Goal: Task Accomplishment & Management: Manage account settings

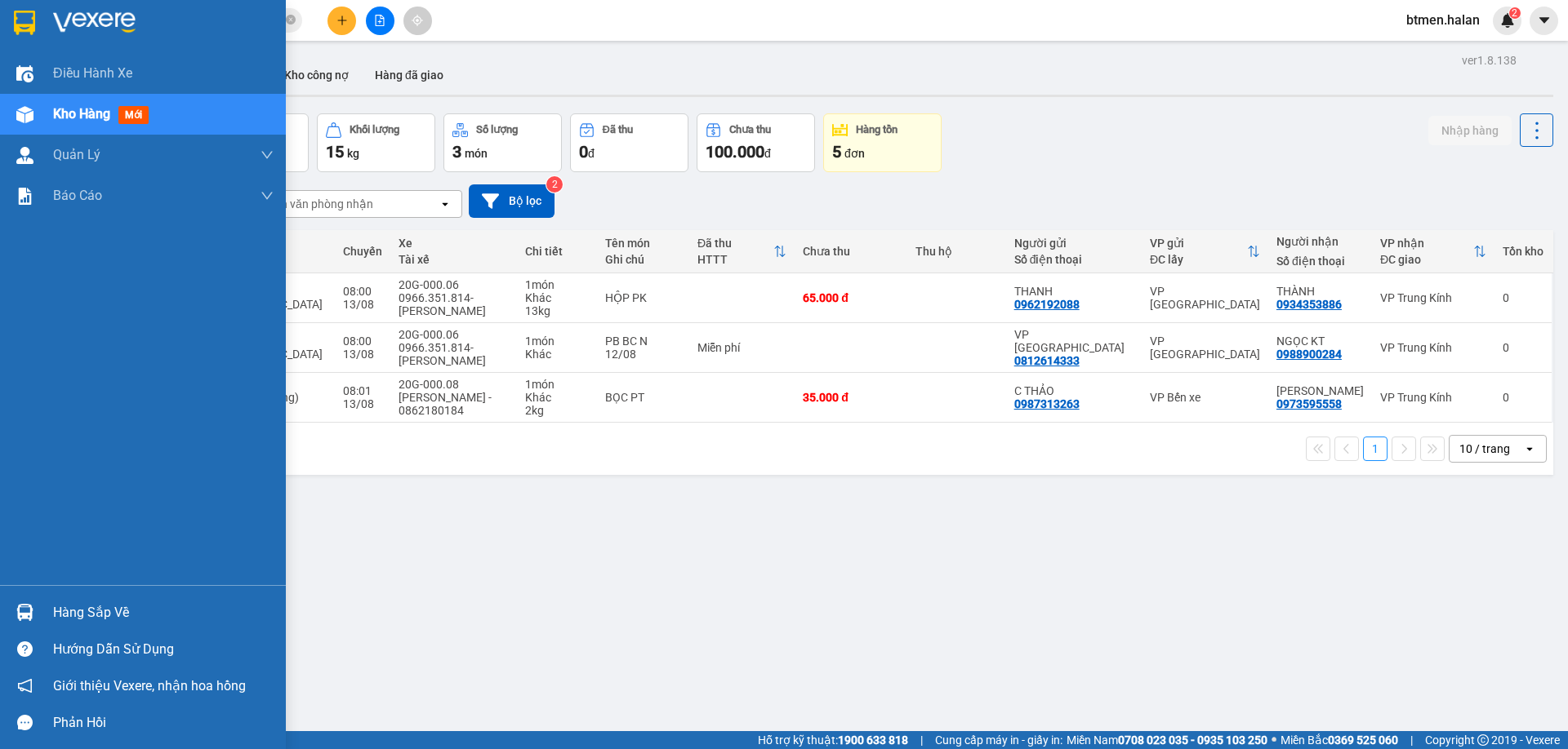
click at [103, 617] on div "Hàng sắp về" at bounding box center [163, 613] width 221 height 25
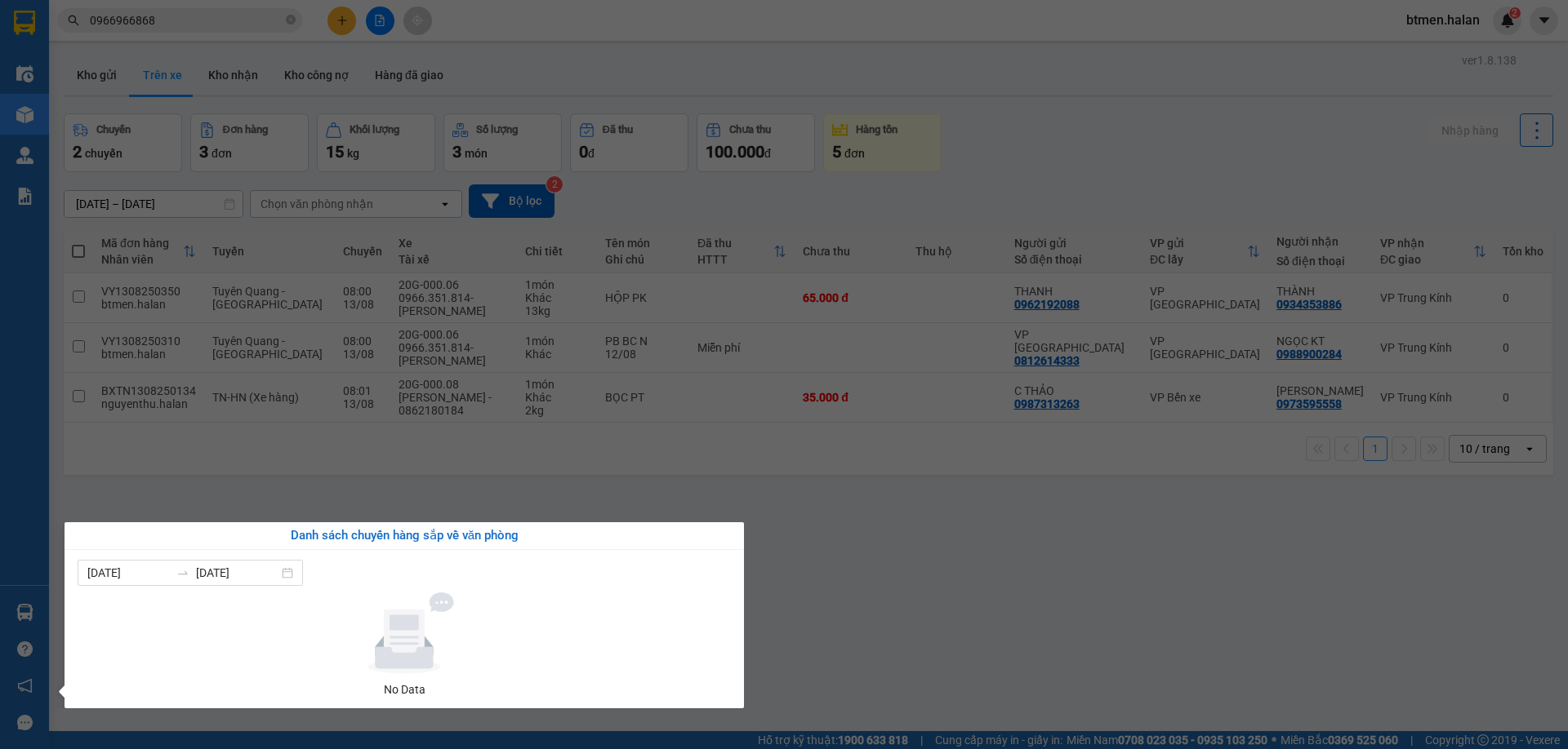
click at [935, 577] on section "Kết quả tìm kiếm ( 11 ) Bộ lọc Mã ĐH Trạng thái Món hàng Thu hộ Tổng cước Chưa …" at bounding box center [784, 374] width 1568 height 749
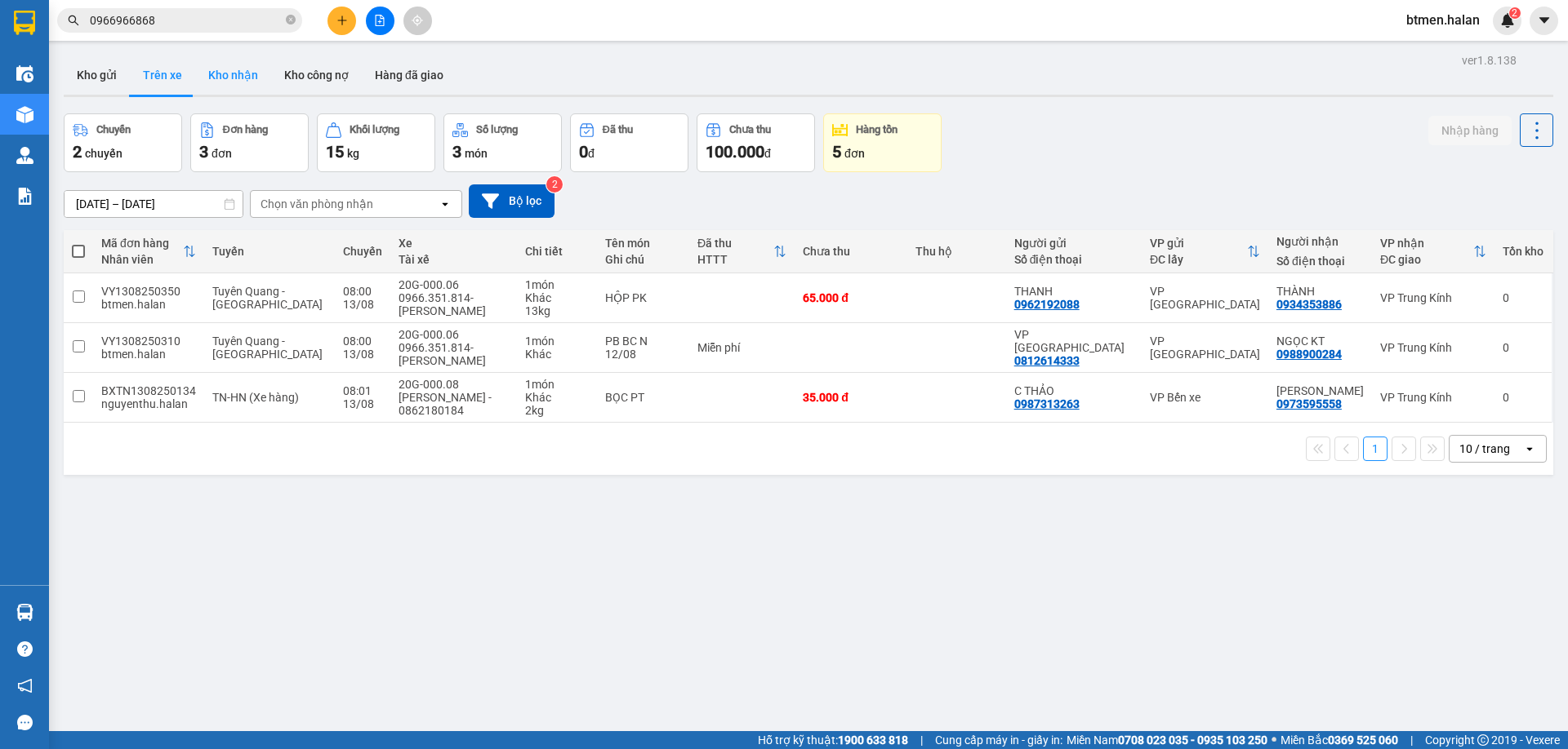
click at [228, 80] on button "Kho nhận" at bounding box center [232, 75] width 76 height 39
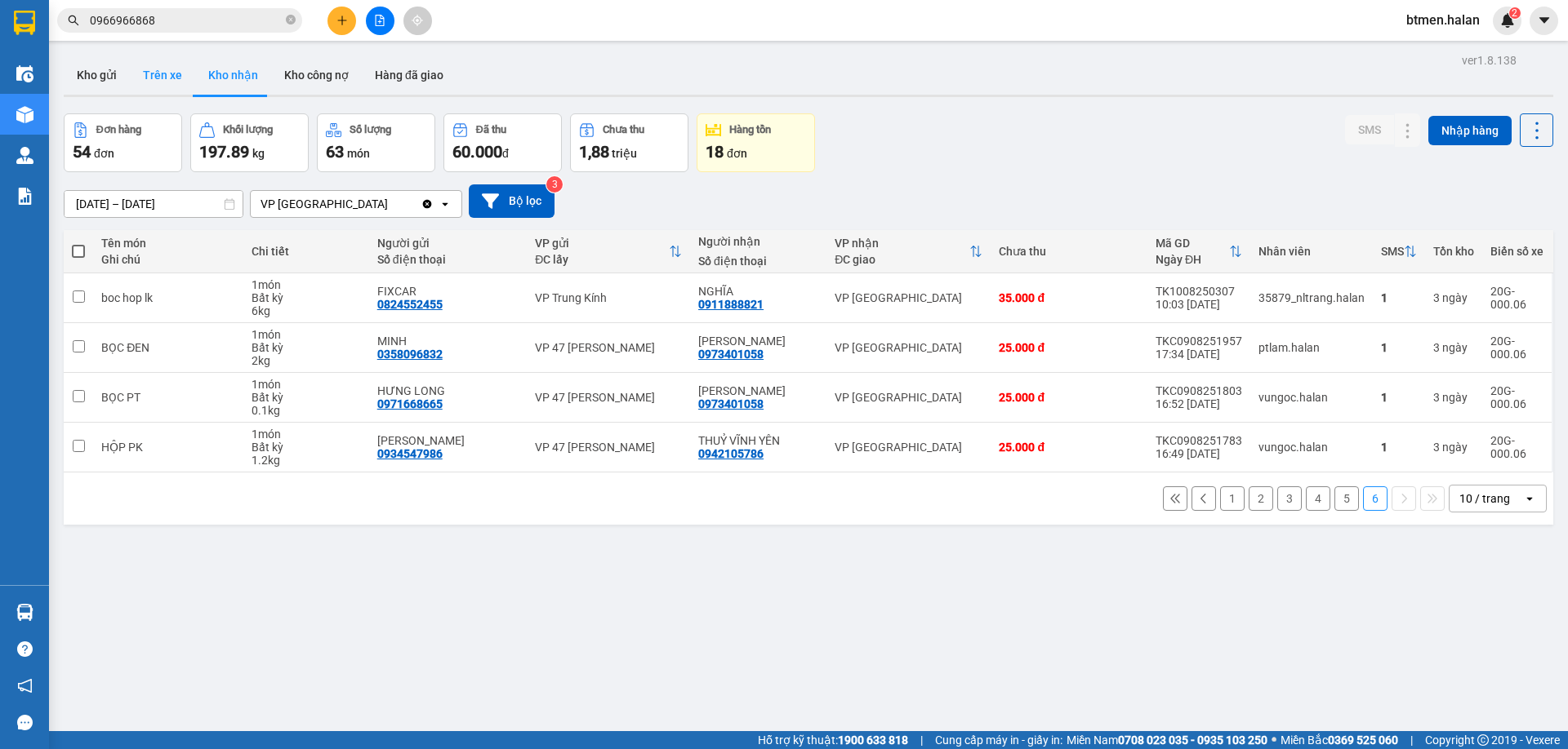
click at [165, 67] on button "Trên xe" at bounding box center [162, 75] width 65 height 39
type input "[DATE] – [DATE]"
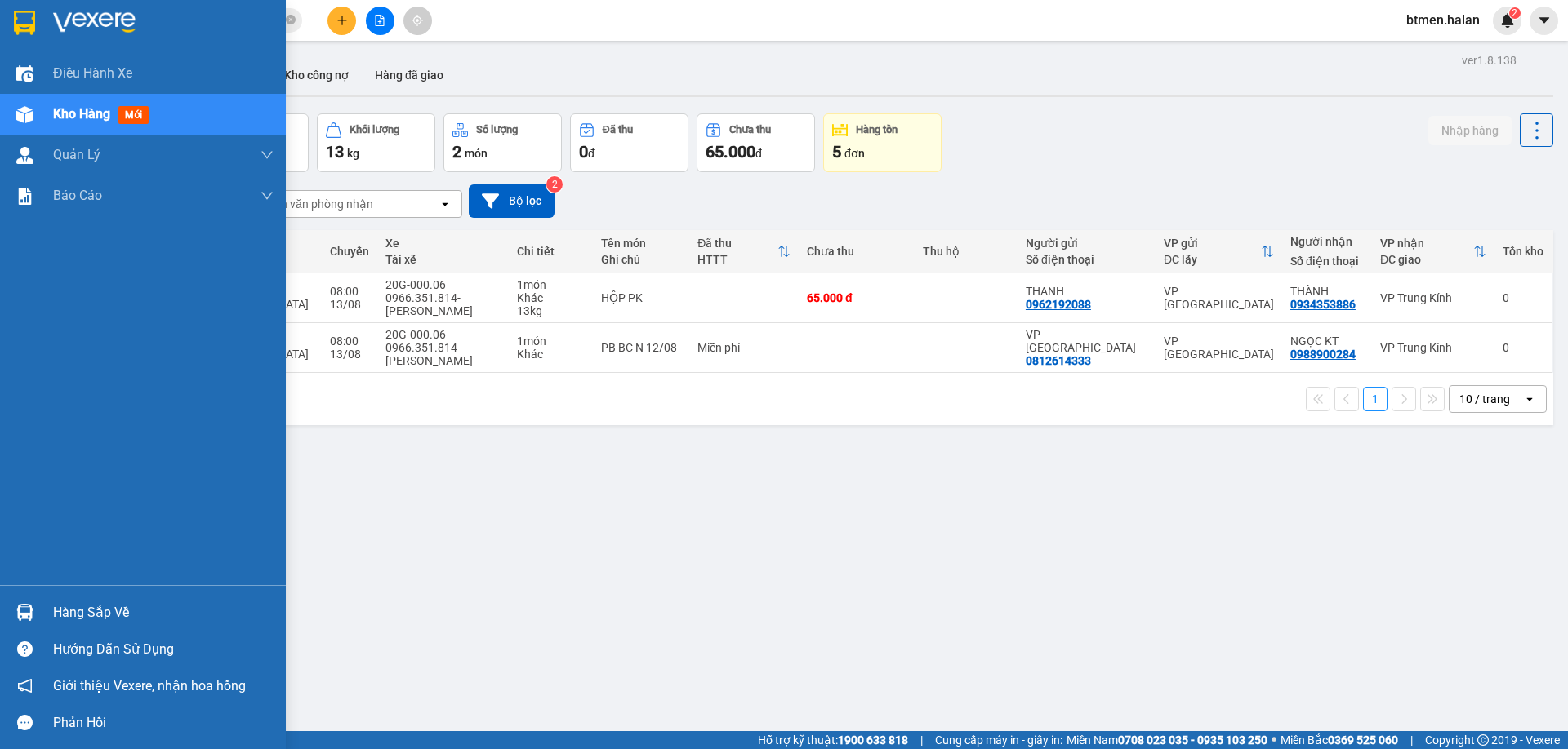
drag, startPoint x: 77, startPoint y: 612, endPoint x: 166, endPoint y: 641, distance: 93.6
click at [78, 613] on div "Hàng sắp về" at bounding box center [163, 613] width 221 height 25
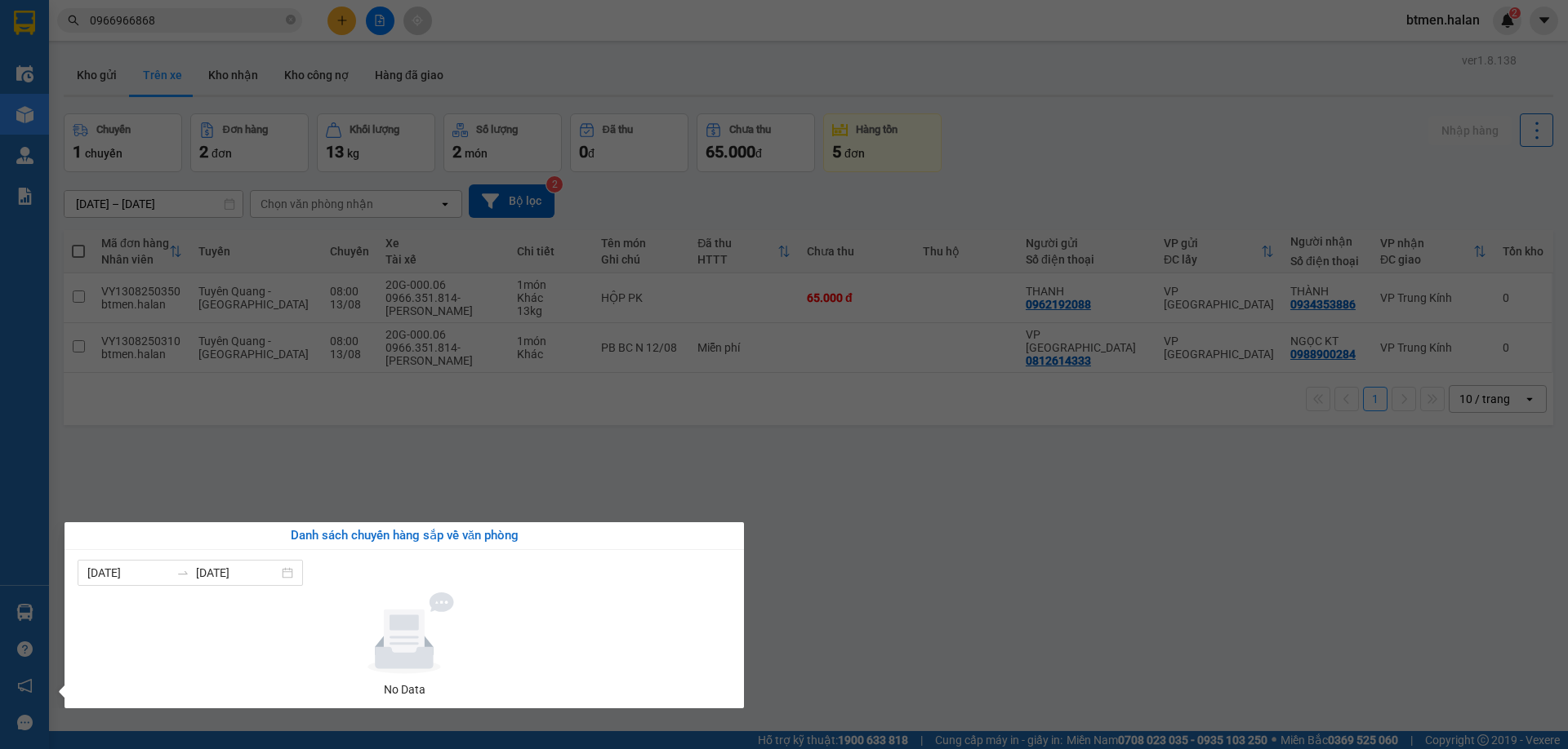
drag, startPoint x: 851, startPoint y: 644, endPoint x: 585, endPoint y: 74, distance: 629.0
click at [849, 624] on section "Kết quả tìm kiếm ( 11 ) Bộ lọc Mã ĐH Trạng thái Món hàng Thu hộ Tổng cước Chưa …" at bounding box center [784, 374] width 1568 height 749
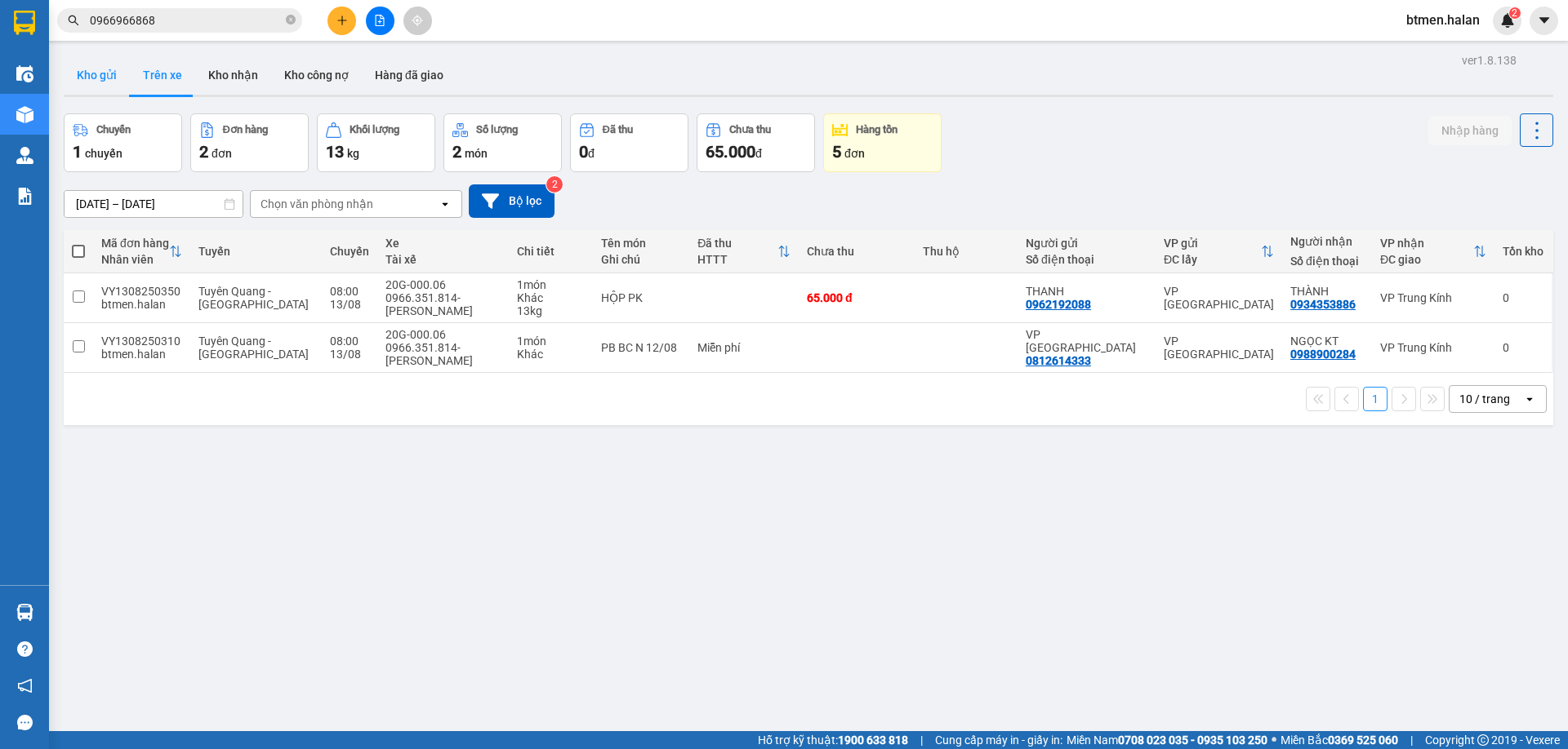
click at [107, 85] on button "Kho gửi" at bounding box center [96, 75] width 66 height 39
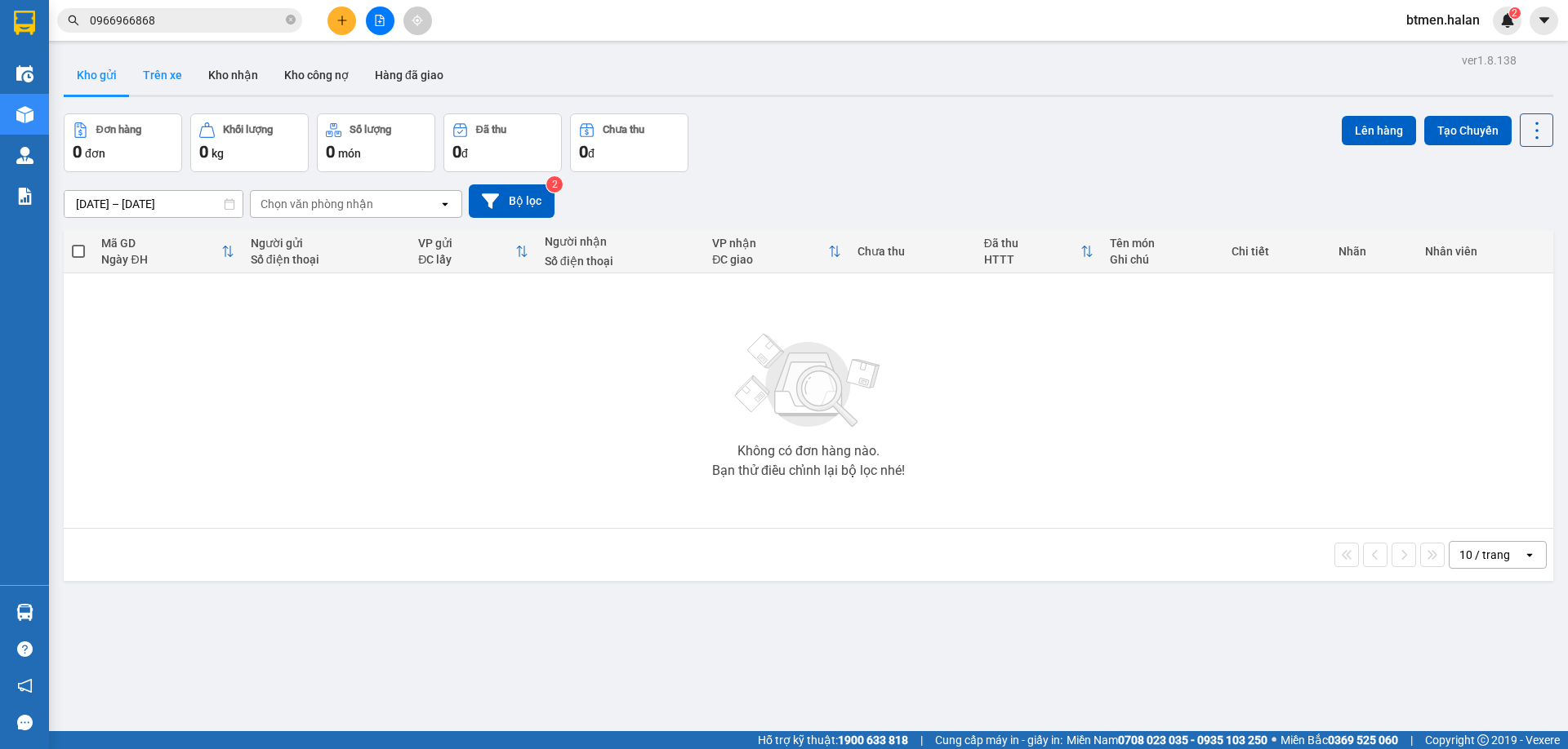
click at [178, 77] on button "Trên xe" at bounding box center [162, 75] width 65 height 39
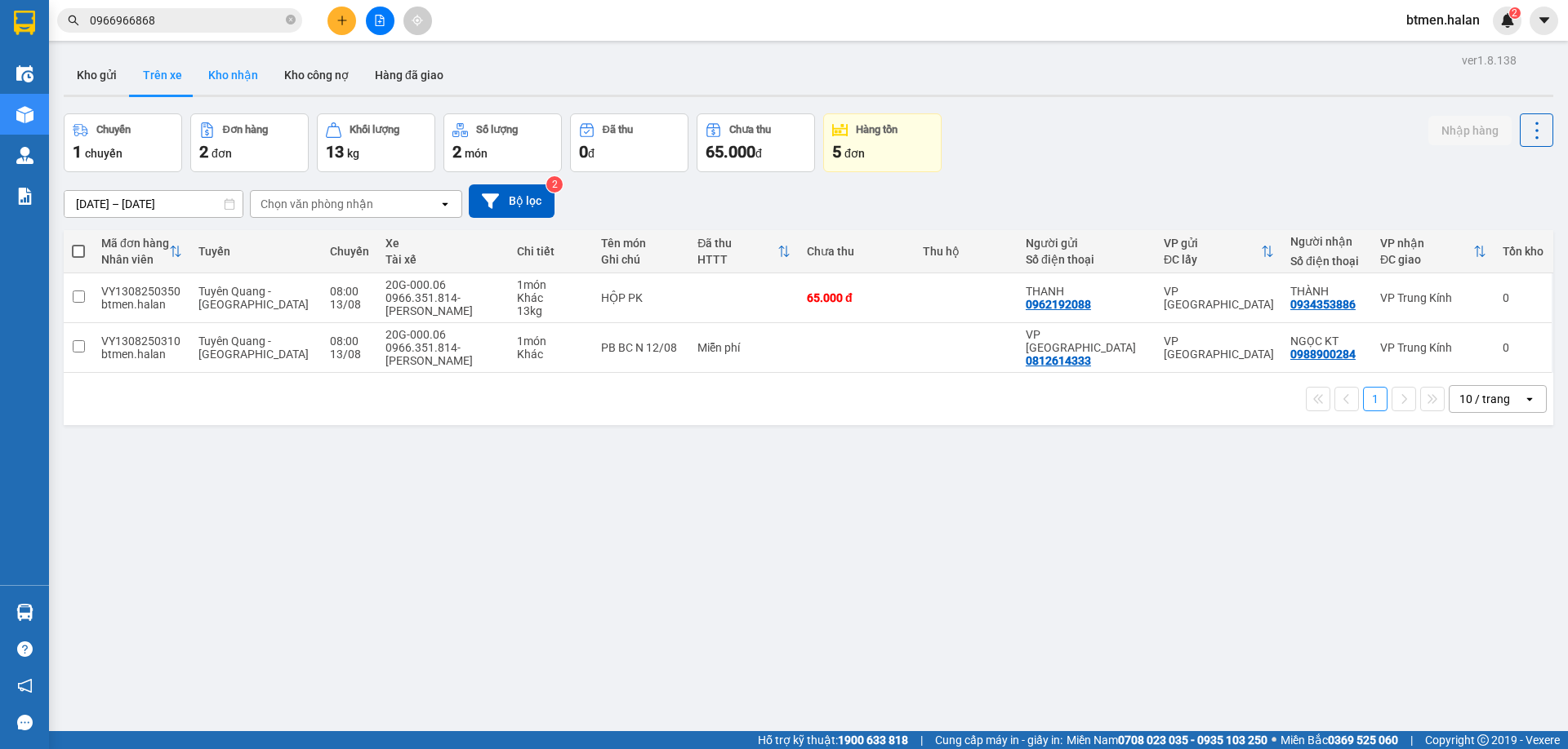
click at [207, 80] on button "Kho nhận" at bounding box center [232, 75] width 76 height 39
type input "[DATE] – [DATE]"
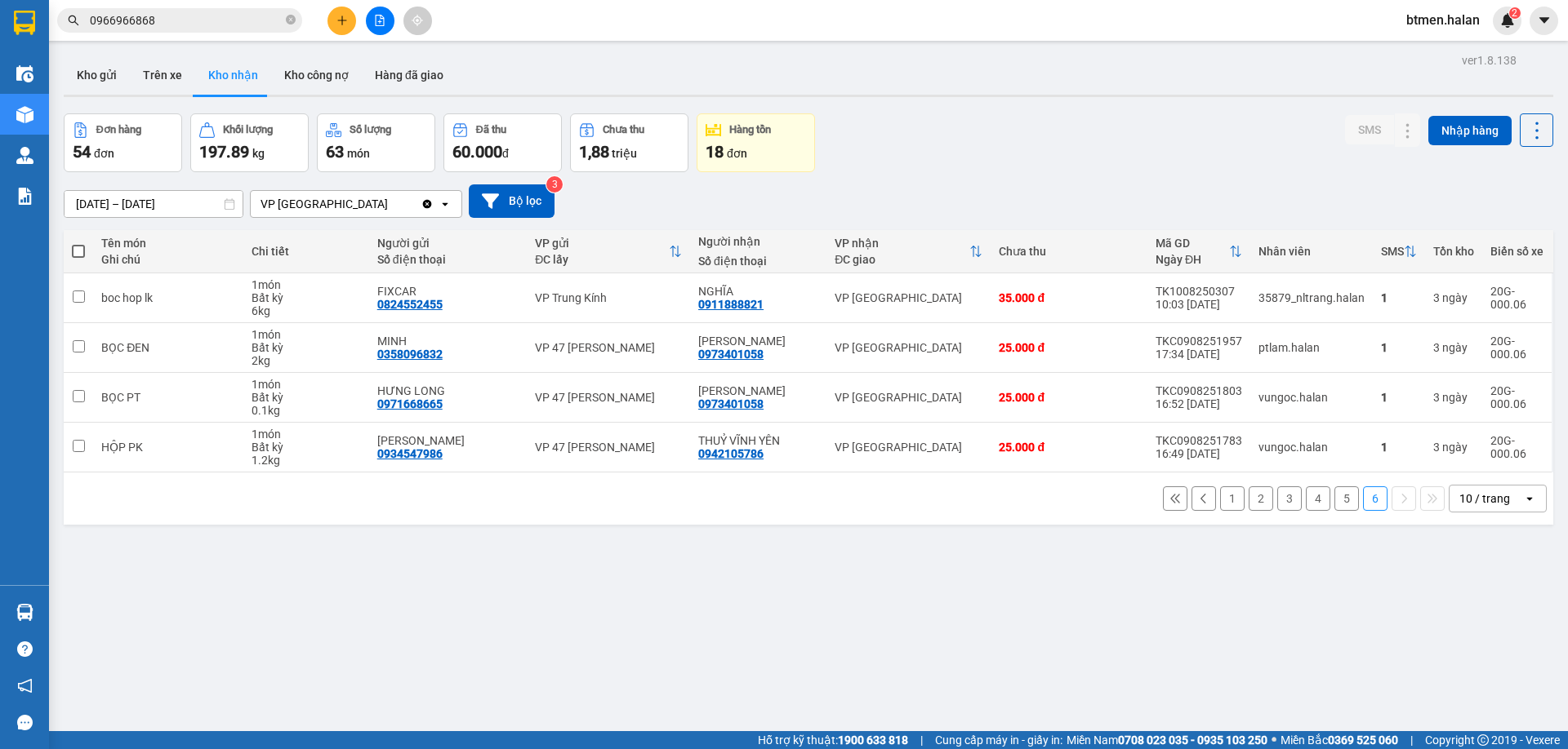
click at [1220, 488] on button "1" at bounding box center [1232, 499] width 25 height 25
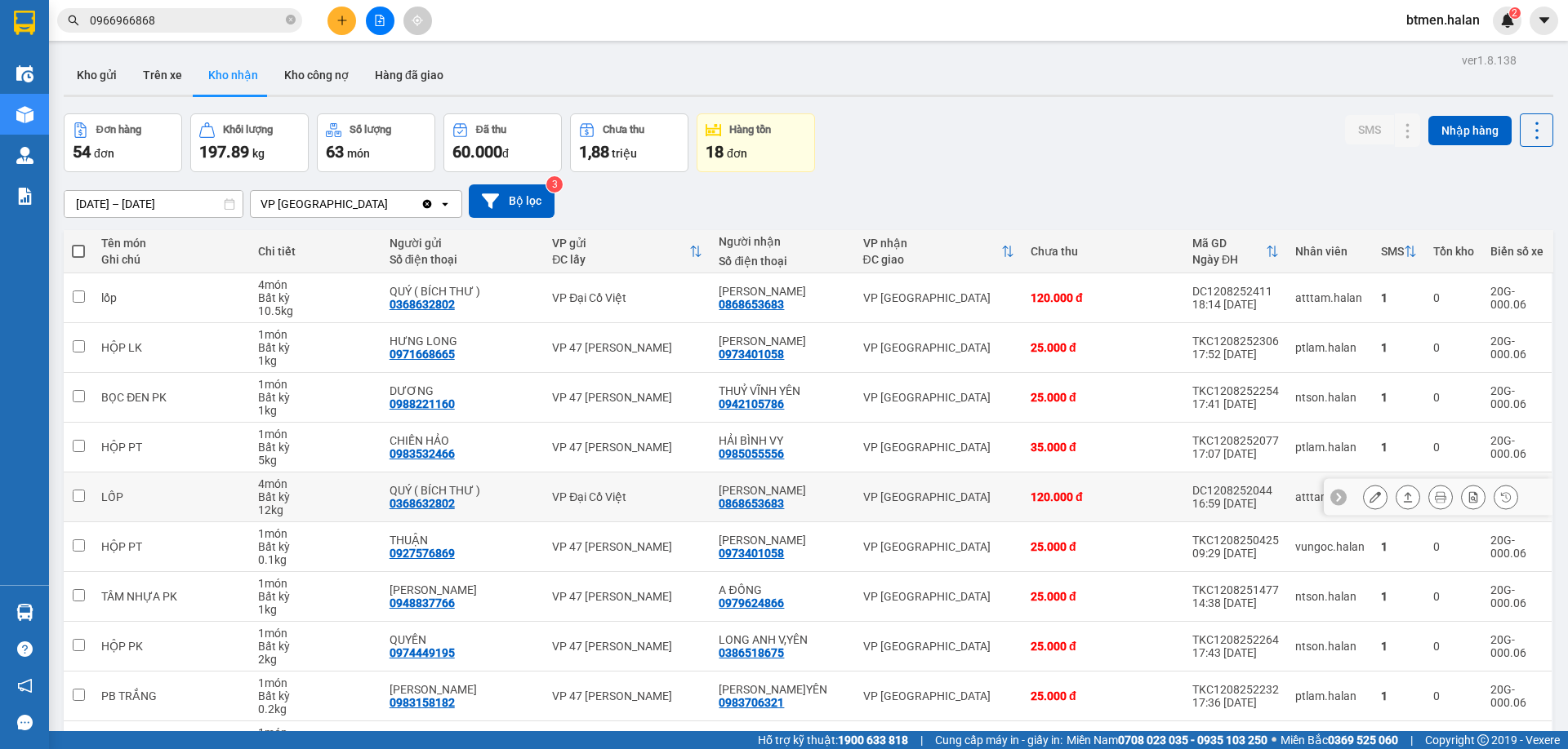
scroll to position [82, 0]
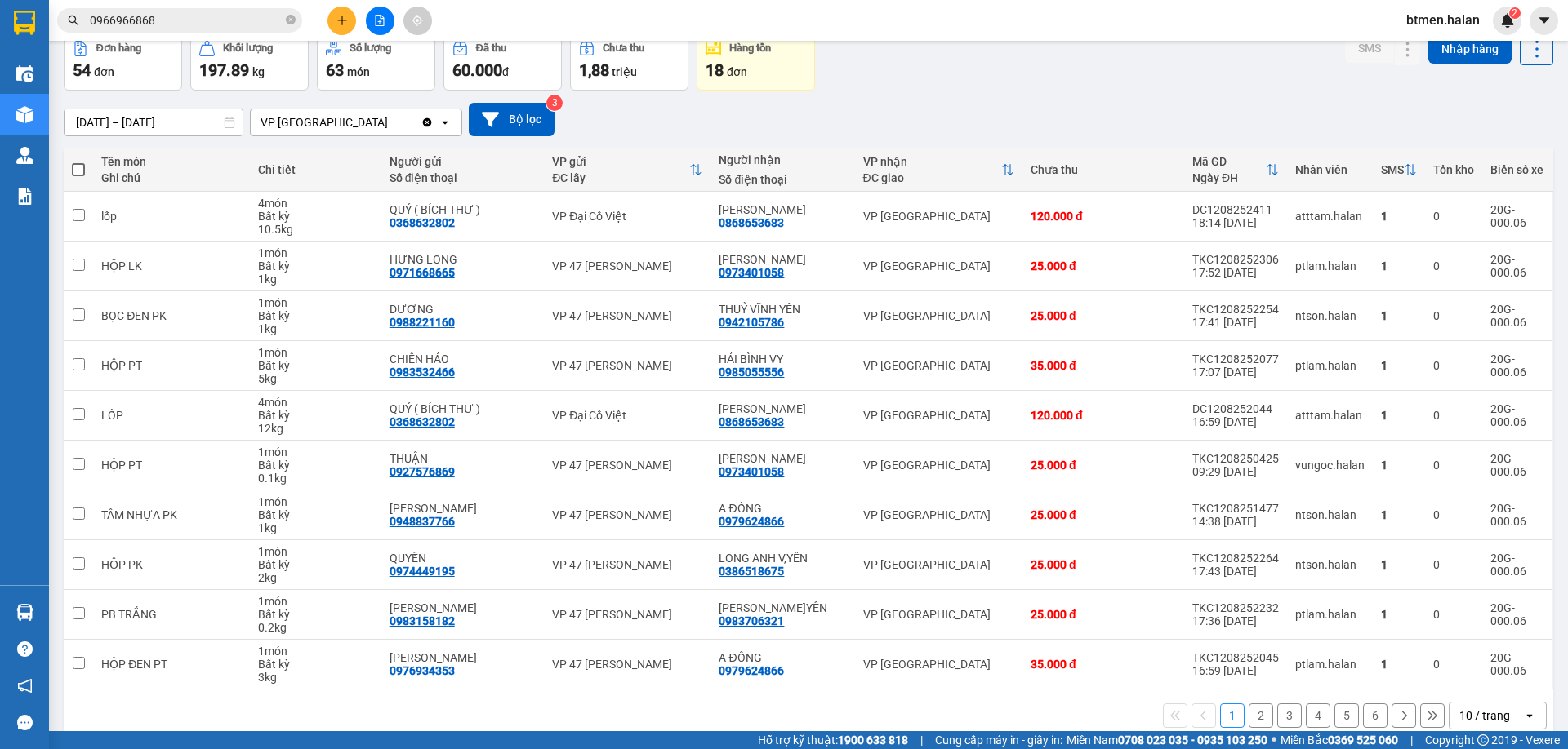
click at [1250, 709] on button "2" at bounding box center [1261, 716] width 25 height 25
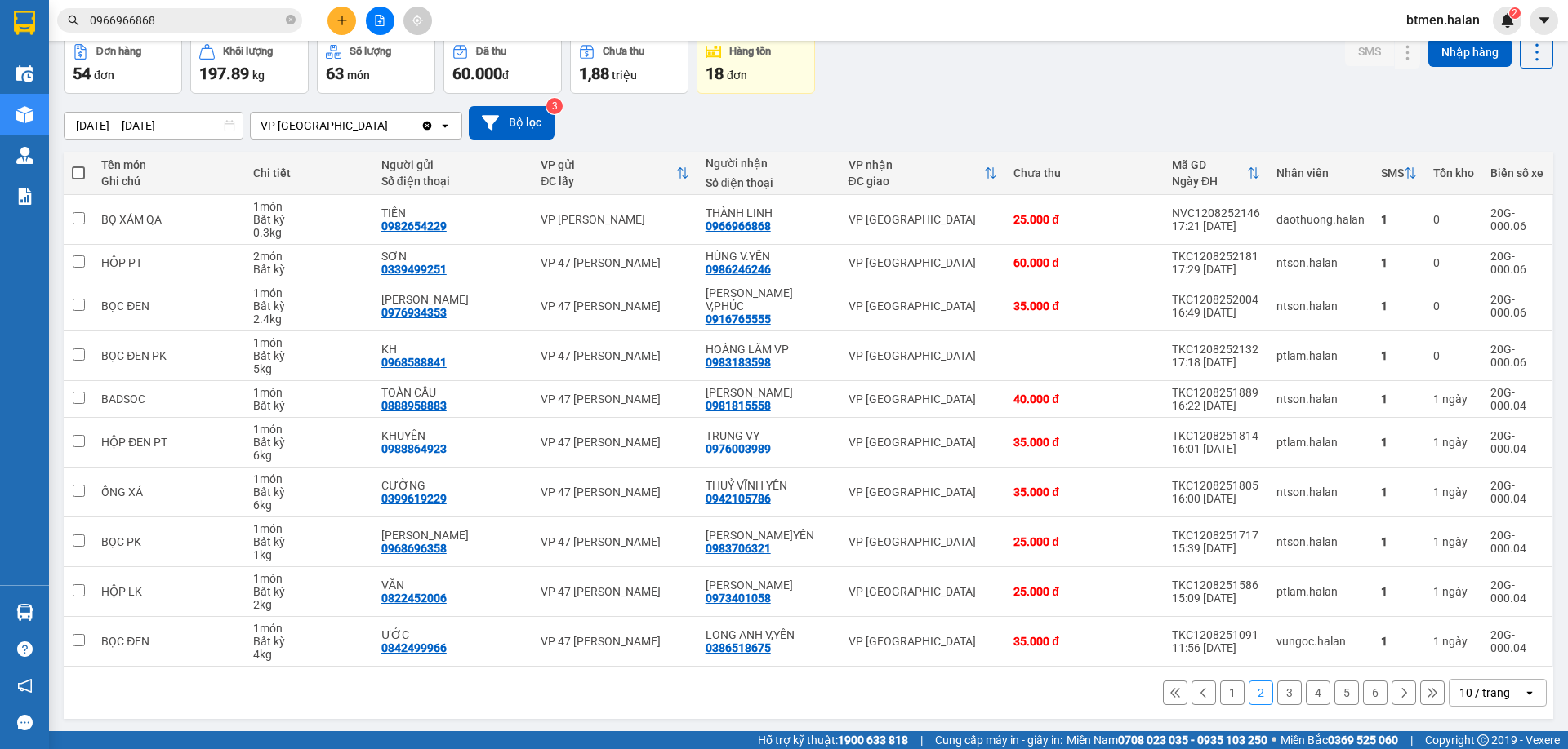
scroll to position [81, 0]
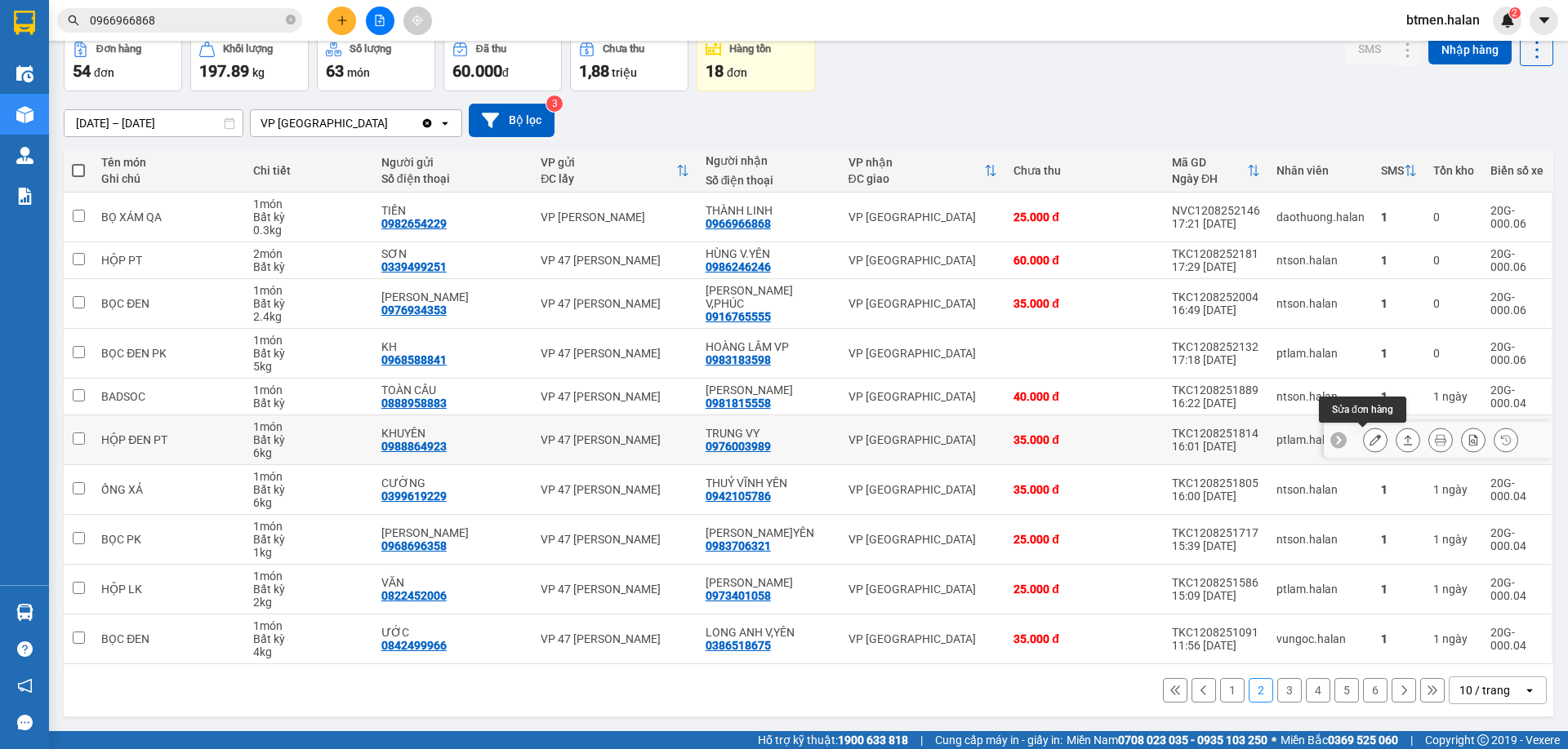
click at [1364, 446] on button at bounding box center [1375, 440] width 23 height 29
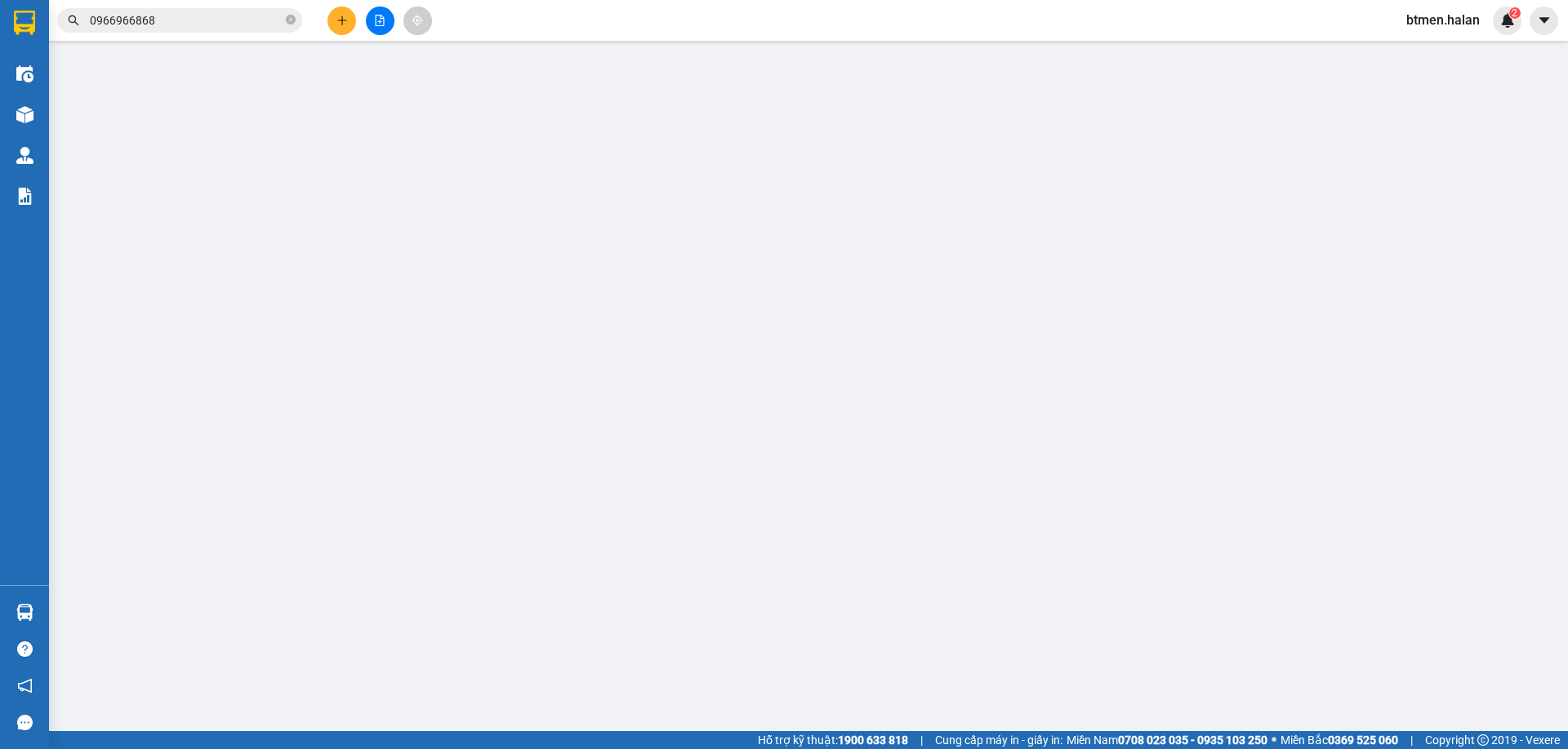
type input "0988864923"
type input "KHUYÊN"
type input "0976003989"
type input "TRUNG VY"
type input "35.000"
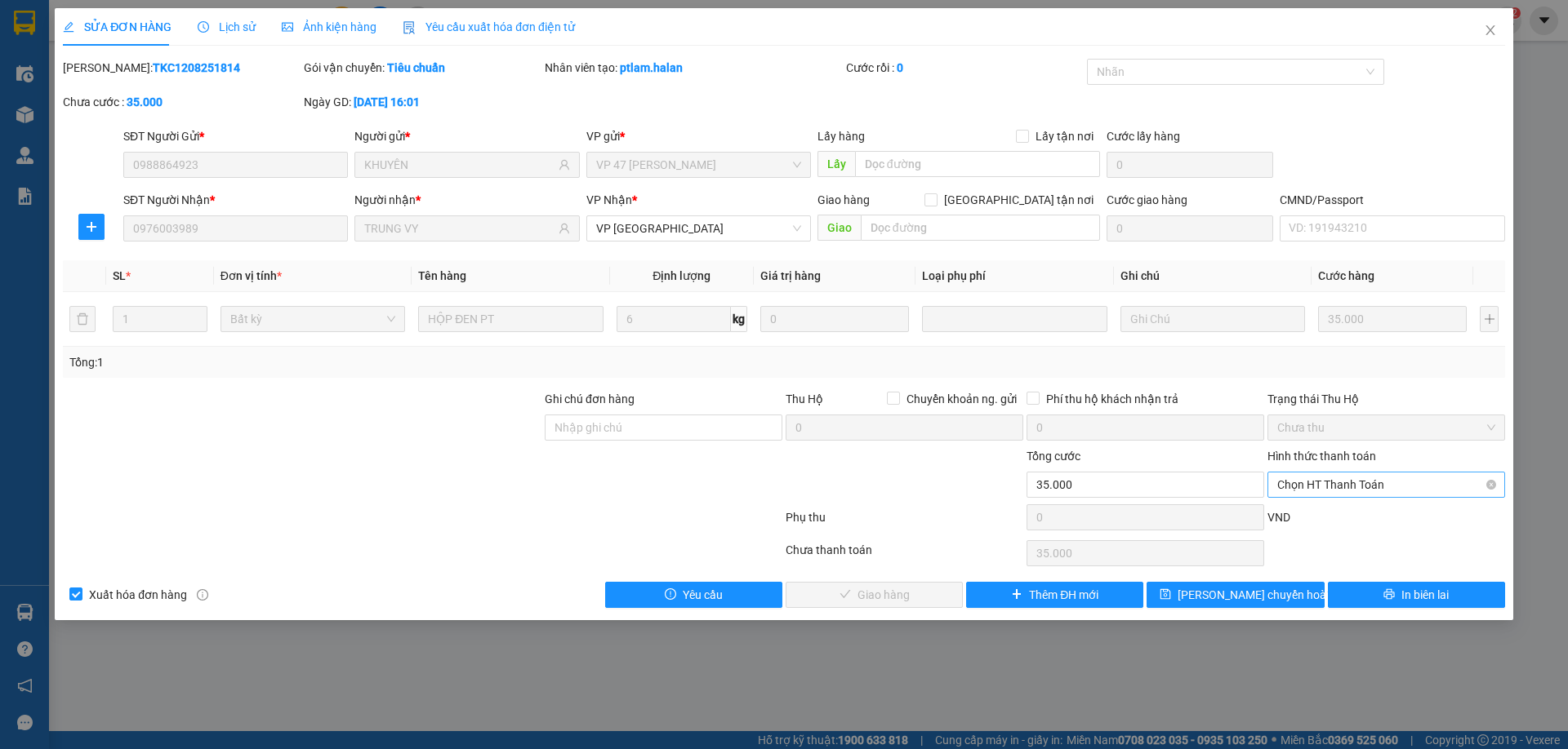
click at [1322, 481] on span "Chọn HT Thanh Toán" at bounding box center [1386, 485] width 218 height 25
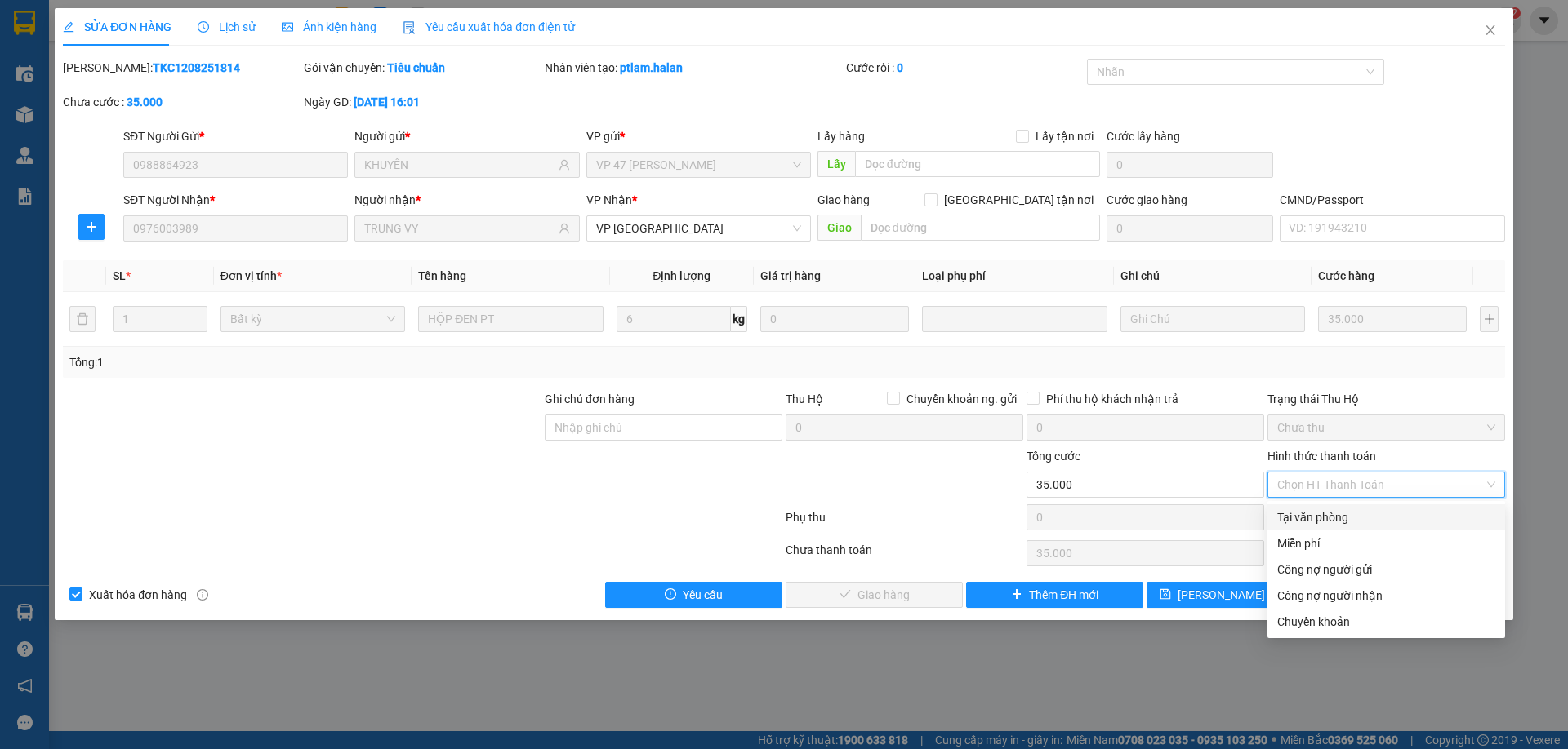
click at [1337, 507] on div "Tại văn phòng" at bounding box center [1387, 517] width 238 height 26
type input "0"
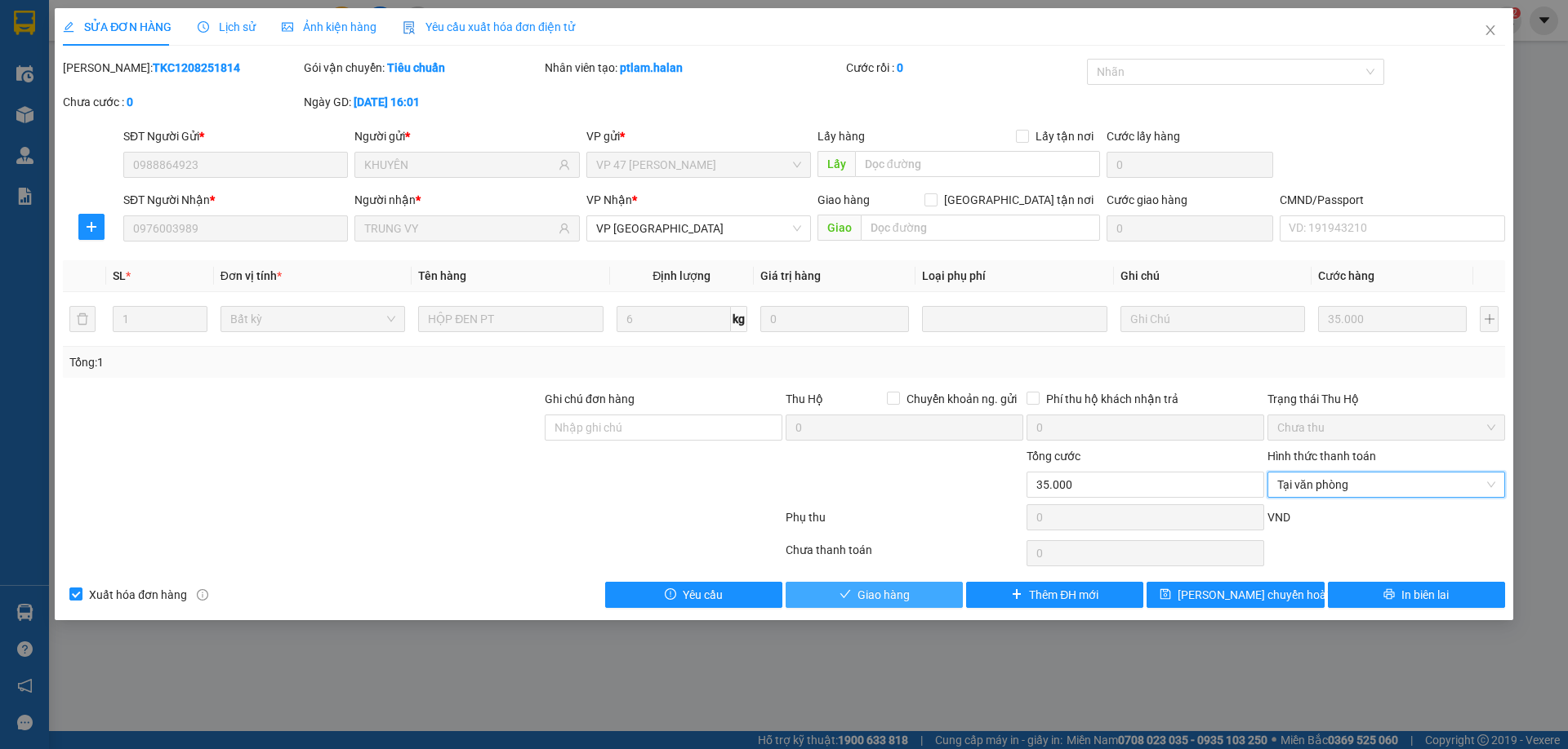
click at [887, 591] on span "Giao hàng" at bounding box center [884, 595] width 52 height 18
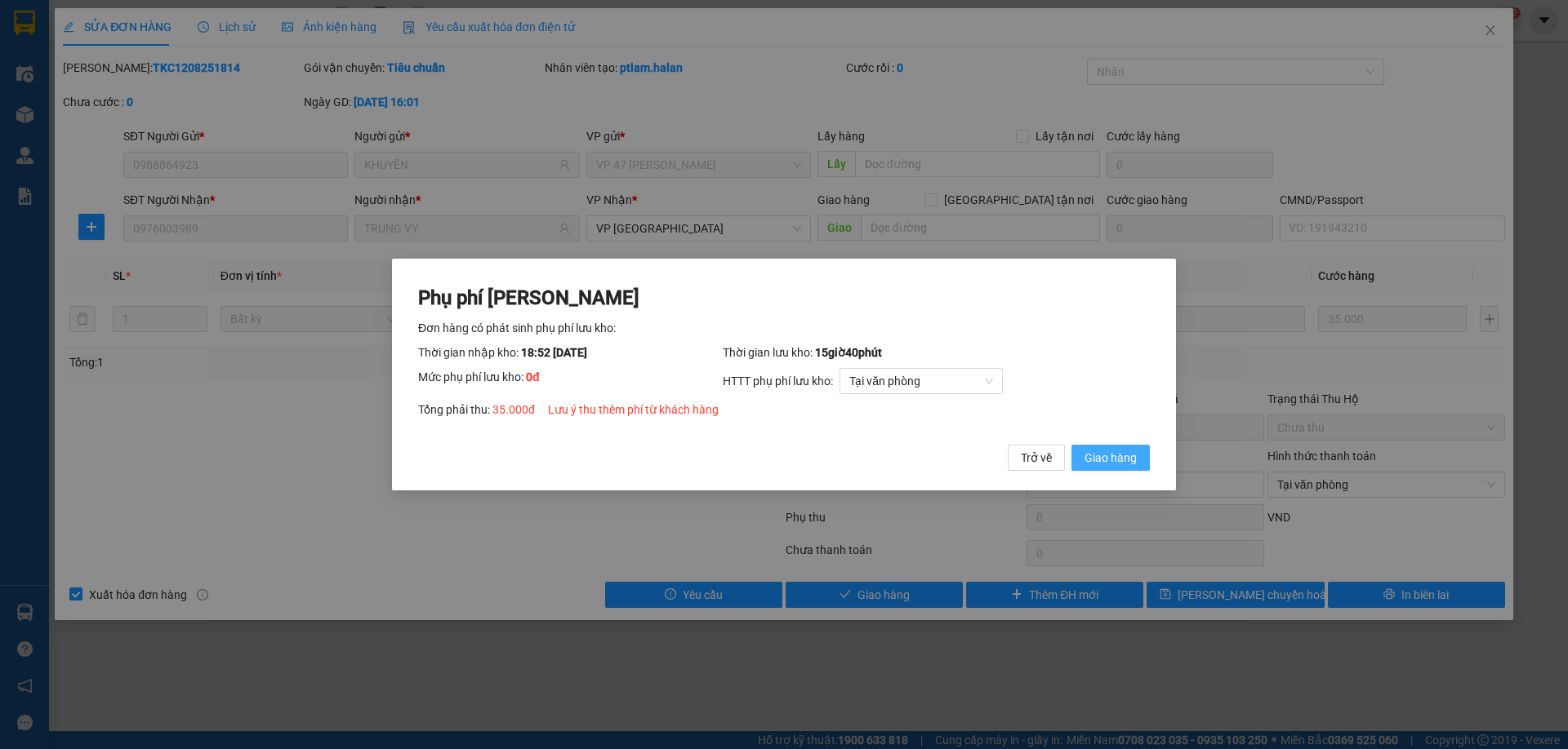
click at [1117, 453] on span "Giao hàng" at bounding box center [1110, 457] width 52 height 18
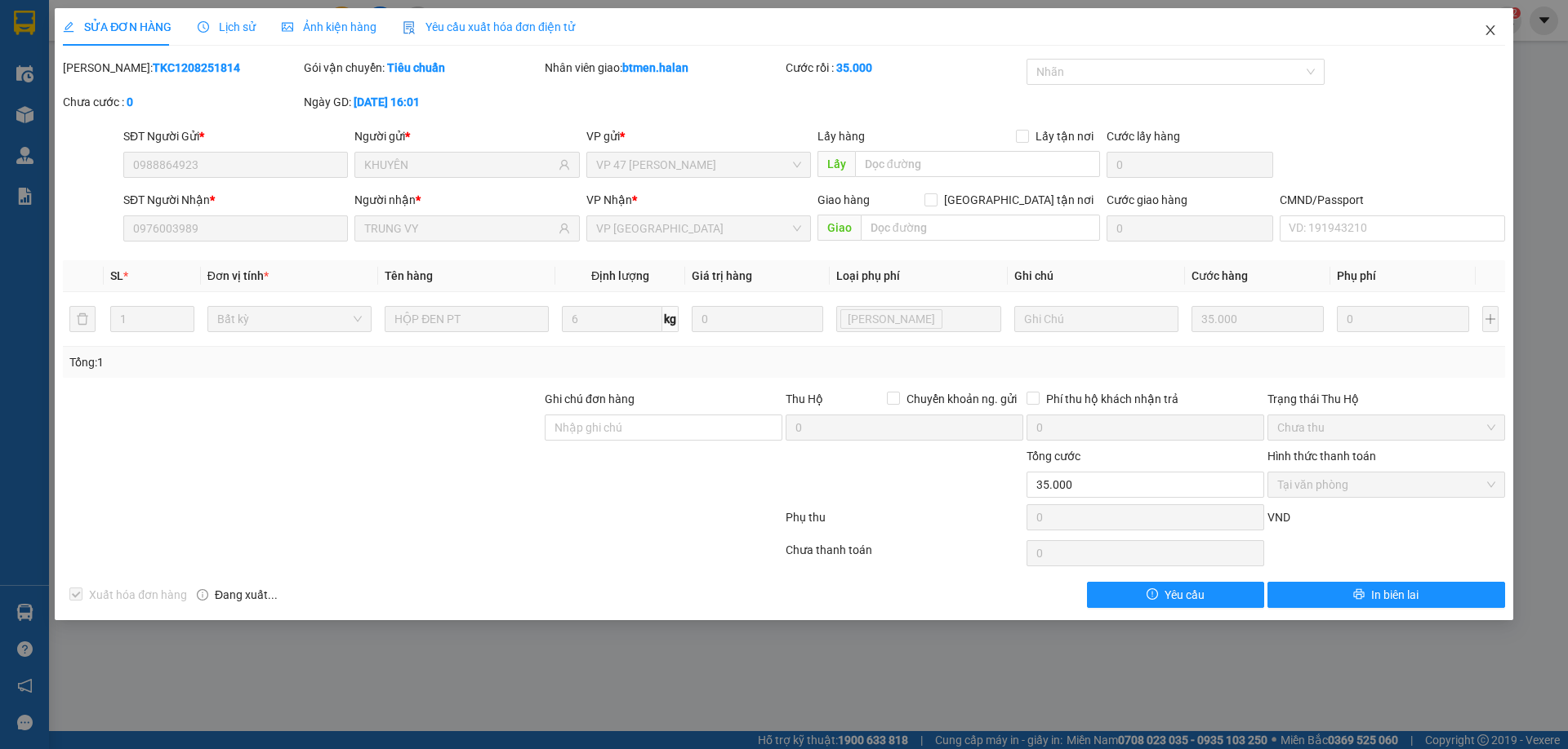
click at [1499, 28] on span "Close" at bounding box center [1490, 32] width 46 height 46
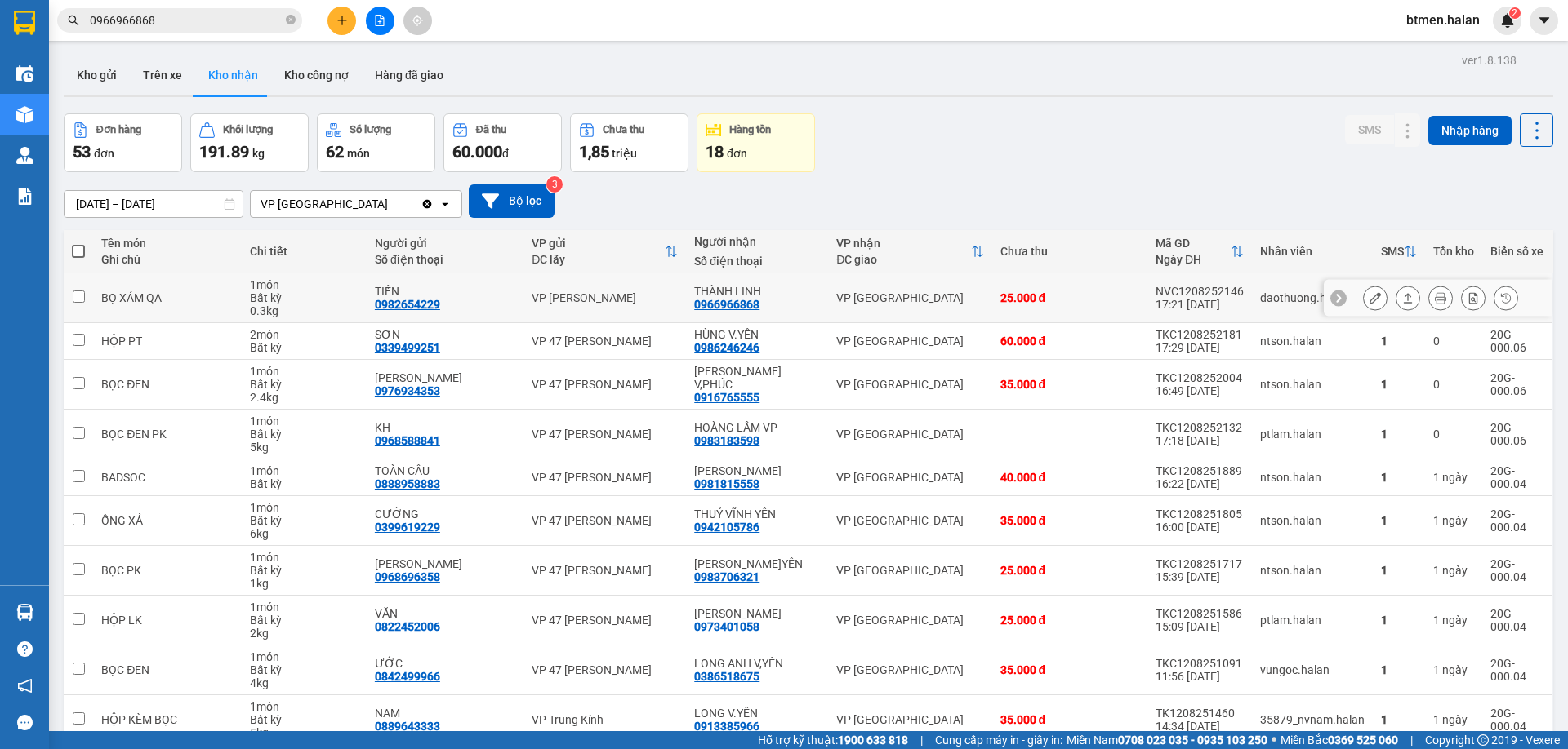
scroll to position [81, 0]
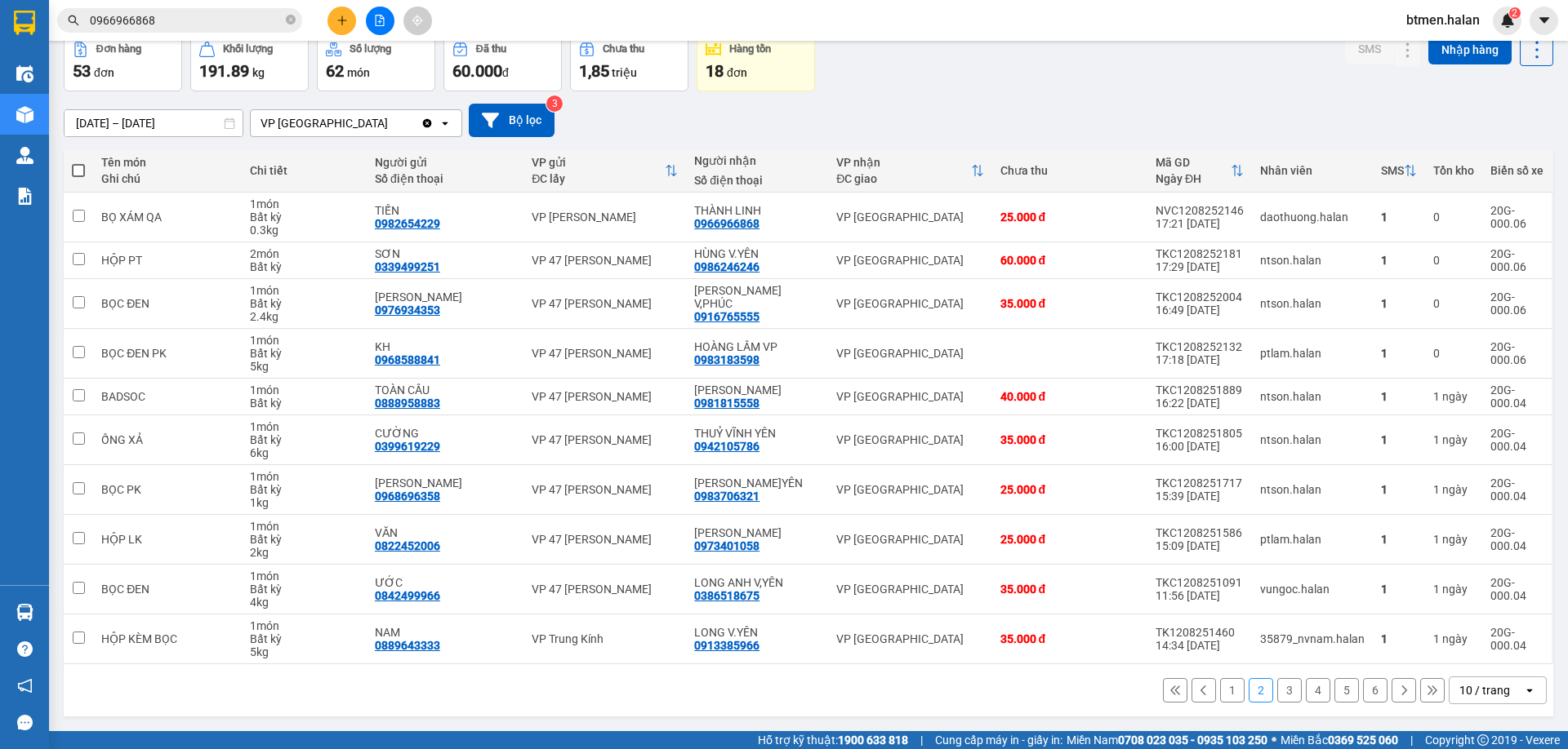
click at [1229, 696] on button "1" at bounding box center [1232, 690] width 25 height 25
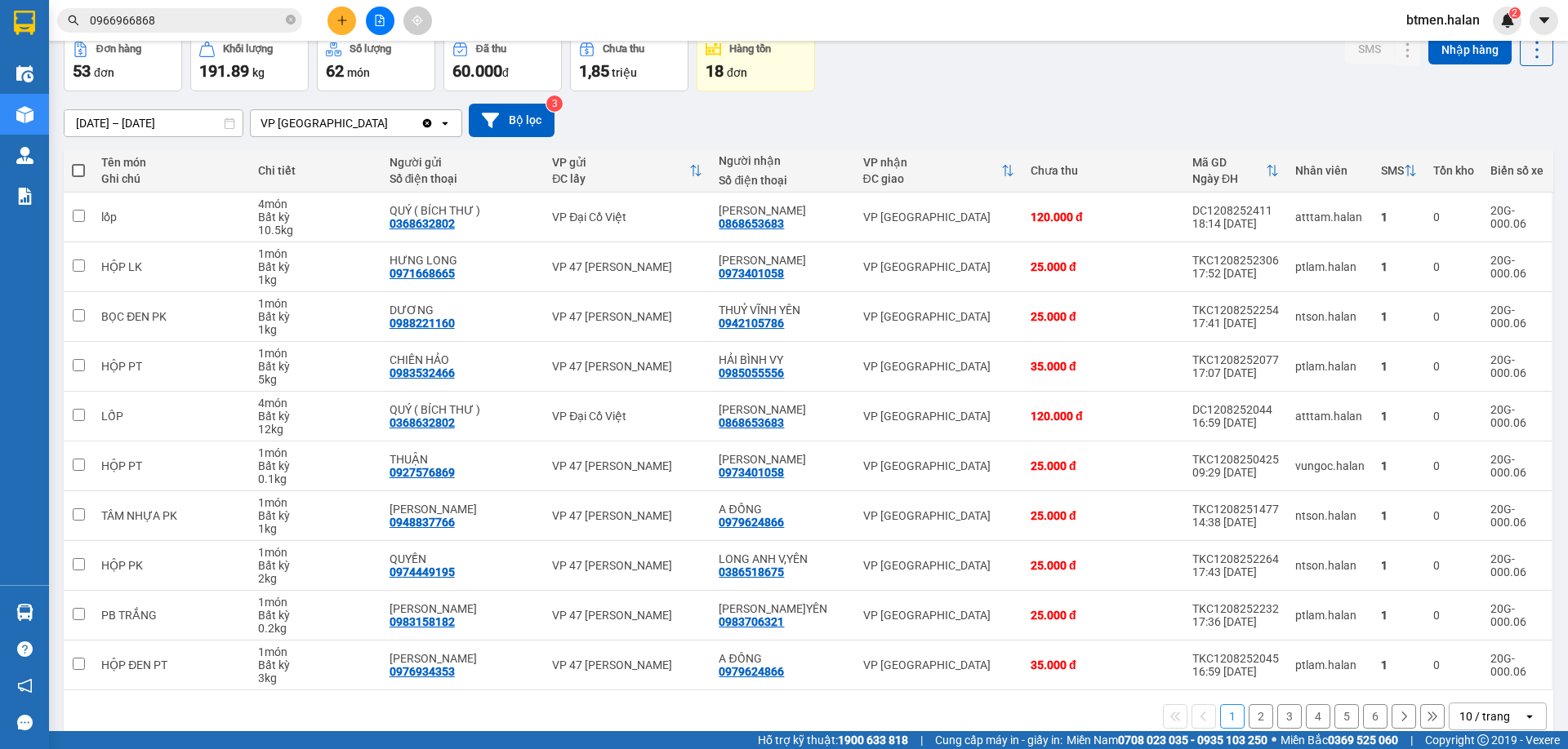
click at [1248, 724] on button "2" at bounding box center [1261, 716] width 25 height 25
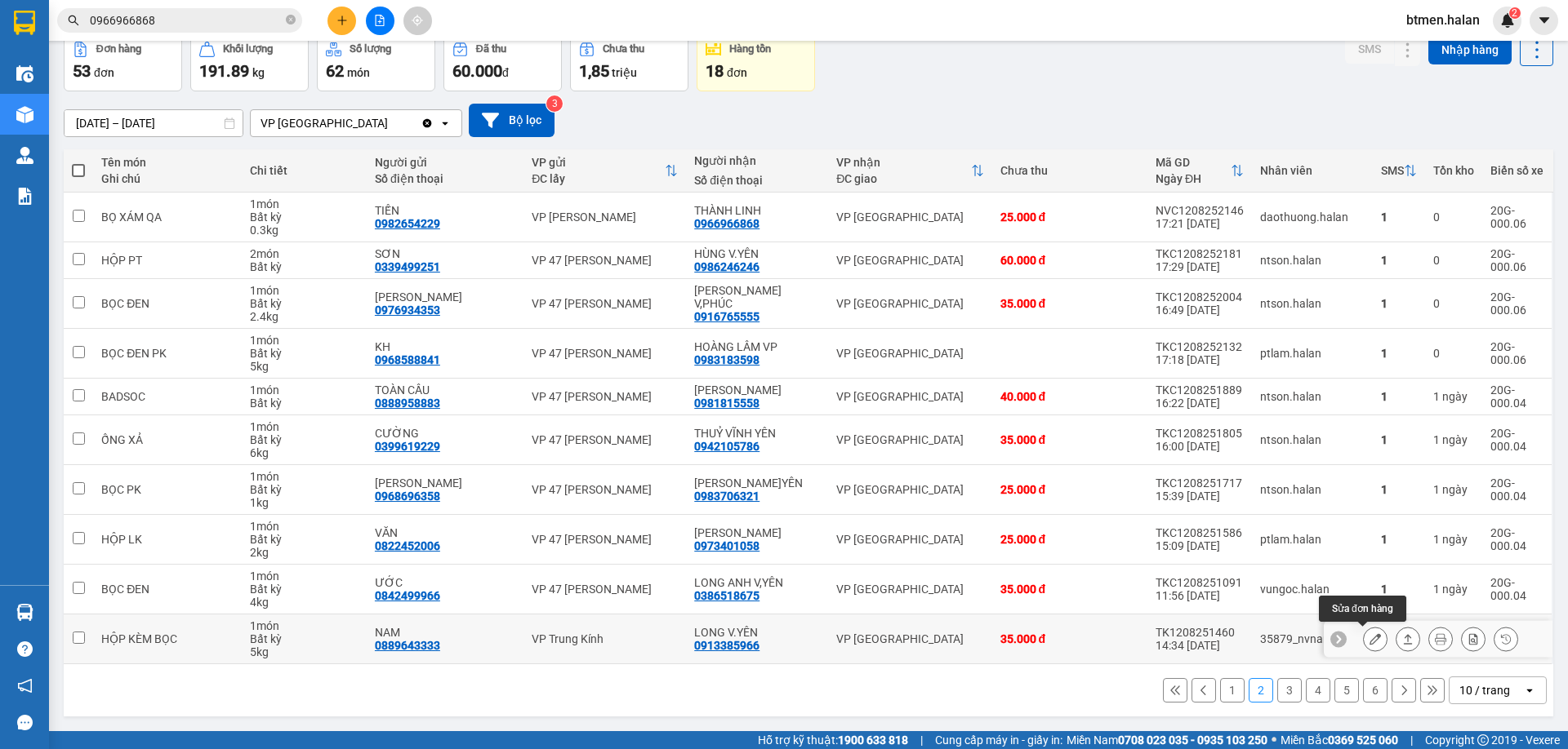
click at [1369, 643] on icon at bounding box center [1375, 639] width 12 height 12
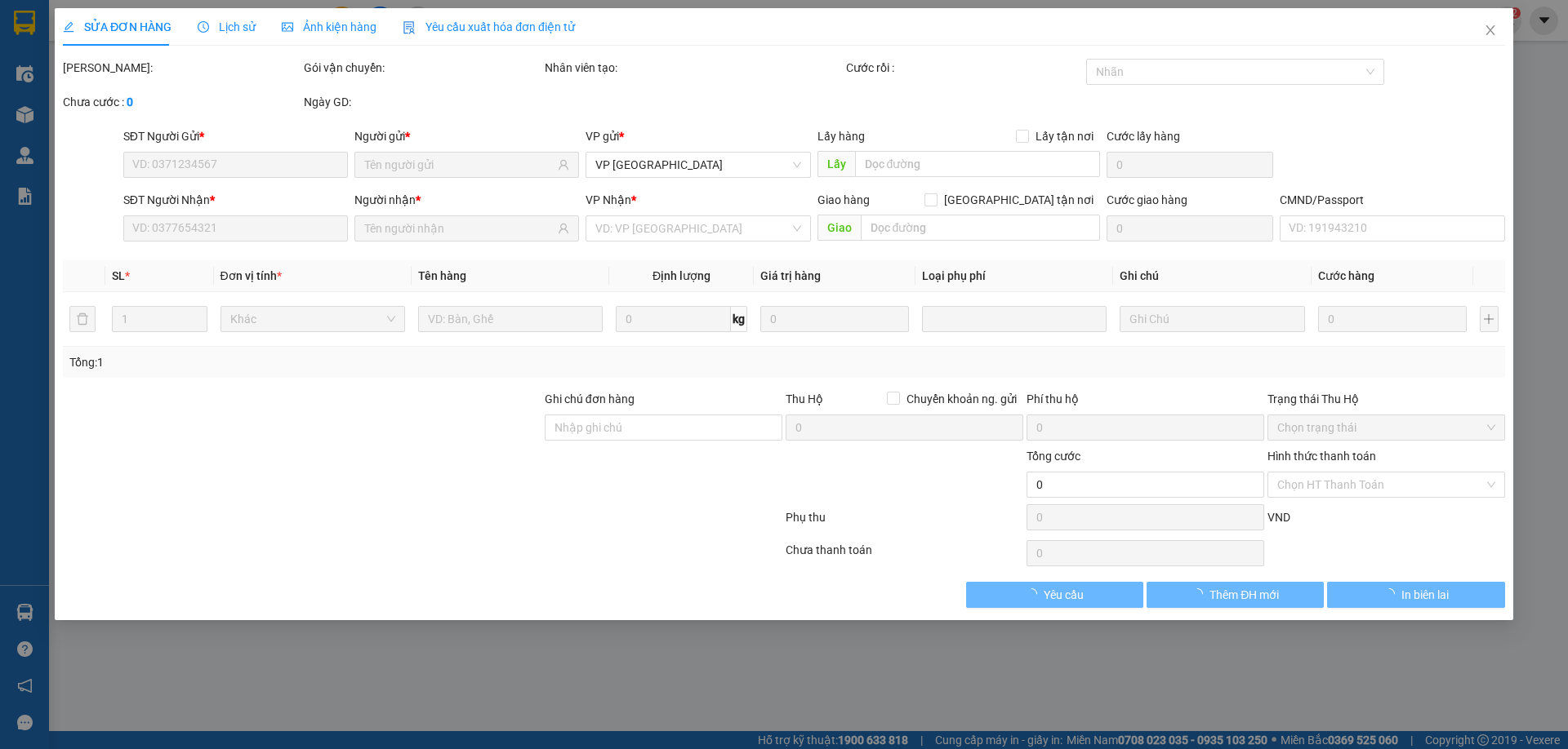
type input "0889643333"
type input "NAM"
type input "0913385966"
type input "LONG V.YÊN"
type input "0"
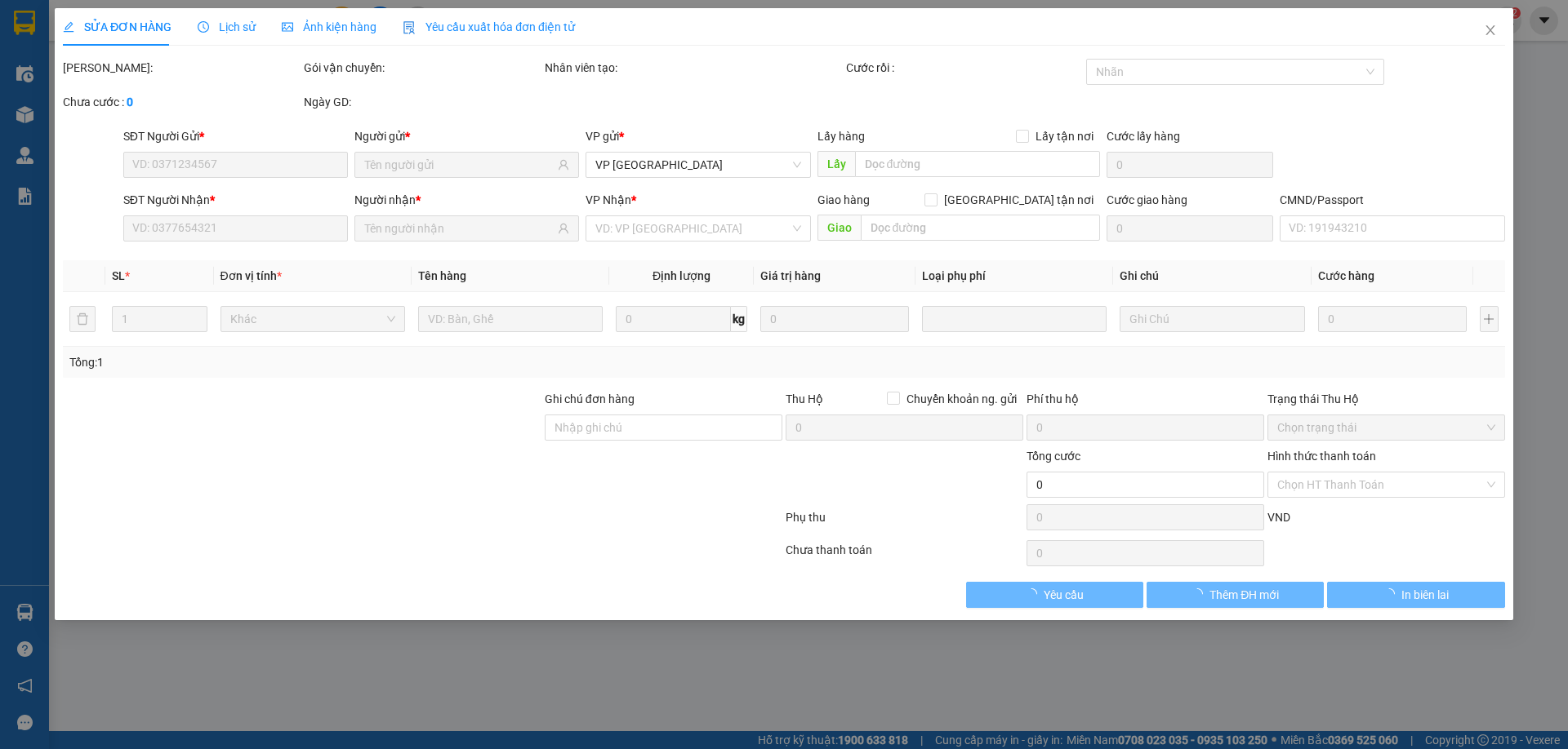
type input "35.000"
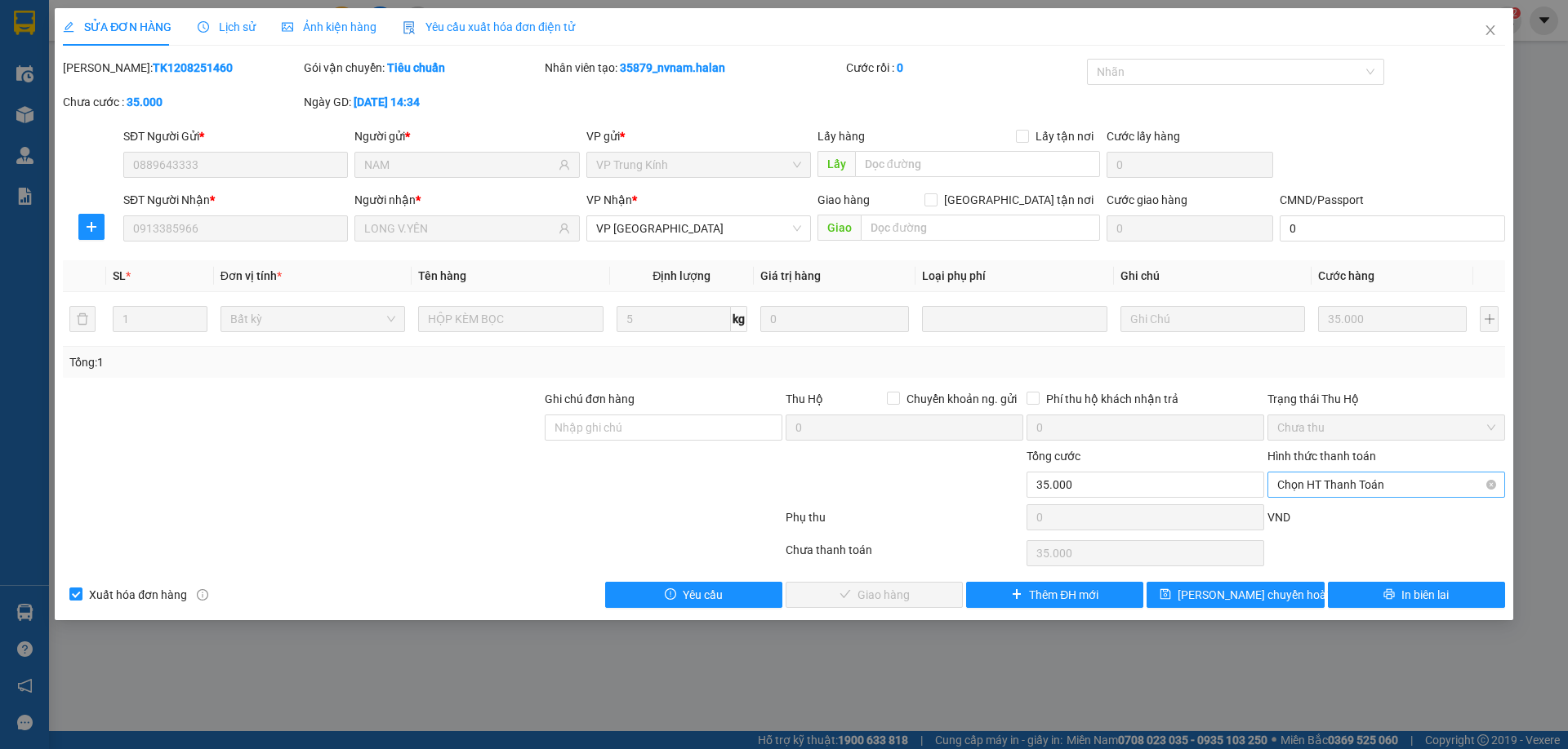
click at [1343, 485] on span "Chọn HT Thanh Toán" at bounding box center [1386, 485] width 218 height 25
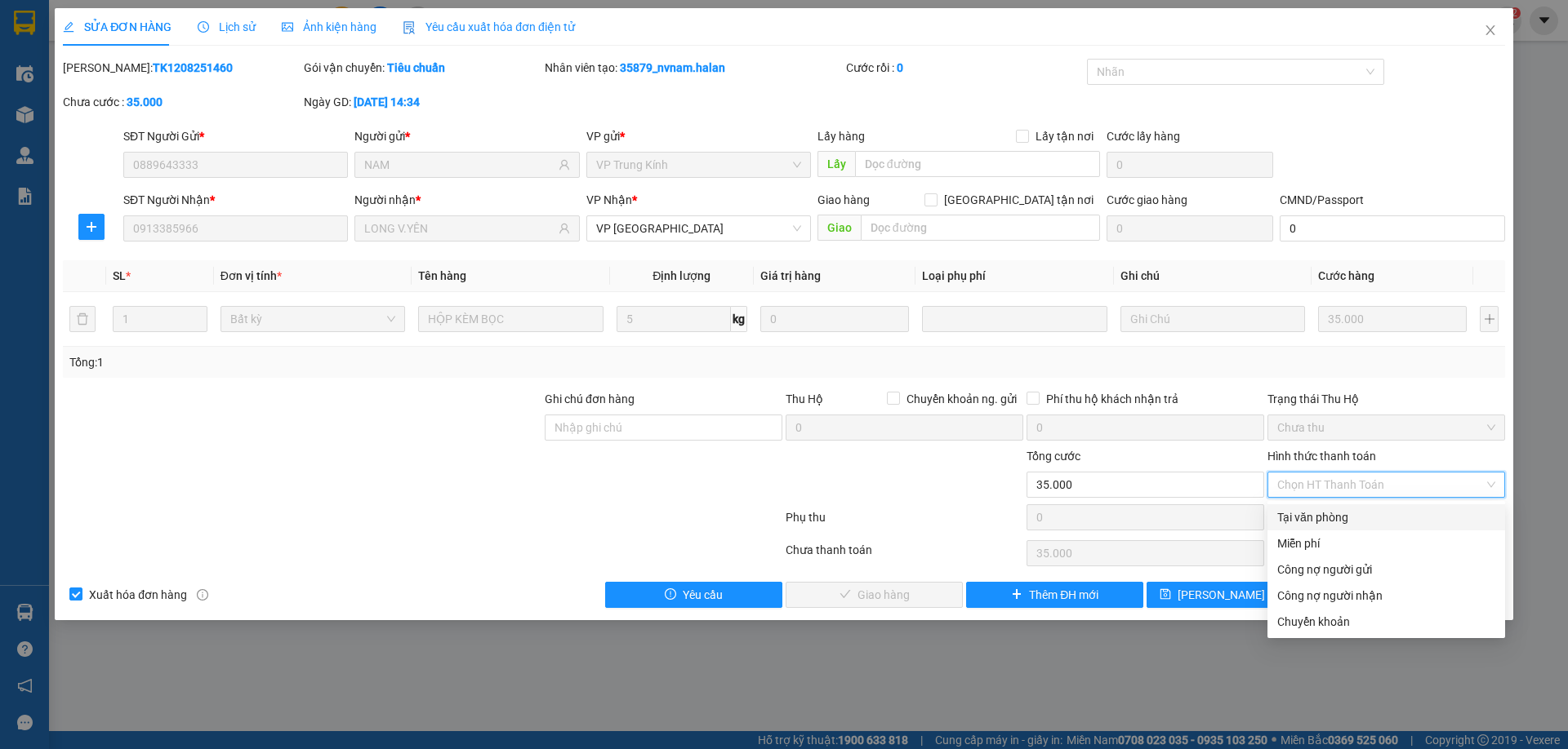
drag, startPoint x: 1326, startPoint y: 524, endPoint x: 1061, endPoint y: 581, distance: 271.1
click at [1325, 525] on div "Tại văn phòng" at bounding box center [1386, 517] width 218 height 18
type input "0"
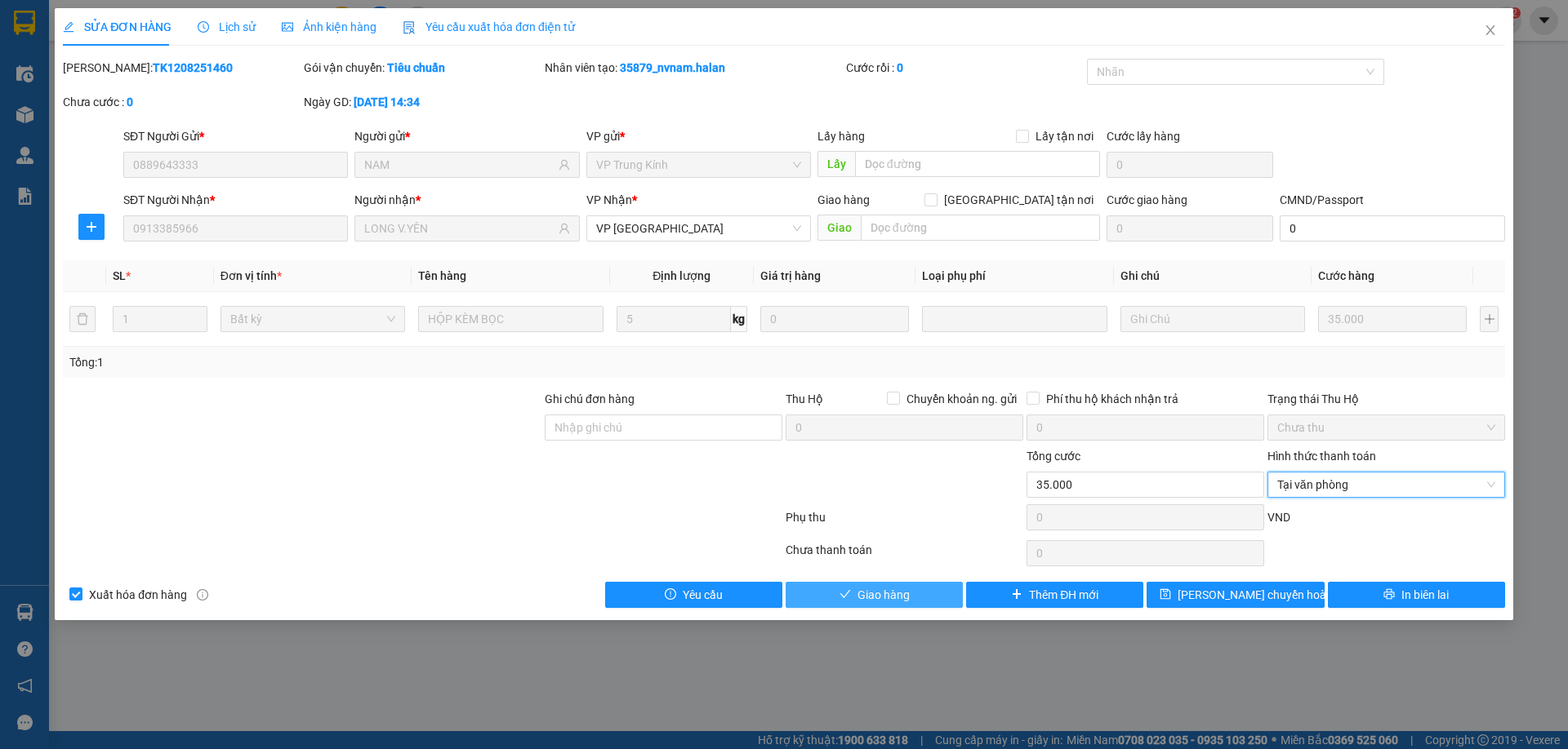
click at [909, 586] on span "Giao hàng" at bounding box center [884, 595] width 52 height 18
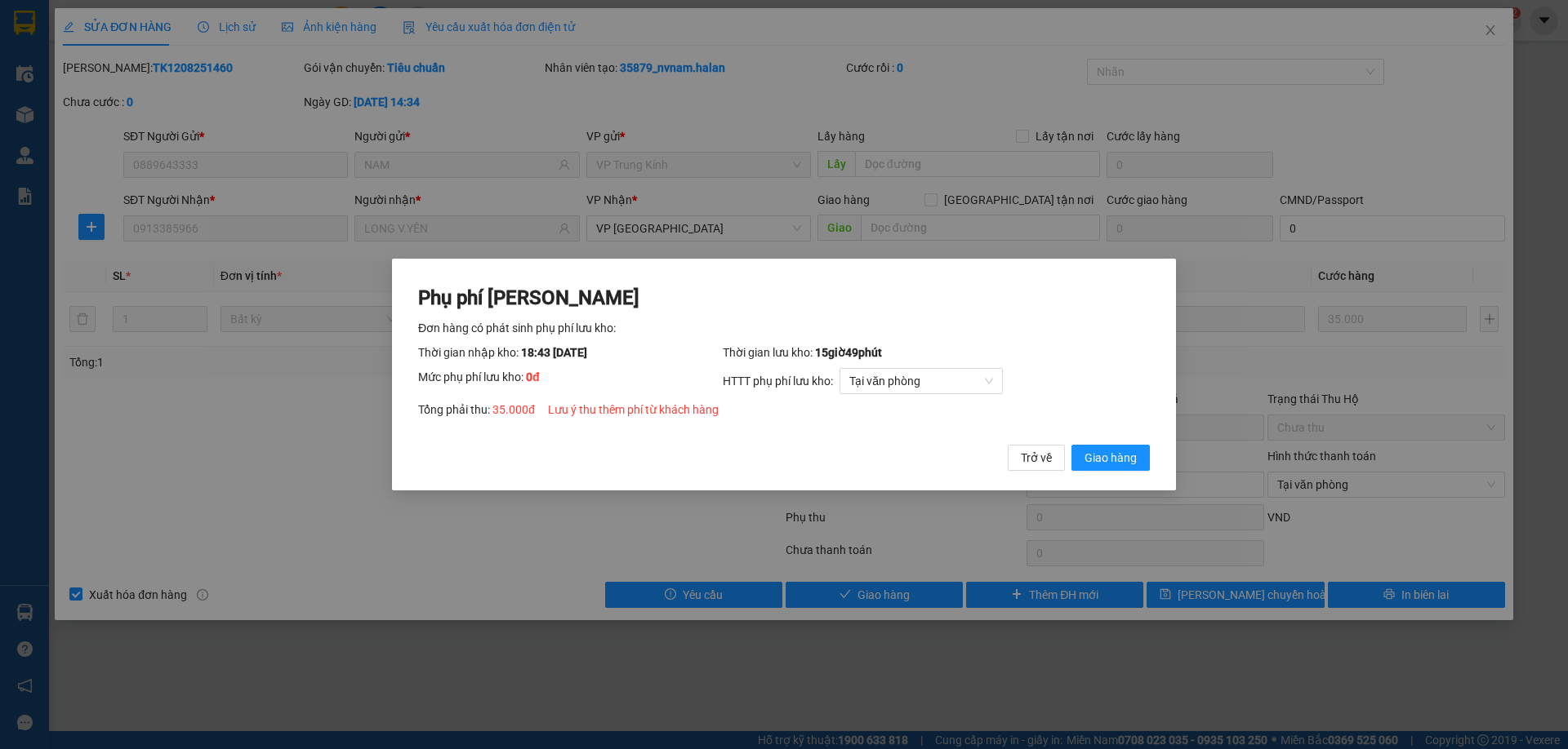
click at [1108, 463] on span "Giao hàng" at bounding box center [1110, 457] width 52 height 18
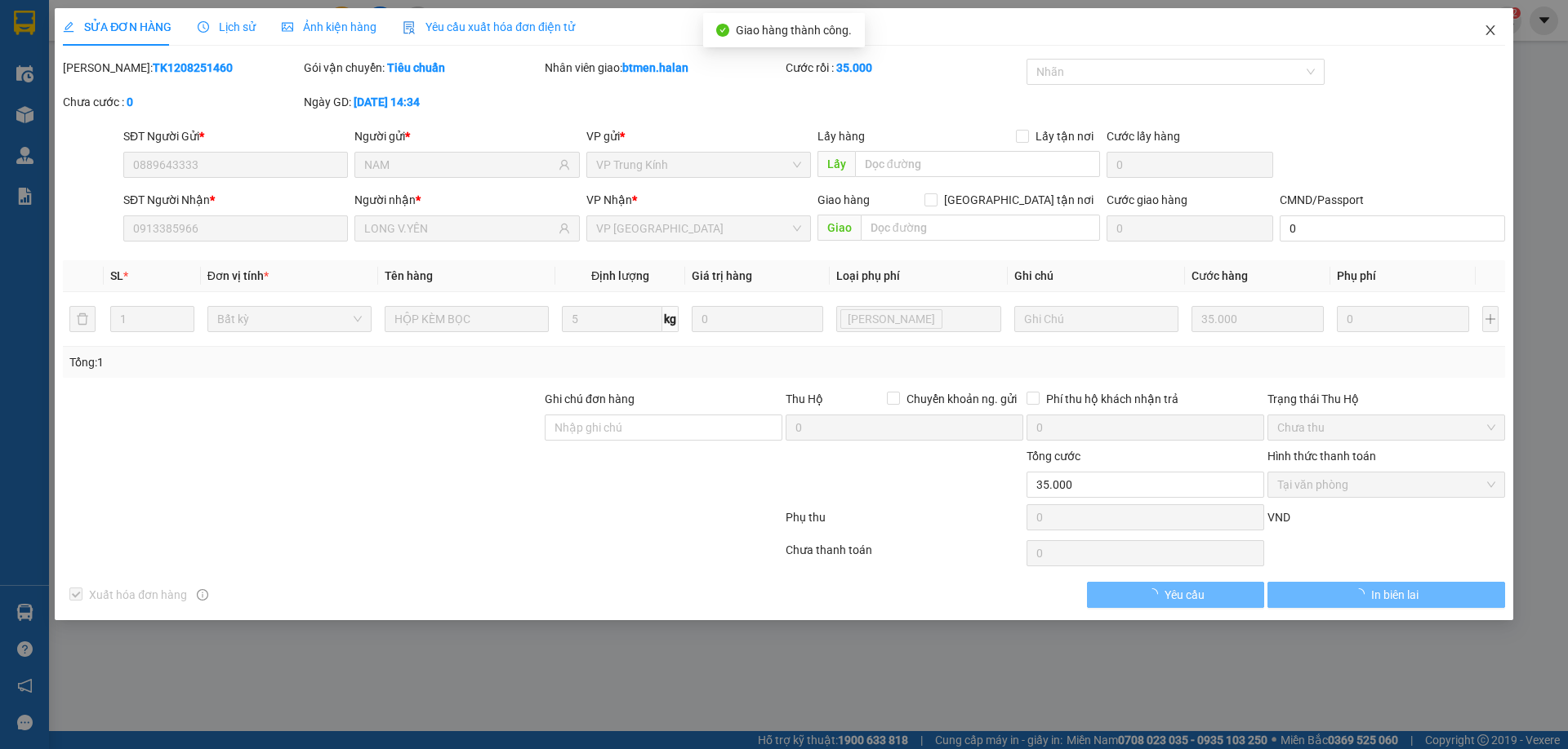
click at [1491, 29] on icon "close" at bounding box center [1490, 31] width 13 height 13
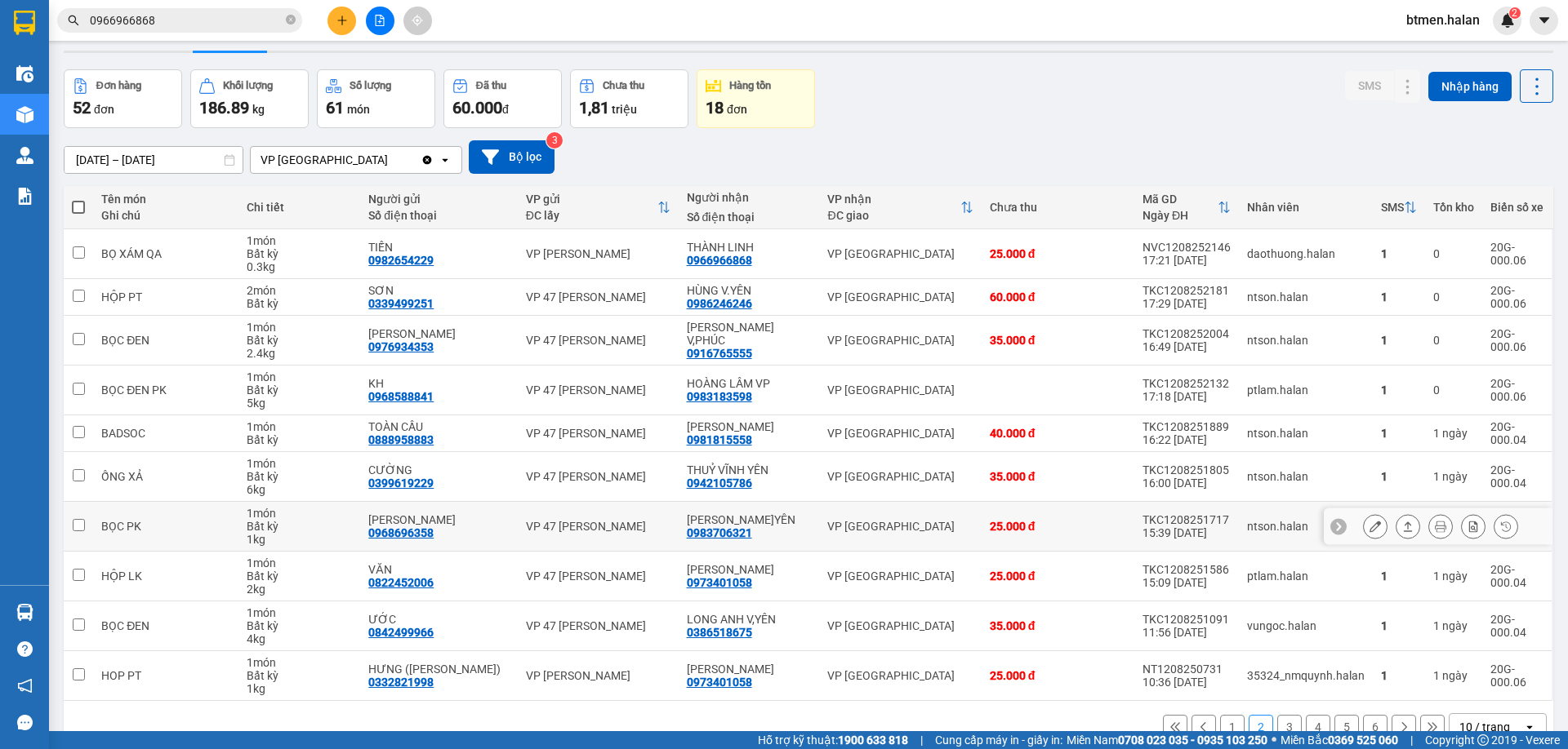
scroll to position [81, 0]
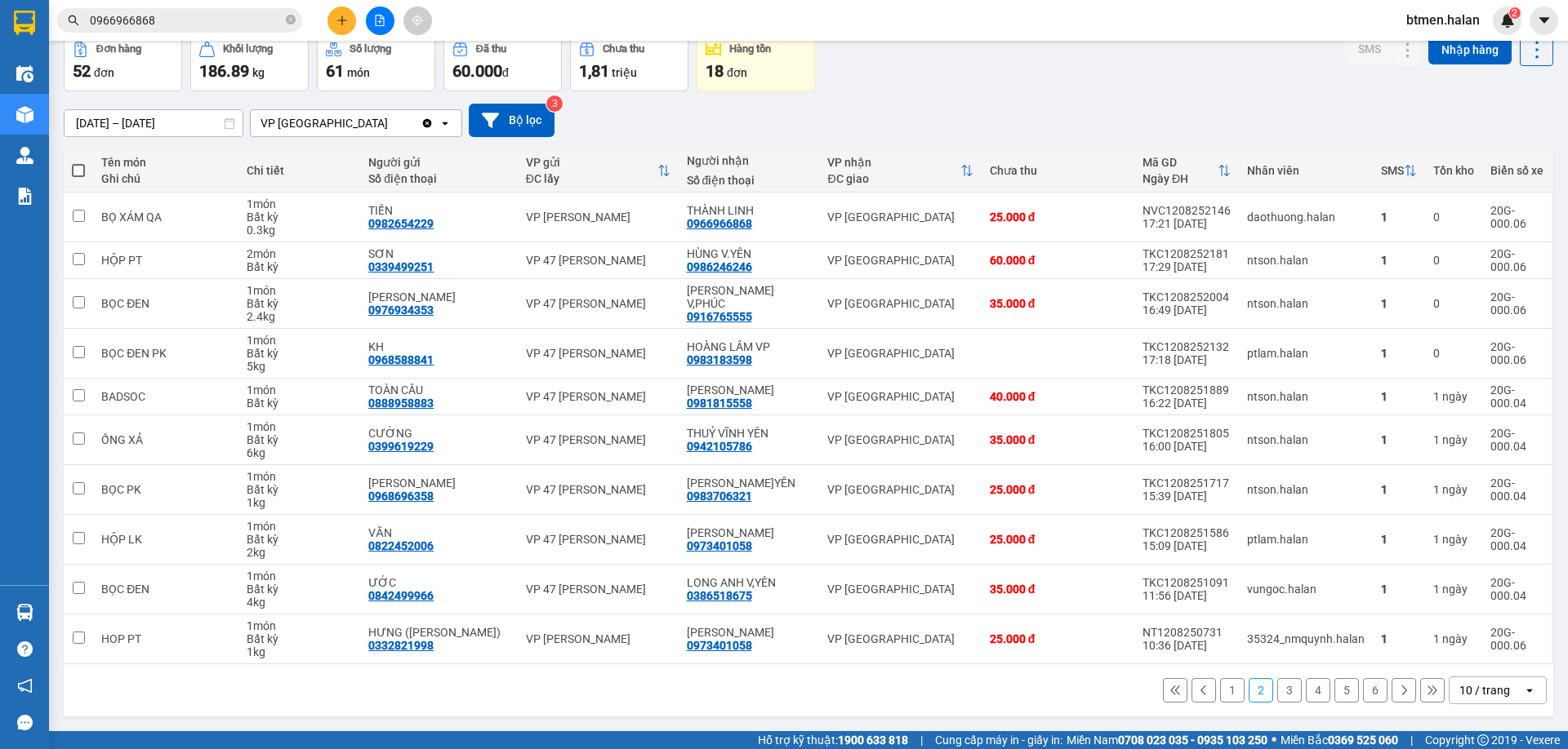
click at [1366, 698] on button "6" at bounding box center [1375, 690] width 25 height 25
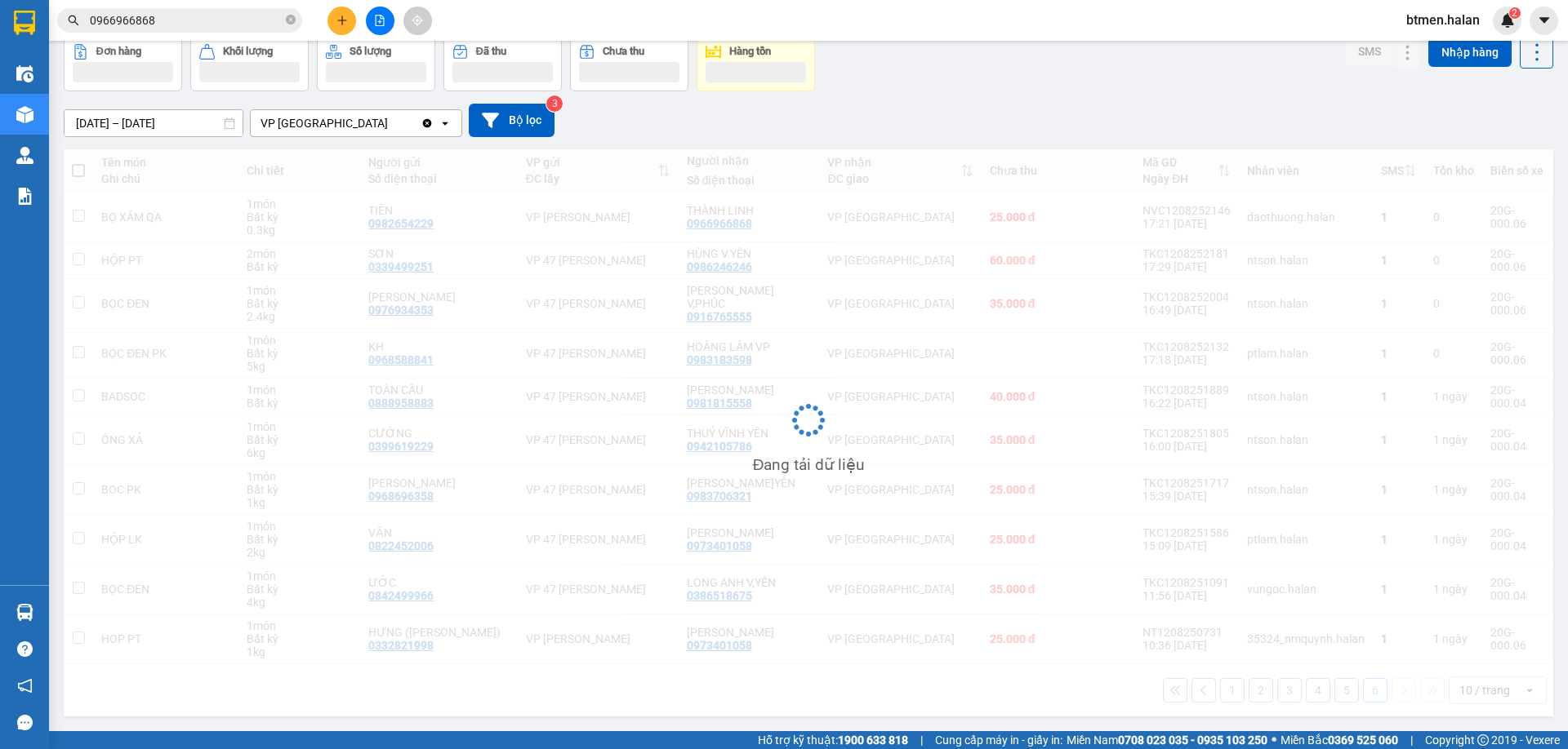
scroll to position [75, 0]
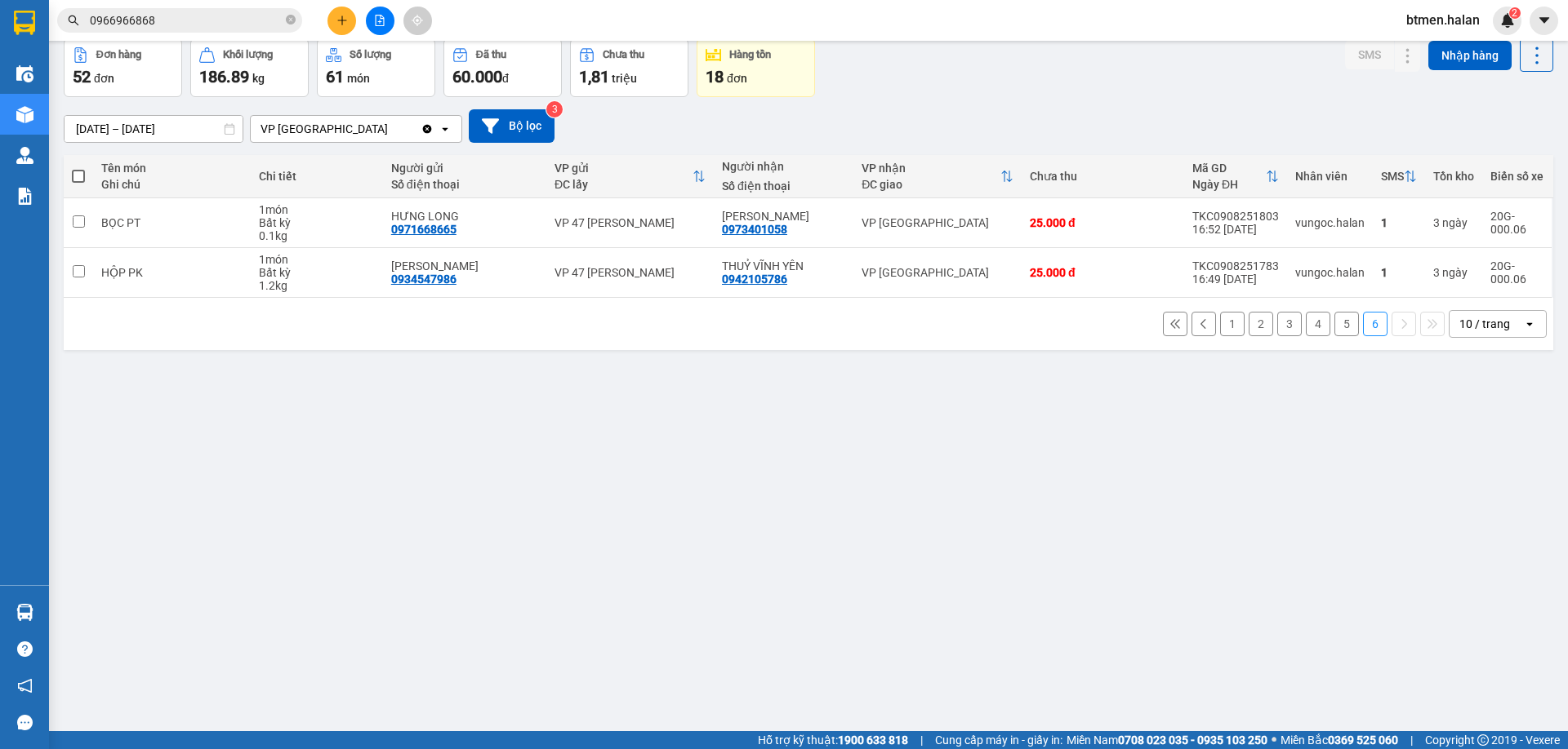
click at [1335, 328] on button "5" at bounding box center [1347, 324] width 25 height 25
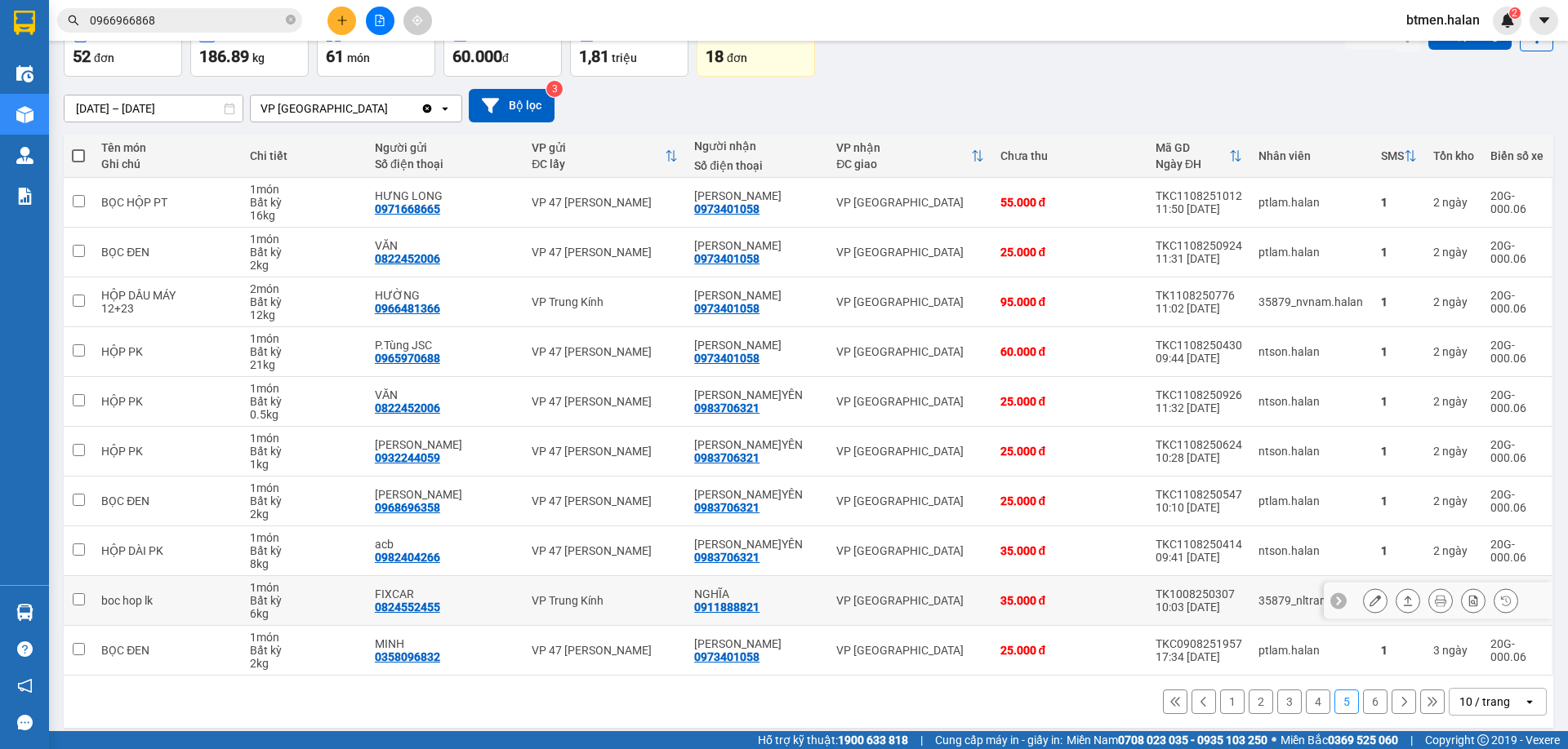
scroll to position [106, 0]
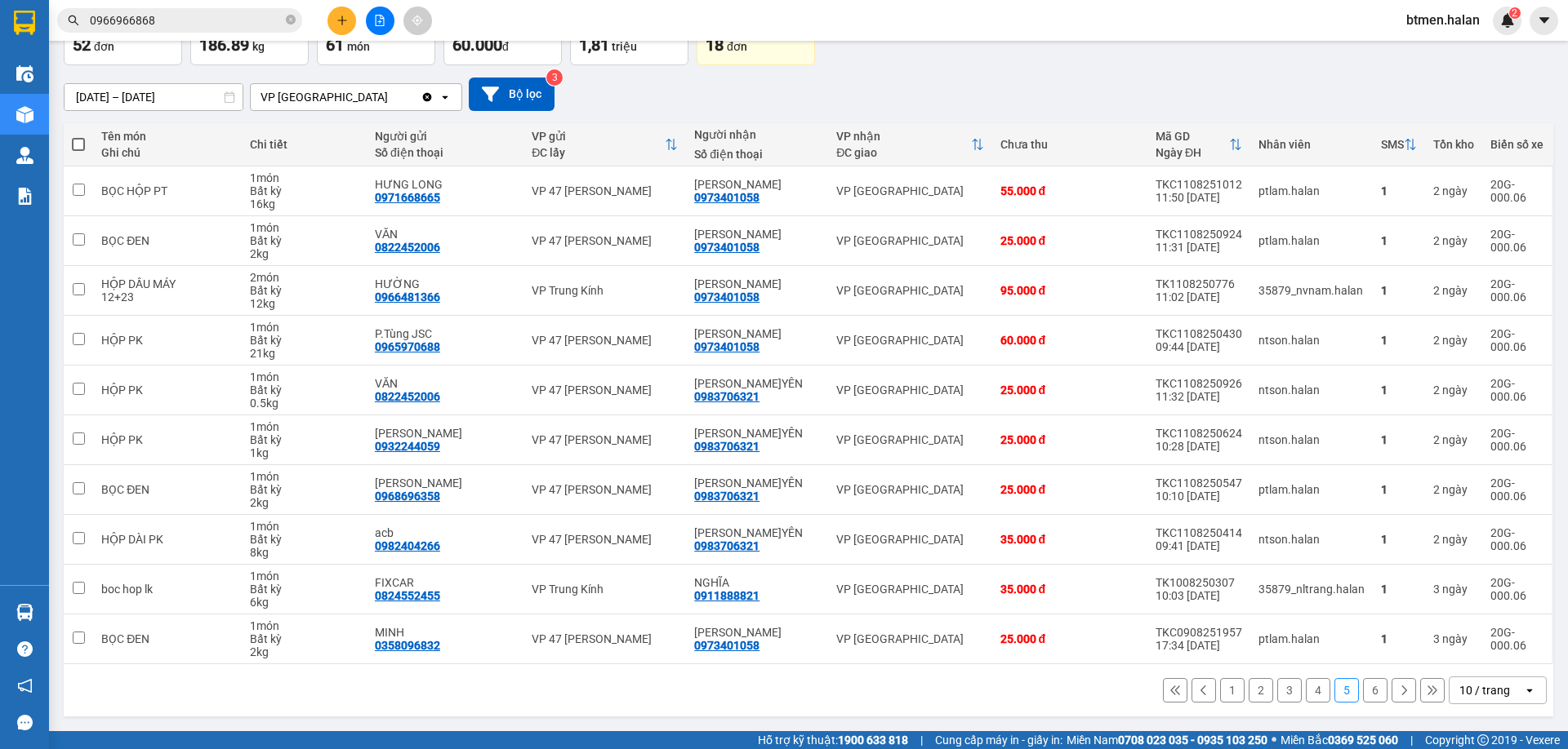
click at [1363, 702] on button "6" at bounding box center [1375, 690] width 25 height 25
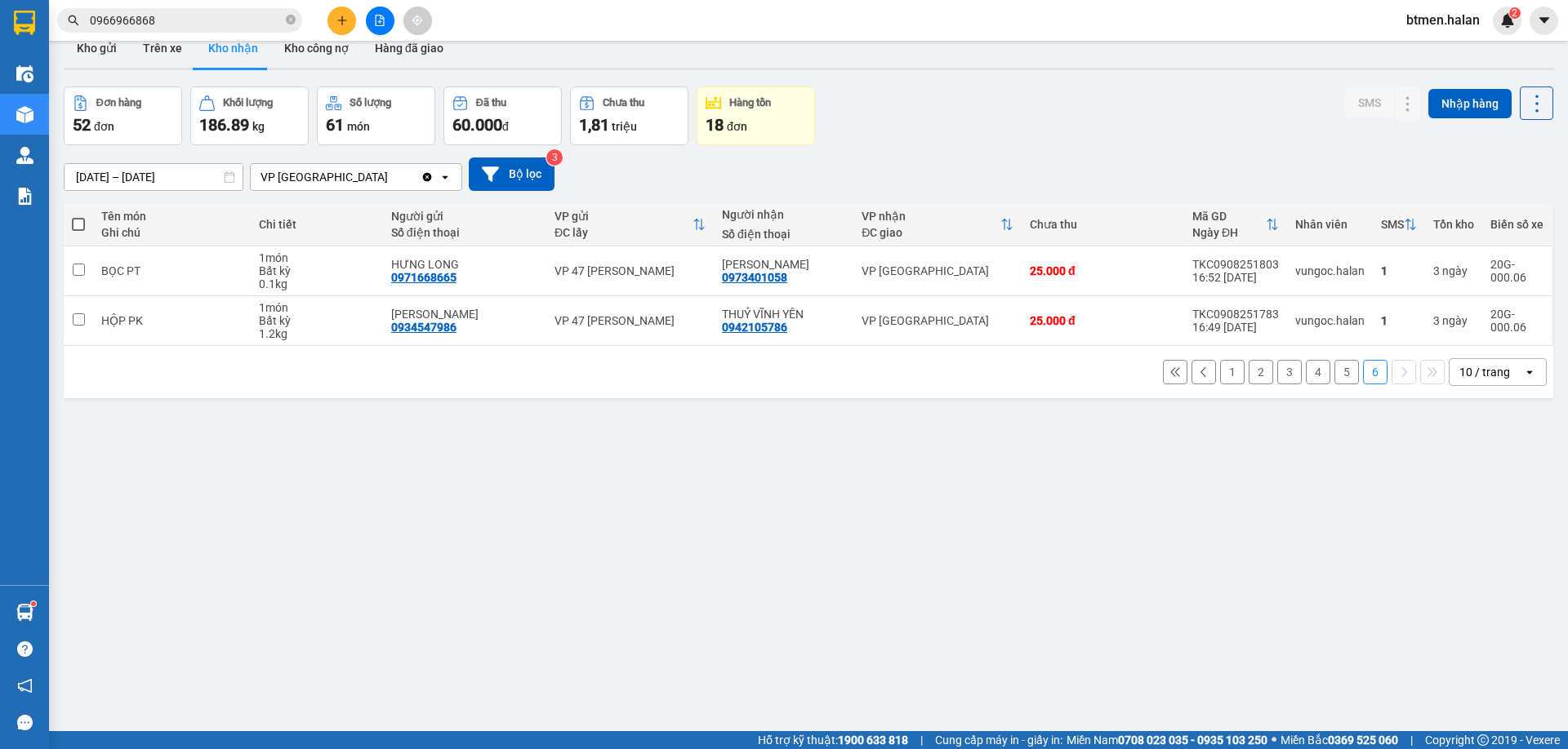
scroll to position [0, 0]
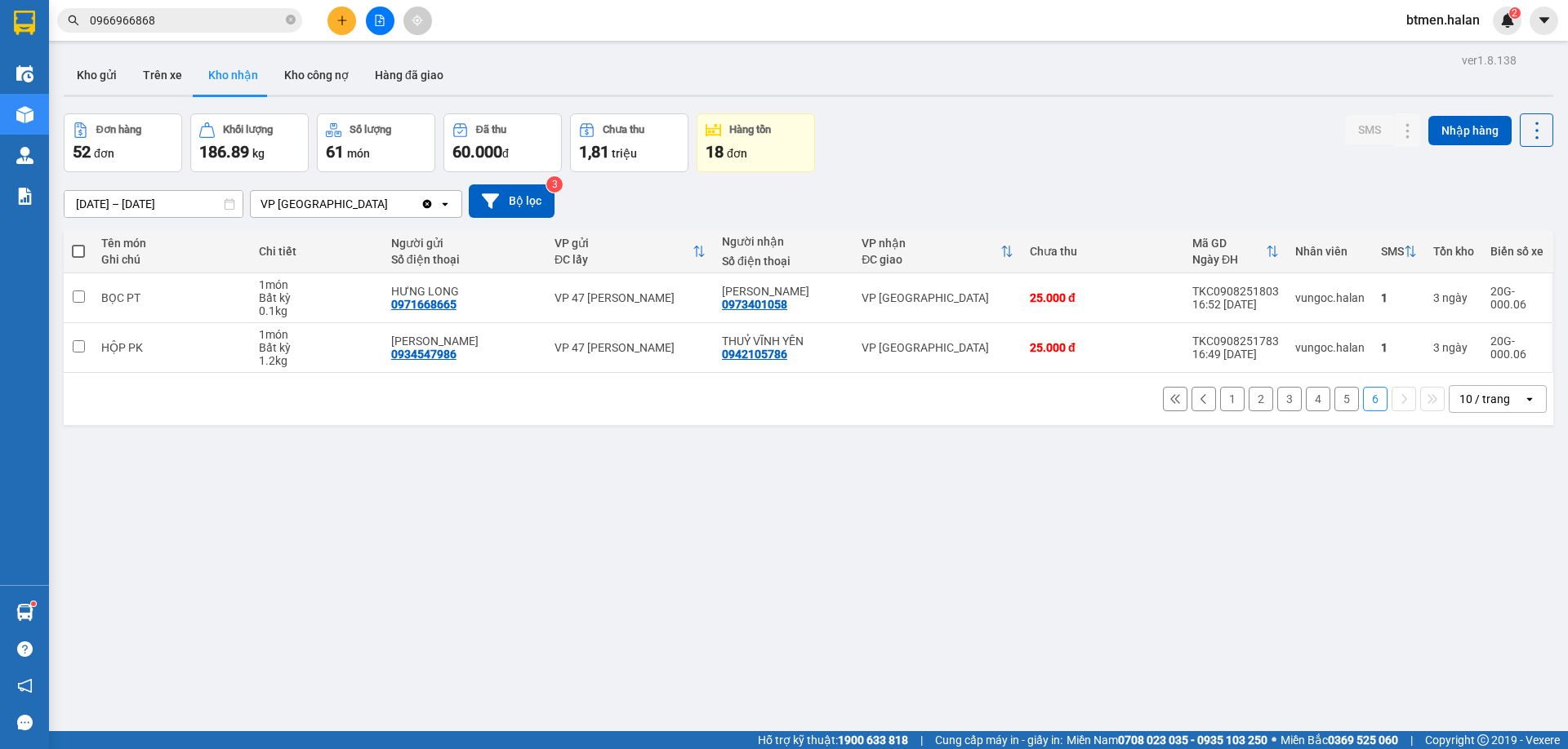
click at [1220, 393] on button "1" at bounding box center [1232, 399] width 25 height 25
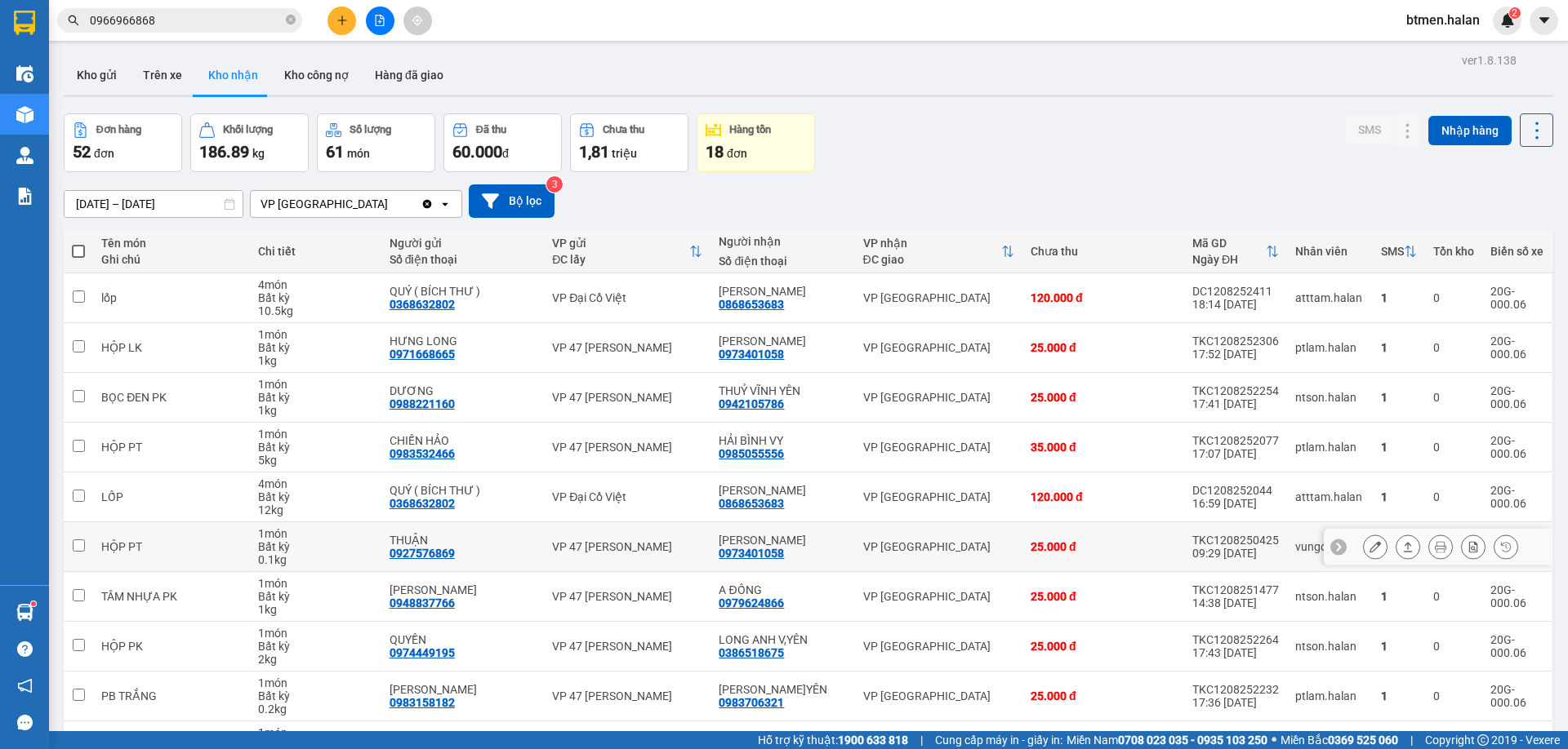
click at [1239, 535] on div "TKC1208250425" at bounding box center [1235, 541] width 86 height 13
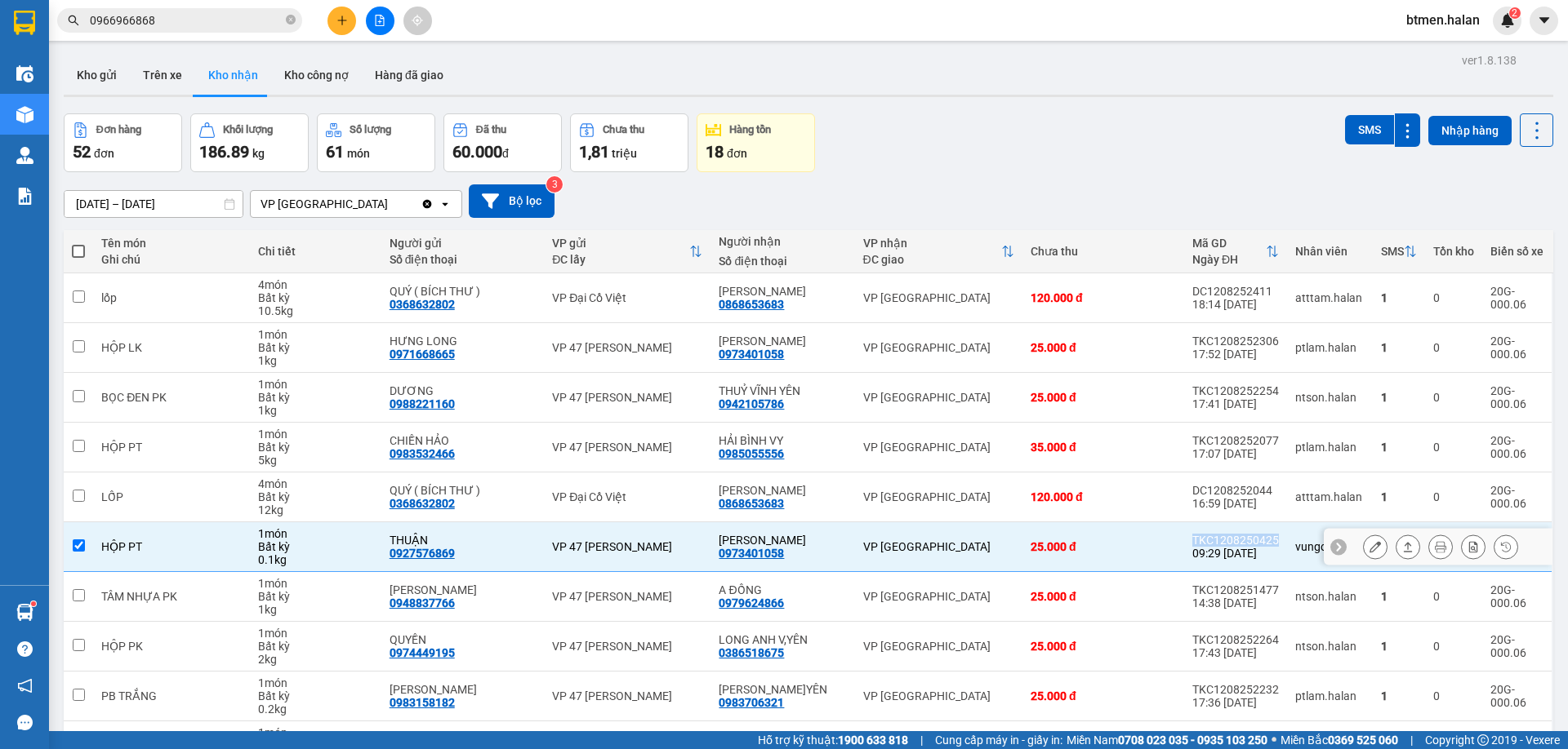
click at [1239, 535] on div "TKC1208250425" at bounding box center [1235, 541] width 86 height 13
checkbox input "false"
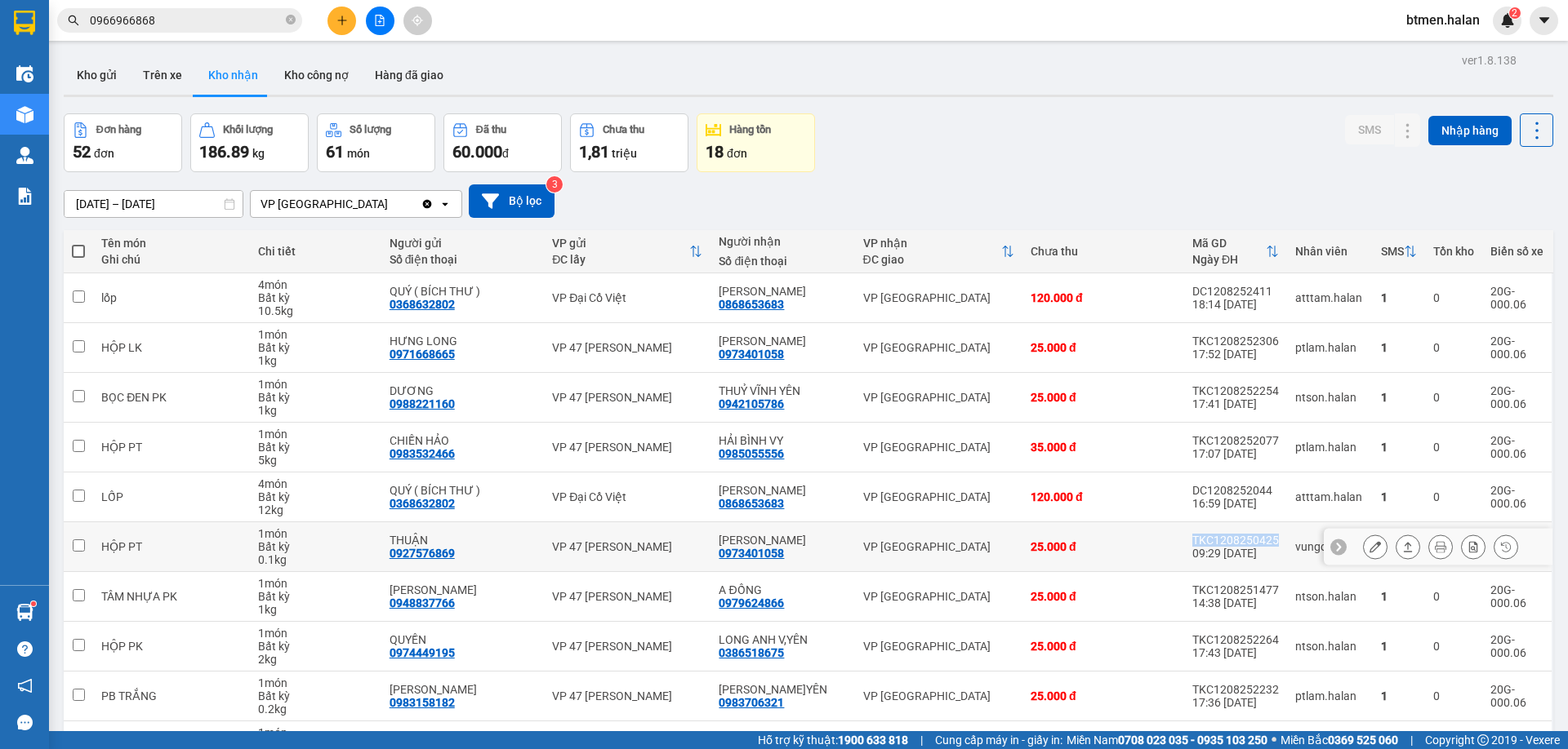
copy div "TKC1208250425"
click at [244, 21] on input "0966966868" at bounding box center [186, 20] width 193 height 18
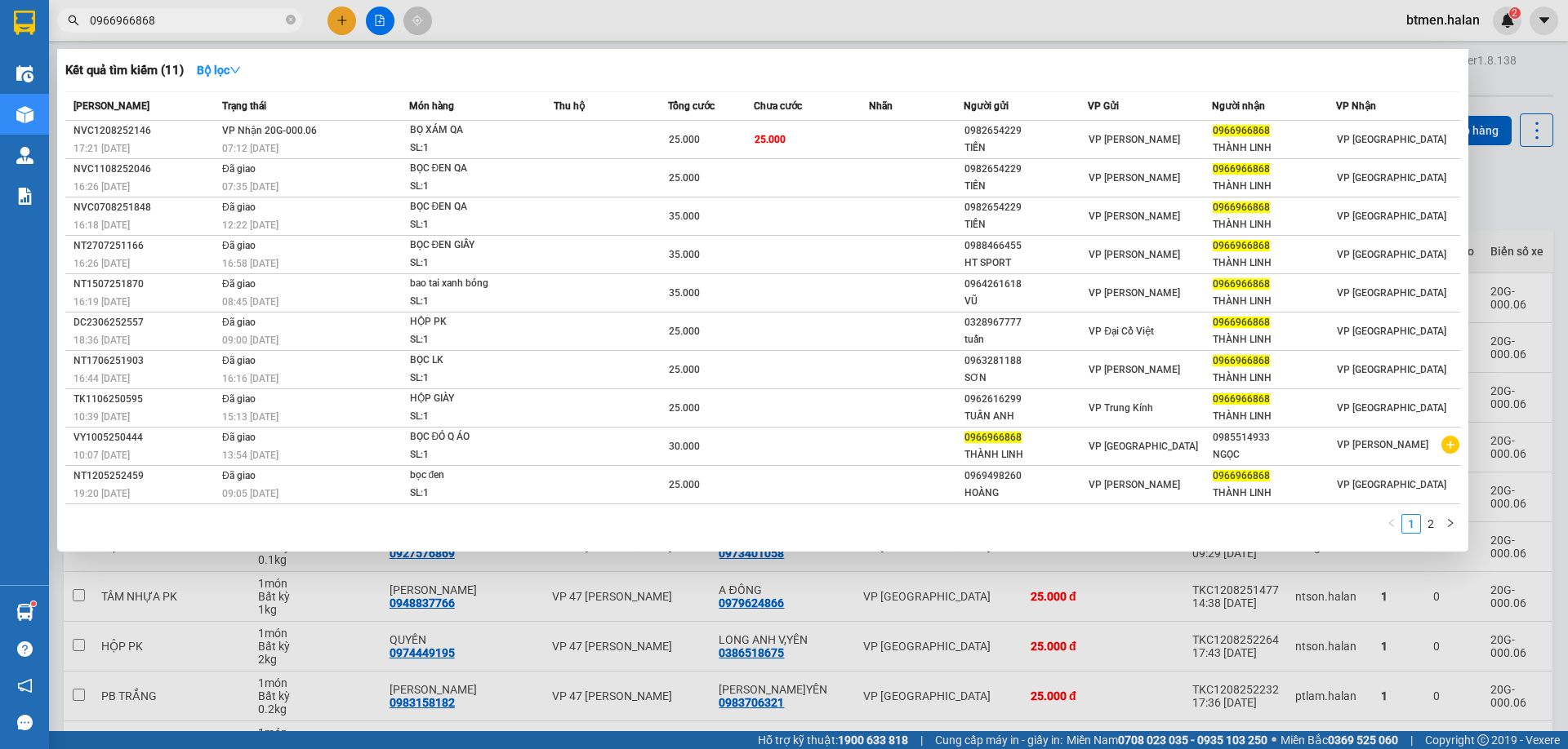
click at [244, 21] on input "0966966868" at bounding box center [186, 20] width 193 height 18
paste input "TKC1208250425"
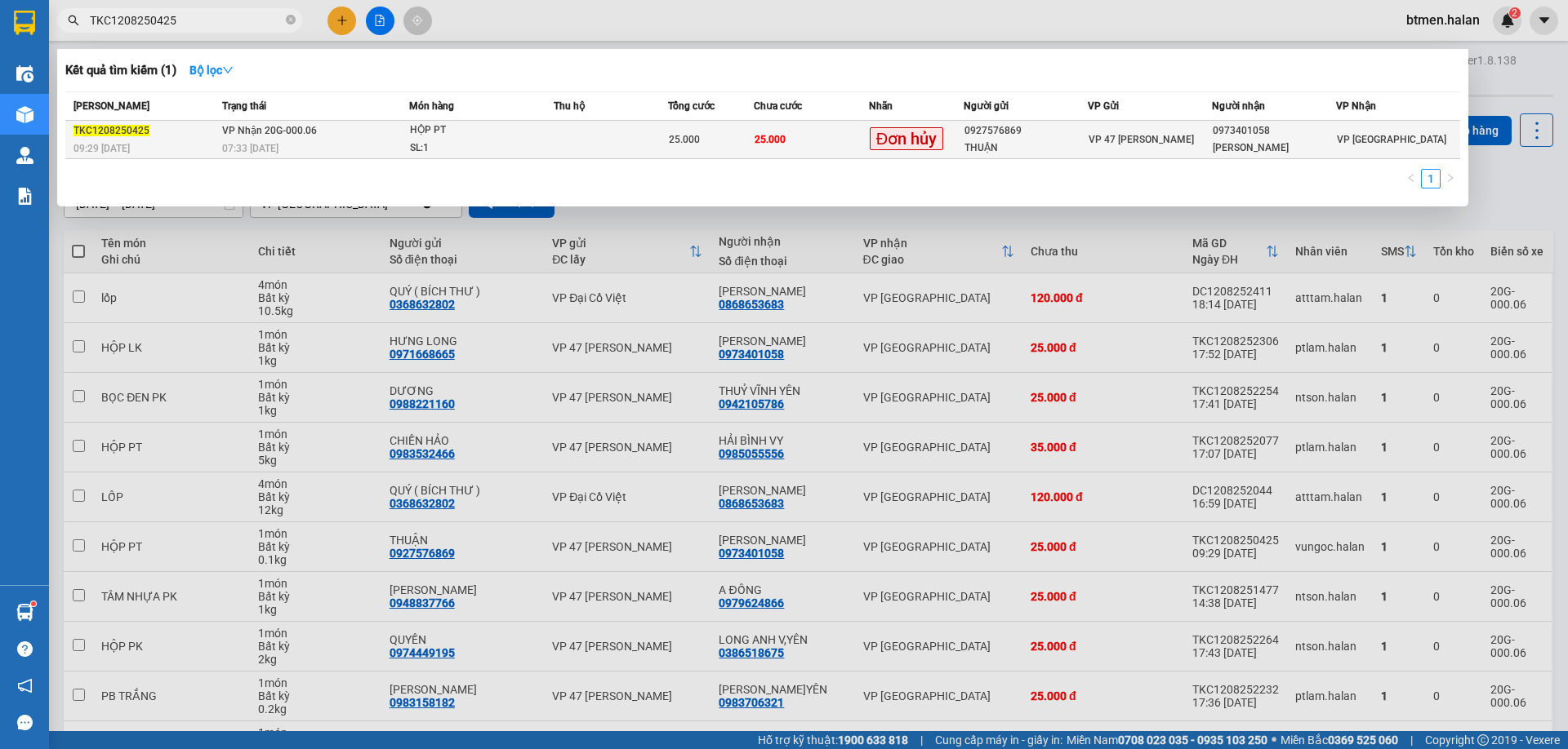
type input "TKC1208250425"
click at [1411, 134] on div "VP [GEOGRAPHIC_DATA]" at bounding box center [1398, 139] width 123 height 18
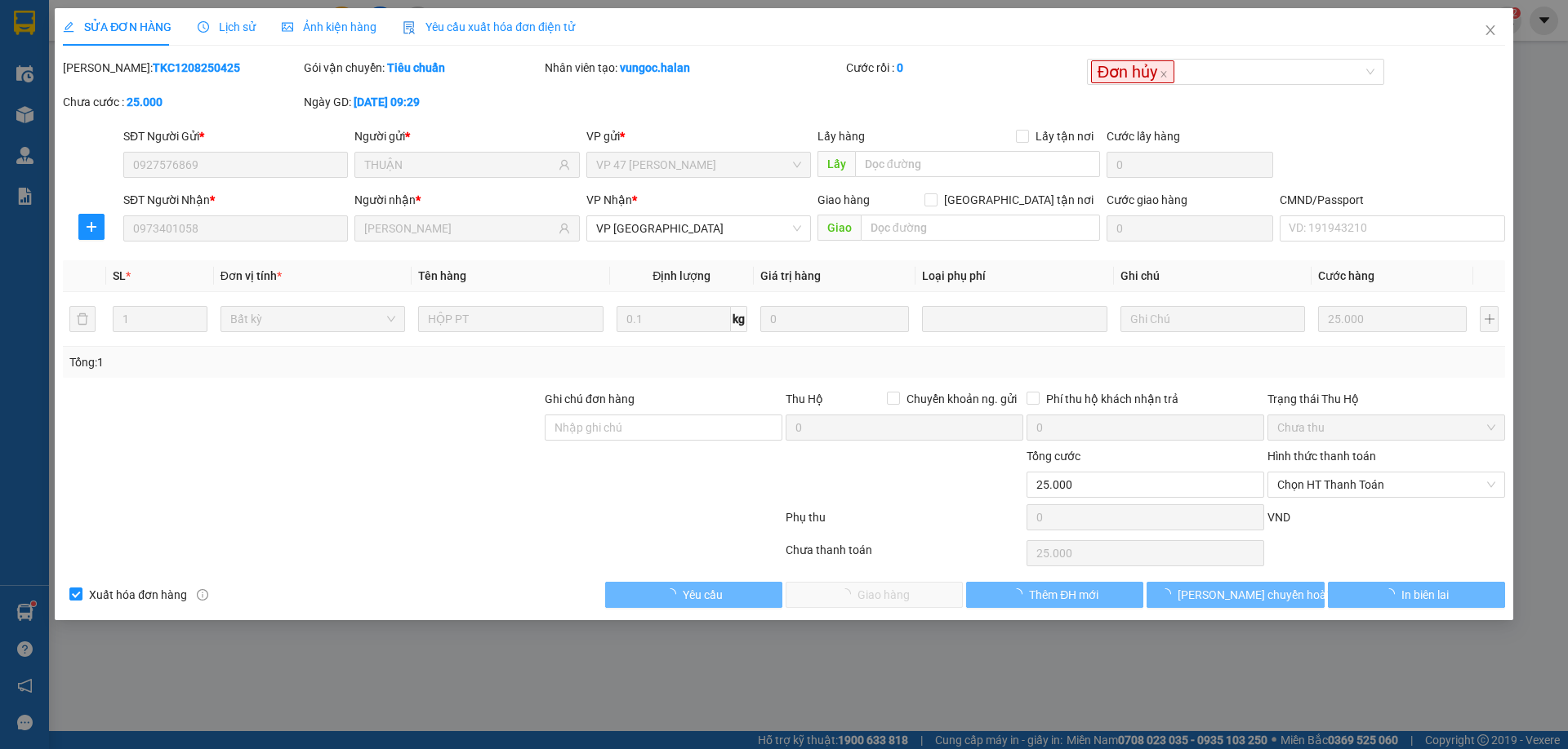
type input "0927576869"
type input "THUẬN"
type input "0973401058"
type input "[PERSON_NAME]"
type input "25.000"
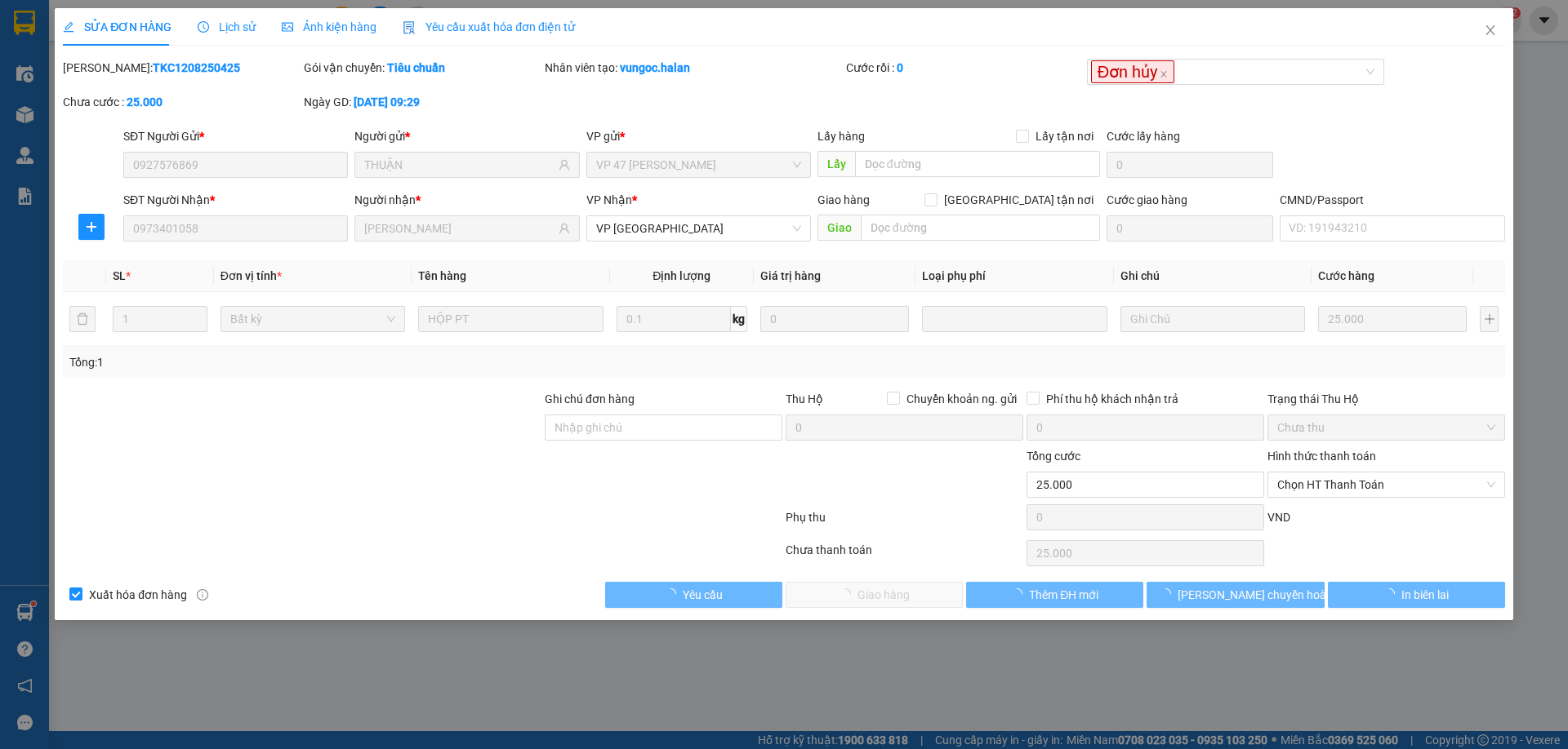
type input "25.000"
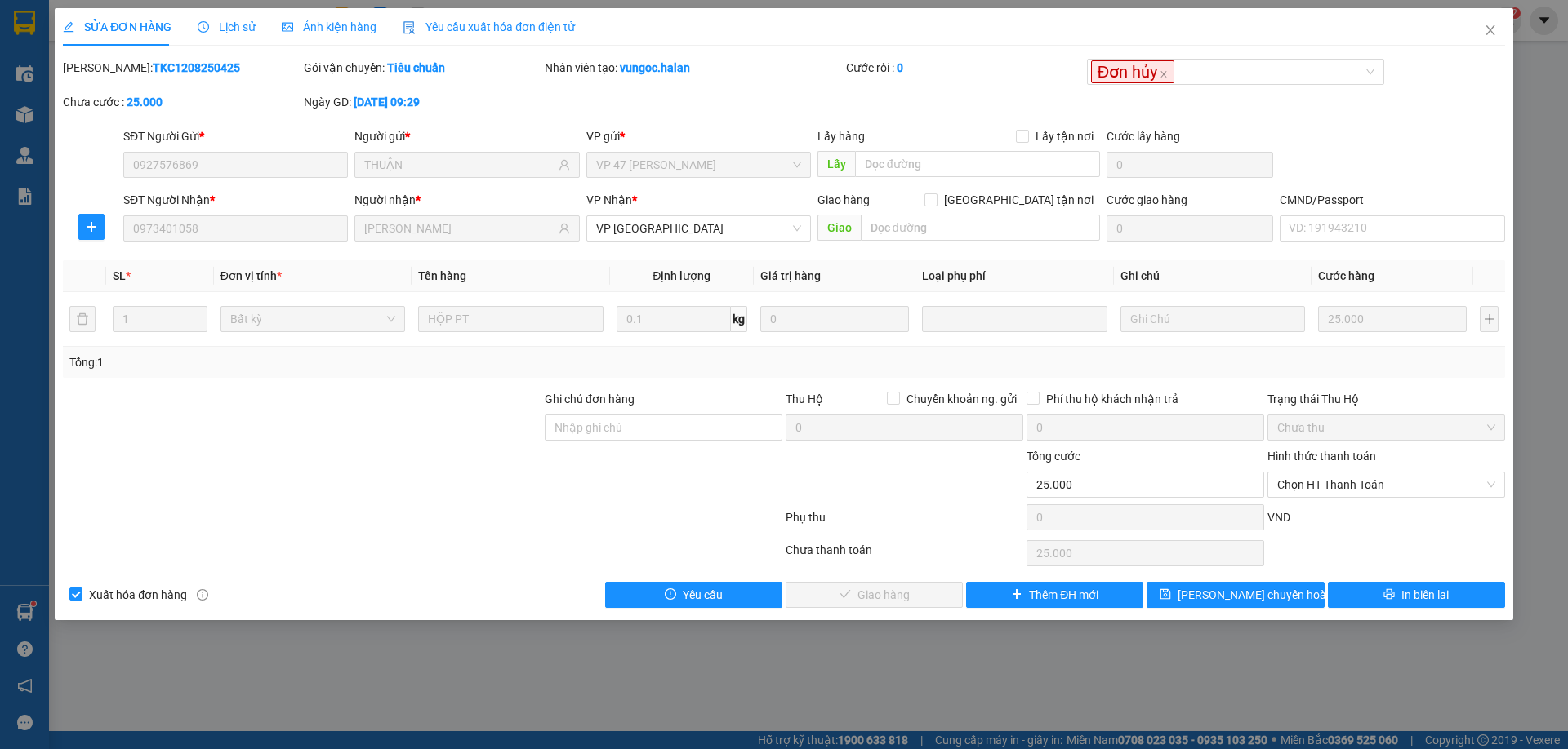
click at [225, 20] on span "Lịch sử" at bounding box center [226, 27] width 58 height 13
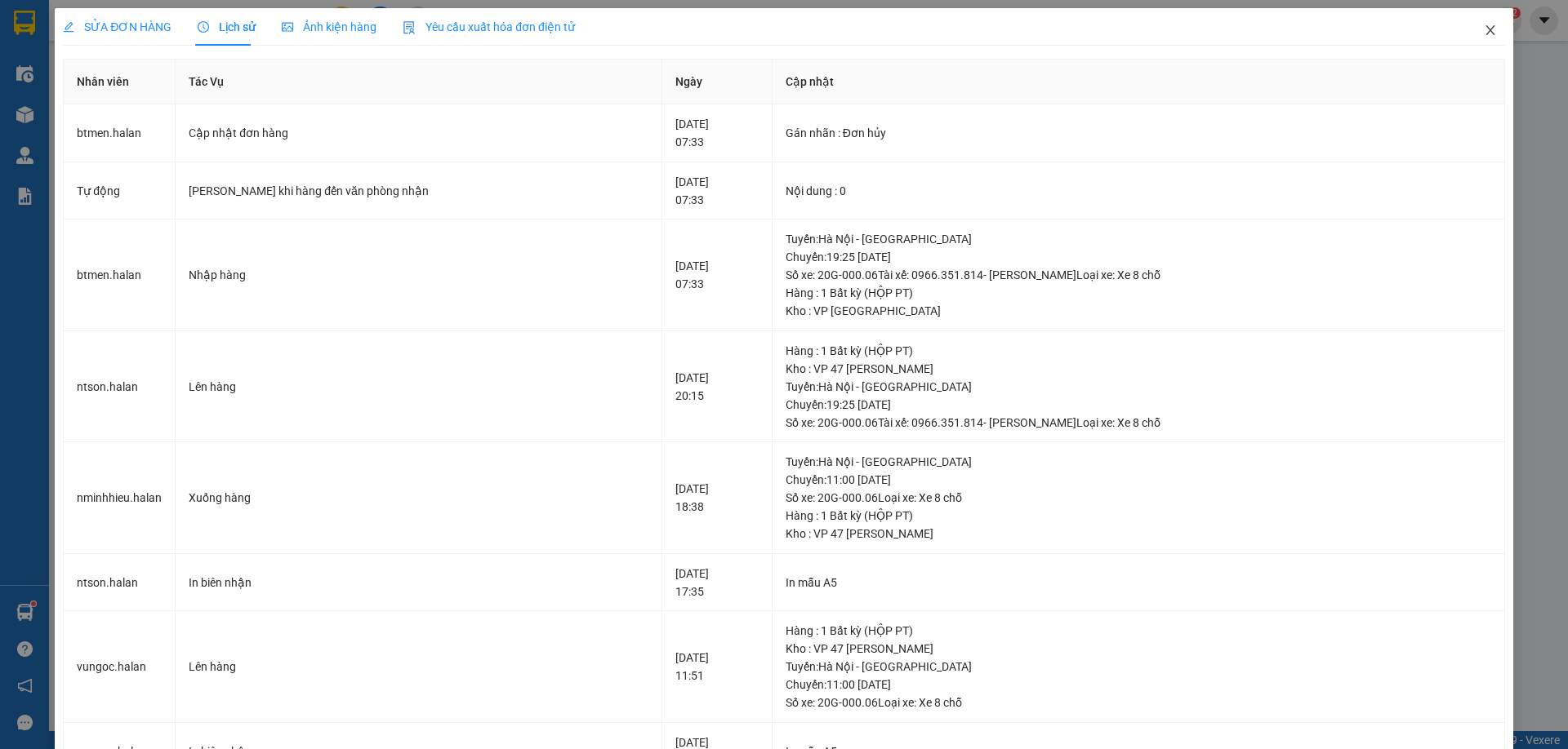
click at [1484, 30] on icon "close" at bounding box center [1490, 31] width 13 height 13
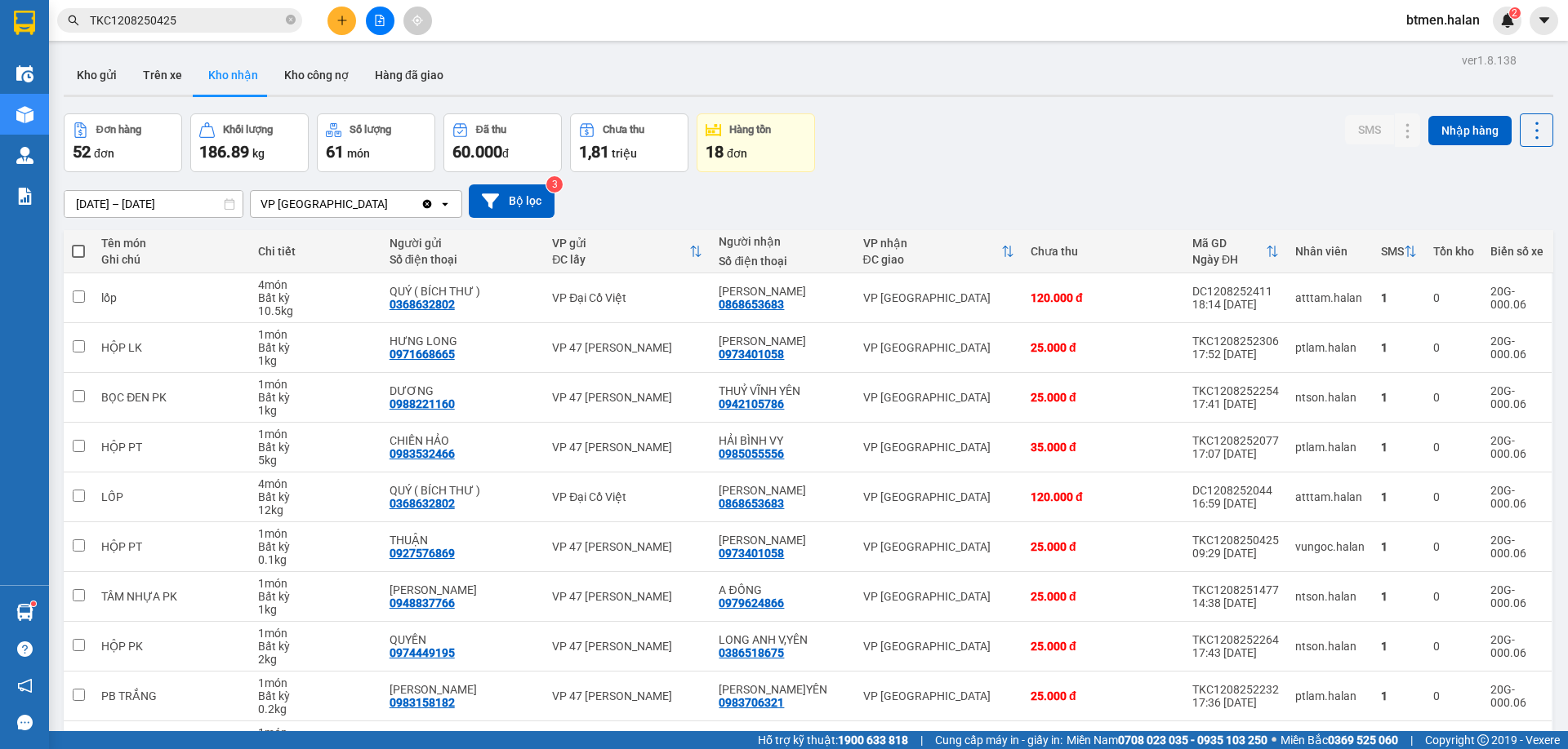
click at [169, 21] on input "TKC1208250425" at bounding box center [186, 20] width 193 height 18
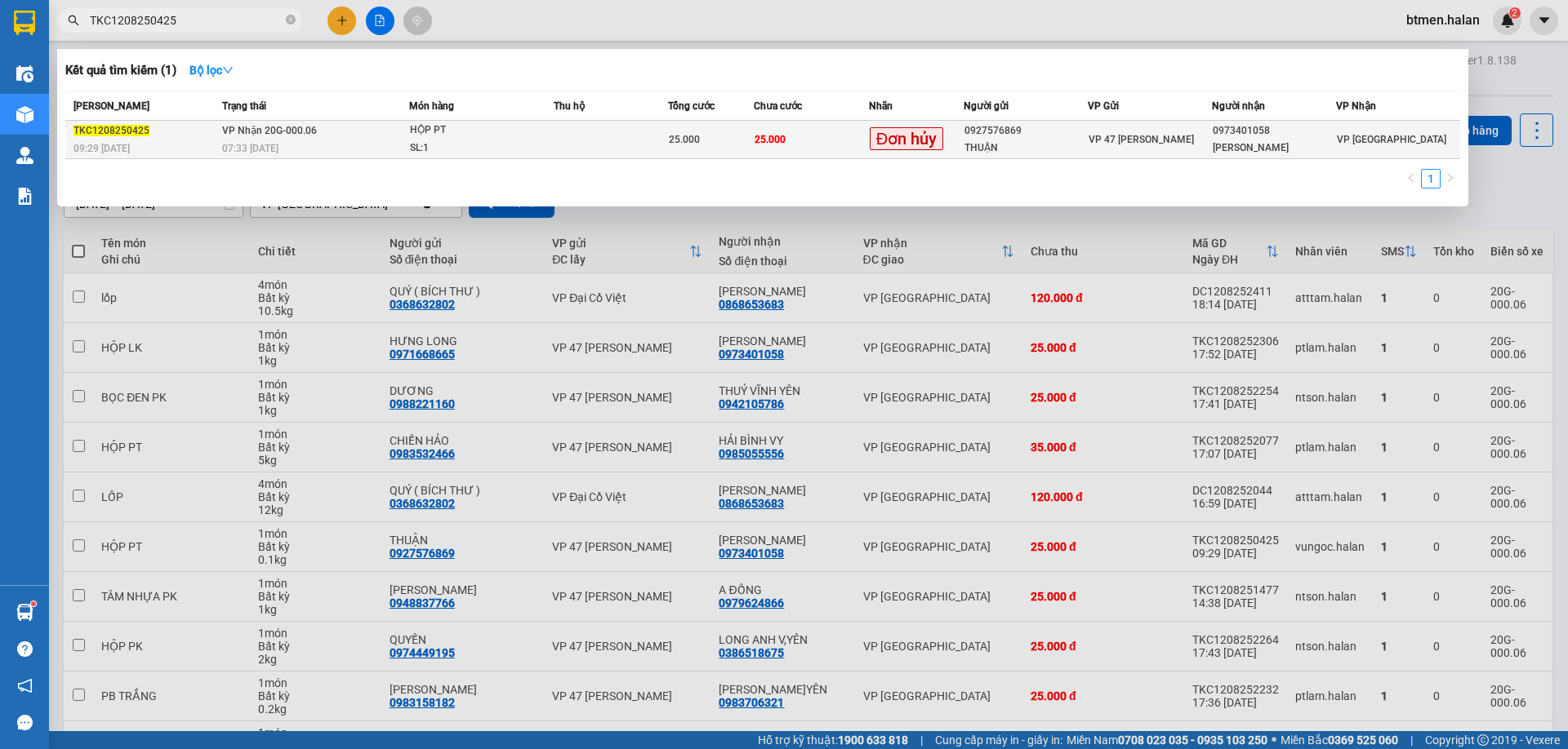
click at [485, 140] on div "SL: 1" at bounding box center [471, 149] width 123 height 18
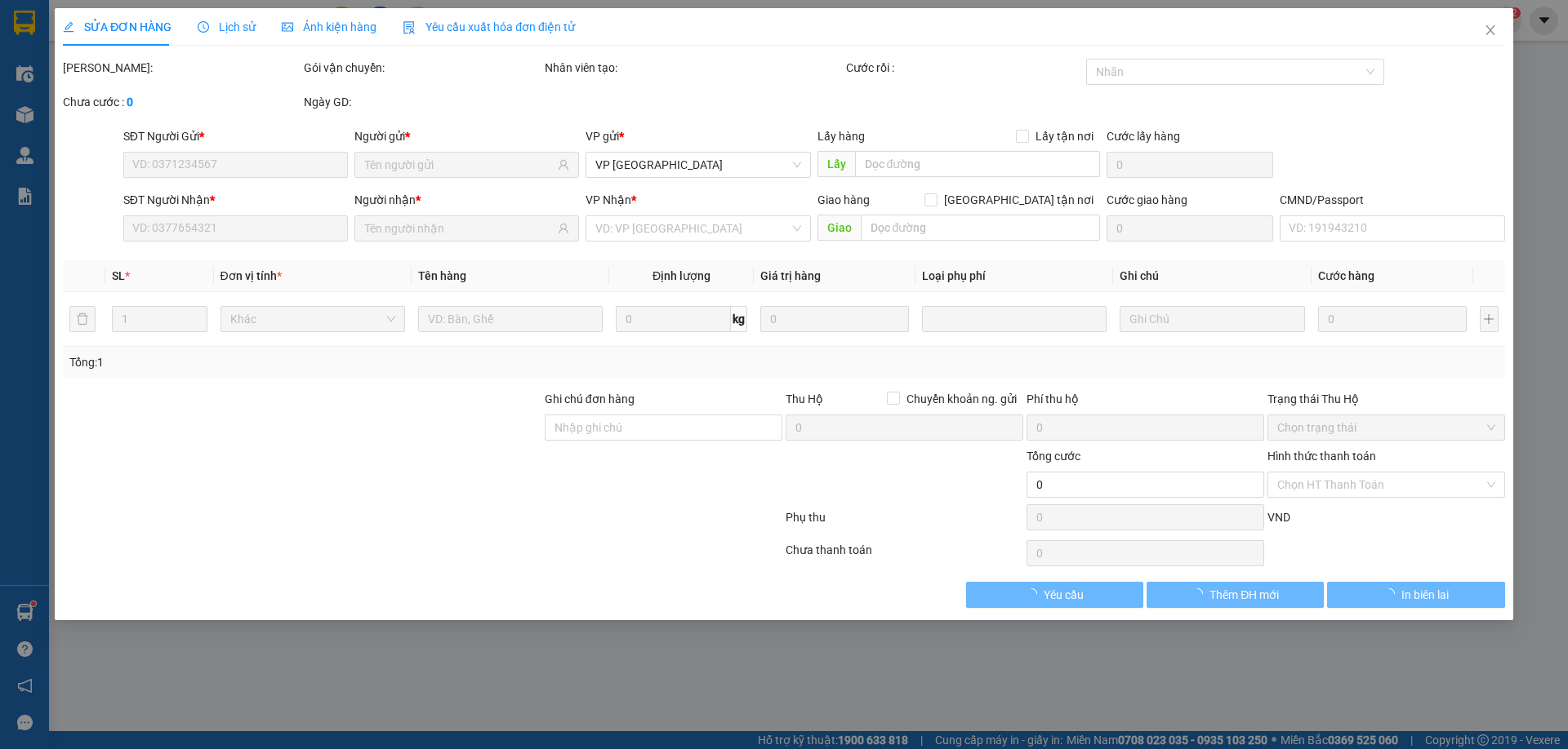
type input "0927576869"
type input "THUẬN"
type input "0973401058"
type input "[PERSON_NAME]"
type input "25.000"
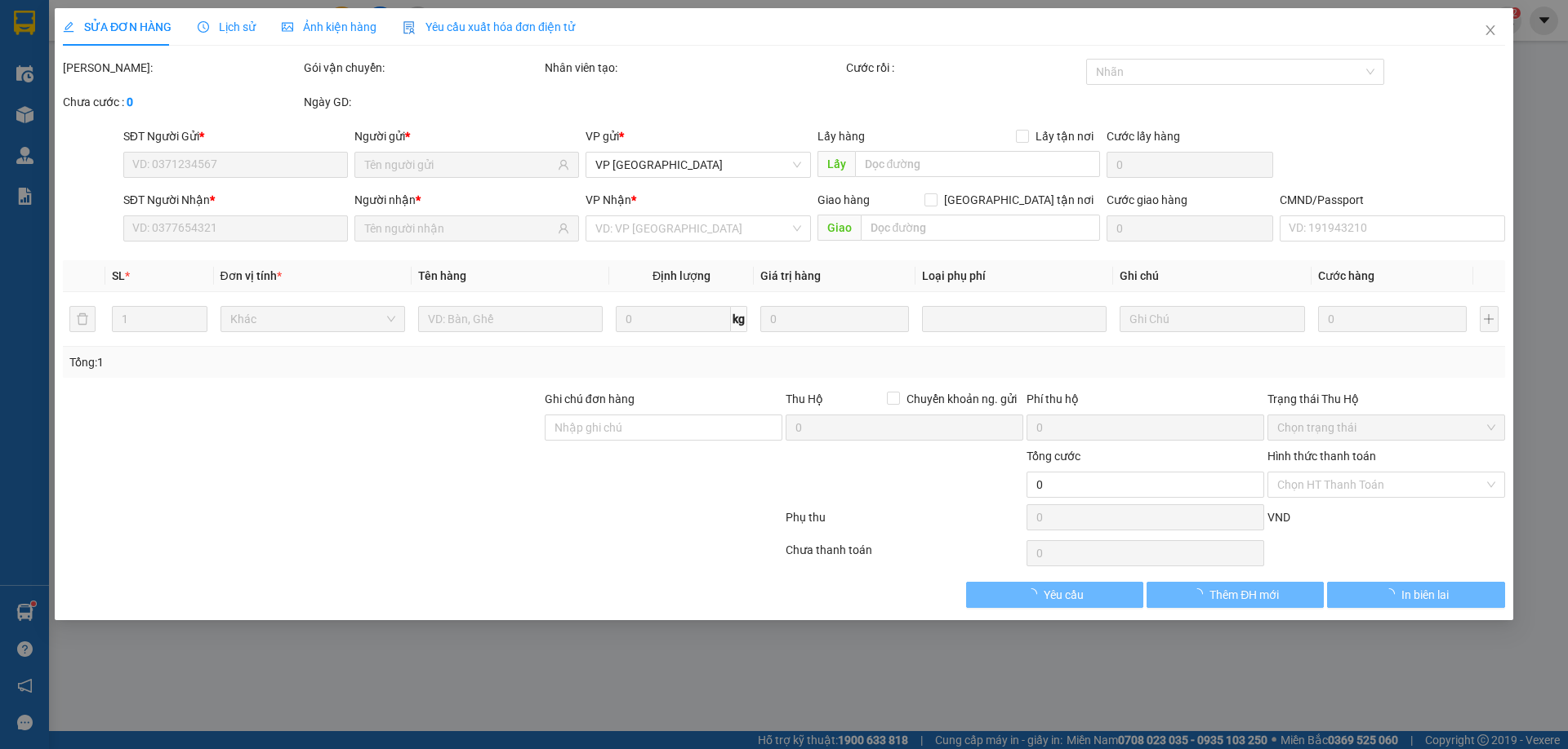
type input "25.000"
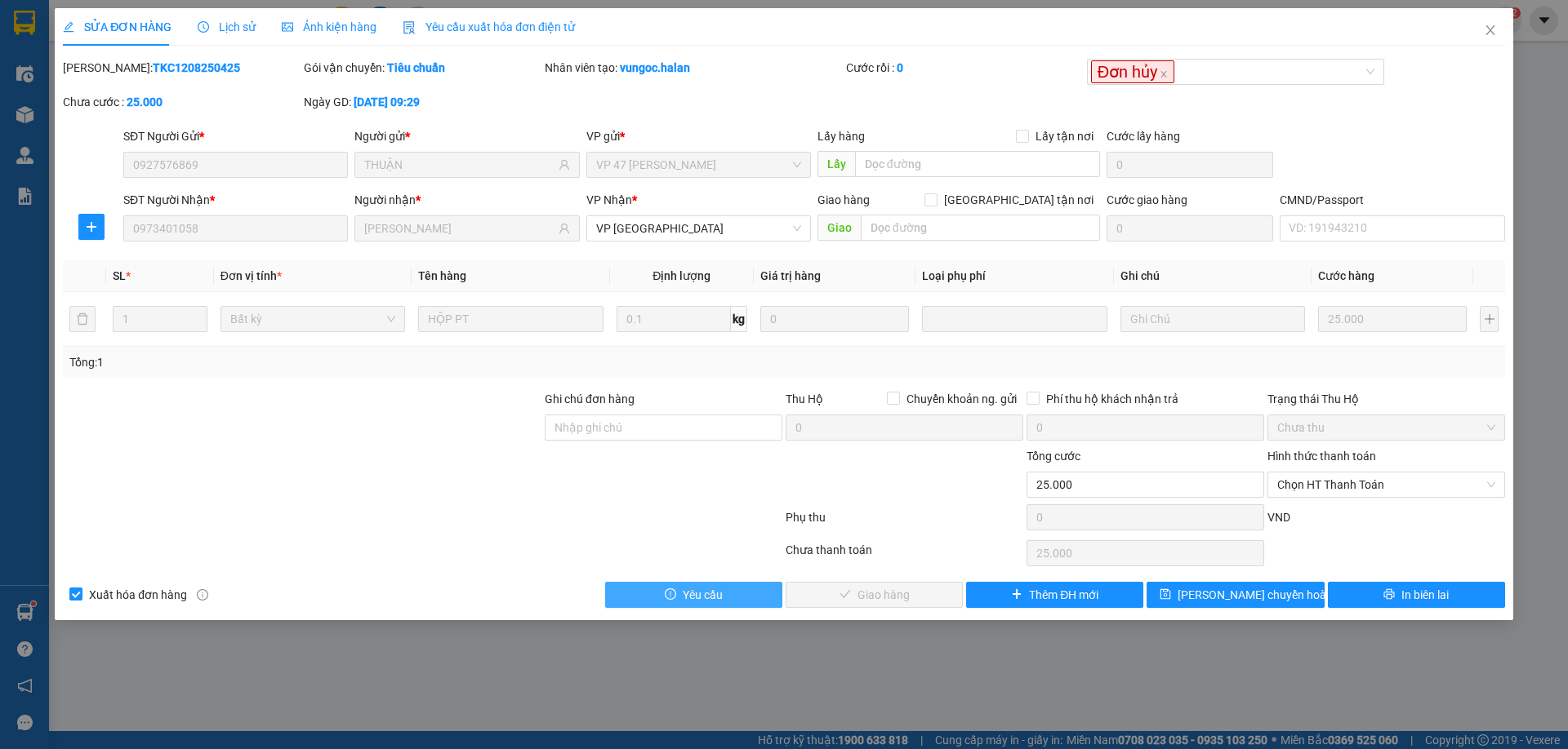
click at [725, 599] on button "Yêu cầu" at bounding box center [694, 595] width 178 height 26
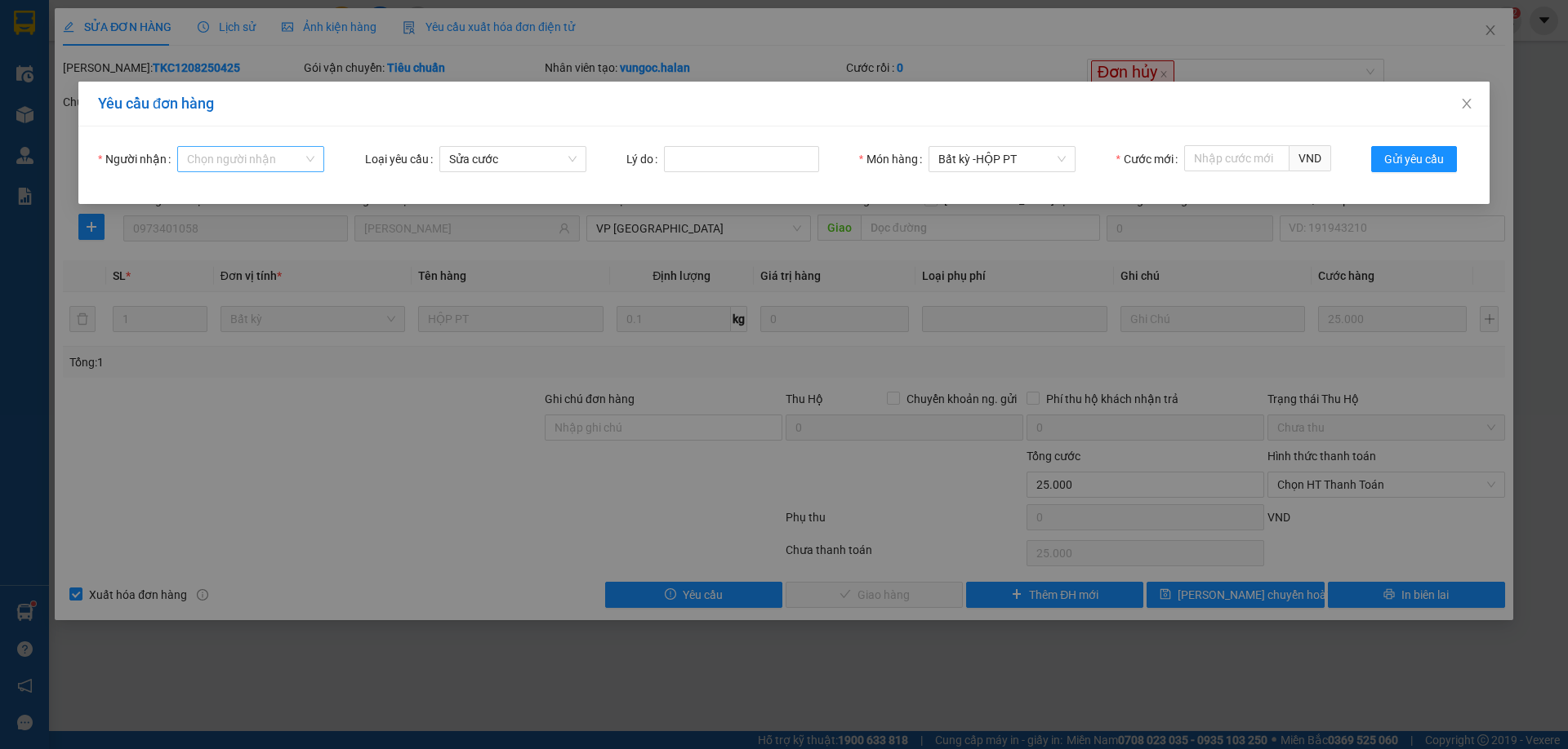
click at [225, 147] on input "Người nhận" at bounding box center [245, 159] width 116 height 25
click at [1470, 105] on icon "close" at bounding box center [1467, 104] width 13 height 13
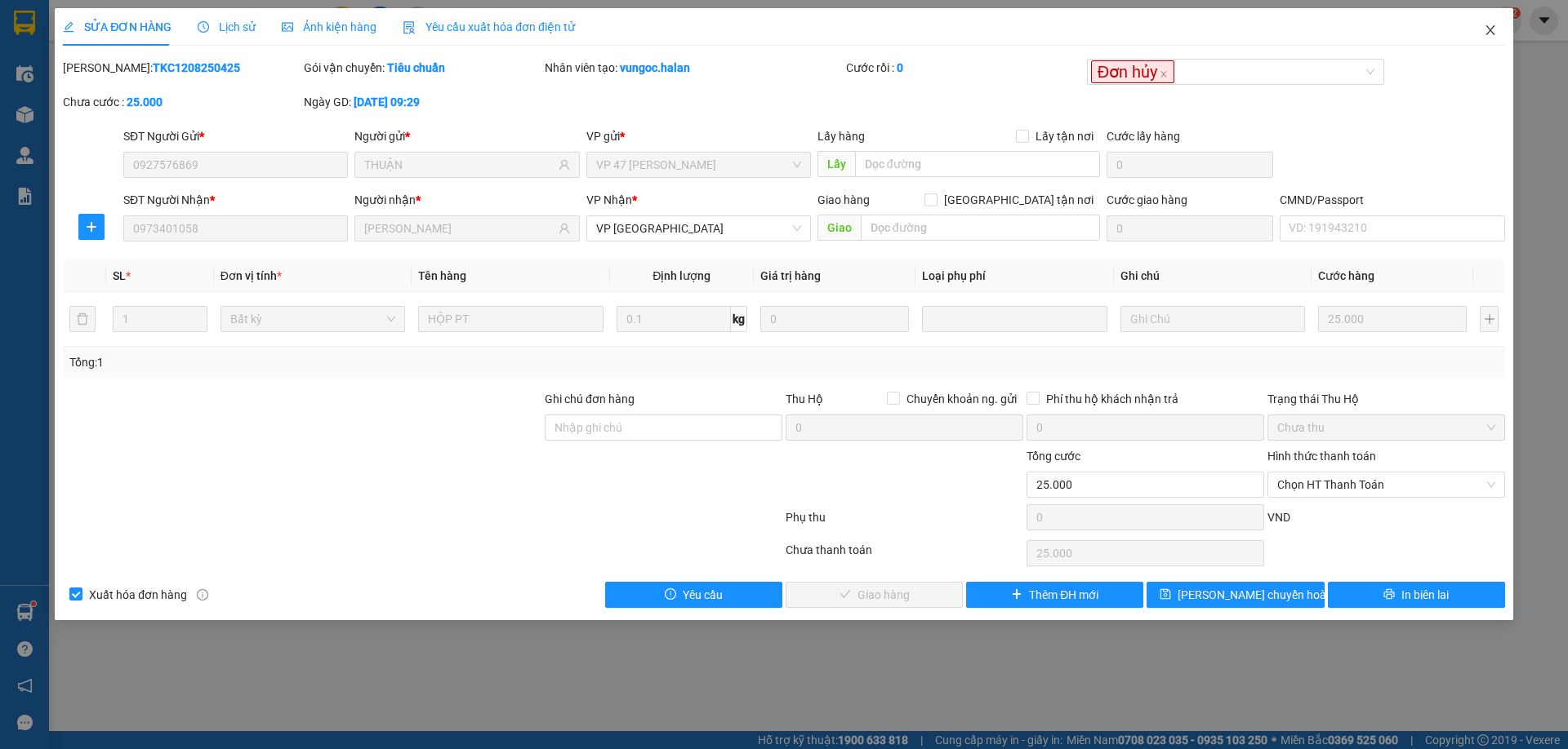
click at [1499, 33] on span "Close" at bounding box center [1490, 32] width 46 height 46
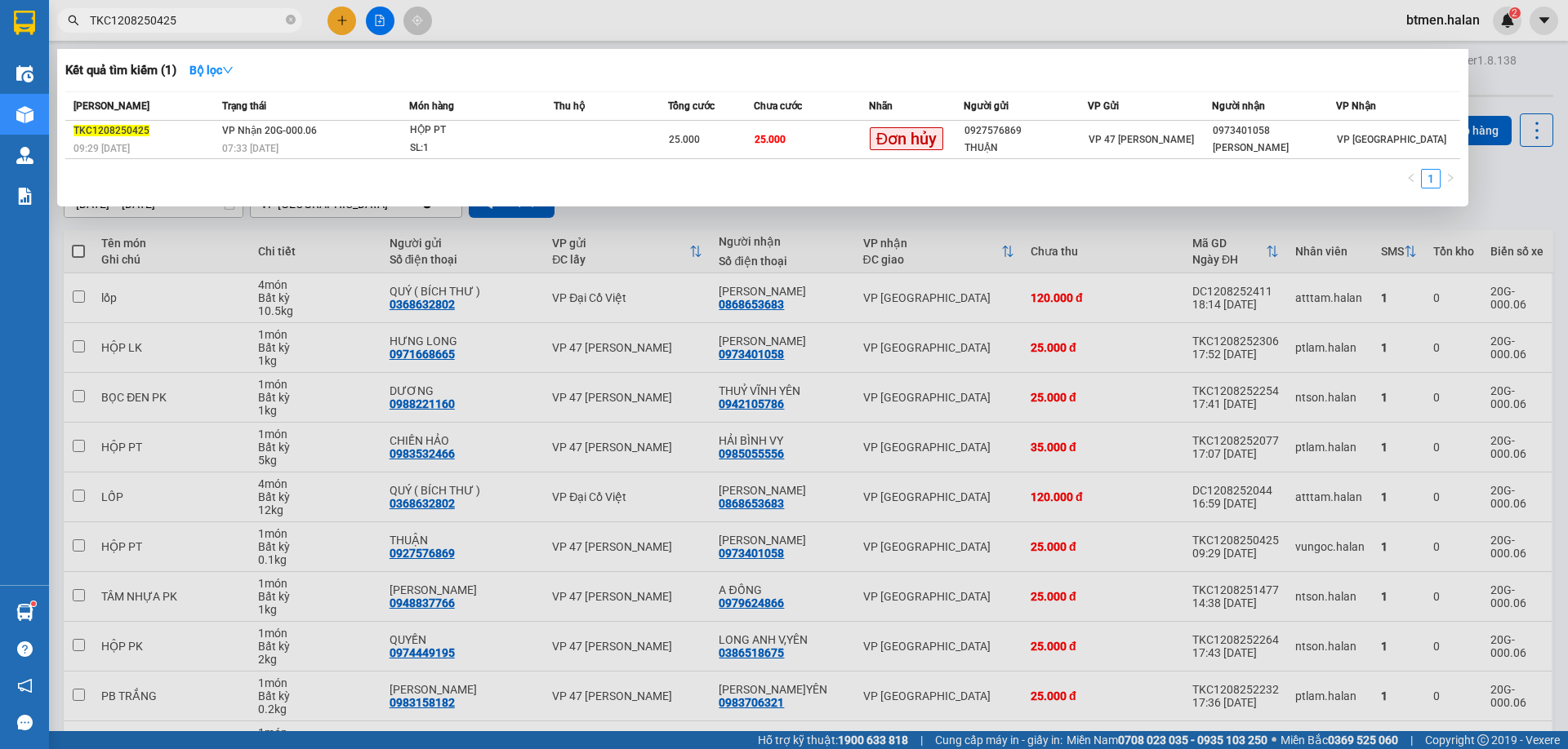
click at [156, 16] on input "TKC1208250425" at bounding box center [186, 20] width 193 height 18
click at [211, 138] on div "TKC1208250425" at bounding box center [146, 131] width 144 height 17
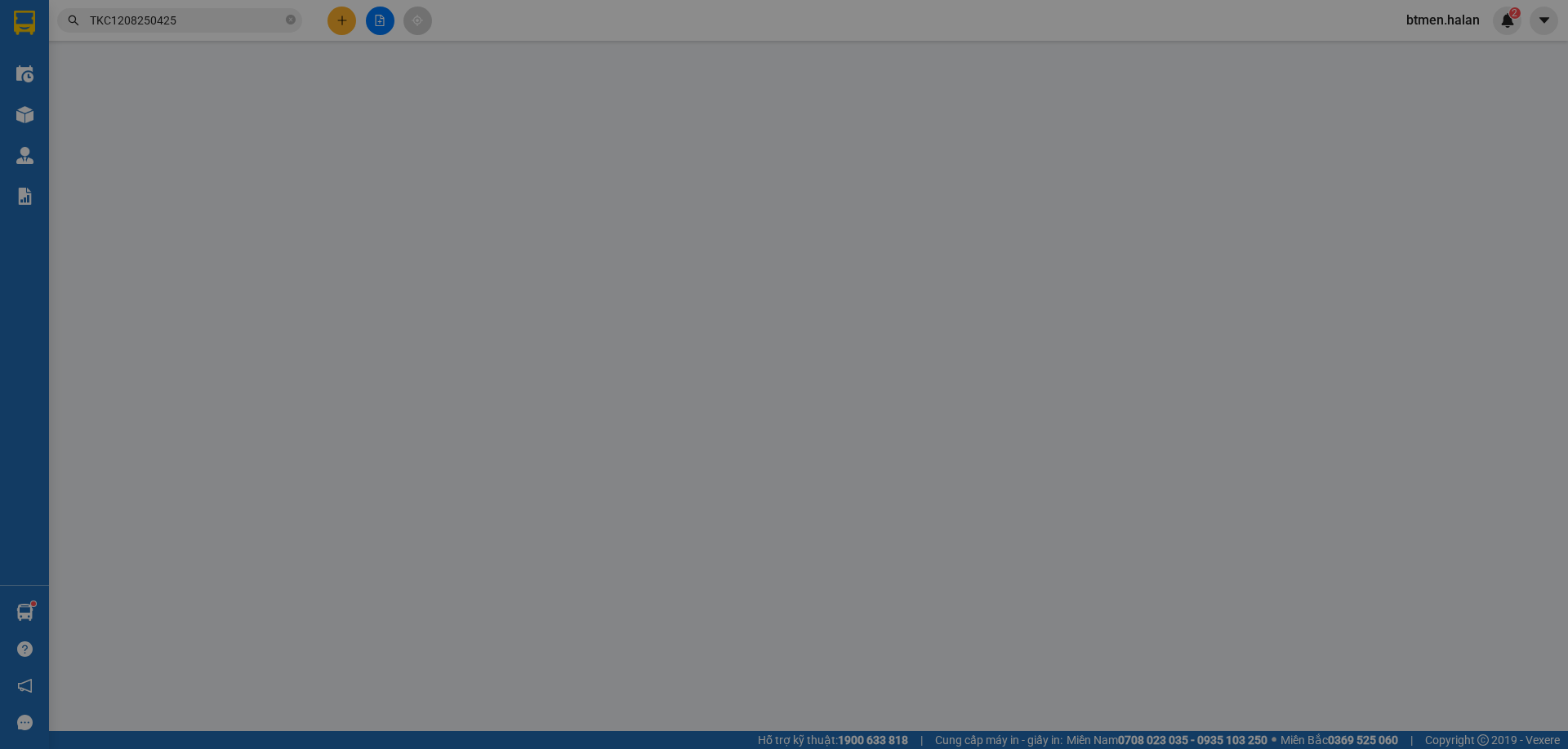
type input "0927576869"
type input "THUẬN"
type input "0973401058"
type input "[PERSON_NAME]"
type input "25.000"
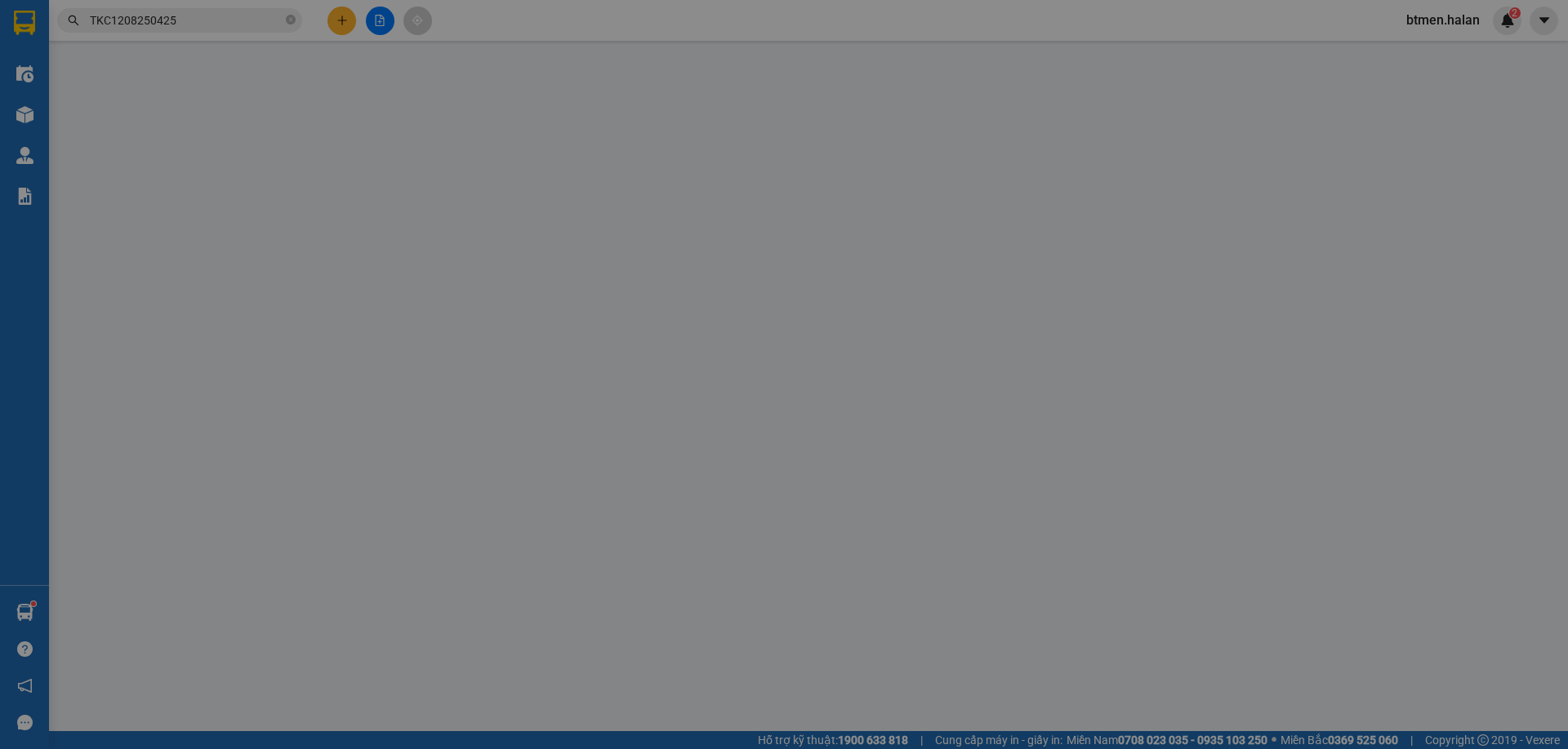
type input "25.000"
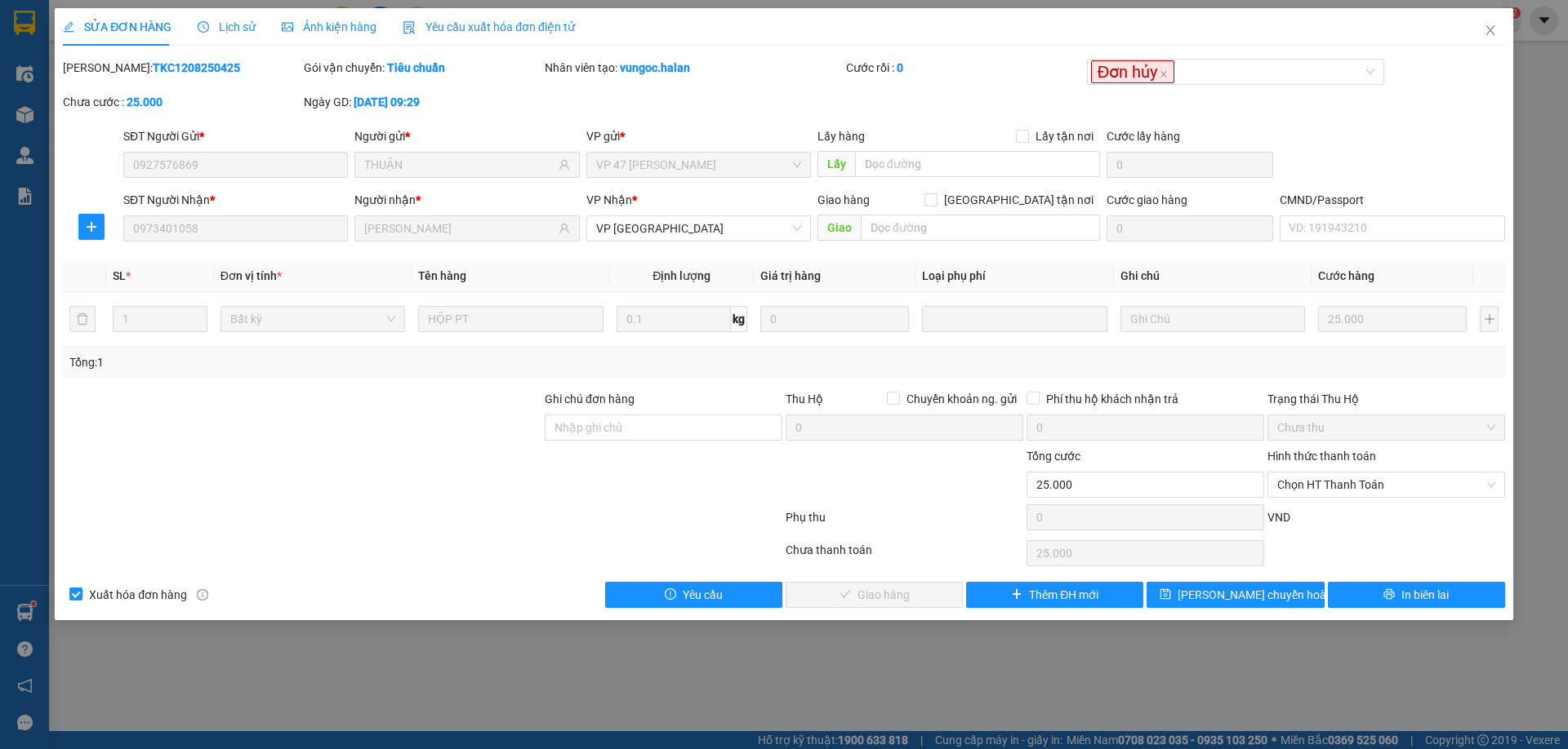
click at [222, 26] on span "Lịch sử" at bounding box center [226, 27] width 58 height 13
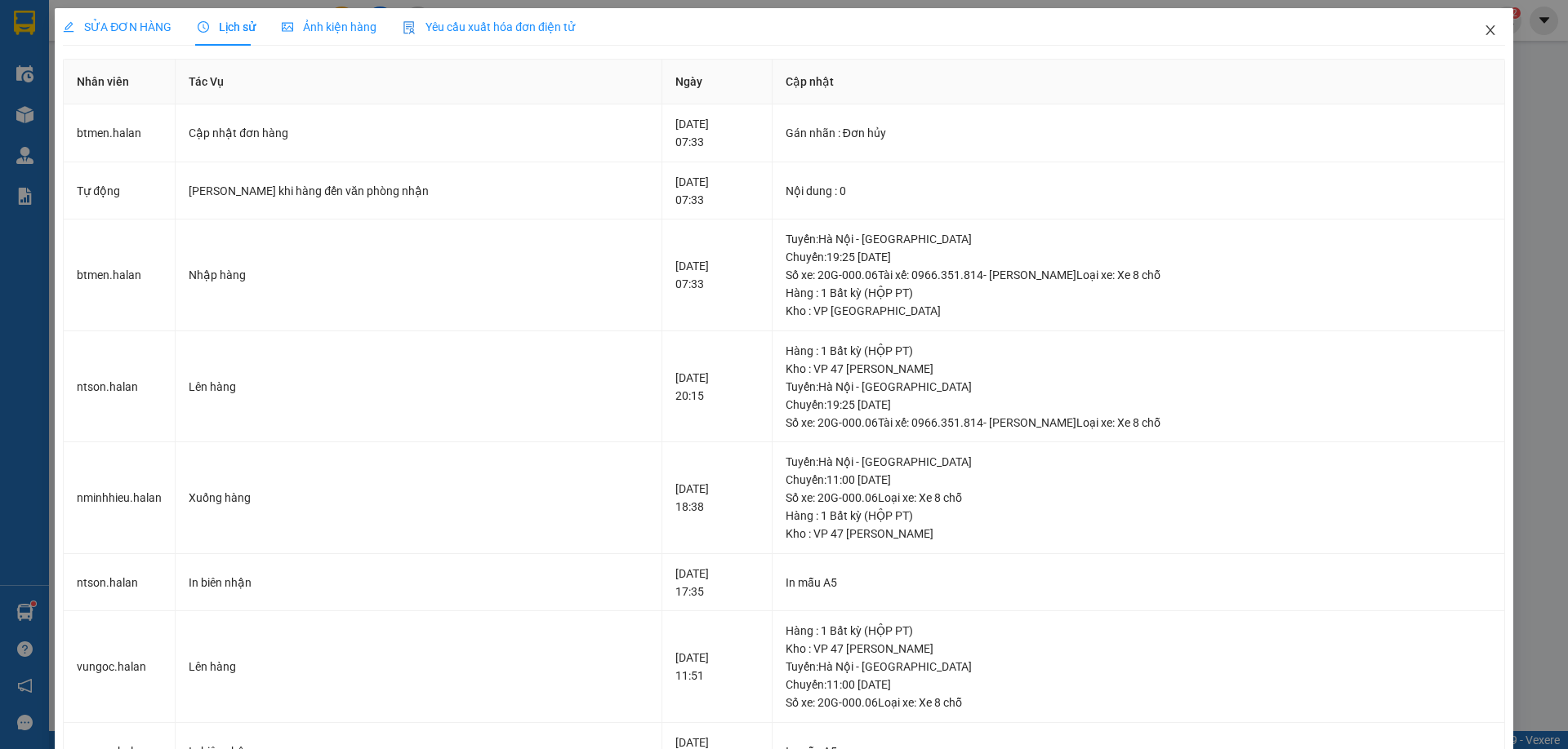
click at [1485, 34] on icon "close" at bounding box center [1490, 31] width 13 height 13
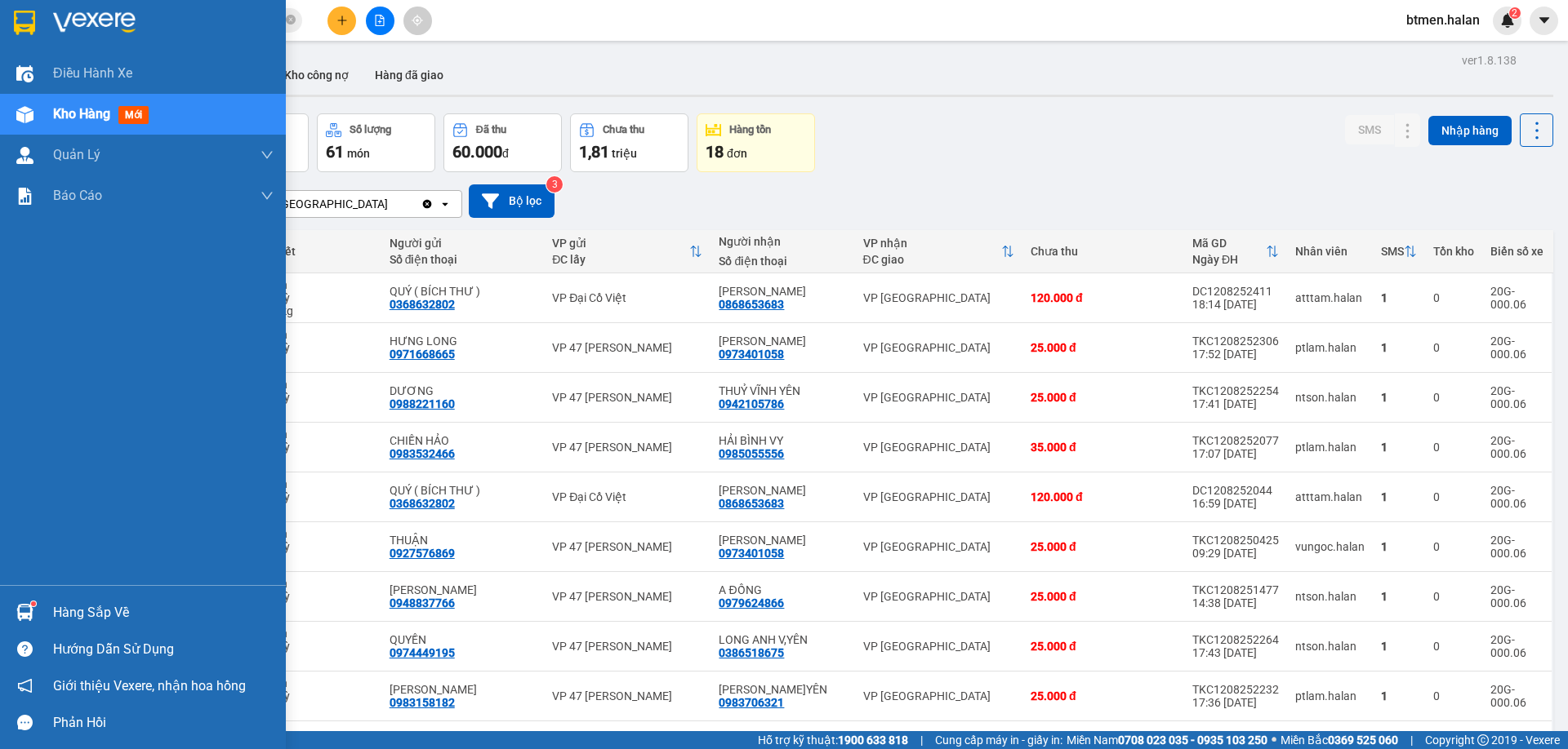
click at [49, 612] on div "Hàng sắp về" at bounding box center [143, 613] width 286 height 36
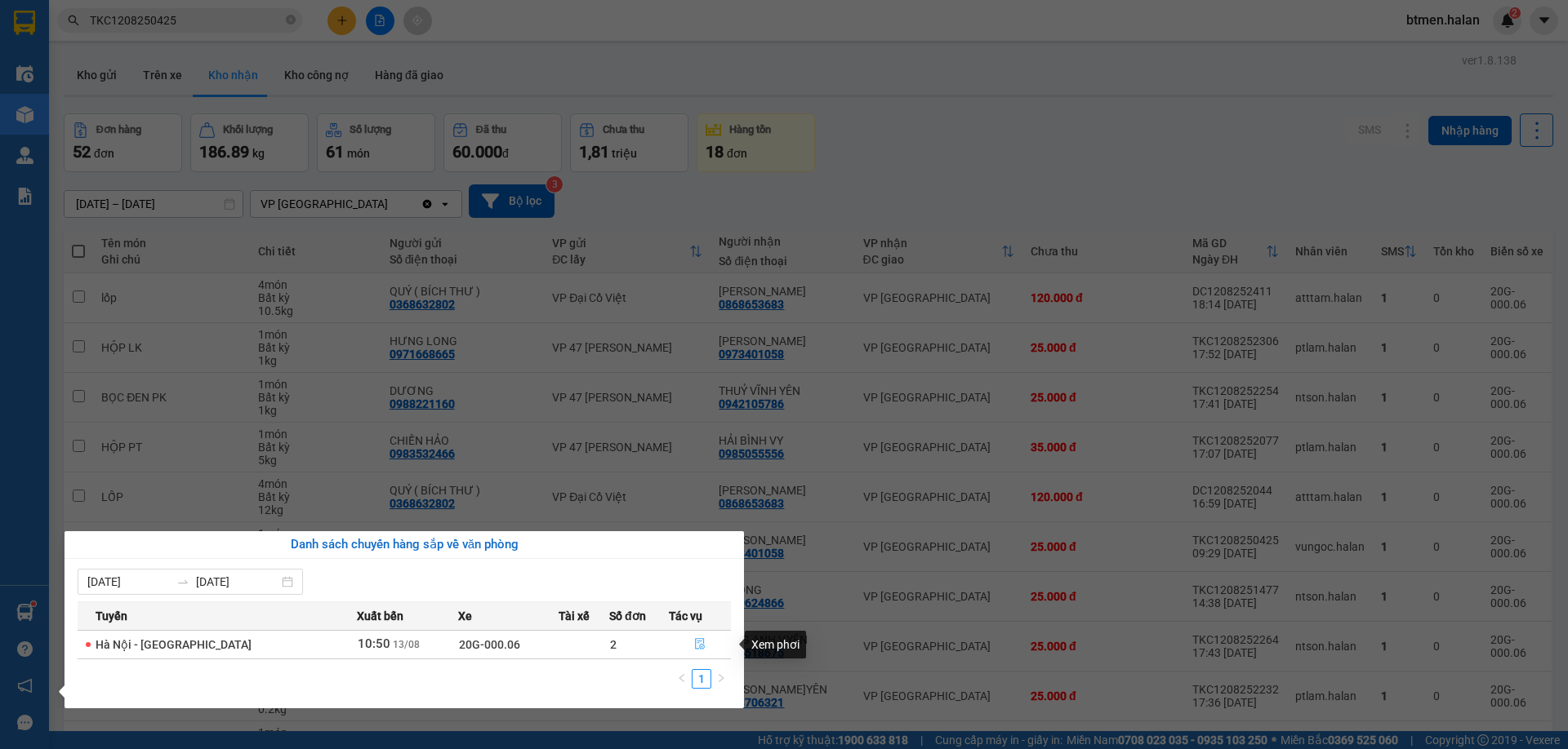
click at [695, 645] on icon "file-done" at bounding box center [700, 644] width 12 height 12
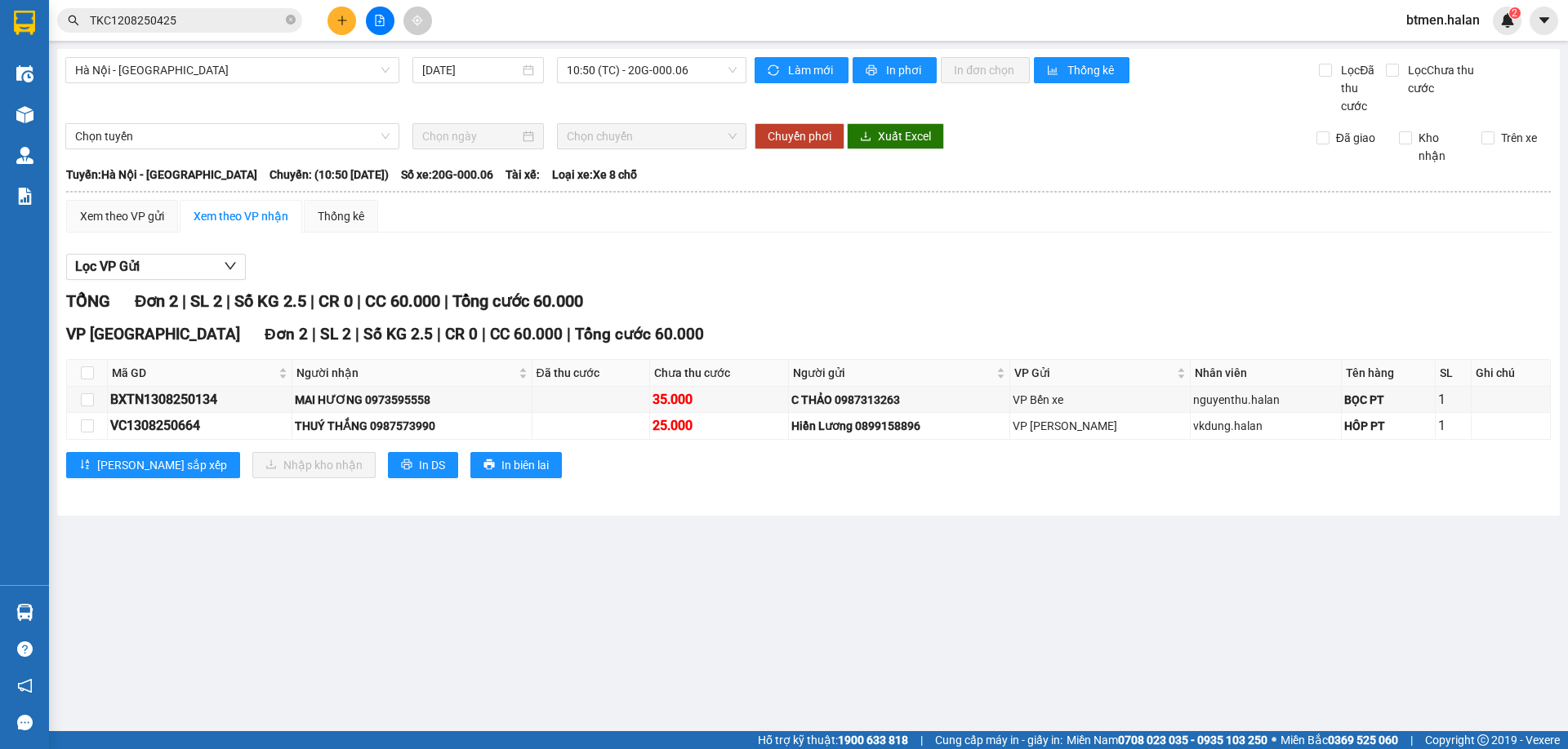
click at [315, 573] on main "[GEOGRAPHIC_DATA] - [GEOGRAPHIC_DATA] [DATE] 10:50 (TC) - 20G-000.06 Làm mới In…" at bounding box center [784, 365] width 1568 height 732
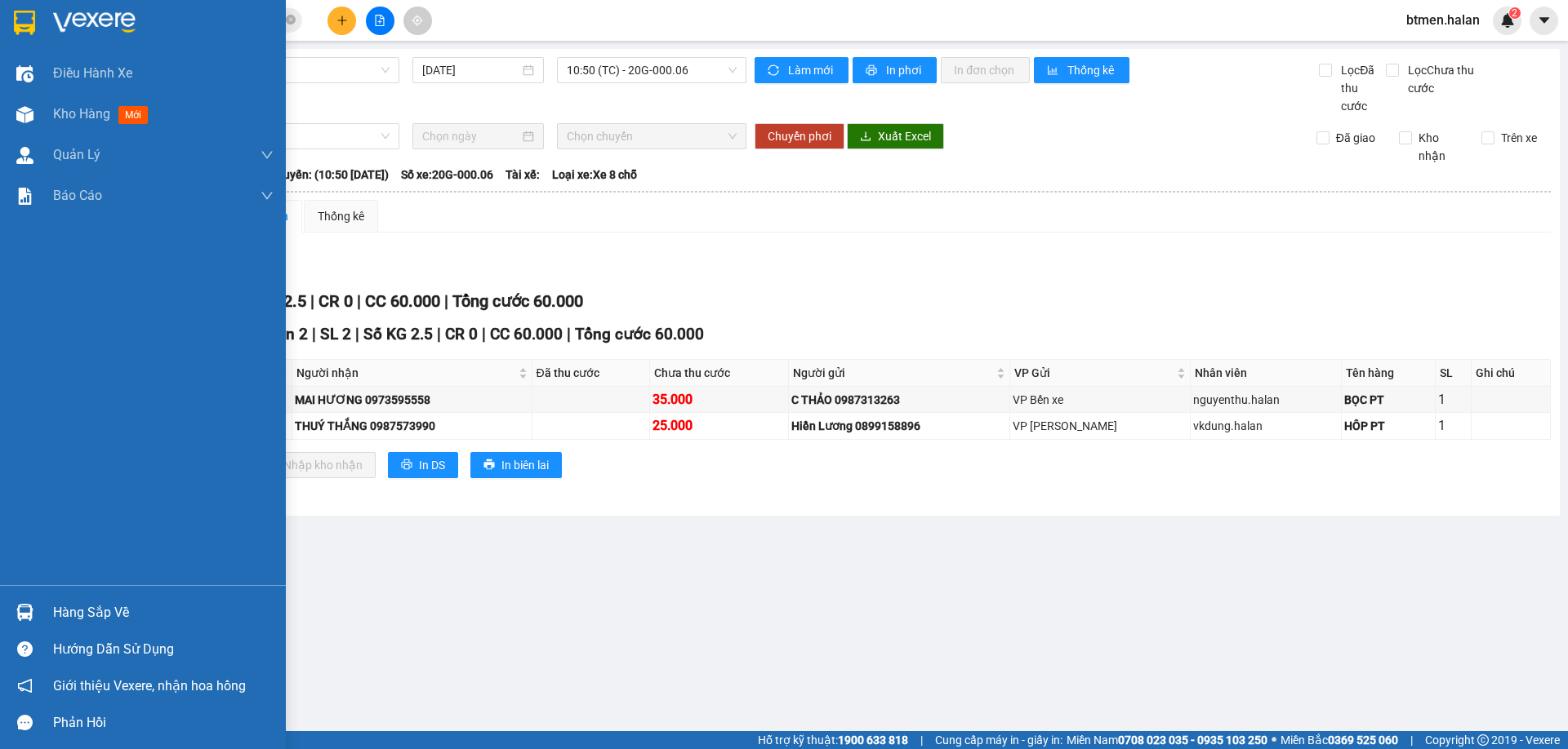
click at [71, 622] on div "Hàng sắp về" at bounding box center [163, 613] width 221 height 25
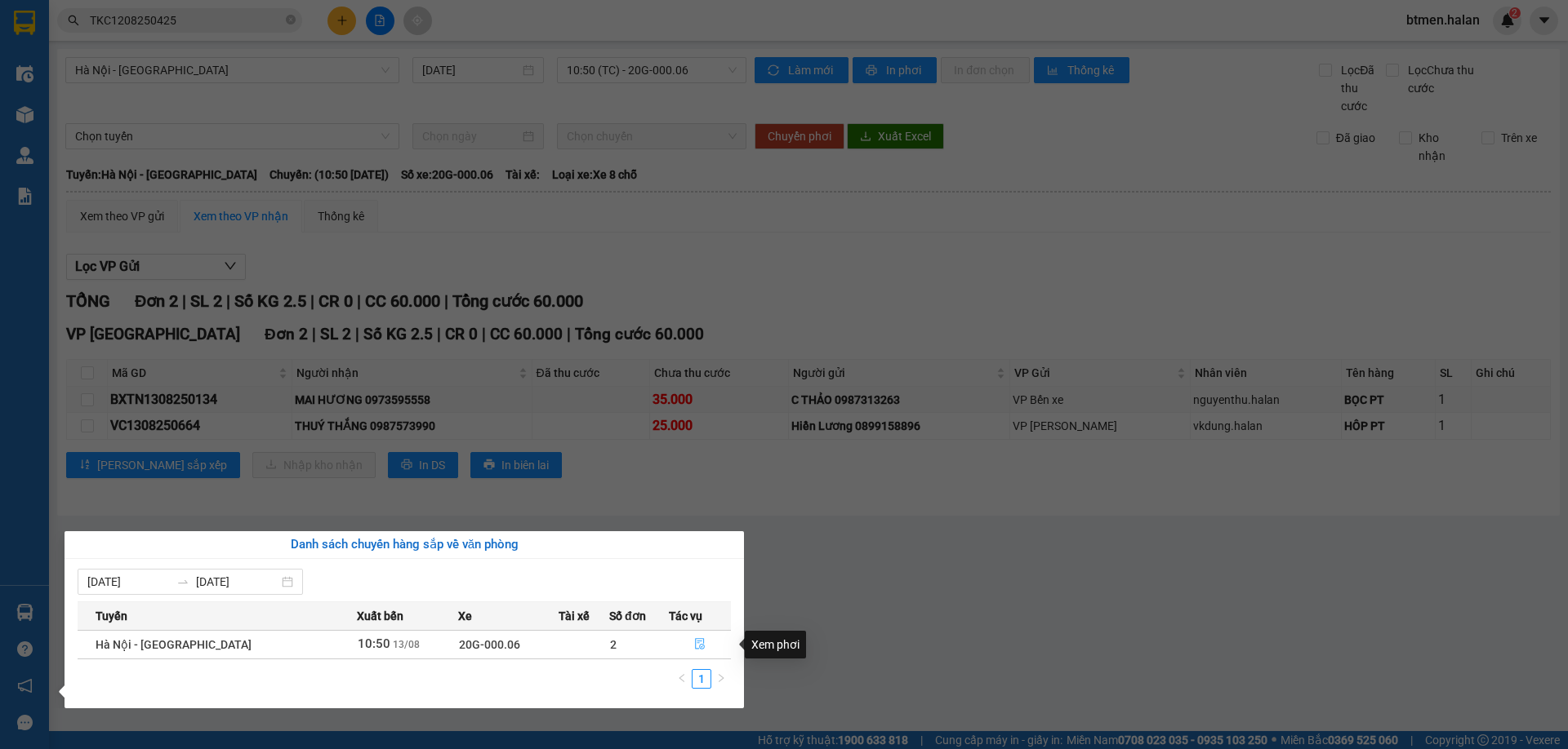
click at [694, 637] on button "button" at bounding box center [701, 644] width 61 height 26
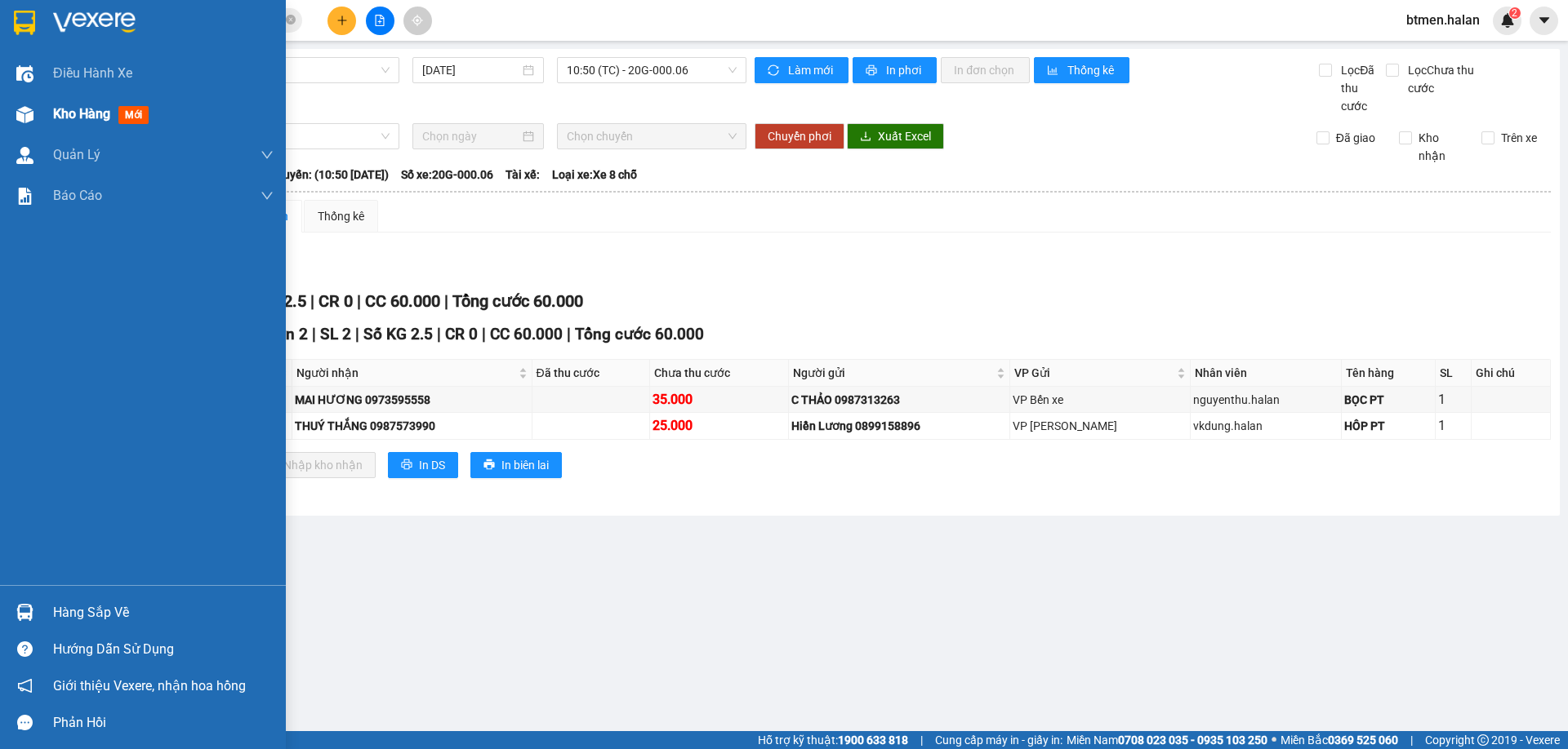
click at [52, 126] on div "Kho hàng mới" at bounding box center [143, 114] width 286 height 41
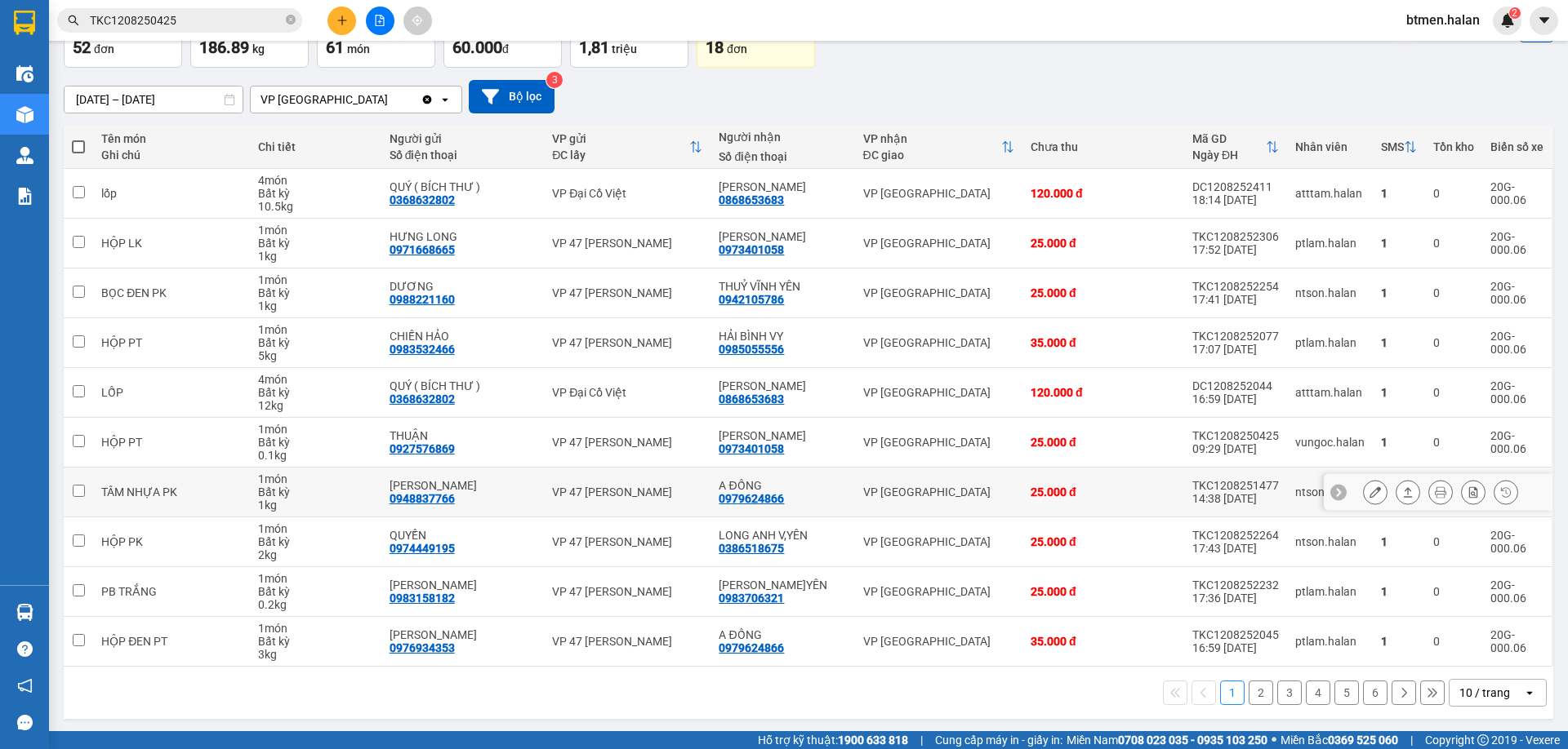
scroll to position [106, 0]
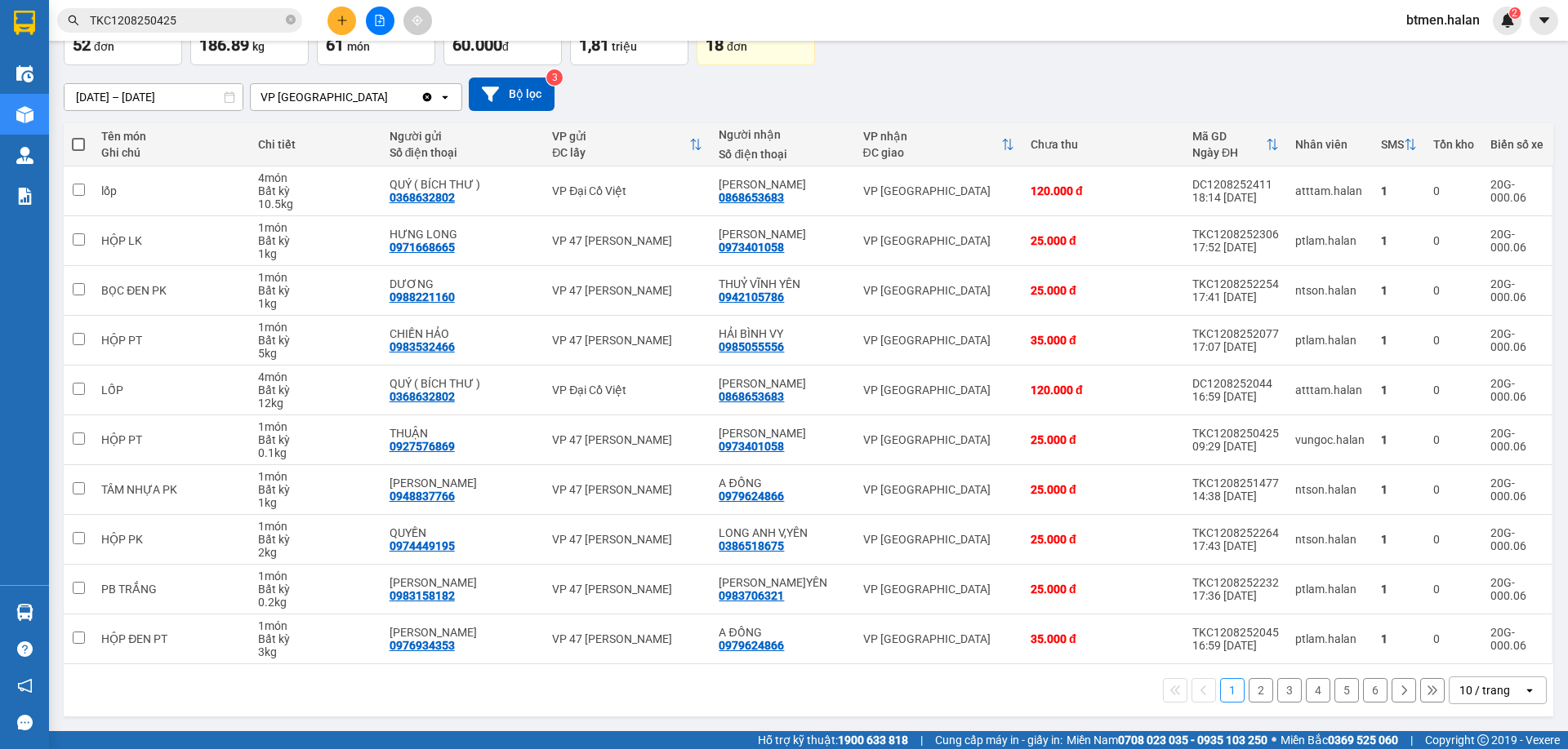
click at [1252, 697] on button "2" at bounding box center [1261, 690] width 25 height 25
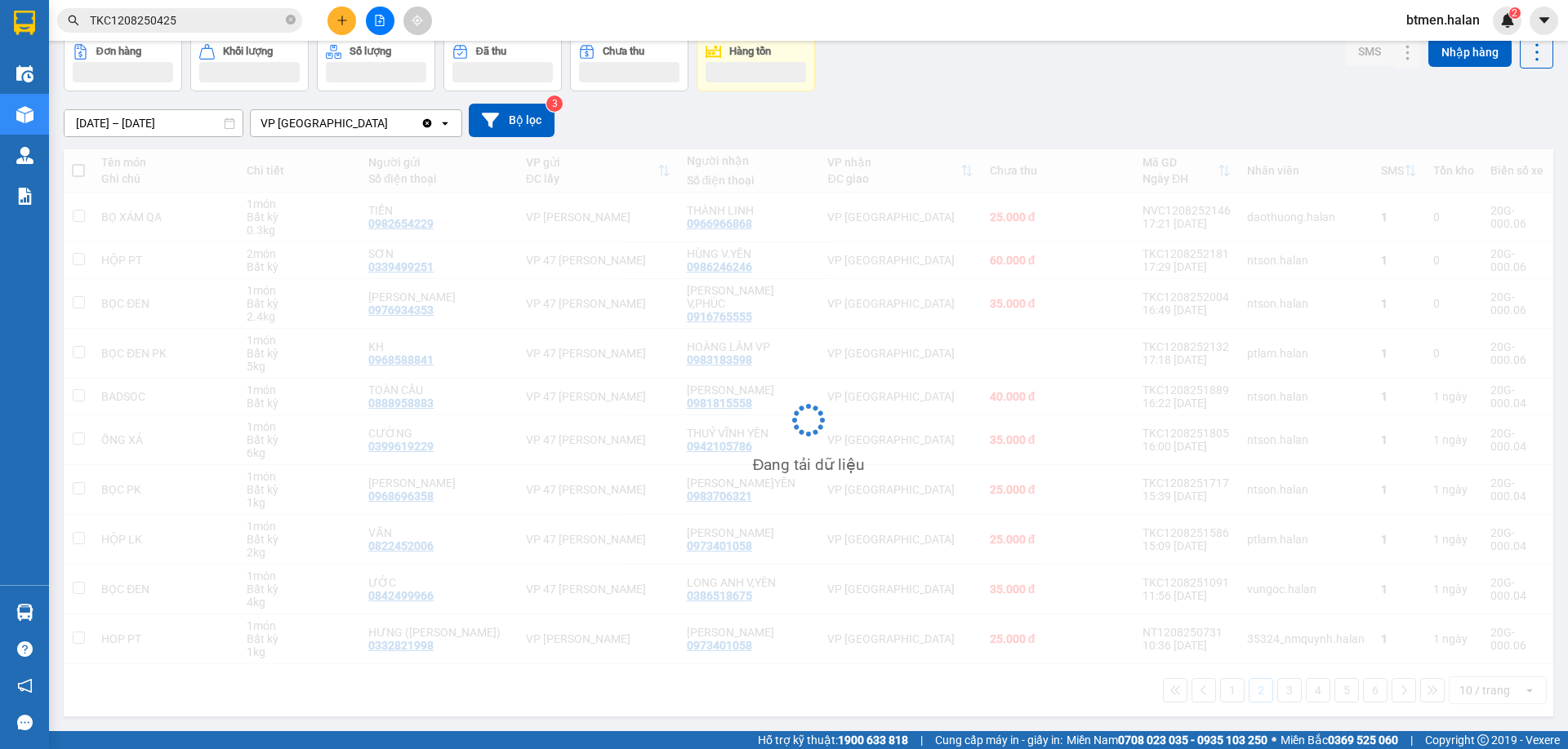
scroll to position [81, 0]
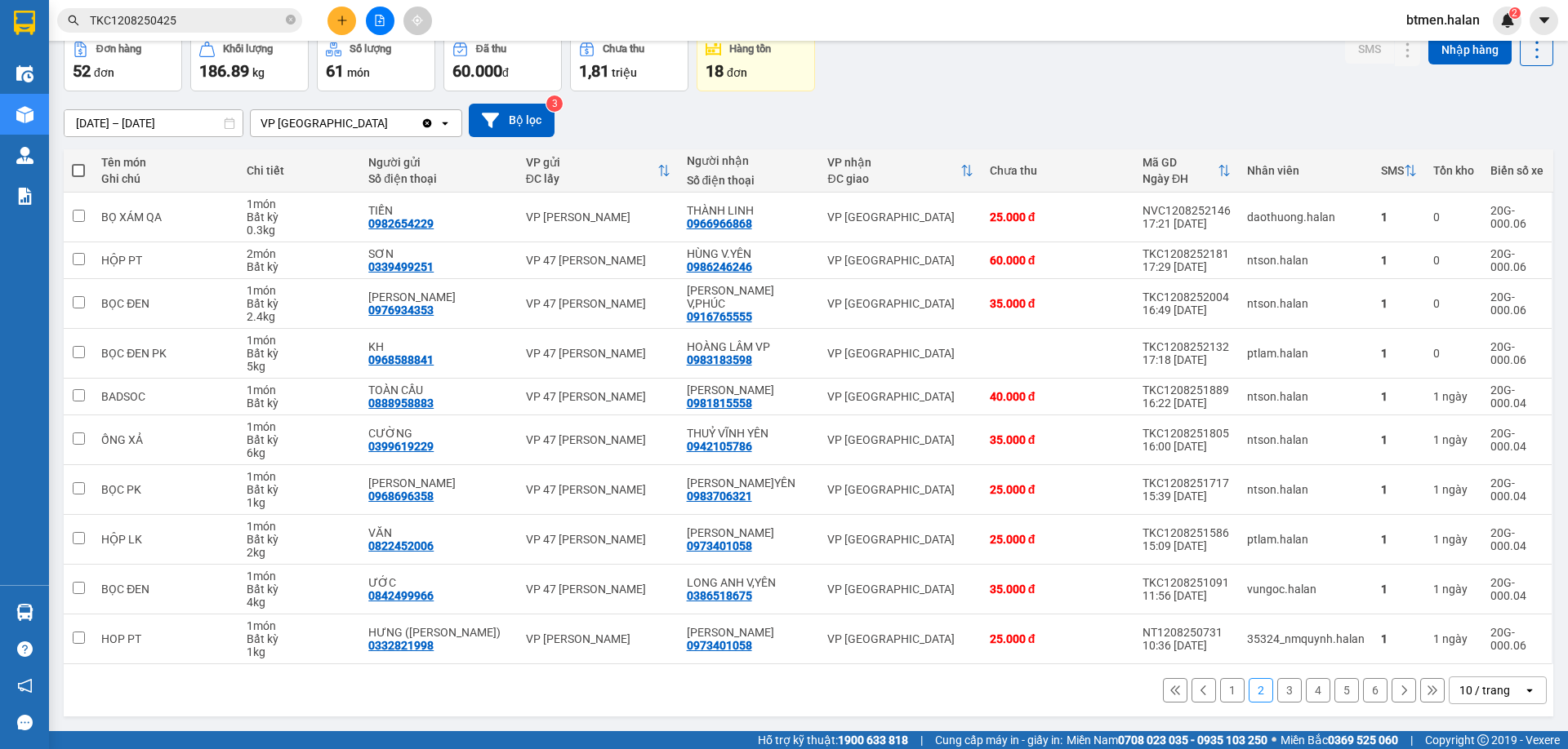
click at [1277, 689] on button "3" at bounding box center [1290, 690] width 25 height 25
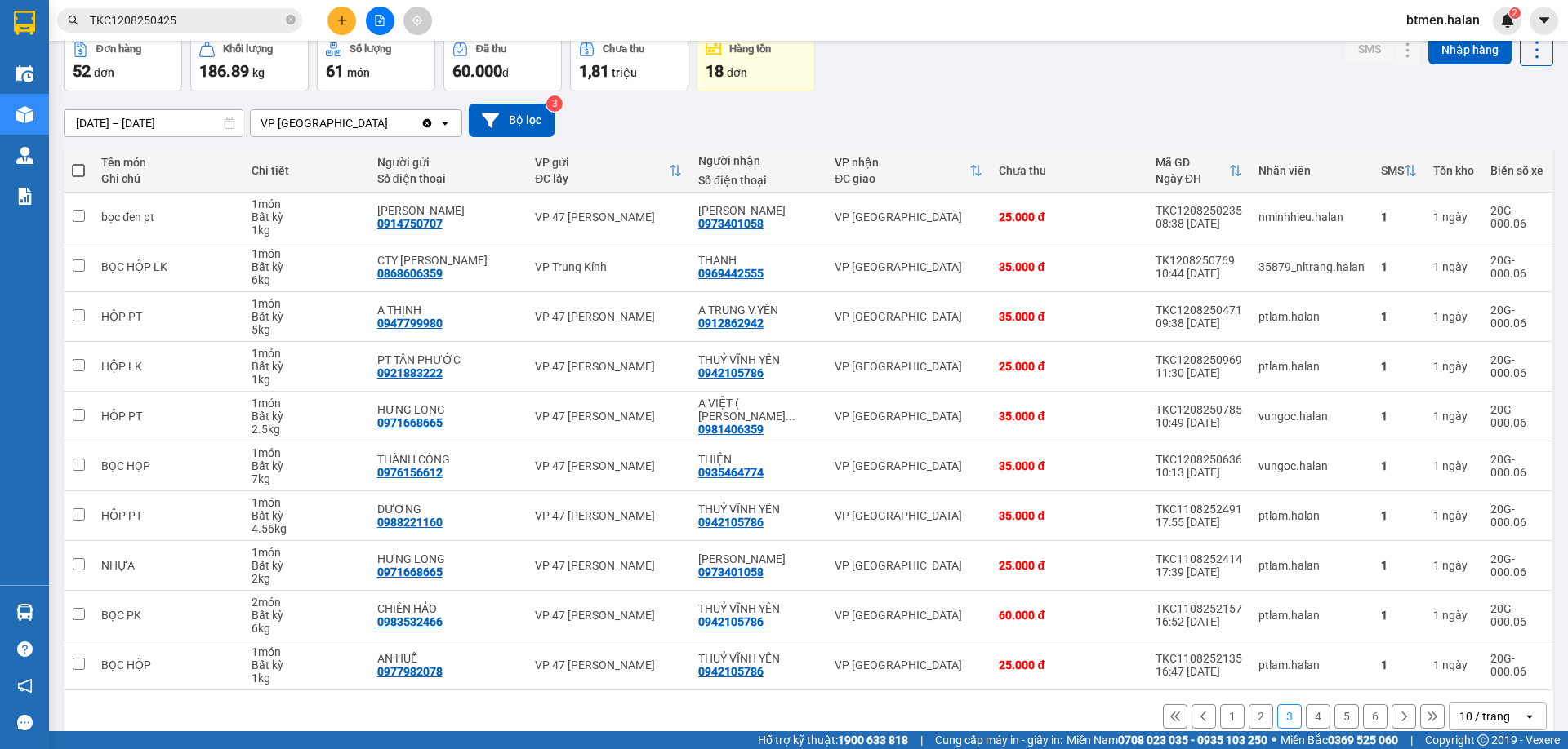
click at [1309, 714] on button "4" at bounding box center [1319, 716] width 25 height 25
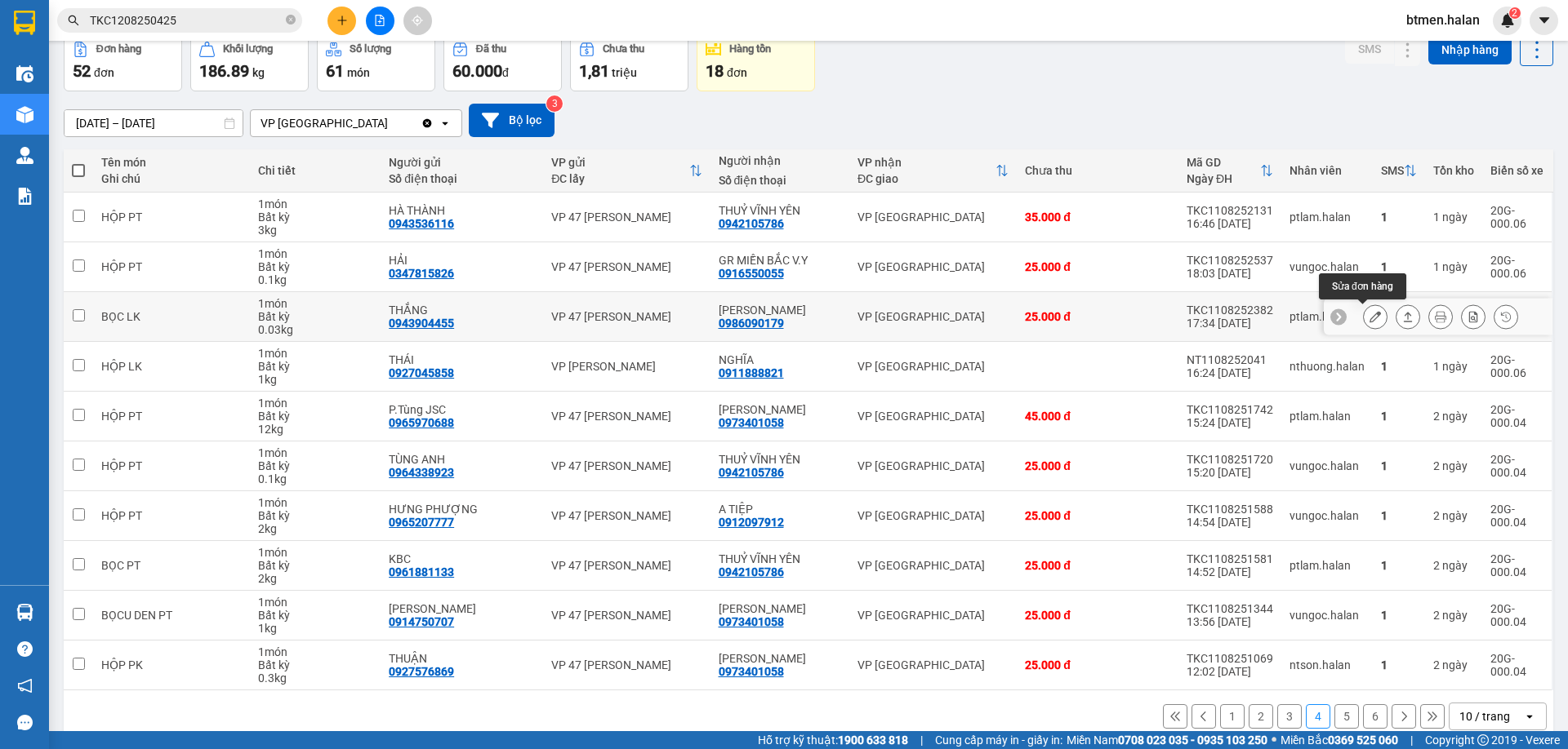
click at [1369, 318] on icon at bounding box center [1375, 316] width 12 height 12
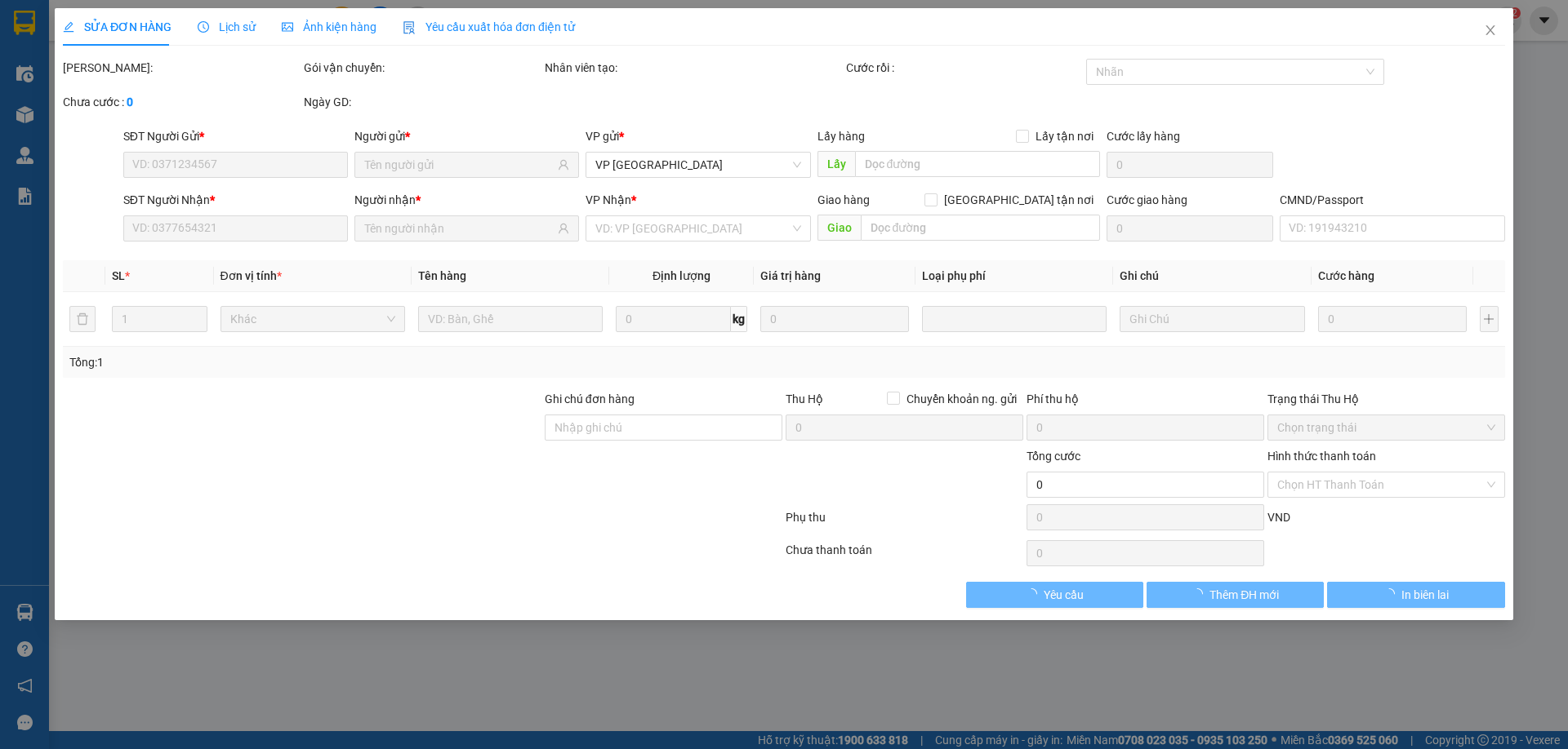
type input "0943904455"
type input "THẮNG"
type input "0986090179"
type input "[PERSON_NAME]"
type input "25.000"
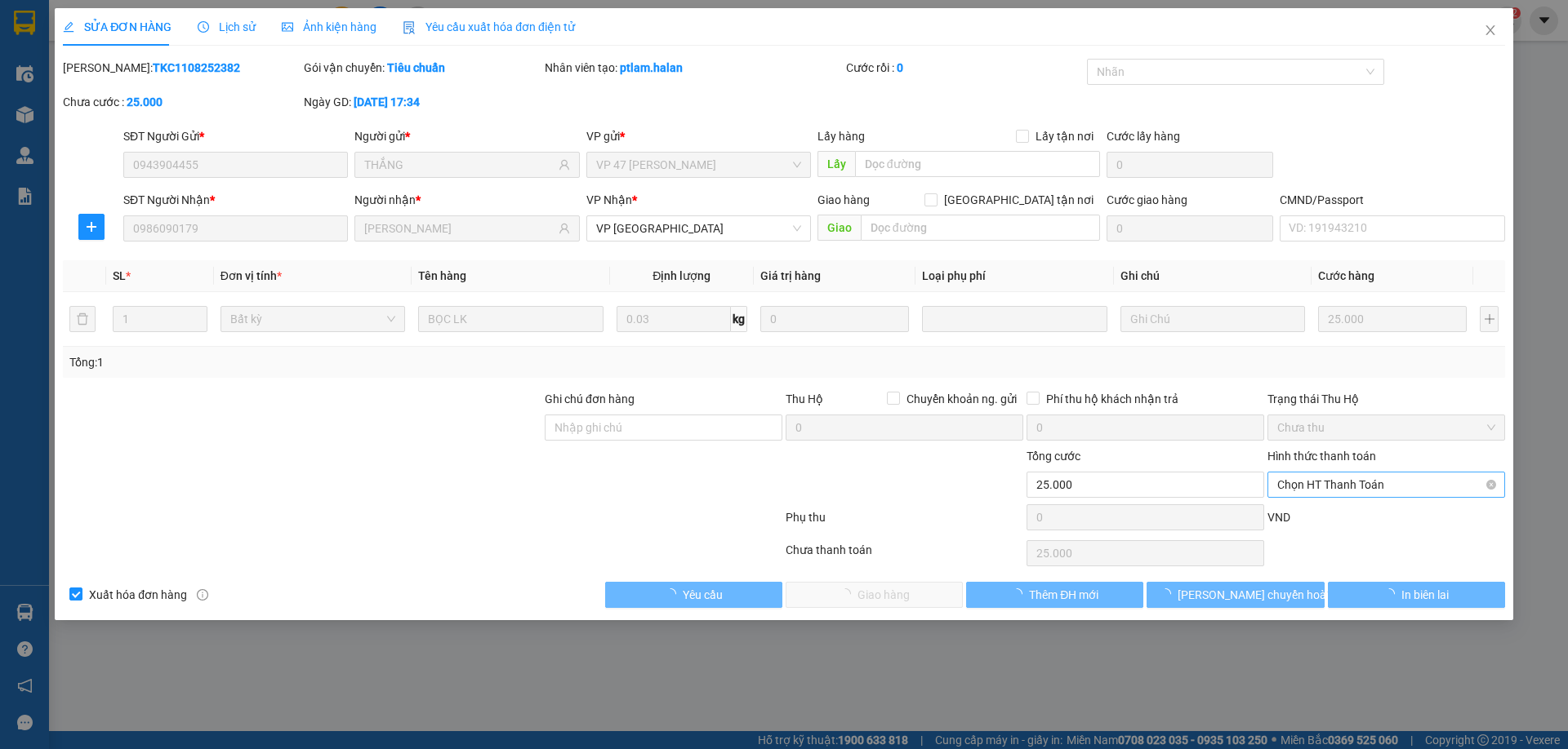
click at [1337, 485] on span "Chọn HT Thanh Toán" at bounding box center [1386, 485] width 218 height 25
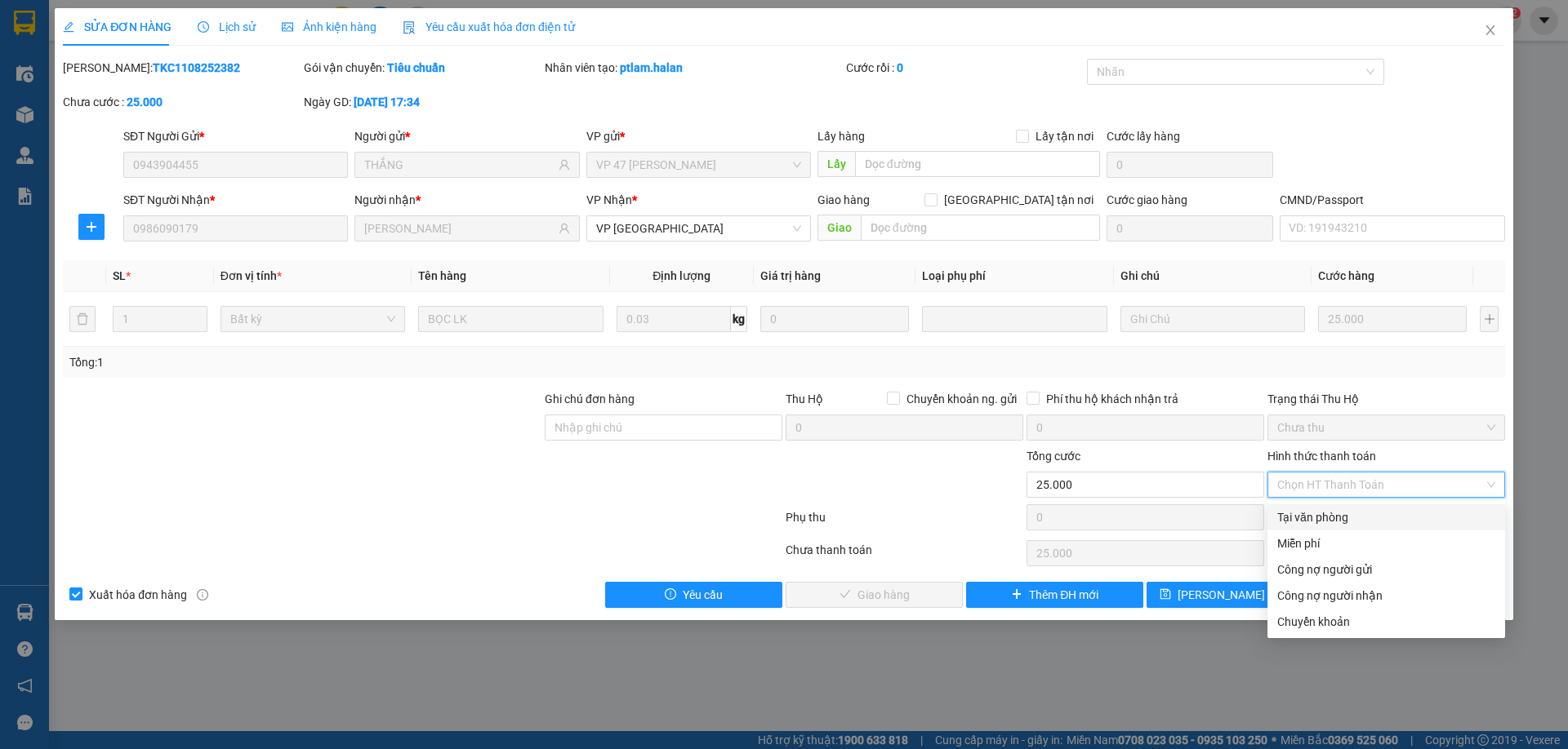
drag, startPoint x: 1329, startPoint y: 519, endPoint x: 1280, endPoint y: 528, distance: 49.8
click at [1329, 518] on div "Tại văn phòng" at bounding box center [1386, 517] width 218 height 18
type input "0"
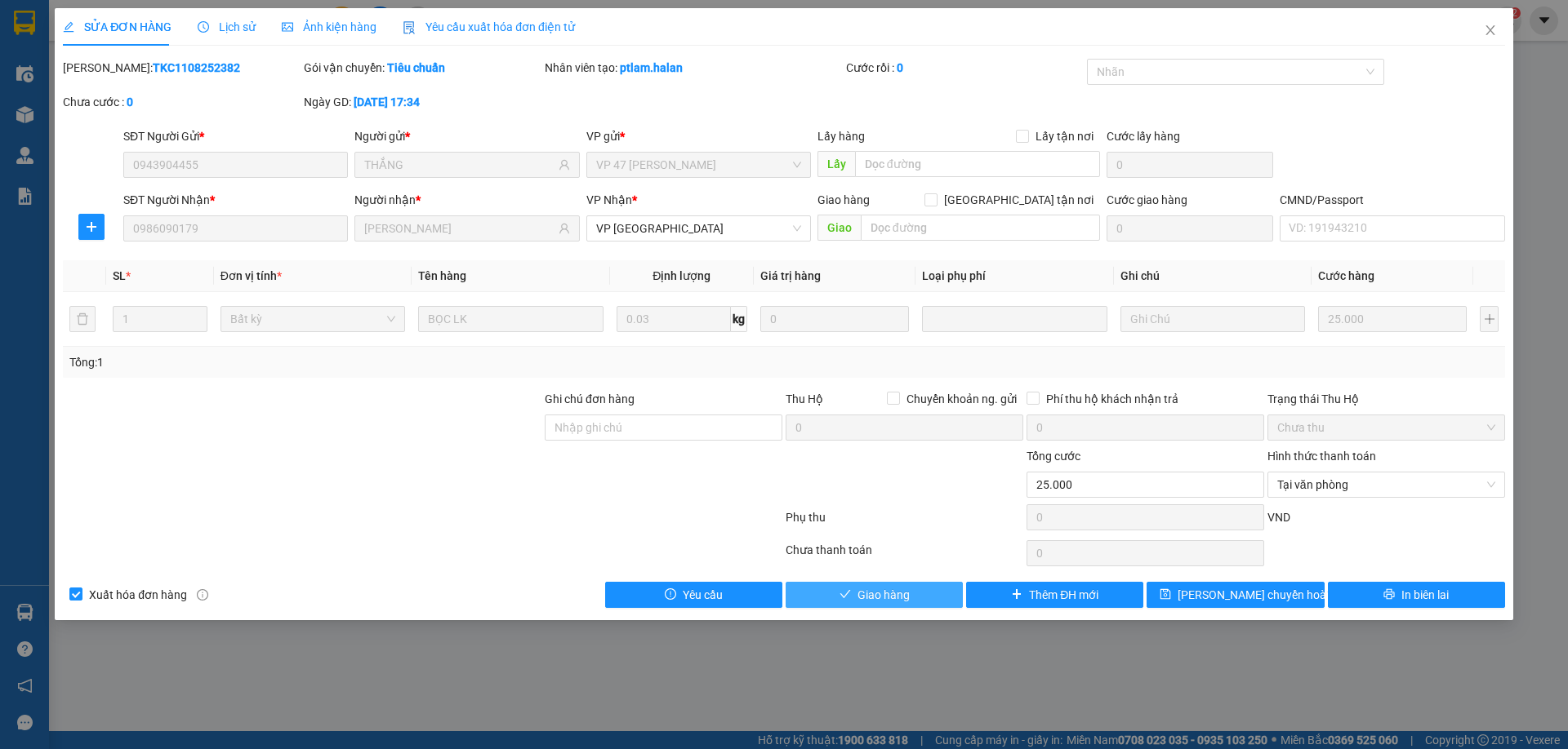
click at [891, 586] on span "Giao hàng" at bounding box center [884, 595] width 52 height 18
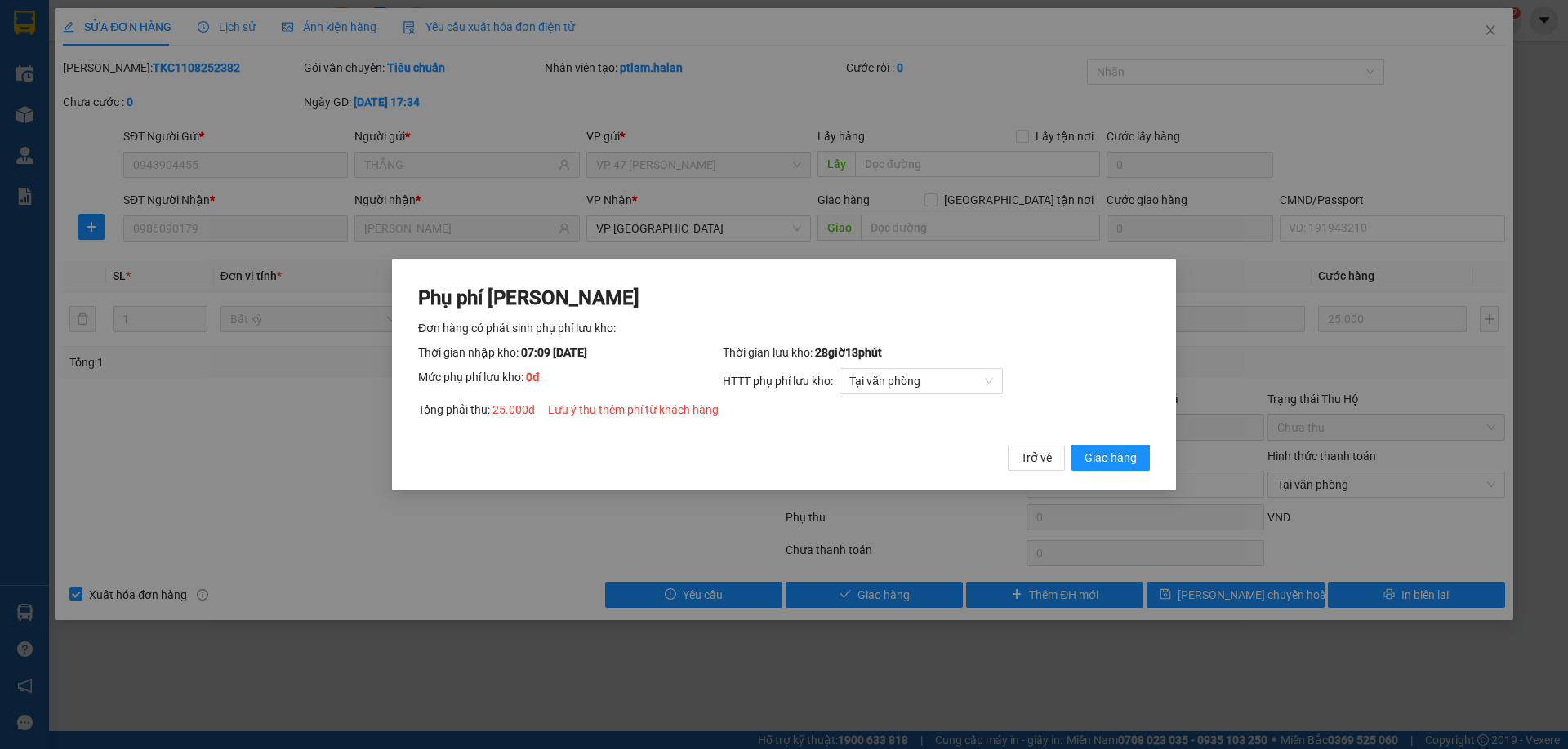
click at [1094, 461] on span "Giao hàng" at bounding box center [1110, 457] width 52 height 18
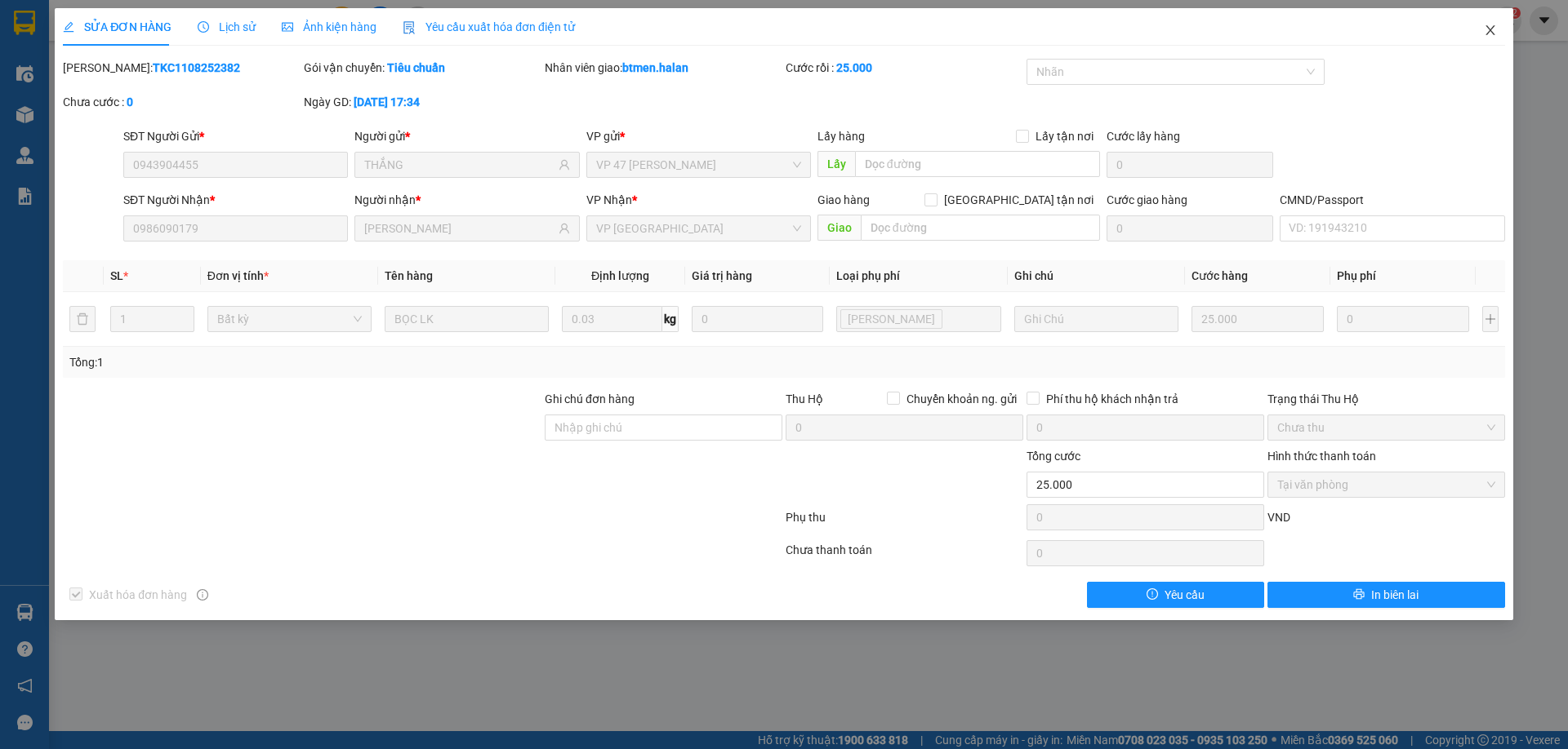
click at [1496, 35] on icon "close" at bounding box center [1490, 31] width 13 height 13
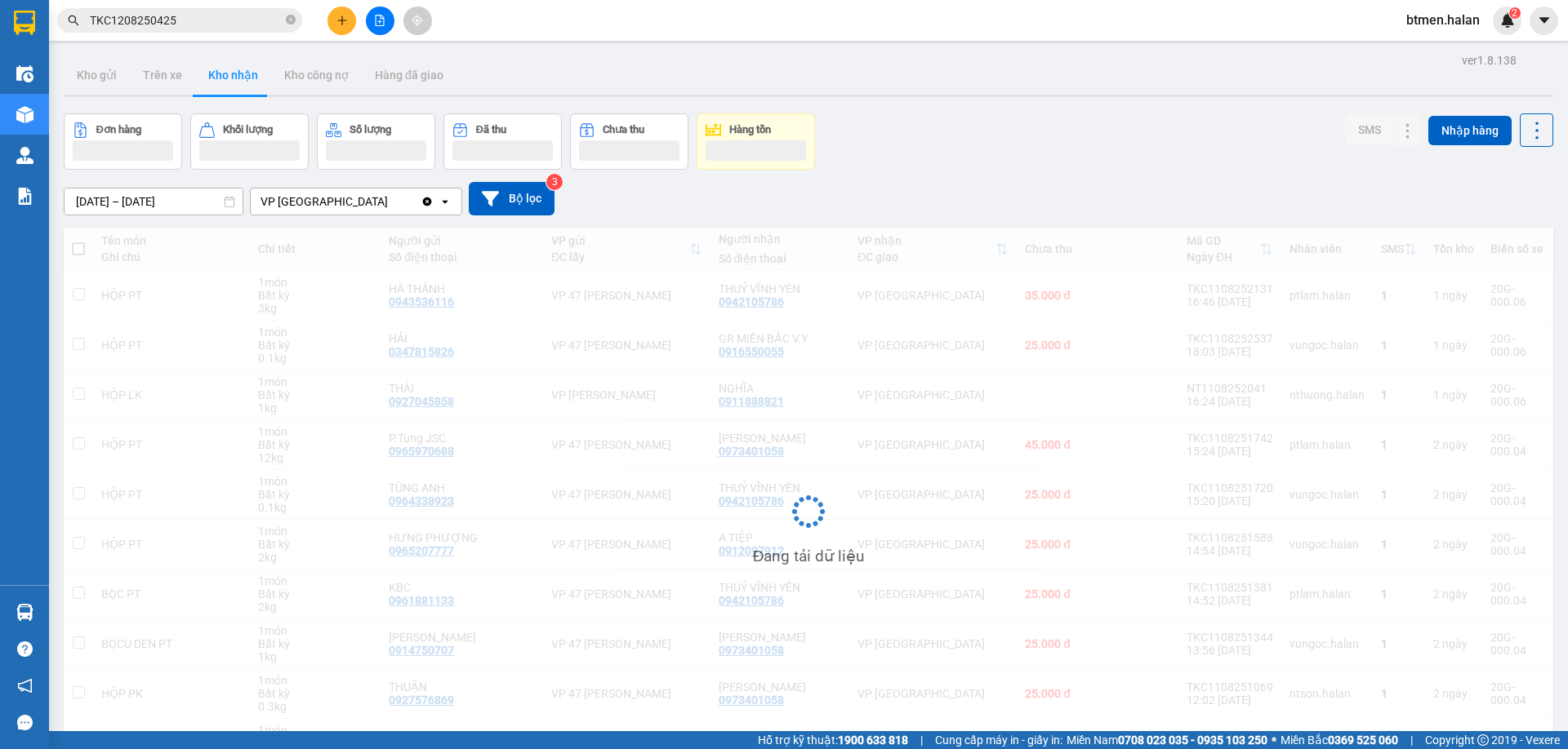
click at [220, 25] on input "TKC1208250425" at bounding box center [186, 20] width 193 height 18
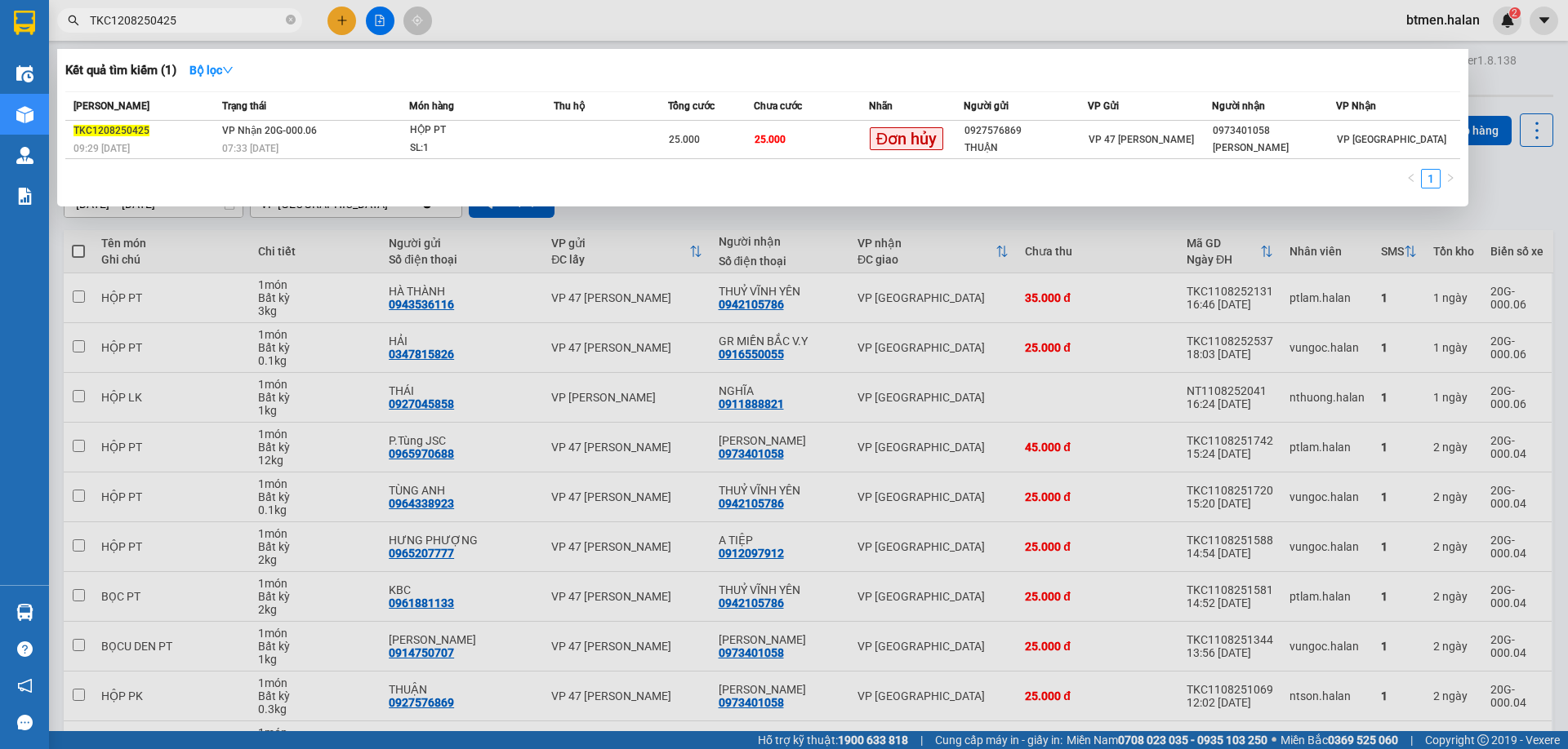
click at [220, 25] on input "TKC1208250425" at bounding box center [186, 20] width 193 height 18
paste input "0986090179"
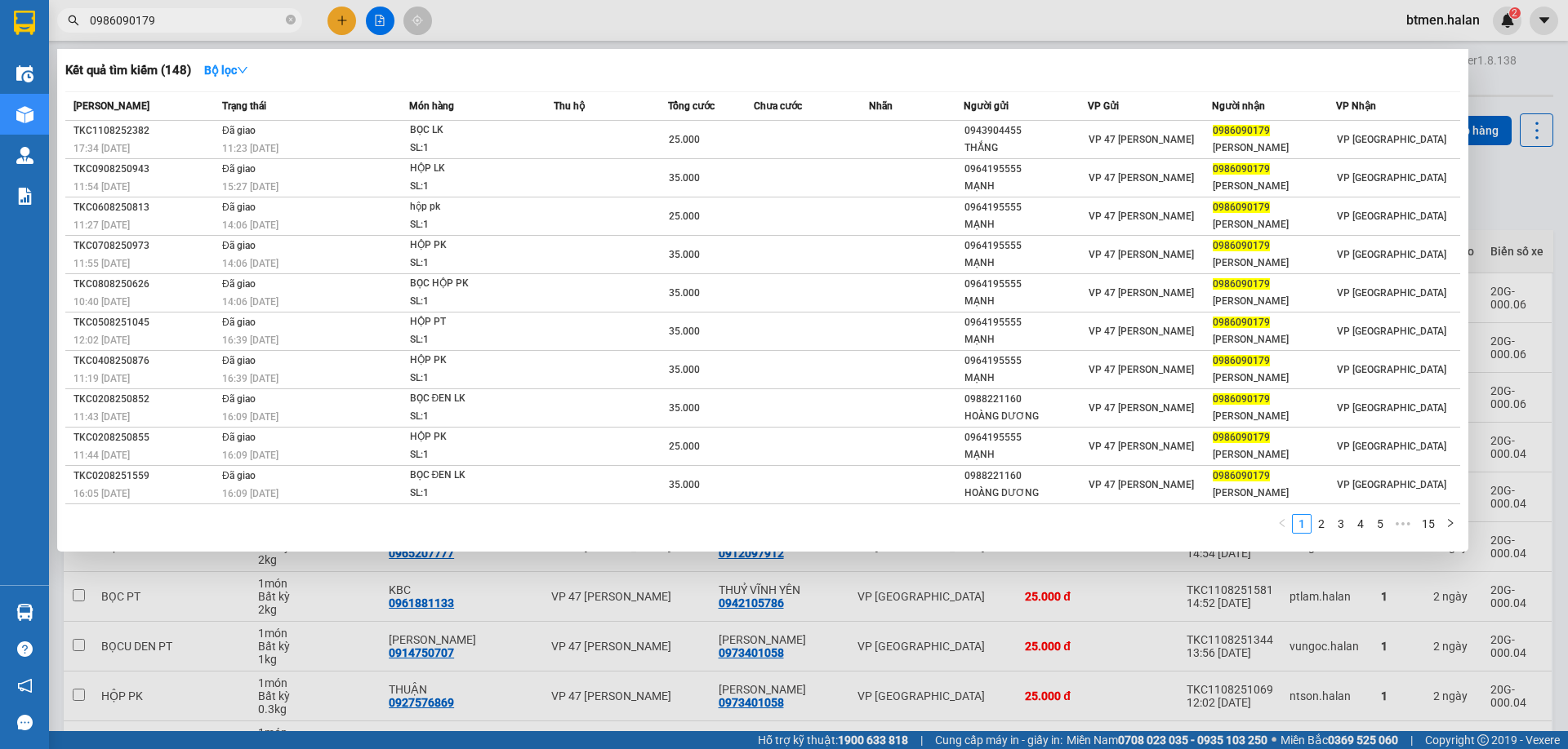
type input "0986090179"
click at [1505, 104] on div at bounding box center [784, 374] width 1568 height 749
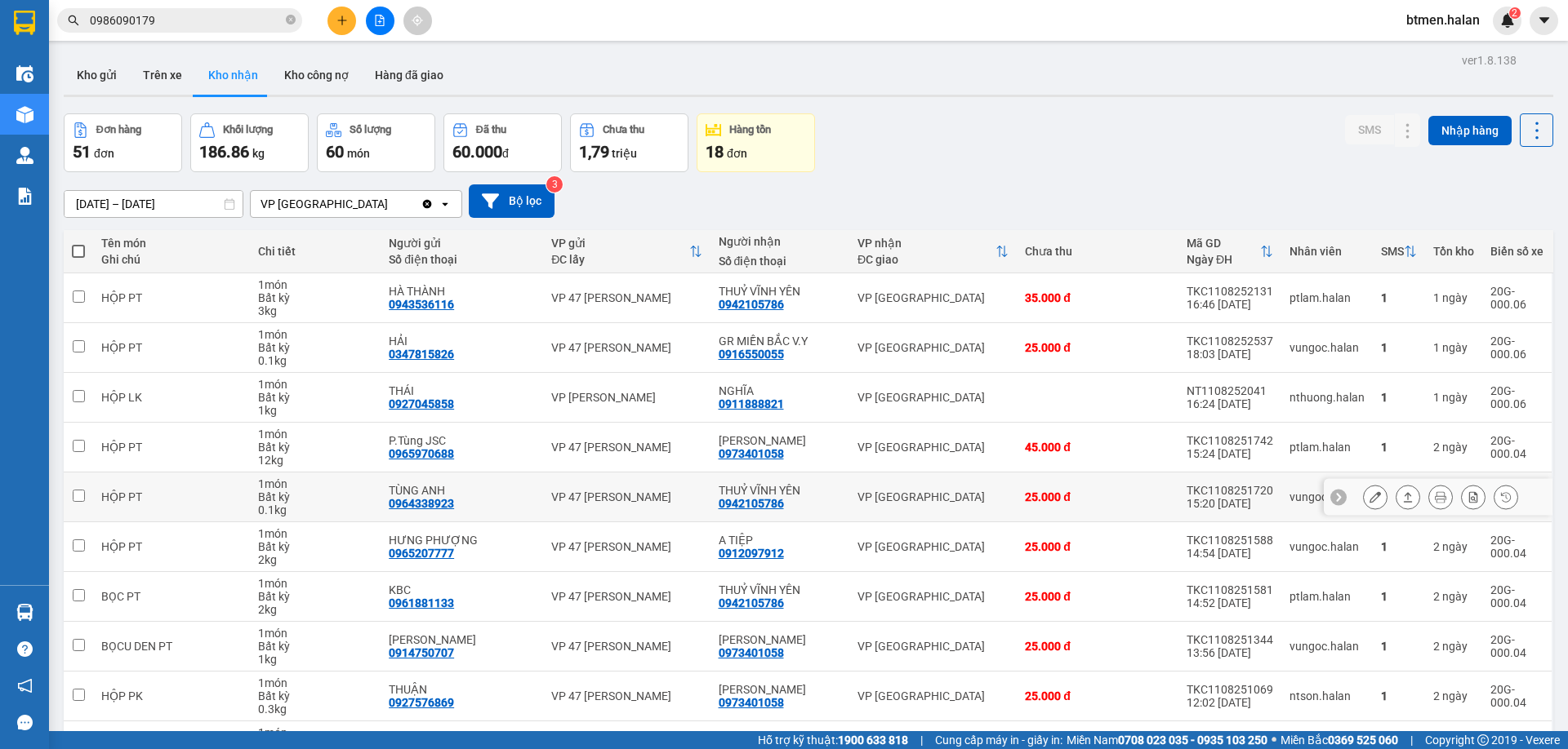
scroll to position [106, 0]
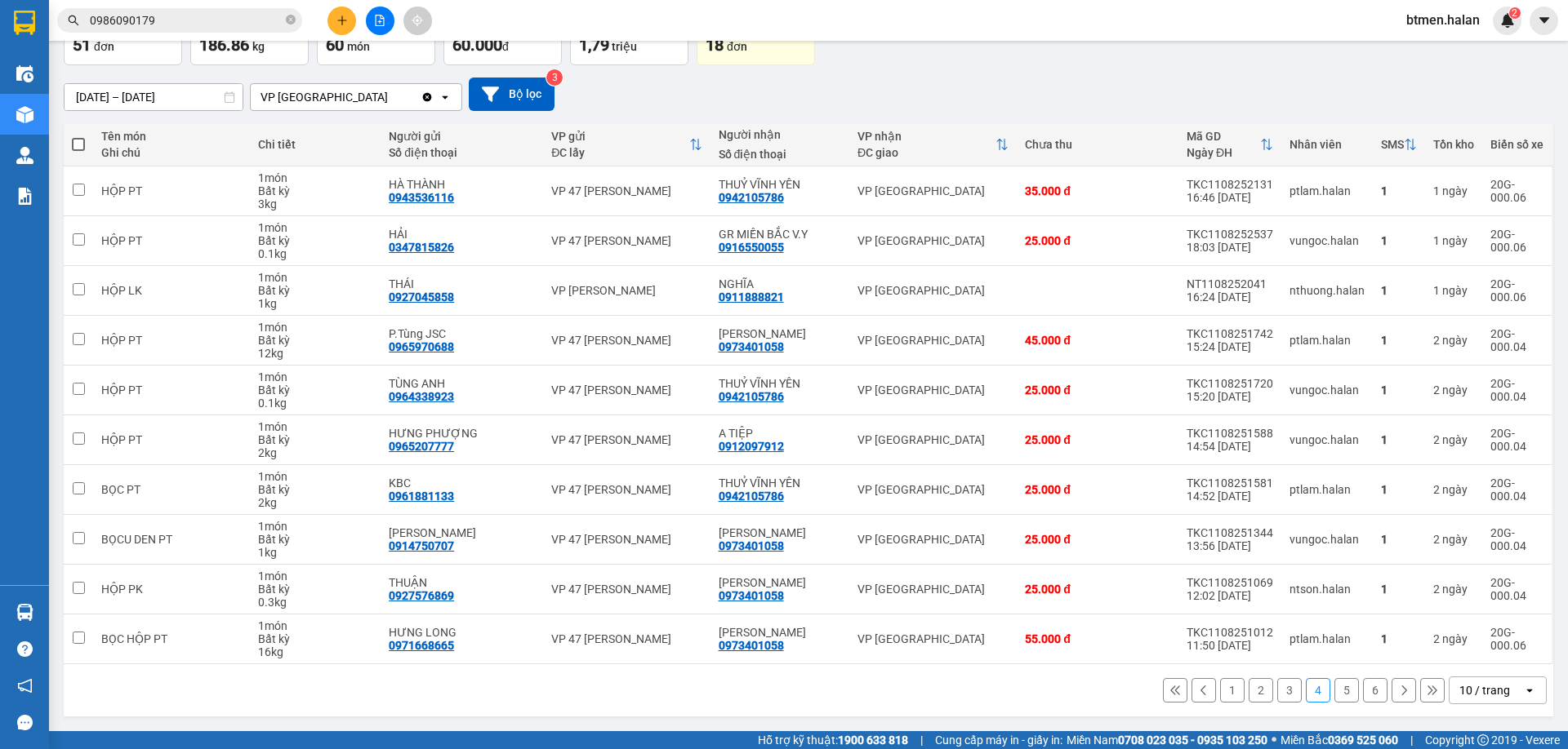
click at [1335, 696] on button "5" at bounding box center [1347, 690] width 25 height 25
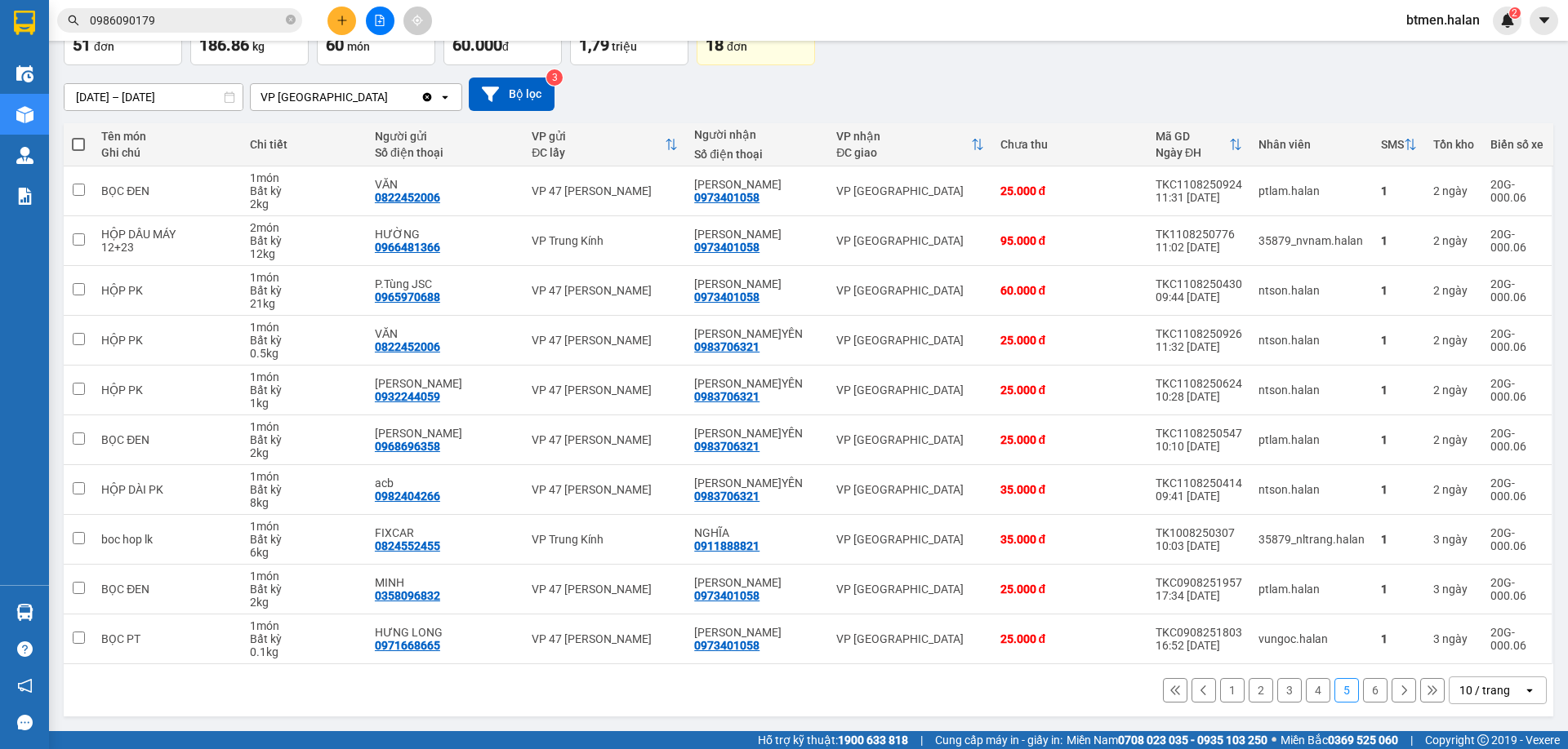
click at [1231, 692] on button "1" at bounding box center [1232, 690] width 25 height 25
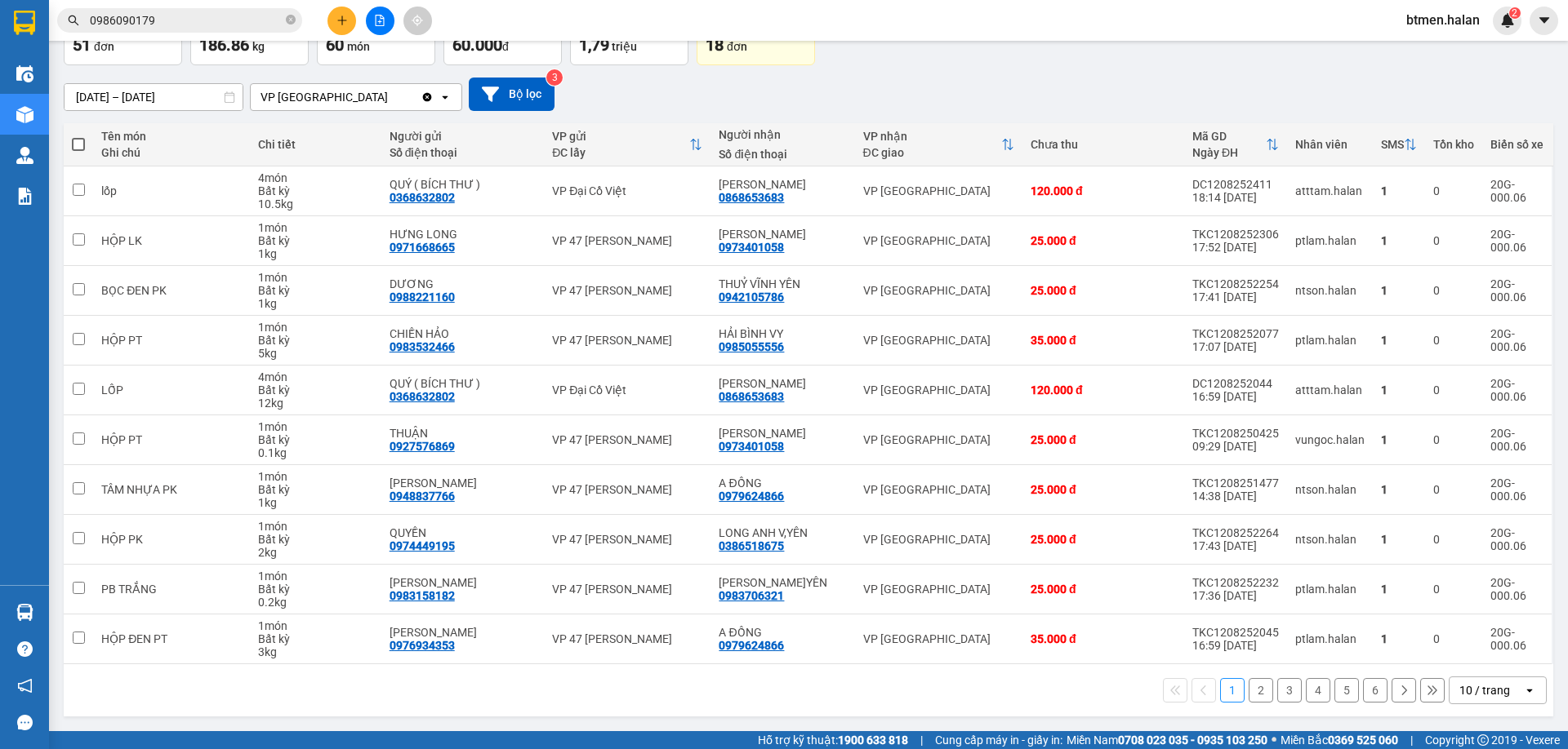
click at [1255, 691] on button "2" at bounding box center [1261, 690] width 25 height 25
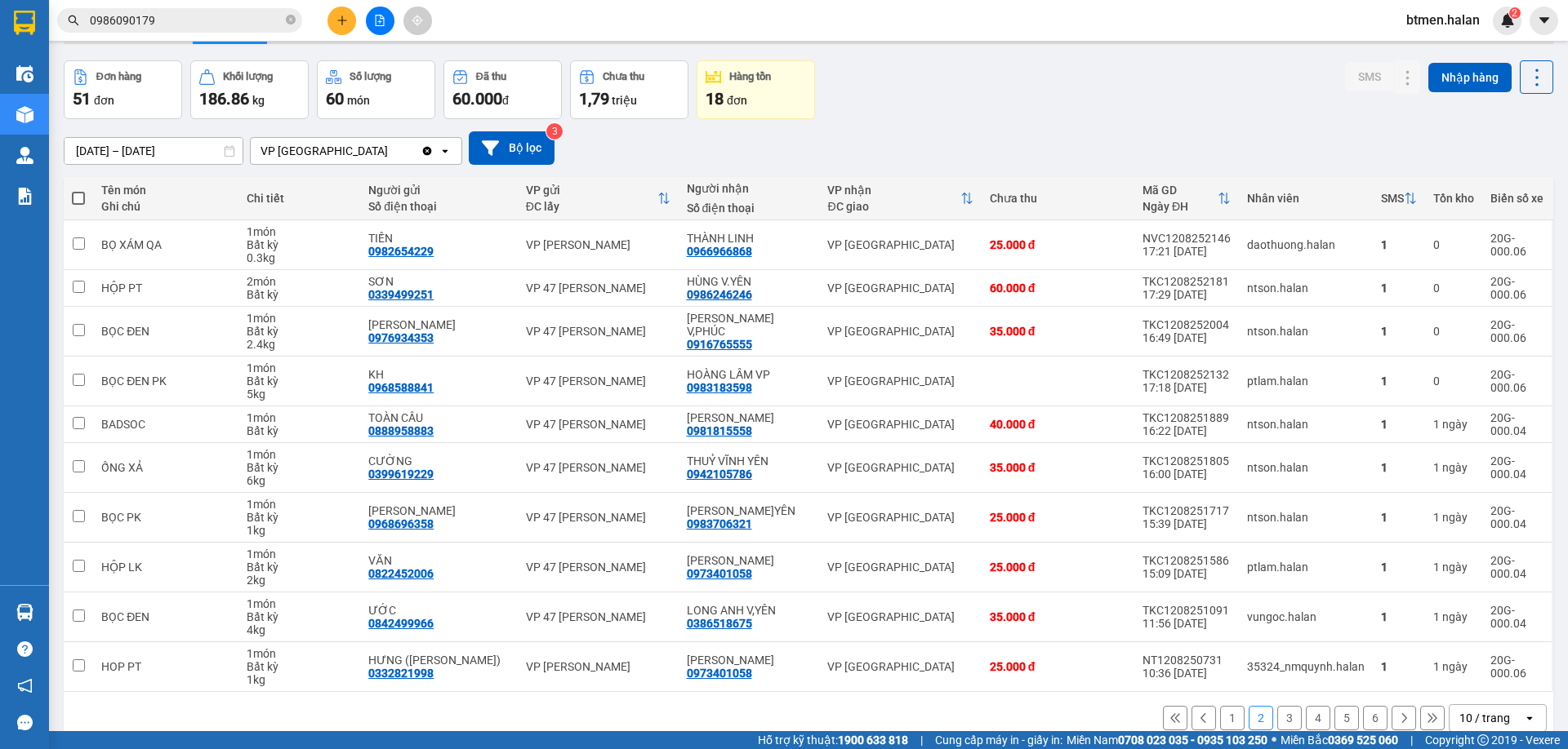
scroll to position [81, 0]
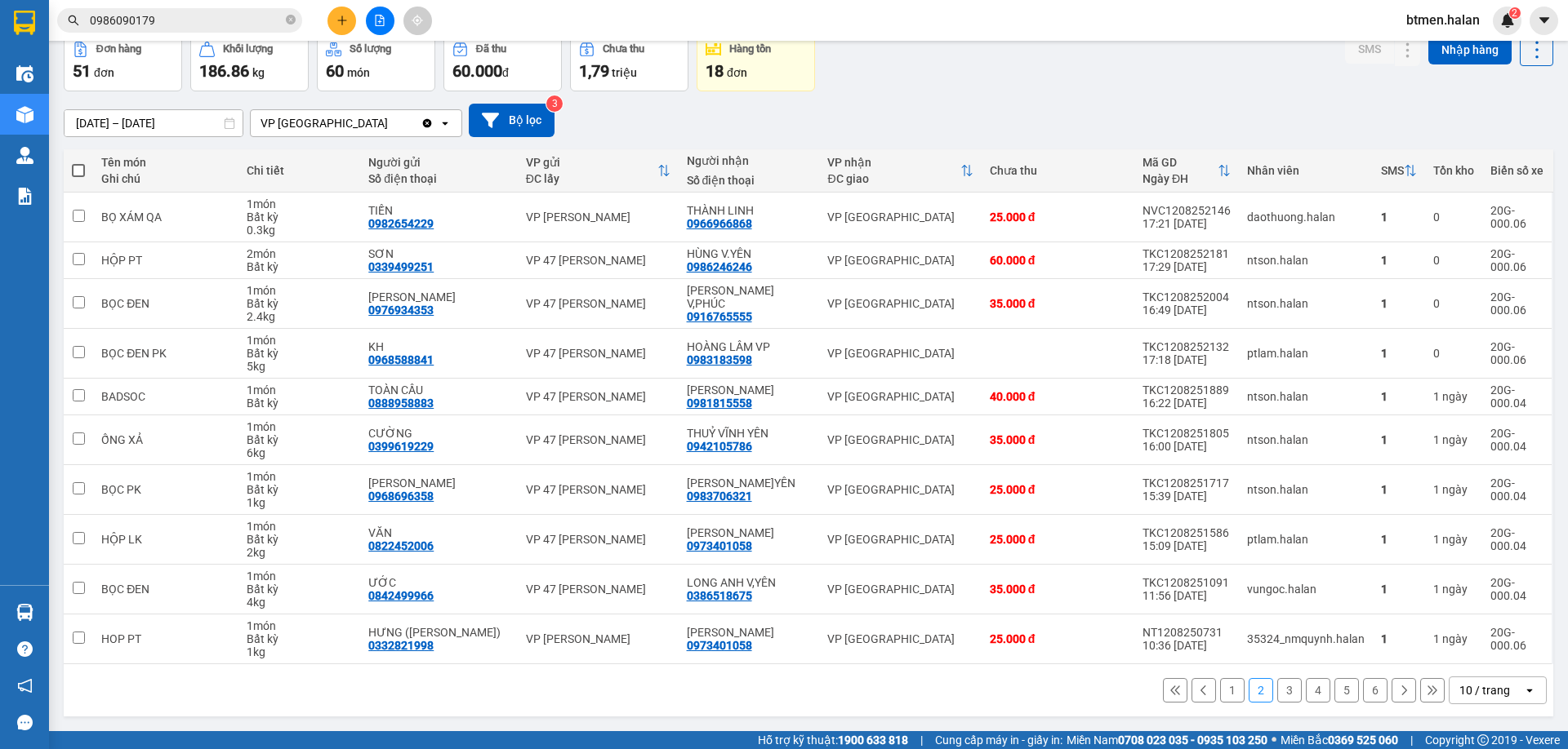
click at [1277, 683] on button "3" at bounding box center [1290, 690] width 25 height 25
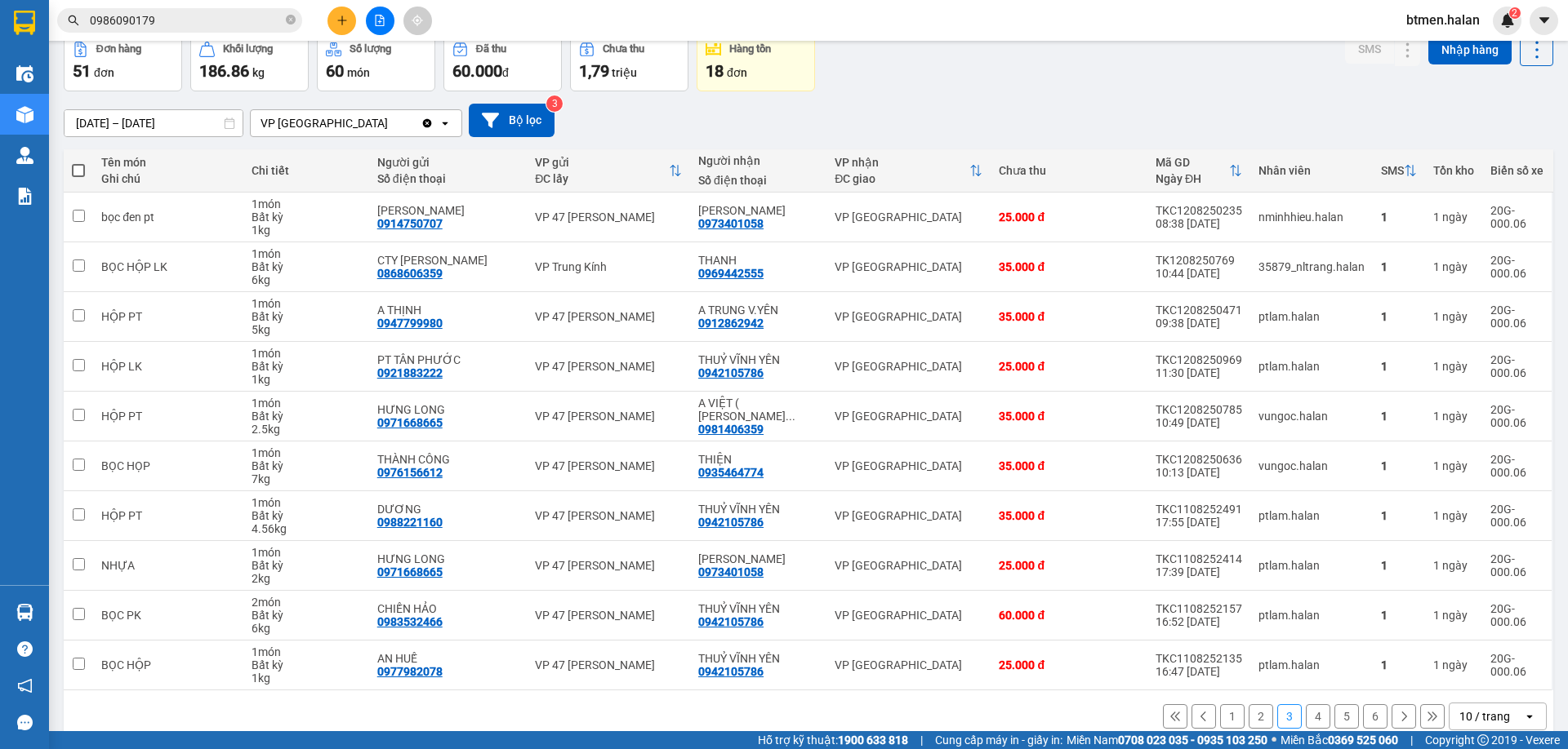
click at [1248, 706] on button "2" at bounding box center [1261, 716] width 25 height 25
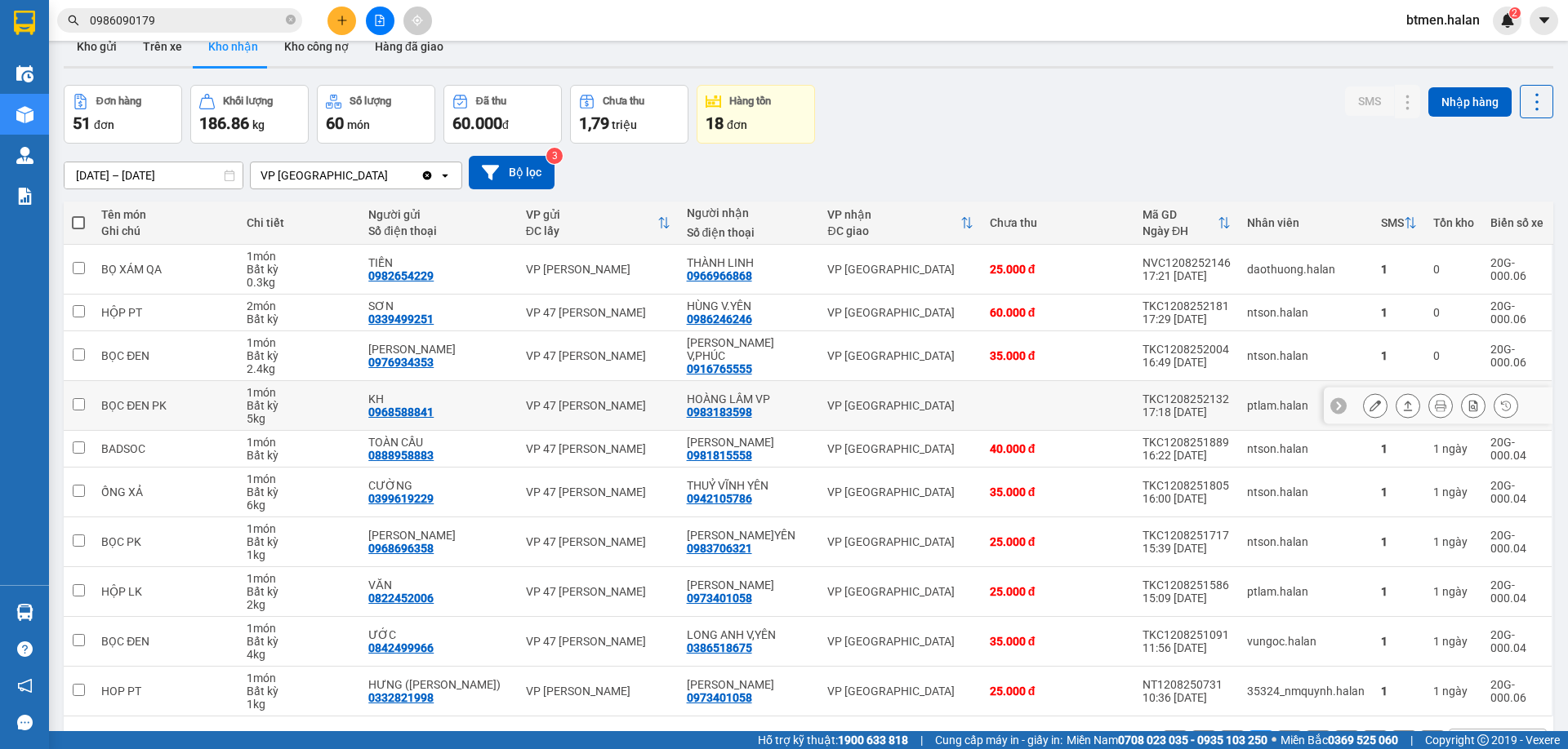
scroll to position [0, 0]
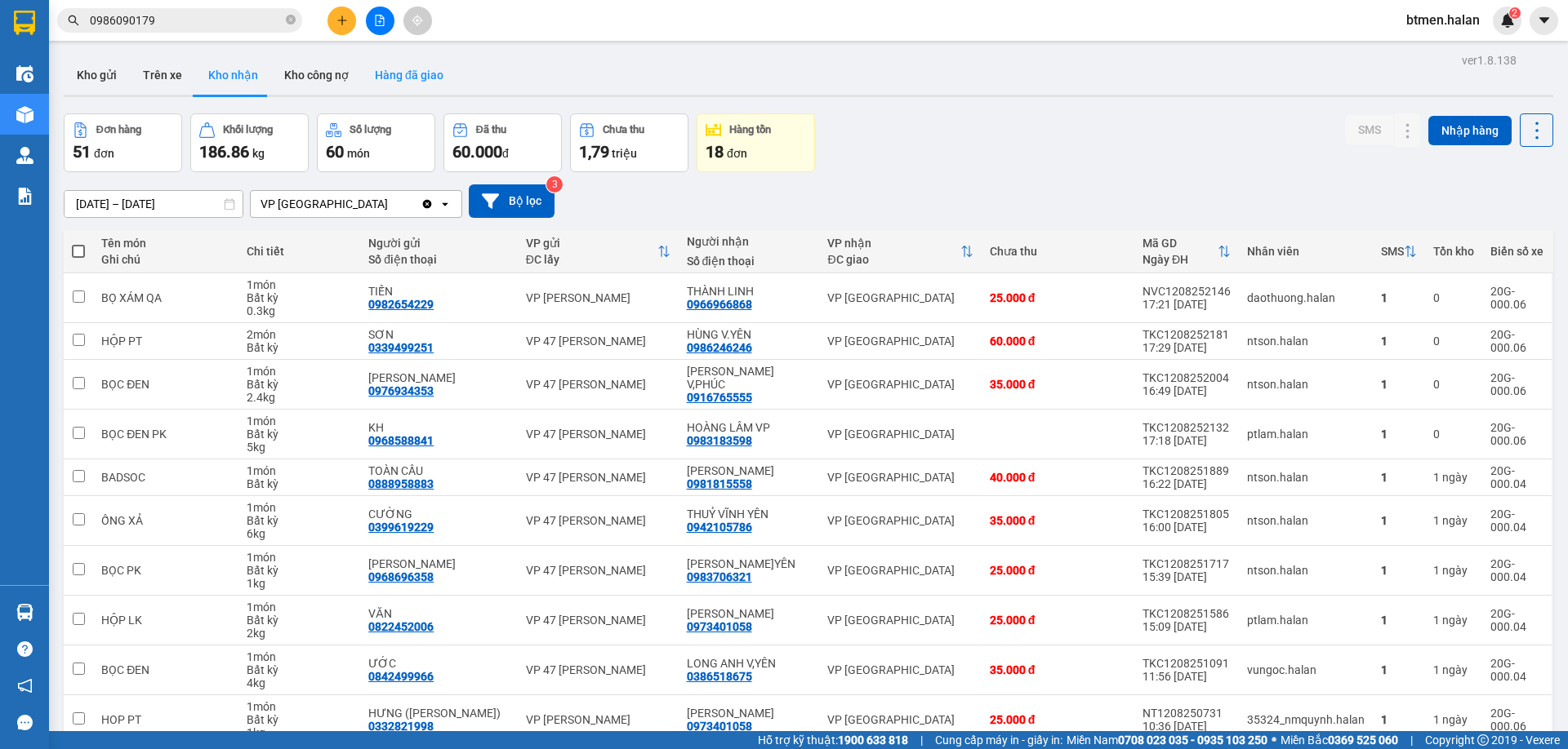
click at [383, 67] on button "Hàng đã giao" at bounding box center [409, 75] width 95 height 39
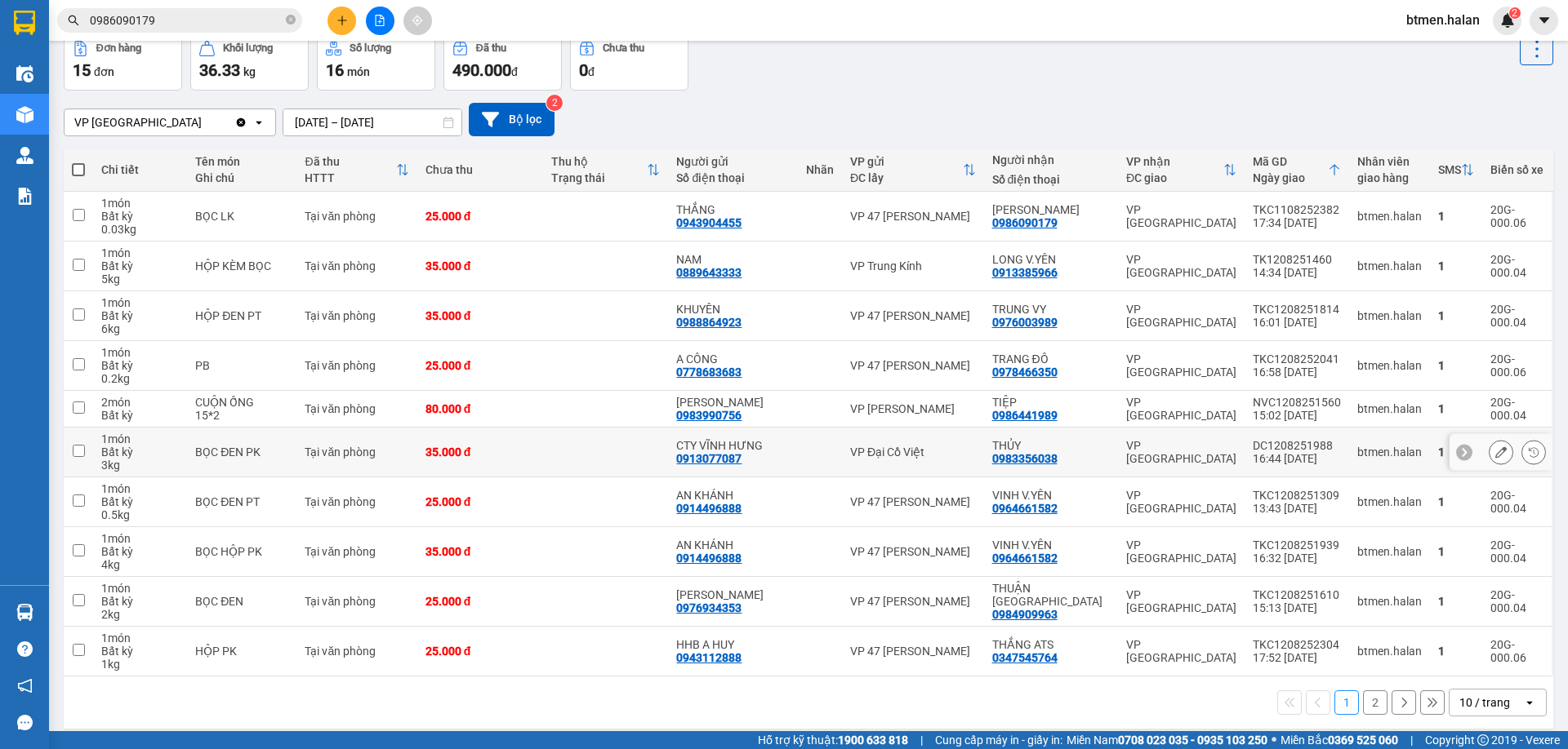
scroll to position [94, 0]
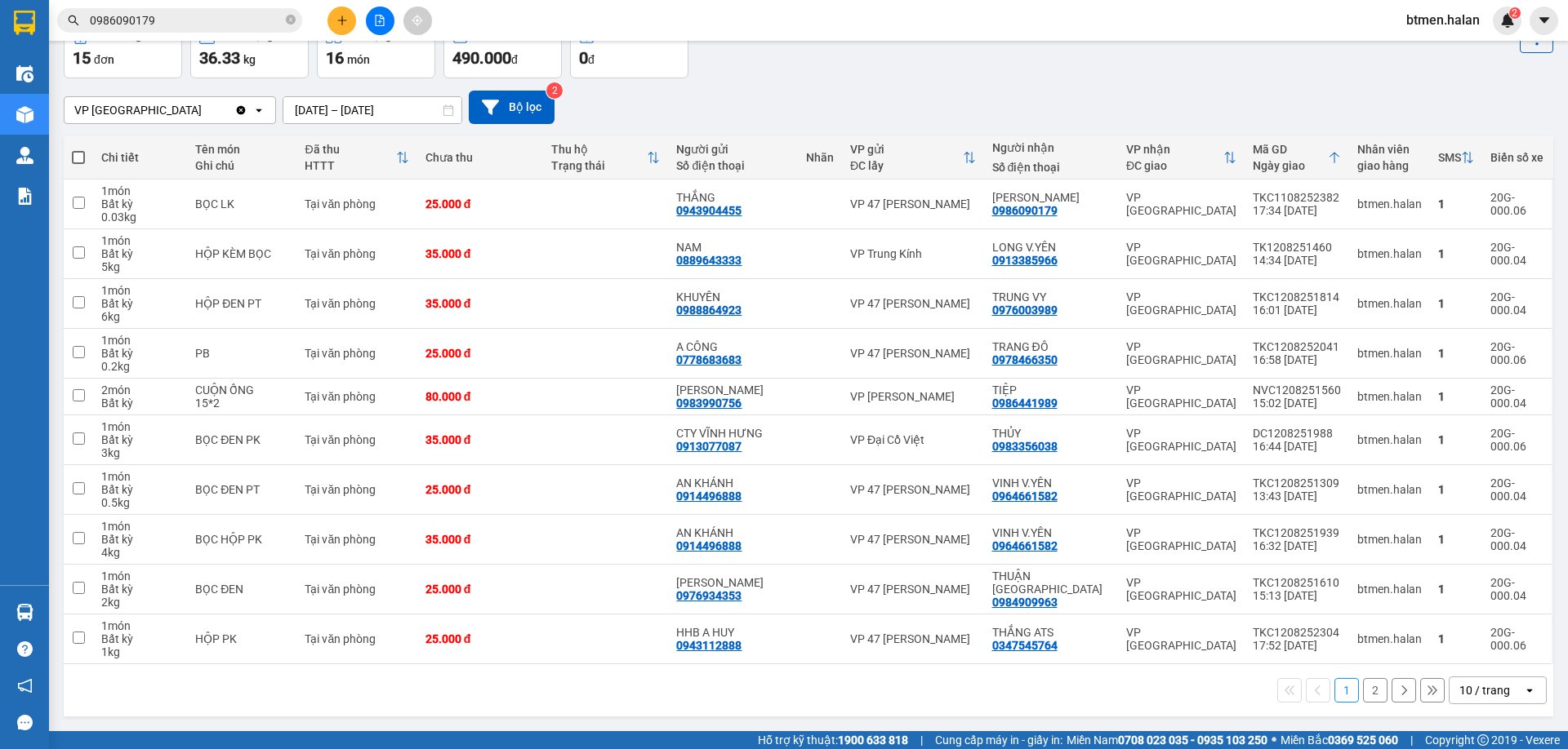
click at [1364, 682] on button "2" at bounding box center [1375, 690] width 25 height 25
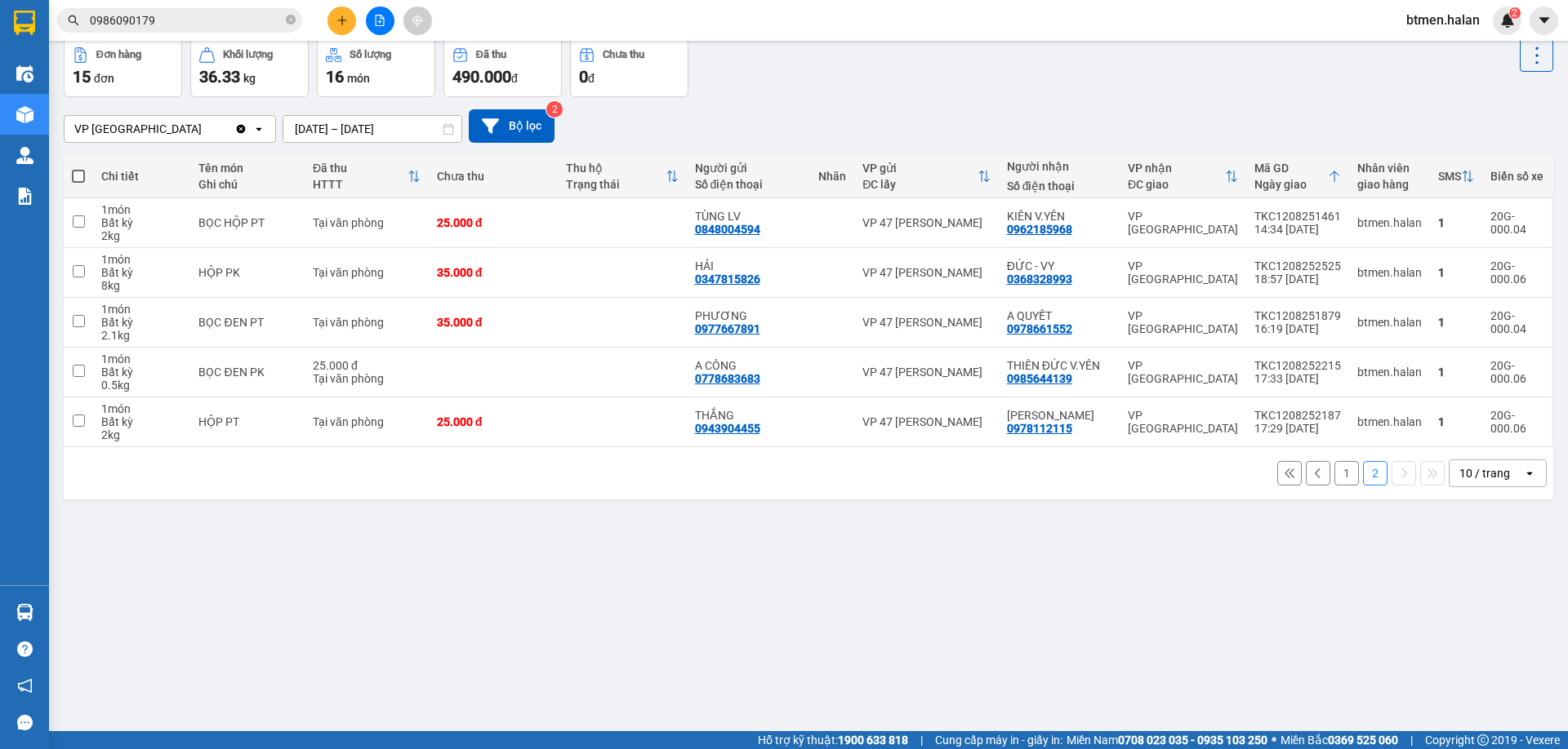
scroll to position [0, 0]
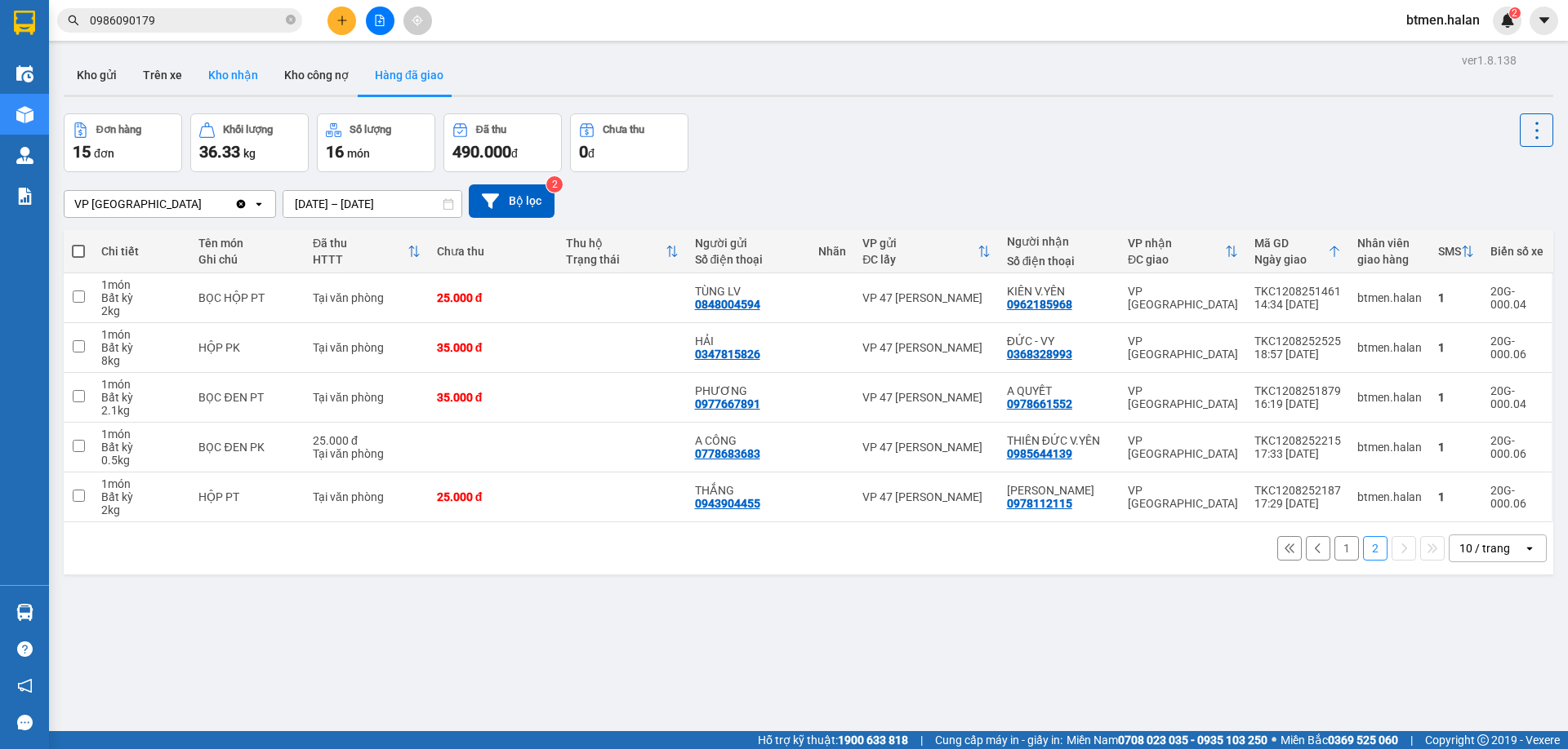
click at [251, 83] on button "Kho nhận" at bounding box center [232, 75] width 76 height 39
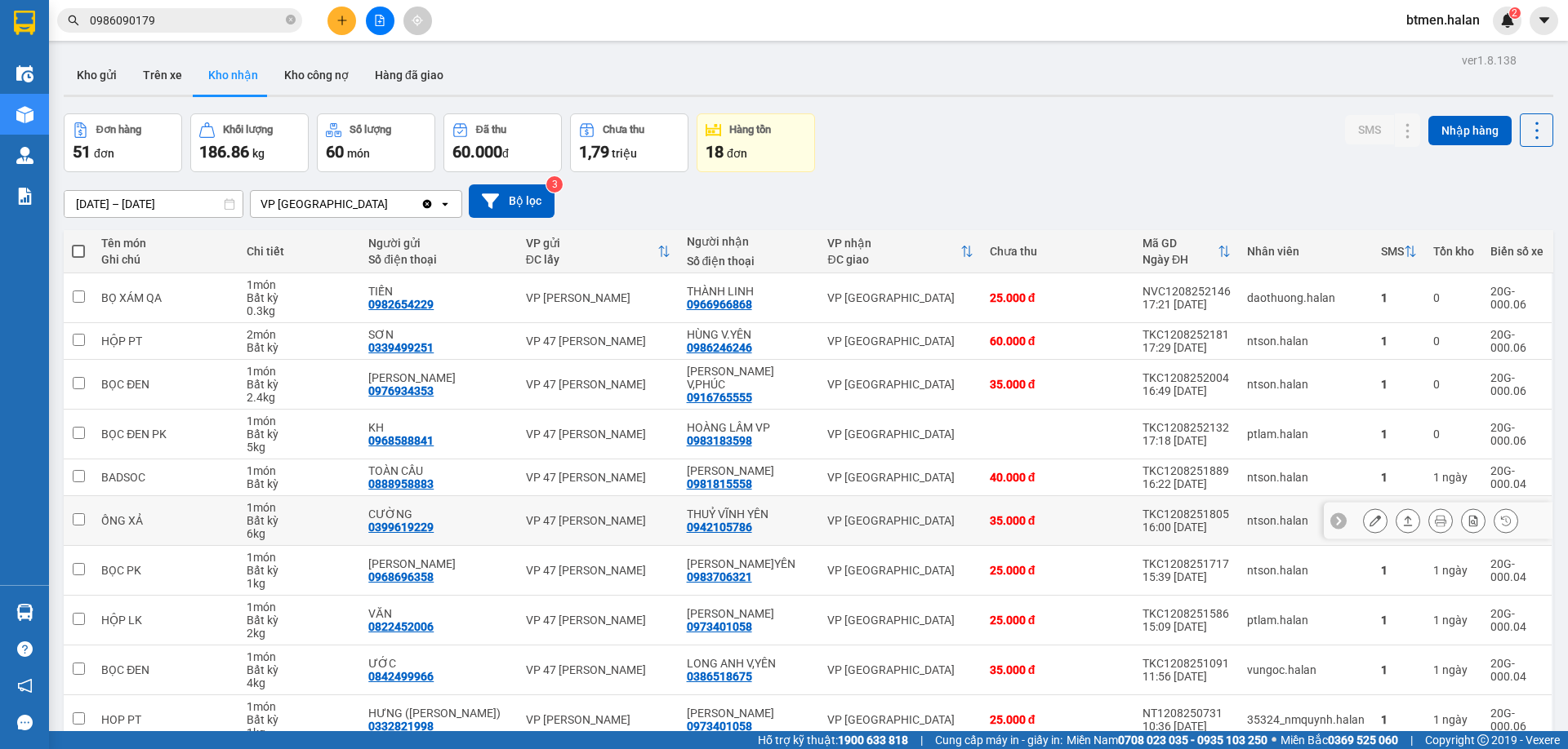
scroll to position [81, 0]
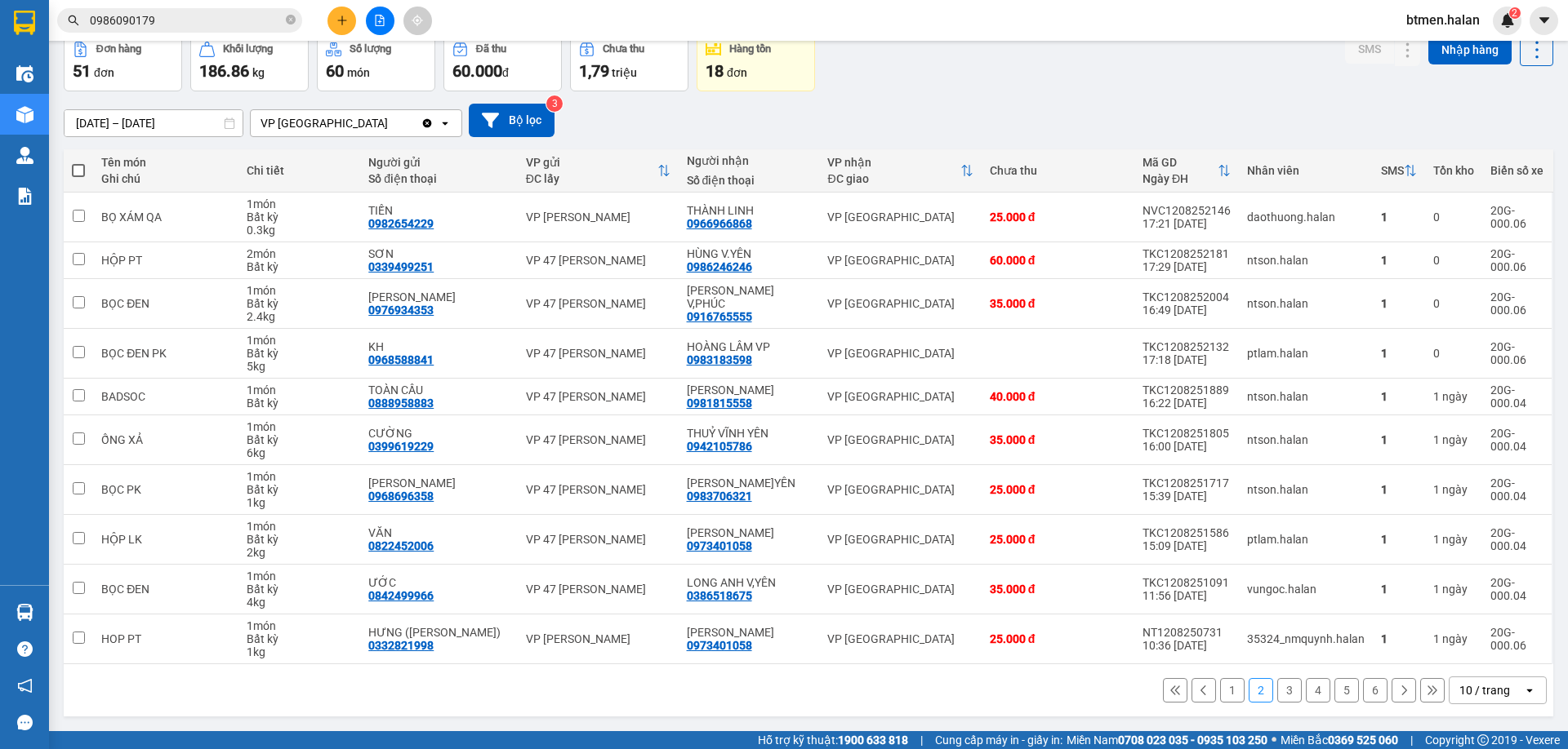
click at [1220, 689] on button "1" at bounding box center [1232, 690] width 25 height 25
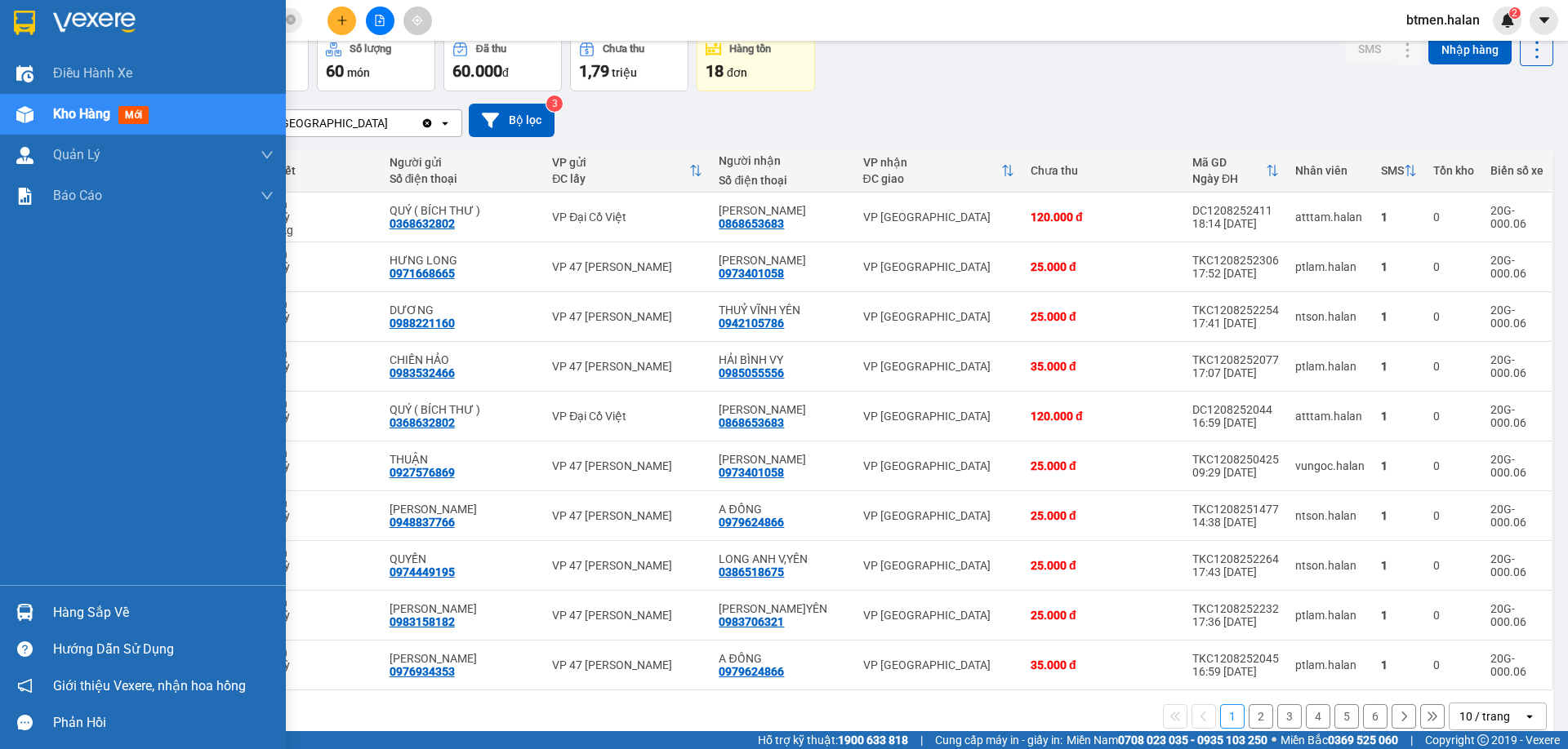
click at [68, 615] on div "Hàng sắp về" at bounding box center [163, 613] width 221 height 25
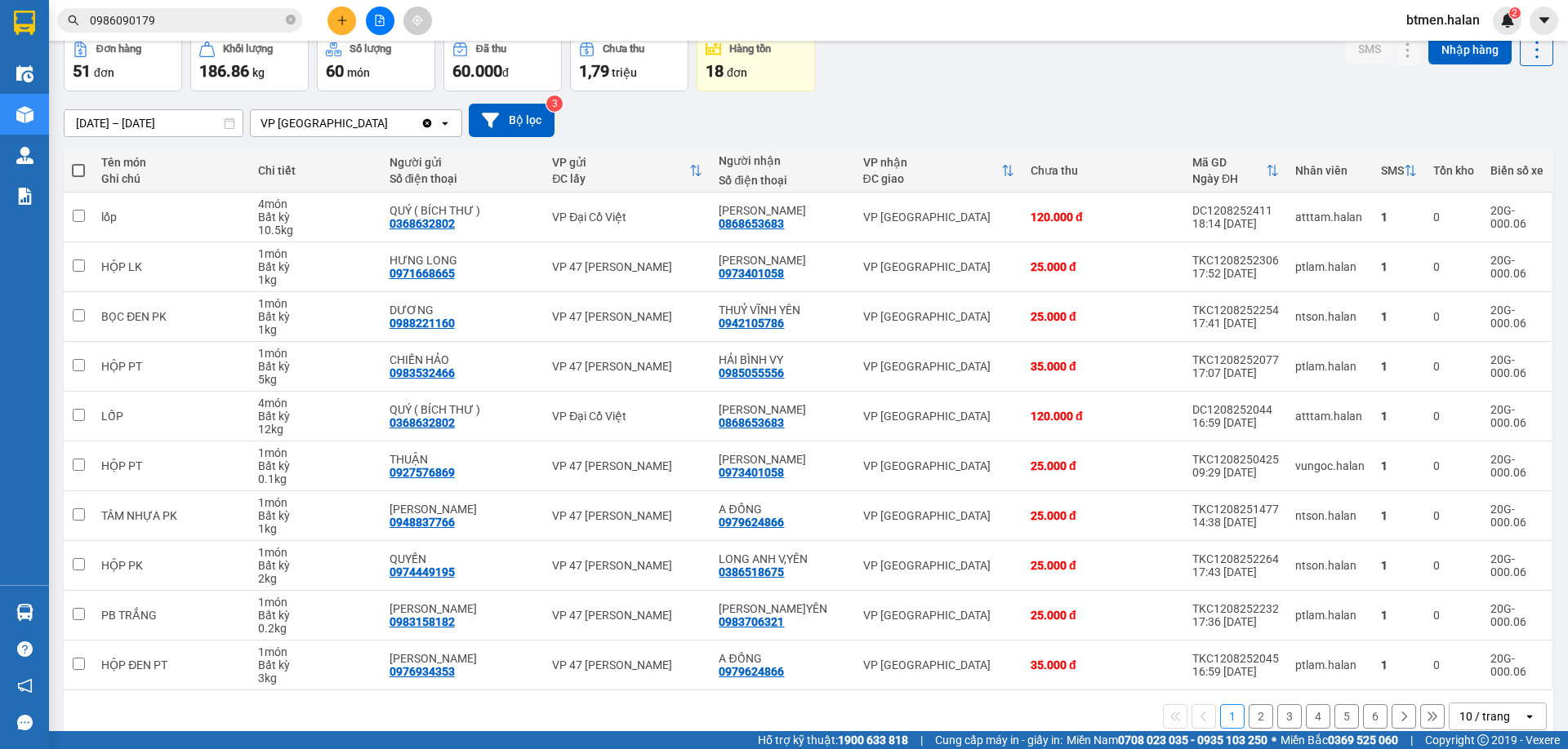
click at [570, 738] on section "Kết quả tìm kiếm ( 148 ) Bộ lọc Mã ĐH Trạng thái Món hàng Thu hộ Tổng cước Chưa…" at bounding box center [784, 374] width 1568 height 749
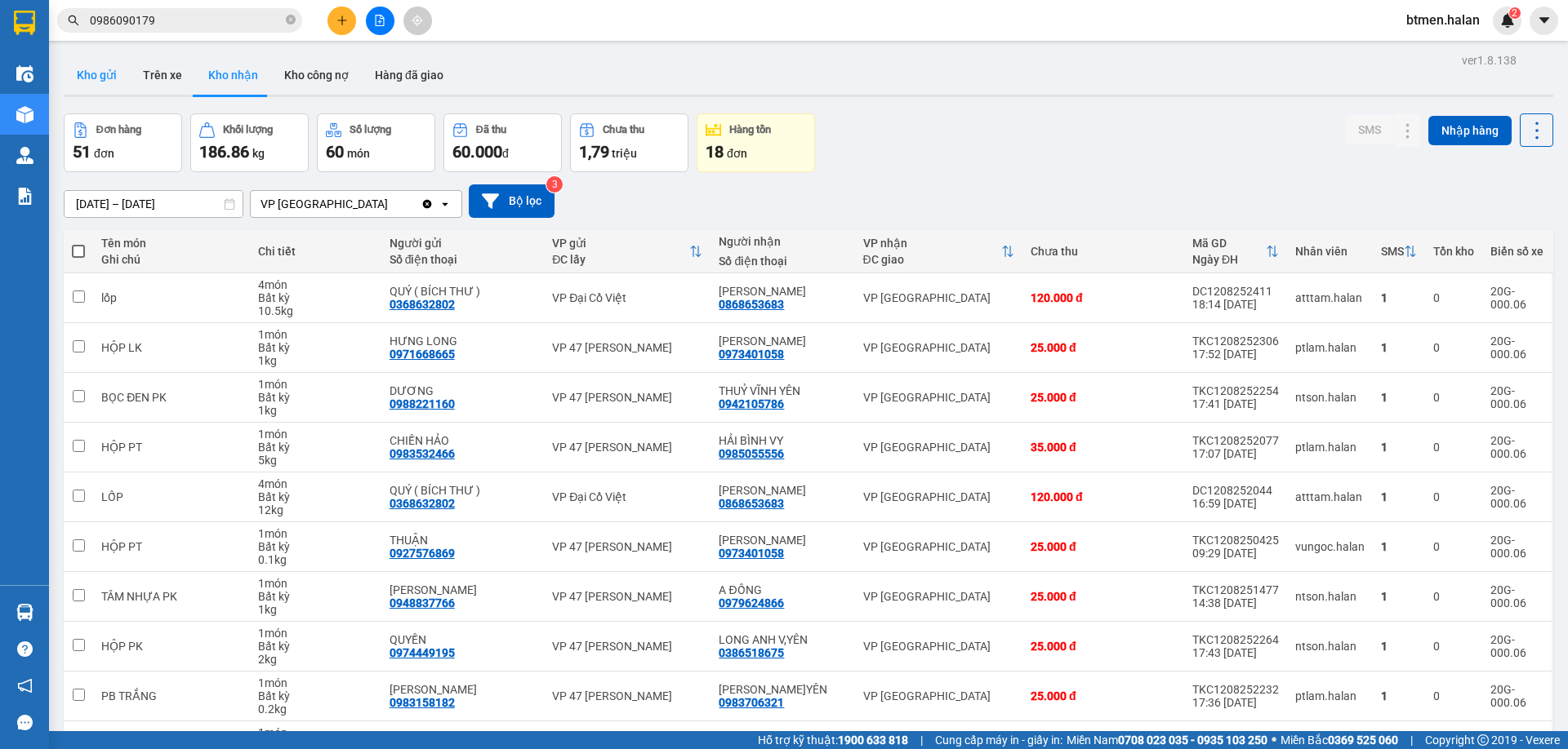
click at [104, 73] on button "Kho gửi" at bounding box center [96, 75] width 66 height 39
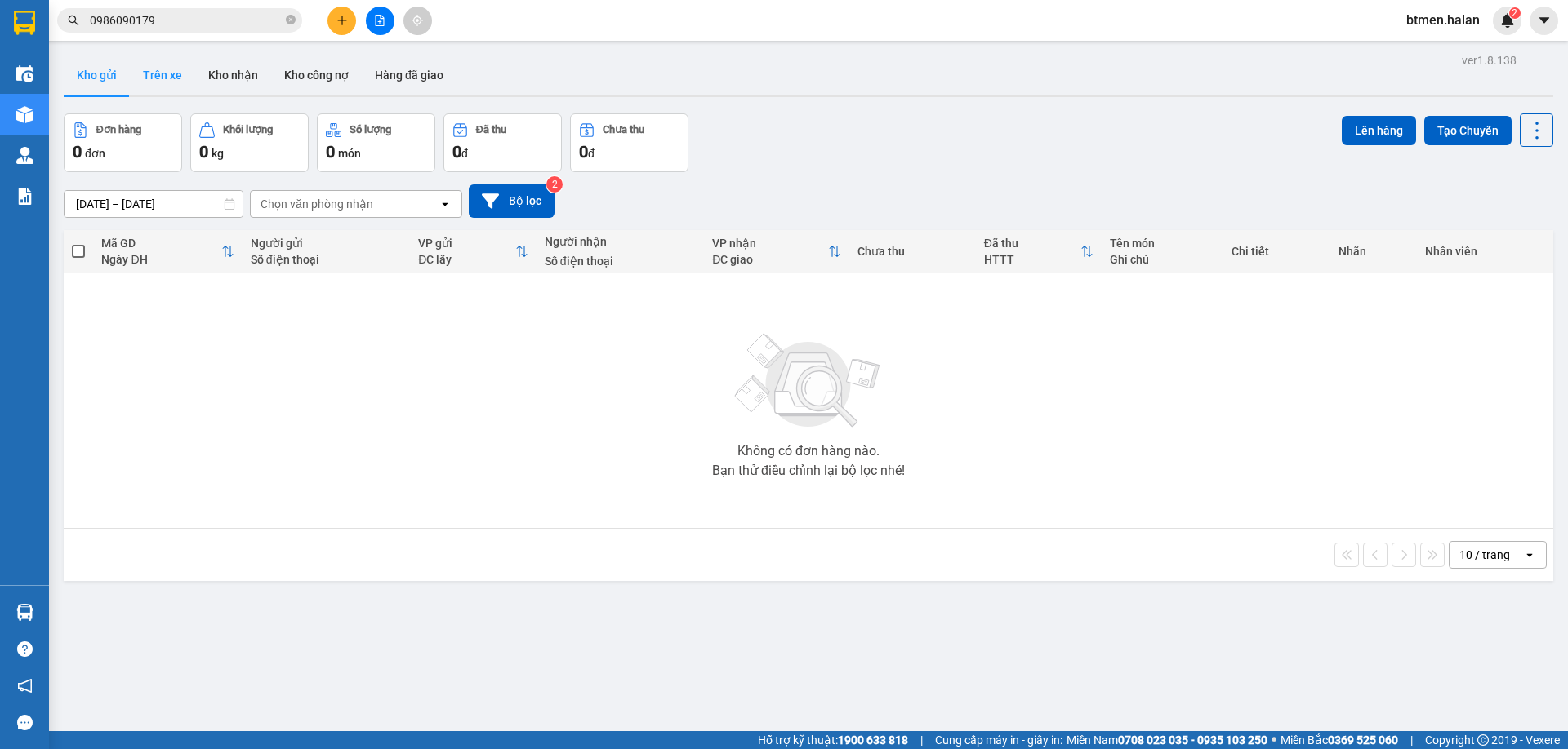
click at [163, 79] on button "Trên xe" at bounding box center [162, 75] width 65 height 39
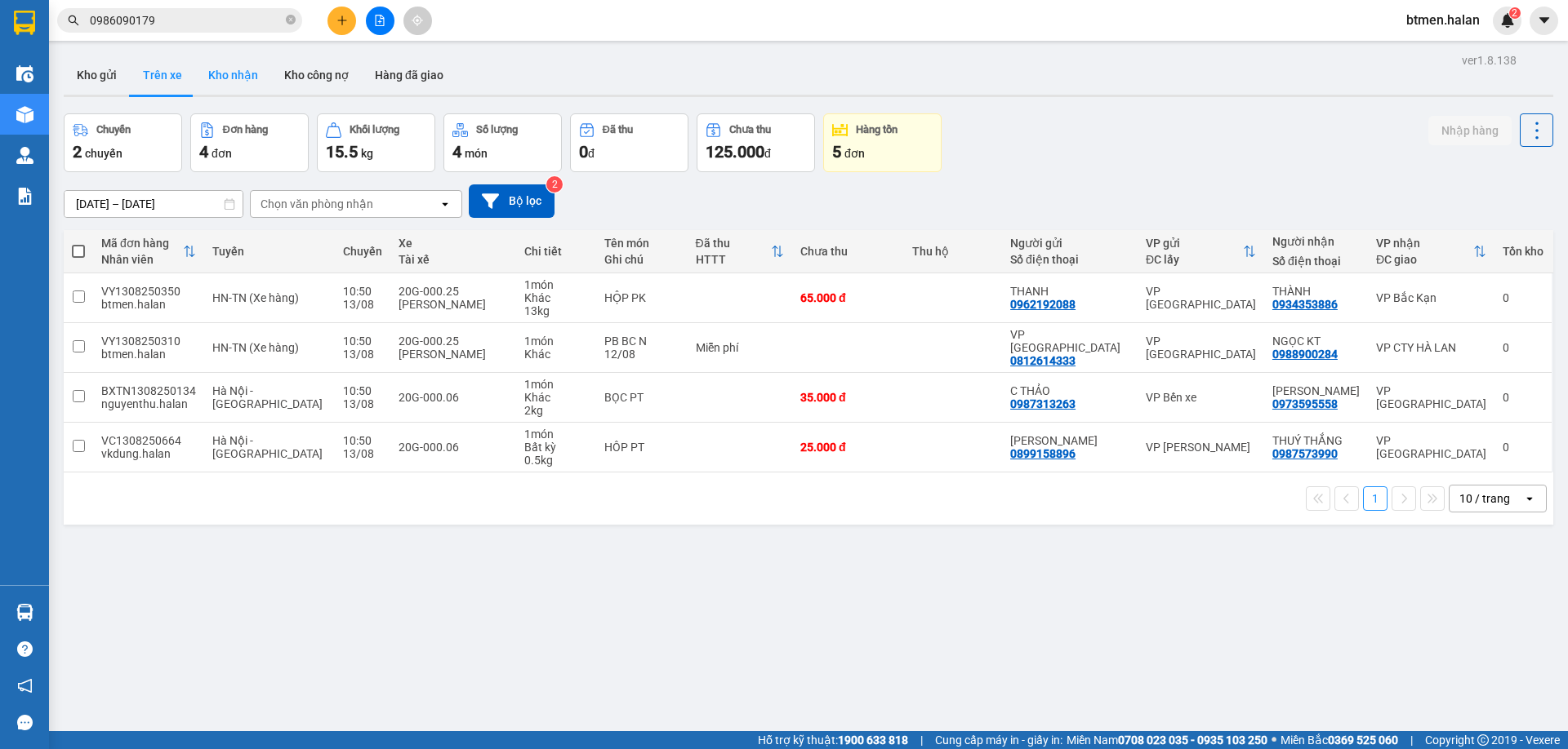
click at [256, 72] on button "Kho nhận" at bounding box center [232, 75] width 76 height 39
type input "[DATE] – [DATE]"
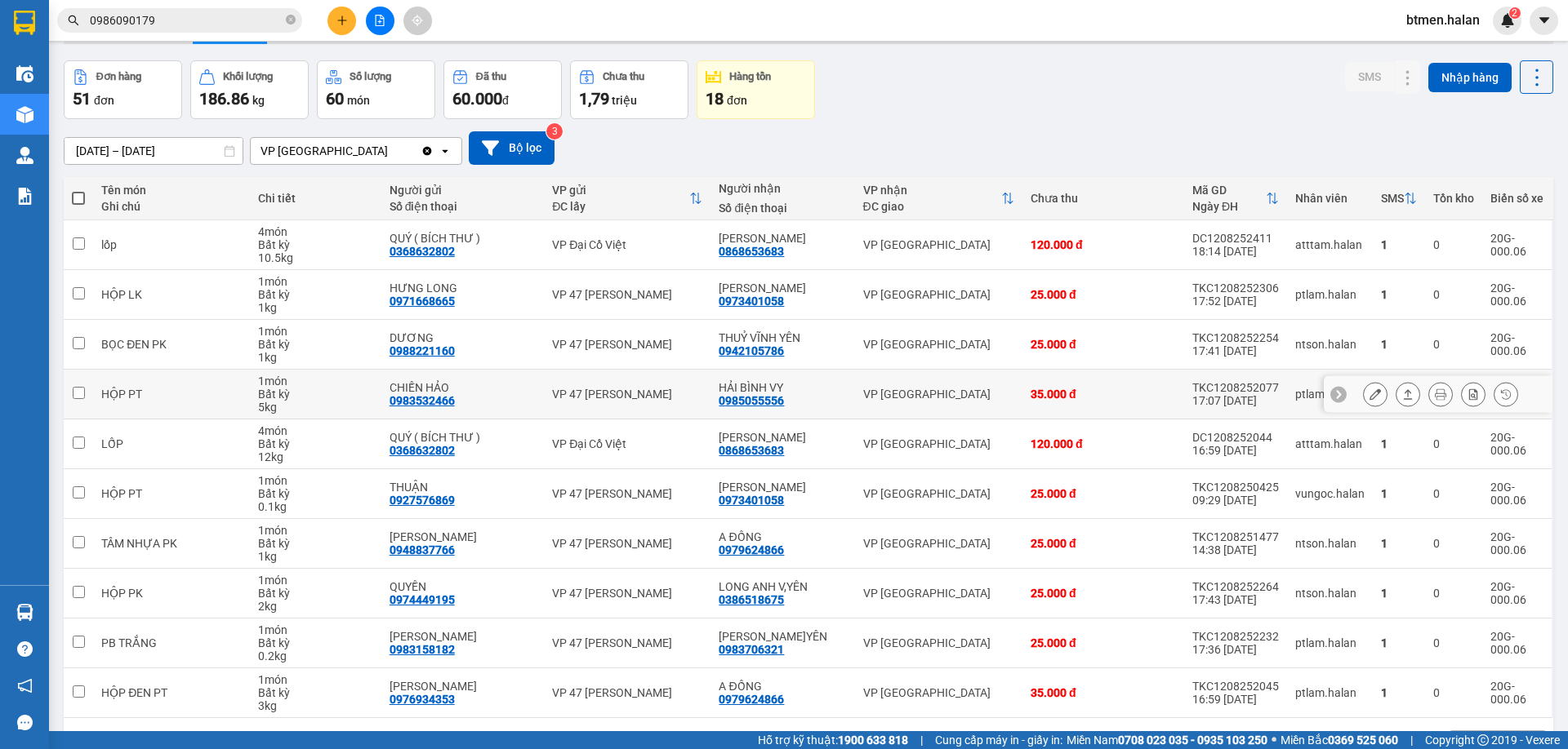
scroll to position [106, 0]
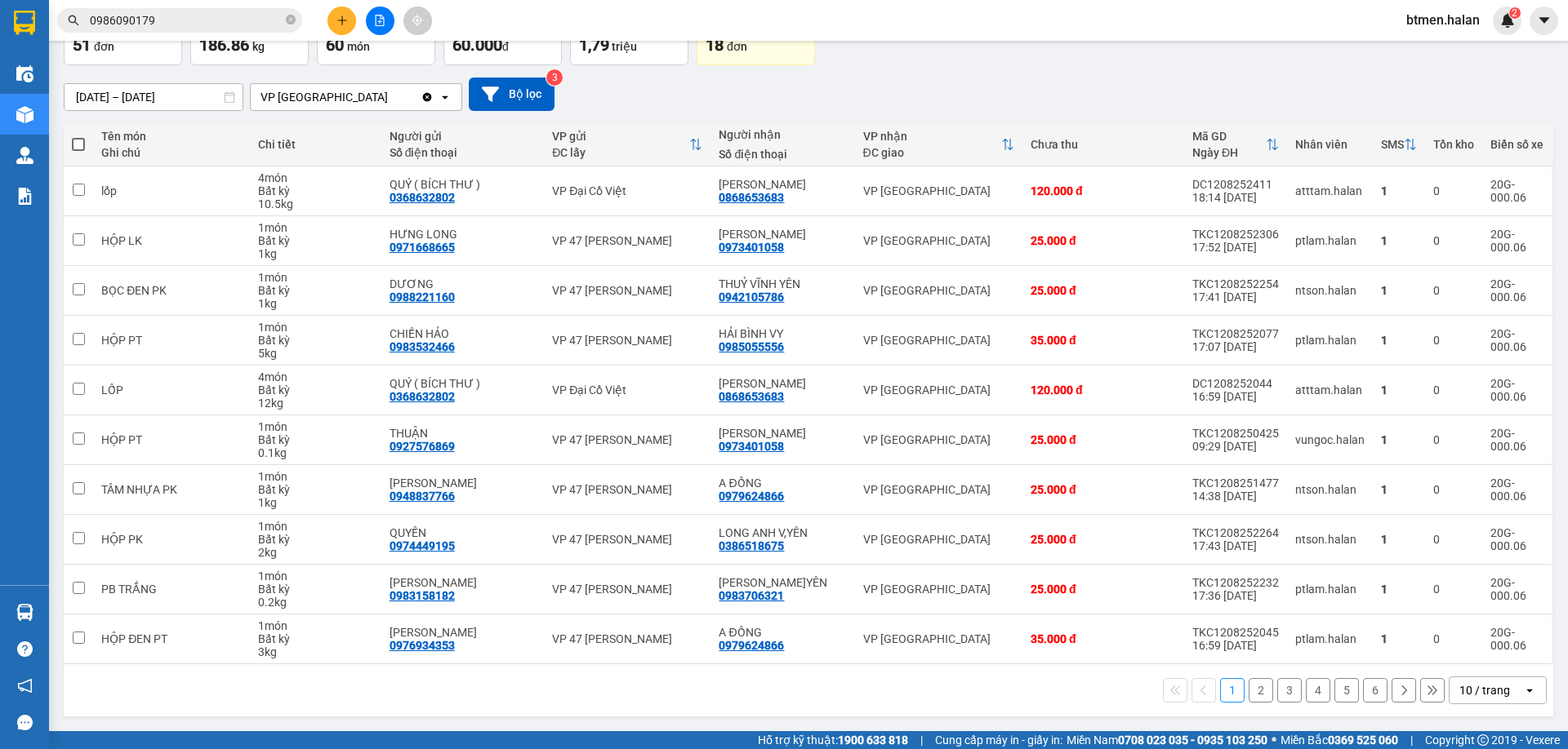
click at [1254, 698] on button "2" at bounding box center [1261, 690] width 25 height 25
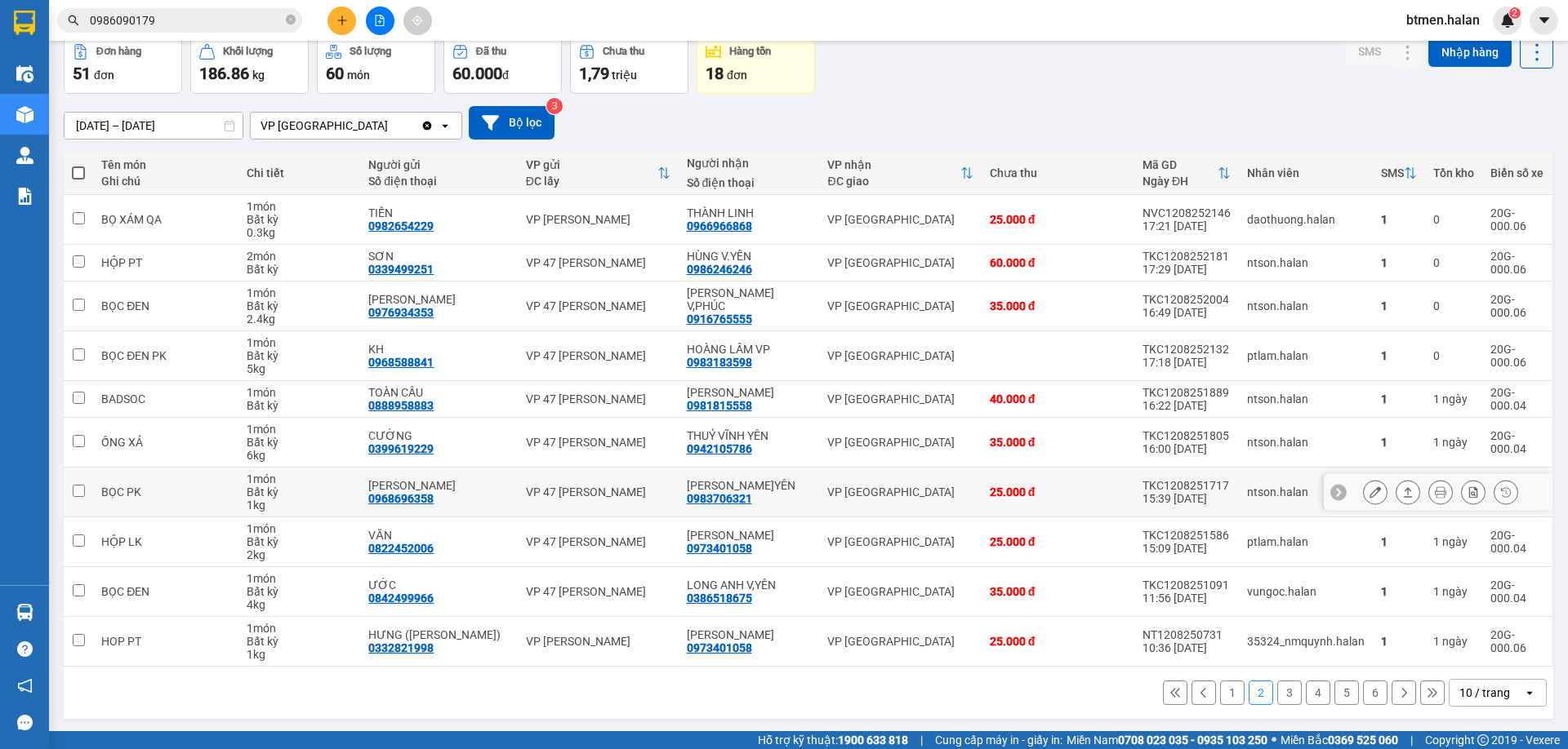
scroll to position [81, 0]
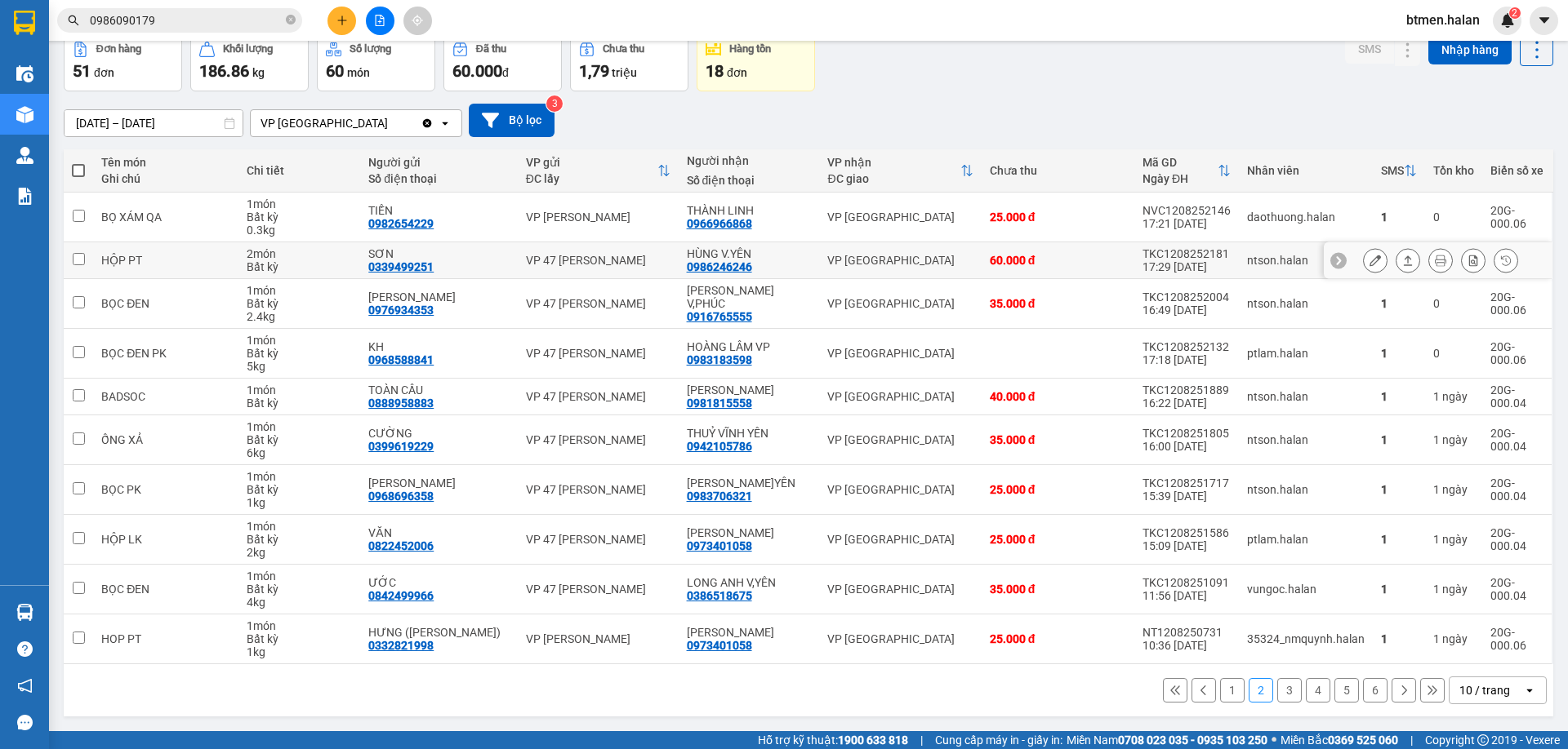
click at [1369, 260] on icon at bounding box center [1375, 261] width 12 height 12
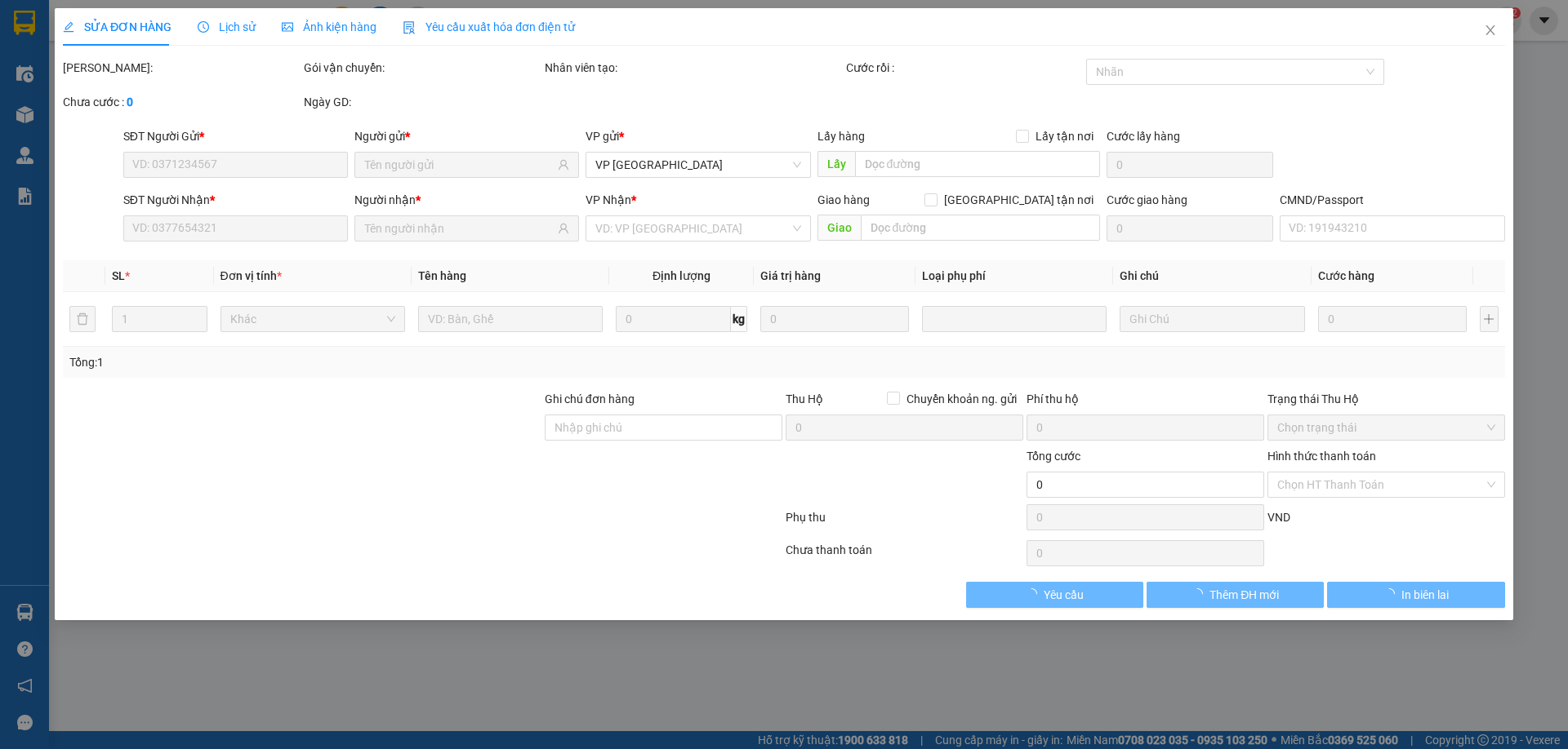
type input "0339499251"
type input "SƠN"
type input "0986246246"
type input "HÙNG V.YÊN"
type input "60.000"
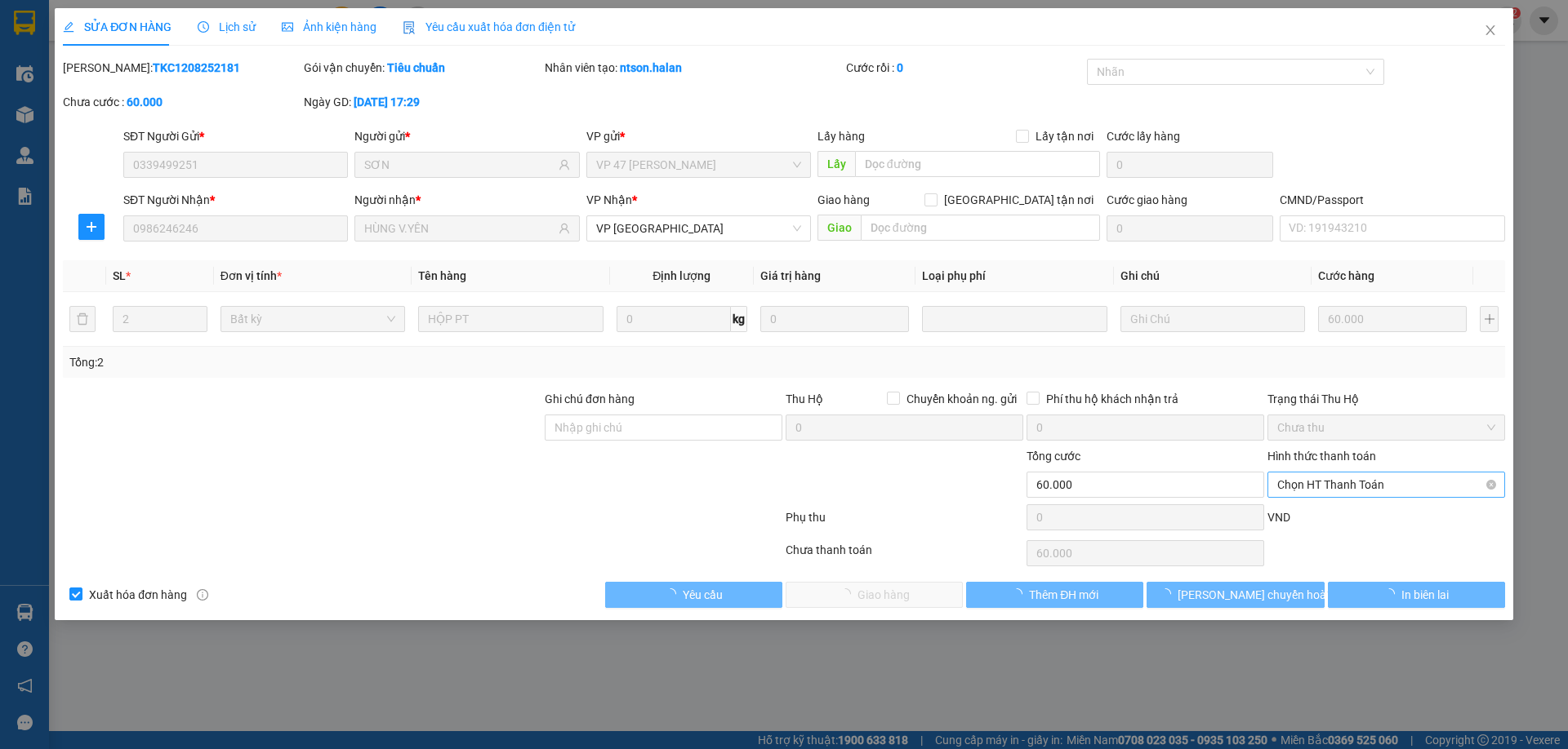
drag, startPoint x: 1323, startPoint y: 486, endPoint x: 1319, endPoint y: 505, distance: 19.4
click at [1323, 488] on span "Chọn HT Thanh Toán" at bounding box center [1386, 485] width 218 height 25
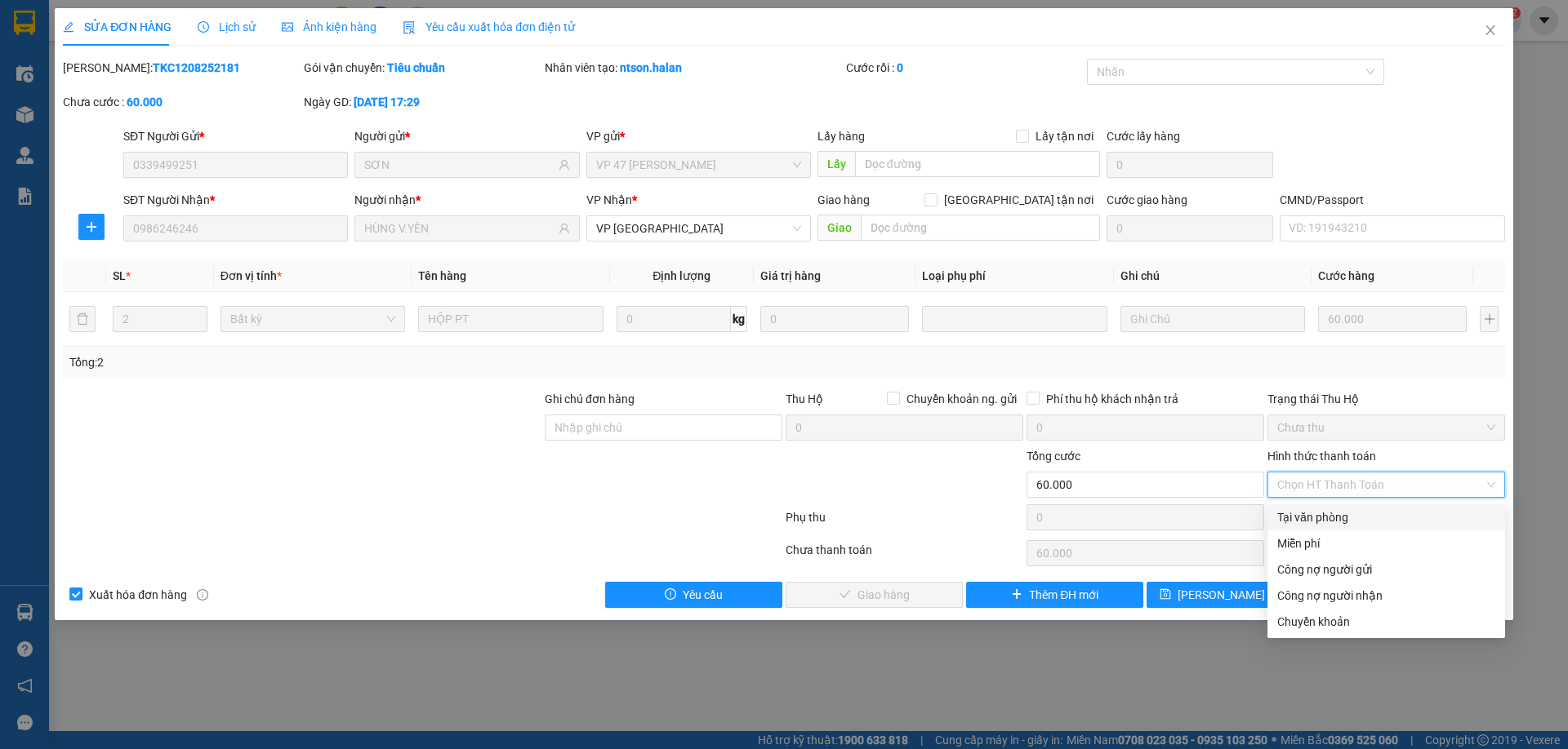
click at [1316, 515] on div "Tại văn phòng" at bounding box center [1386, 517] width 218 height 18
type input "0"
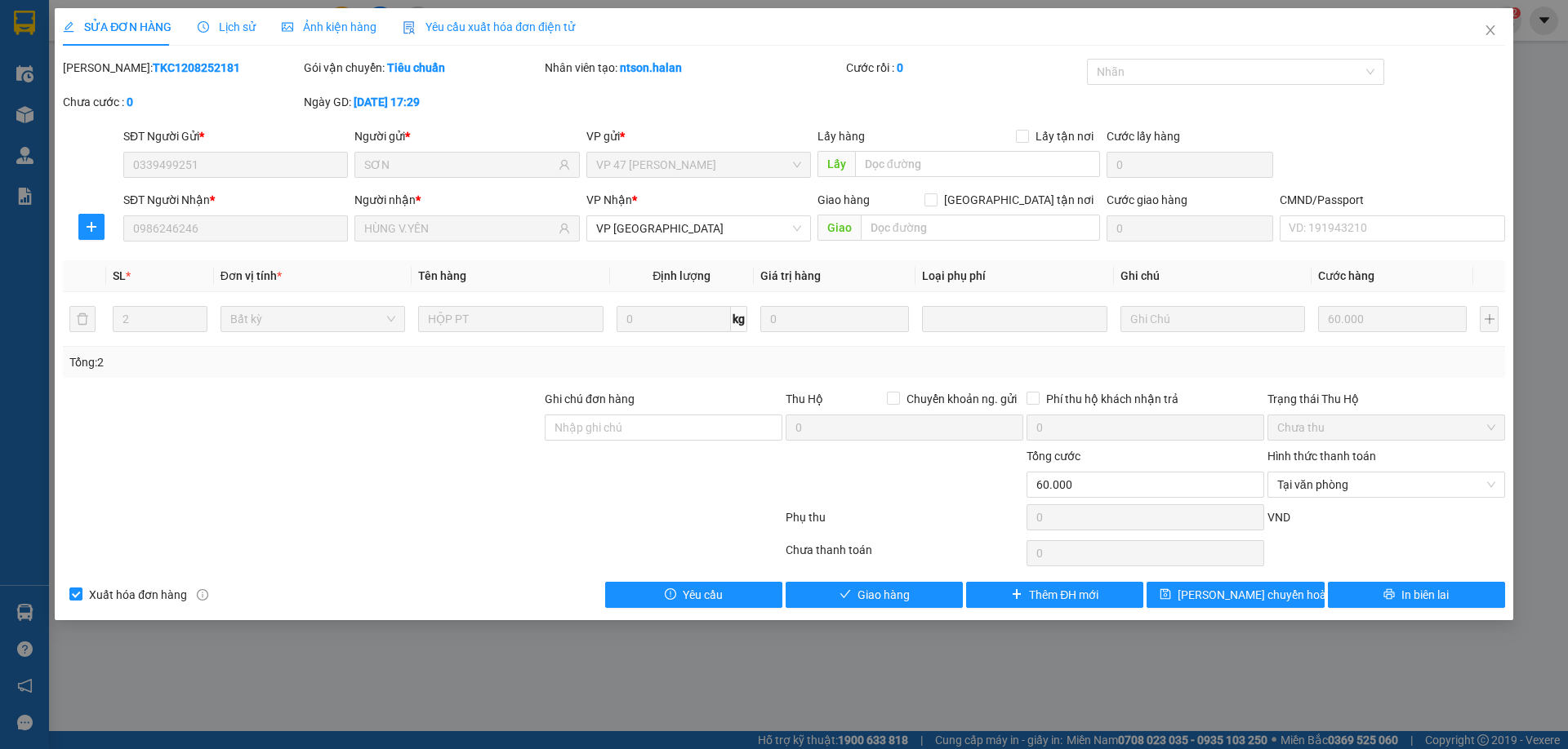
click at [919, 579] on div "Total Paid Fee 0 Total UnPaid Fee 60.000 Cash Collection Total Fee Mã ĐH: TKC12…" at bounding box center [784, 333] width 1442 height 550
click at [913, 591] on button "Giao hàng" at bounding box center [874, 595] width 178 height 26
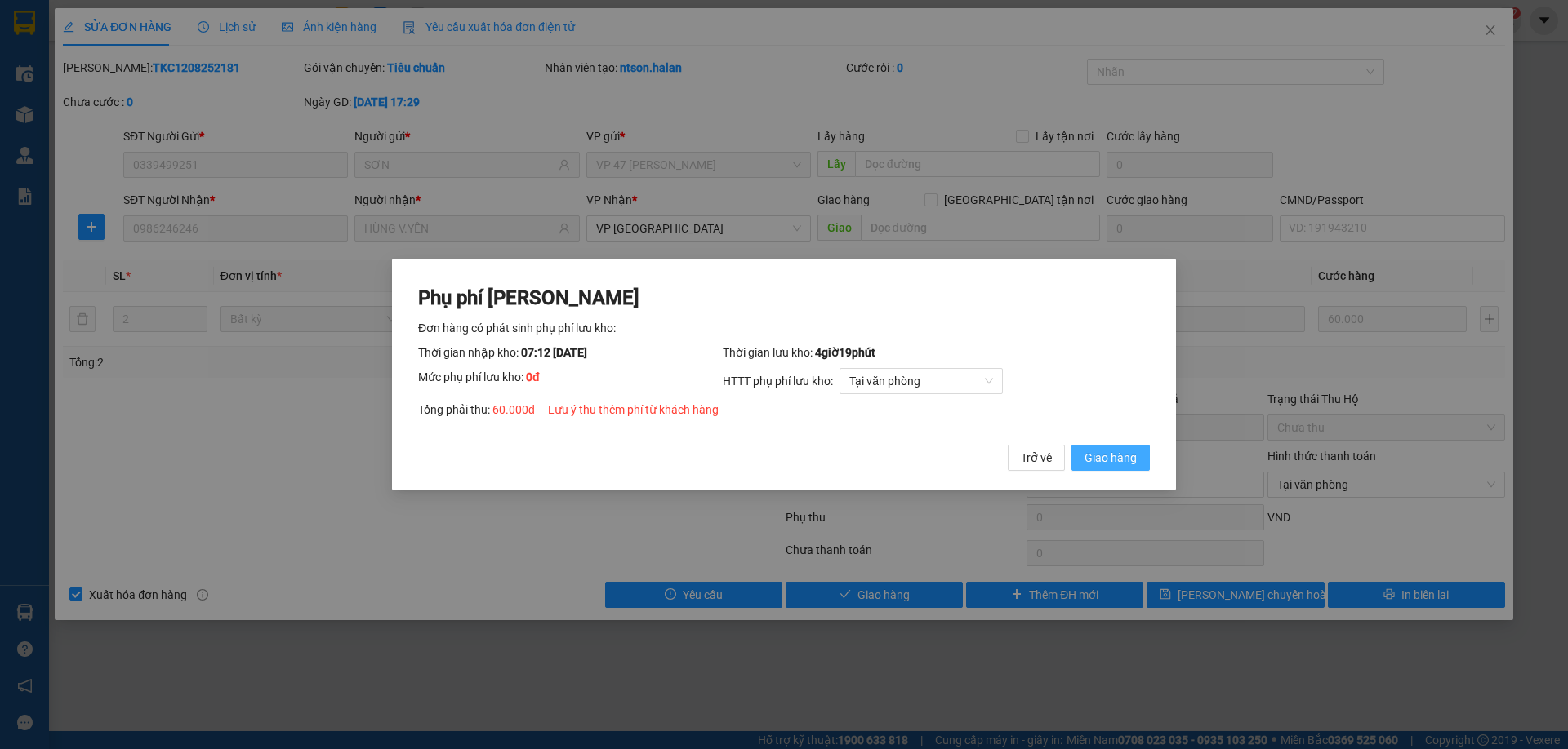
click at [1116, 458] on span "Giao hàng" at bounding box center [1110, 457] width 52 height 18
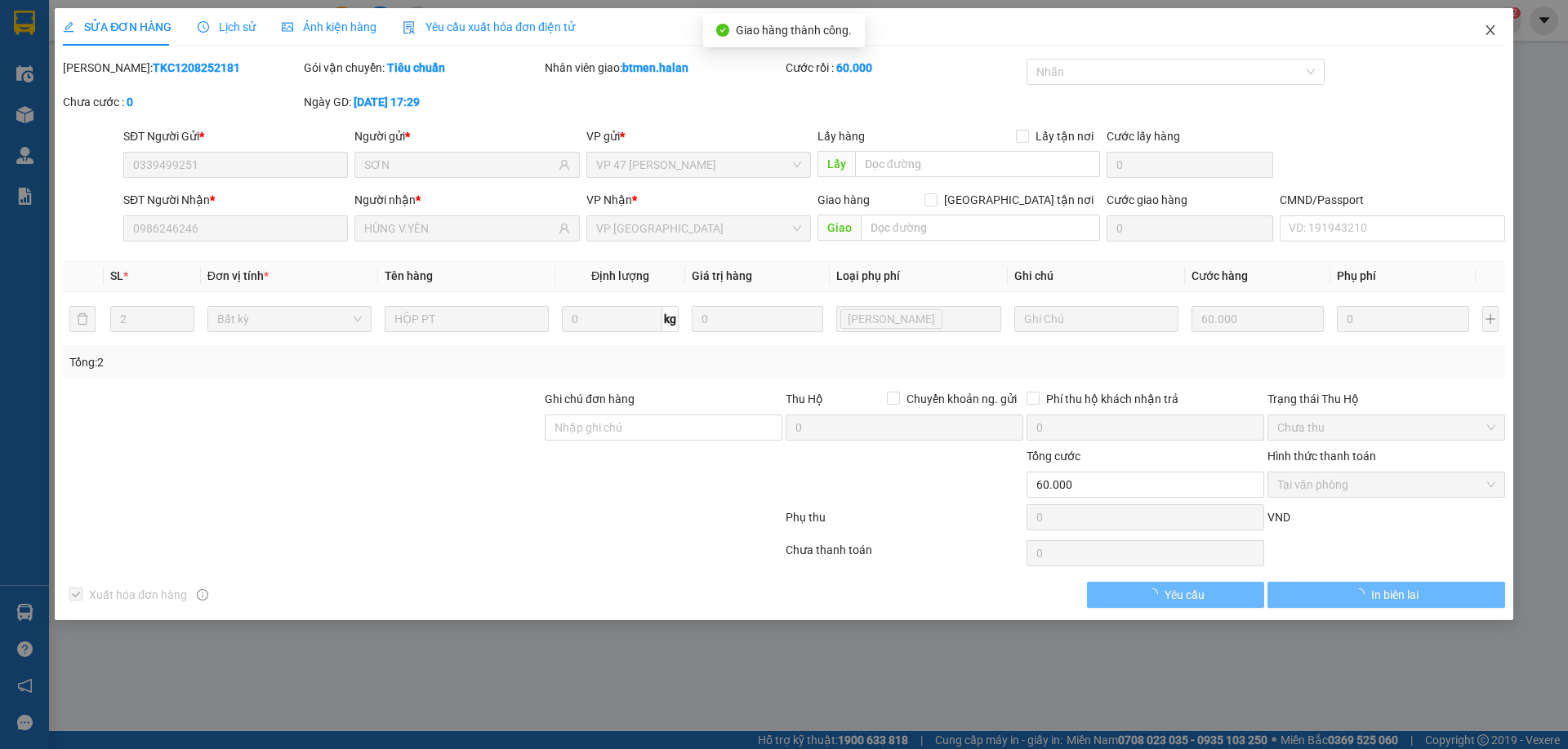
click at [1493, 37] on span "Close" at bounding box center [1490, 32] width 46 height 46
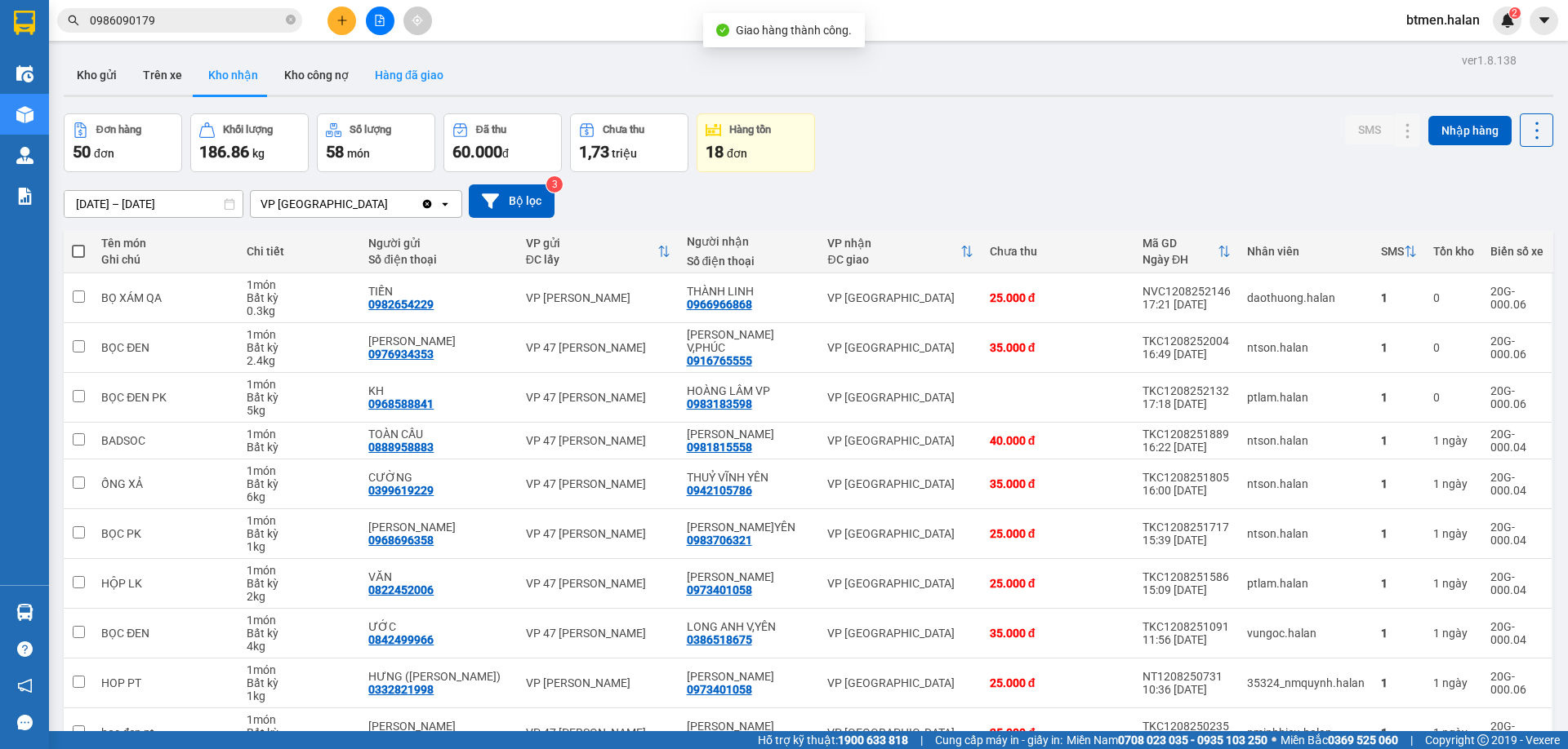
drag, startPoint x: 415, startPoint y: 65, endPoint x: 427, endPoint y: 99, distance: 36.1
click at [415, 67] on button "Hàng đã giao" at bounding box center [409, 75] width 95 height 39
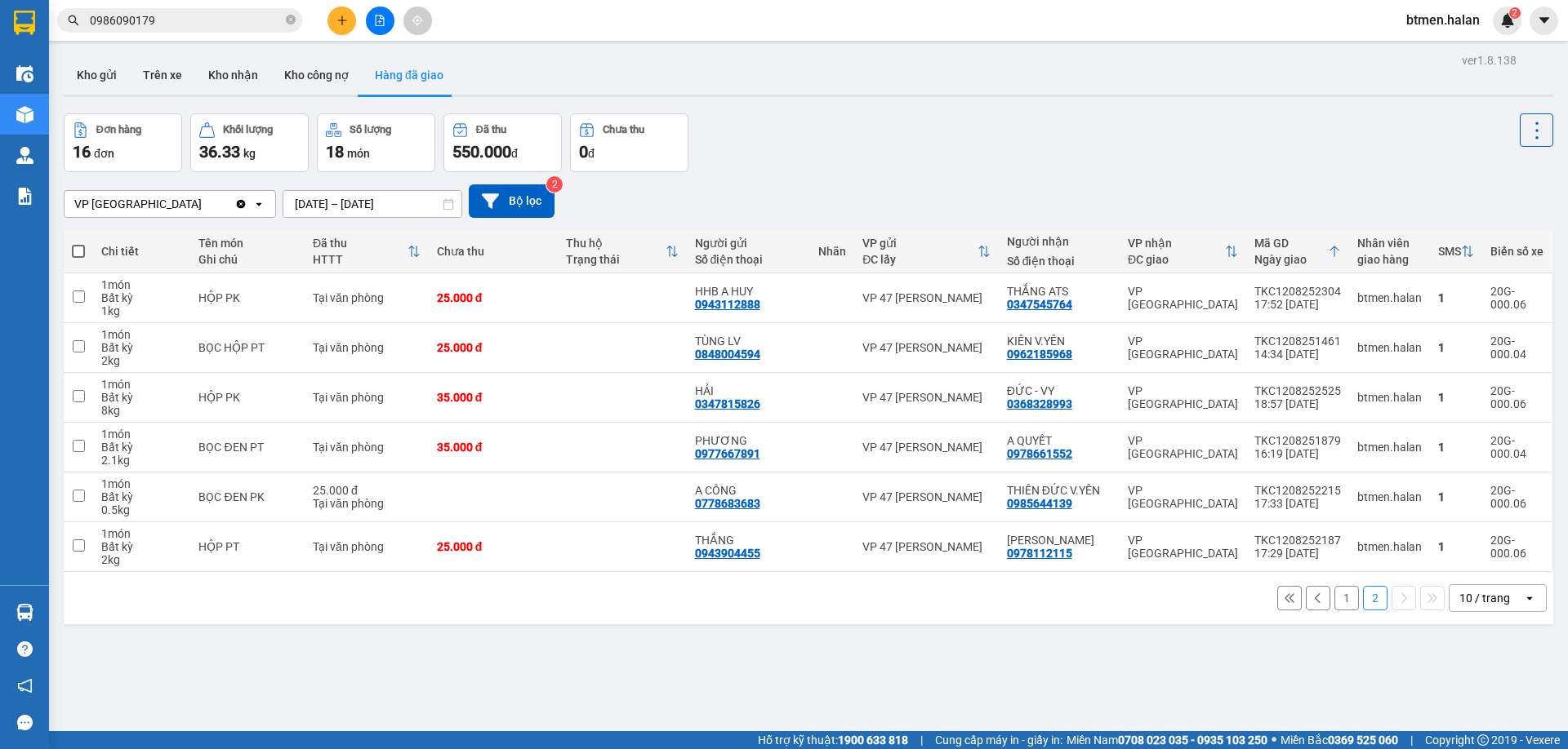
click at [1335, 604] on button "1" at bounding box center [1347, 598] width 25 height 25
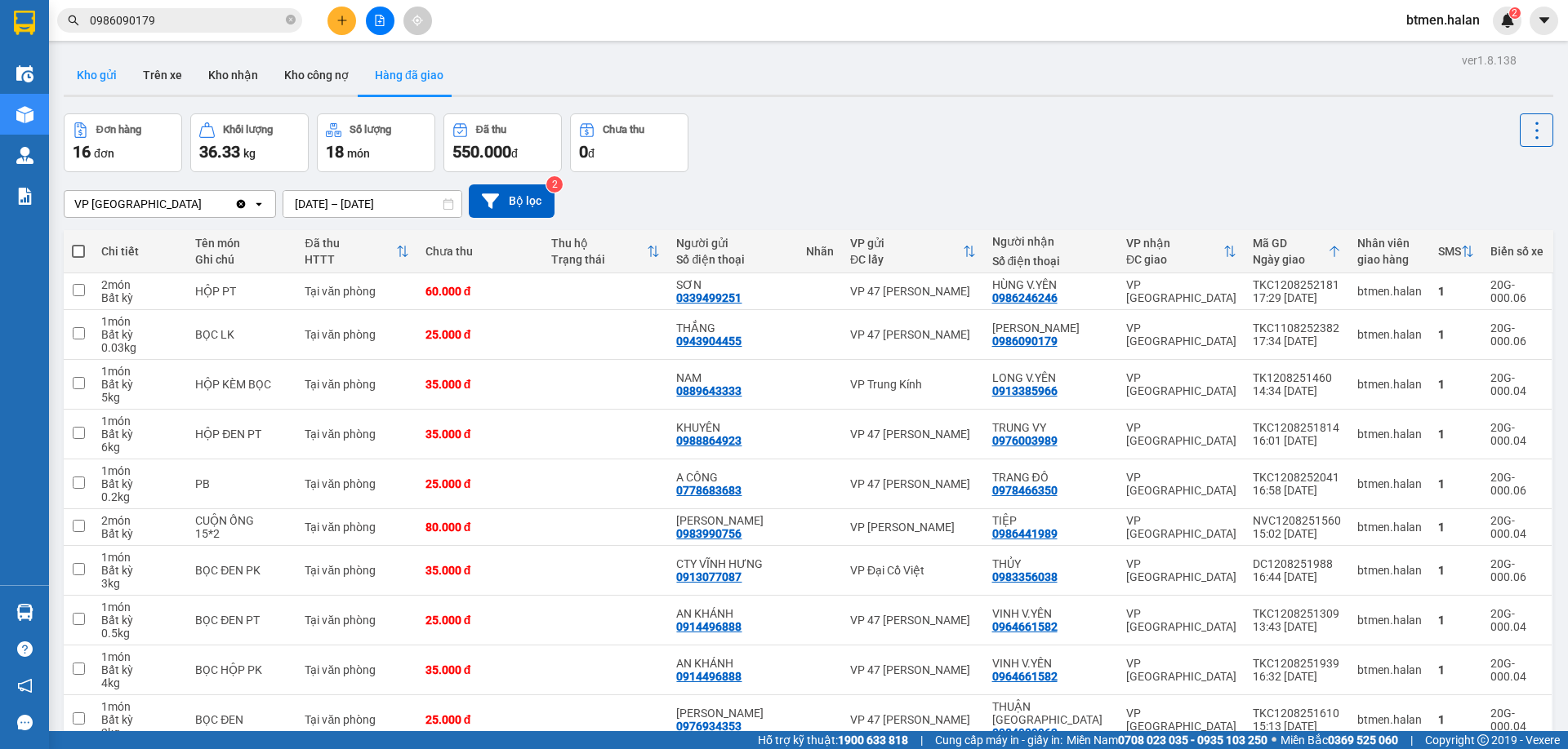
click at [90, 72] on button "Kho gửi" at bounding box center [96, 75] width 66 height 39
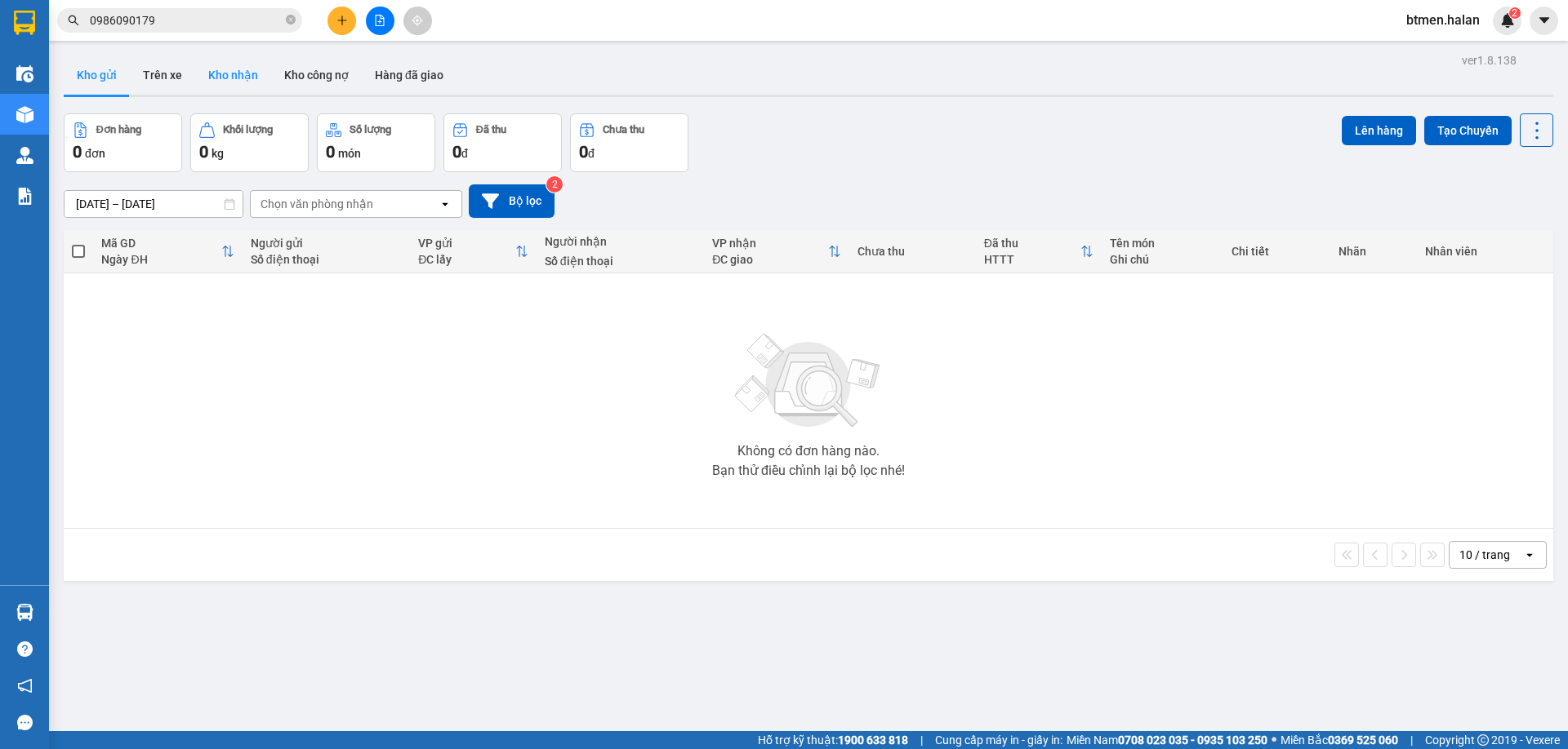
click at [237, 69] on button "Kho nhận" at bounding box center [232, 75] width 76 height 39
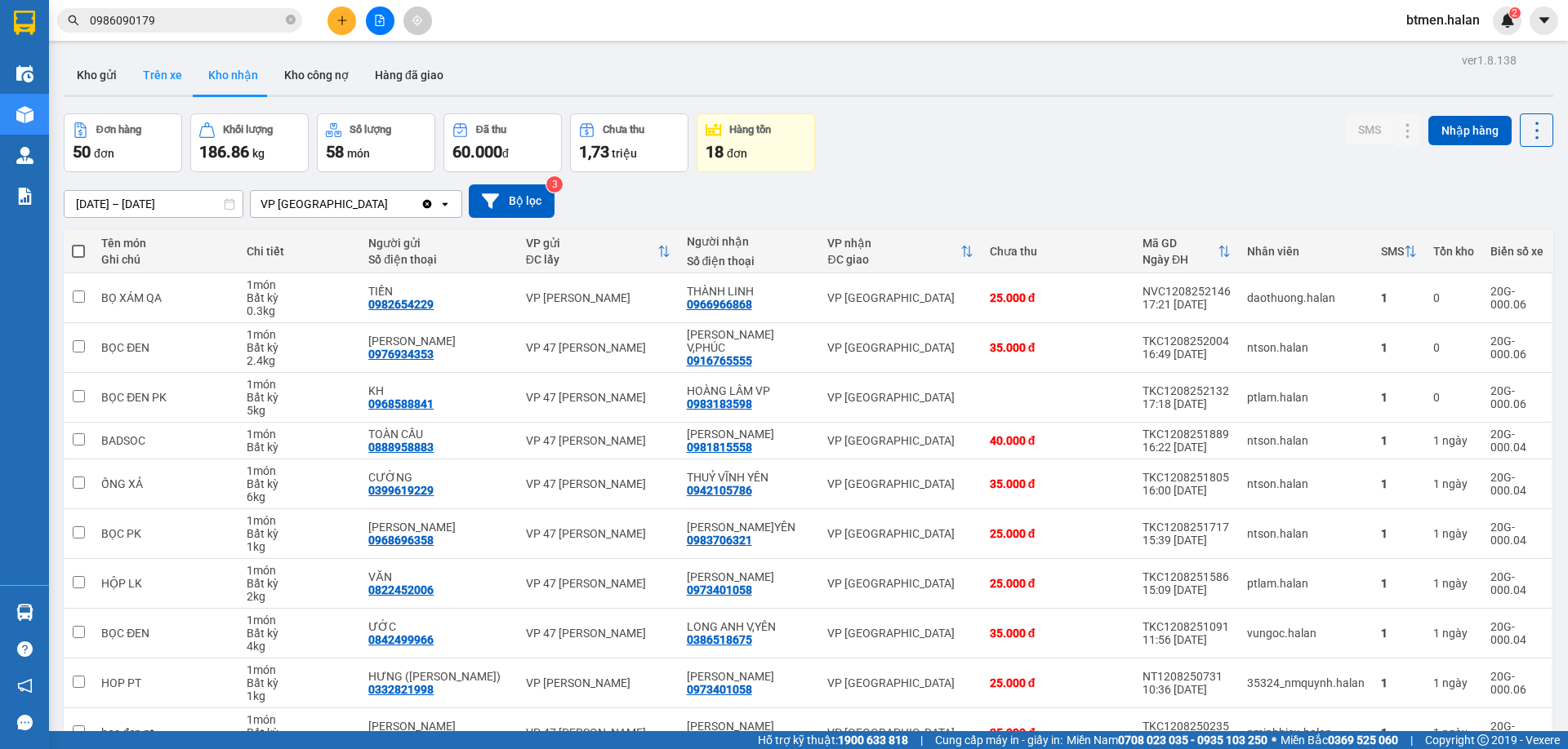
click at [164, 75] on button "Trên xe" at bounding box center [162, 75] width 65 height 39
type input "[DATE] – [DATE]"
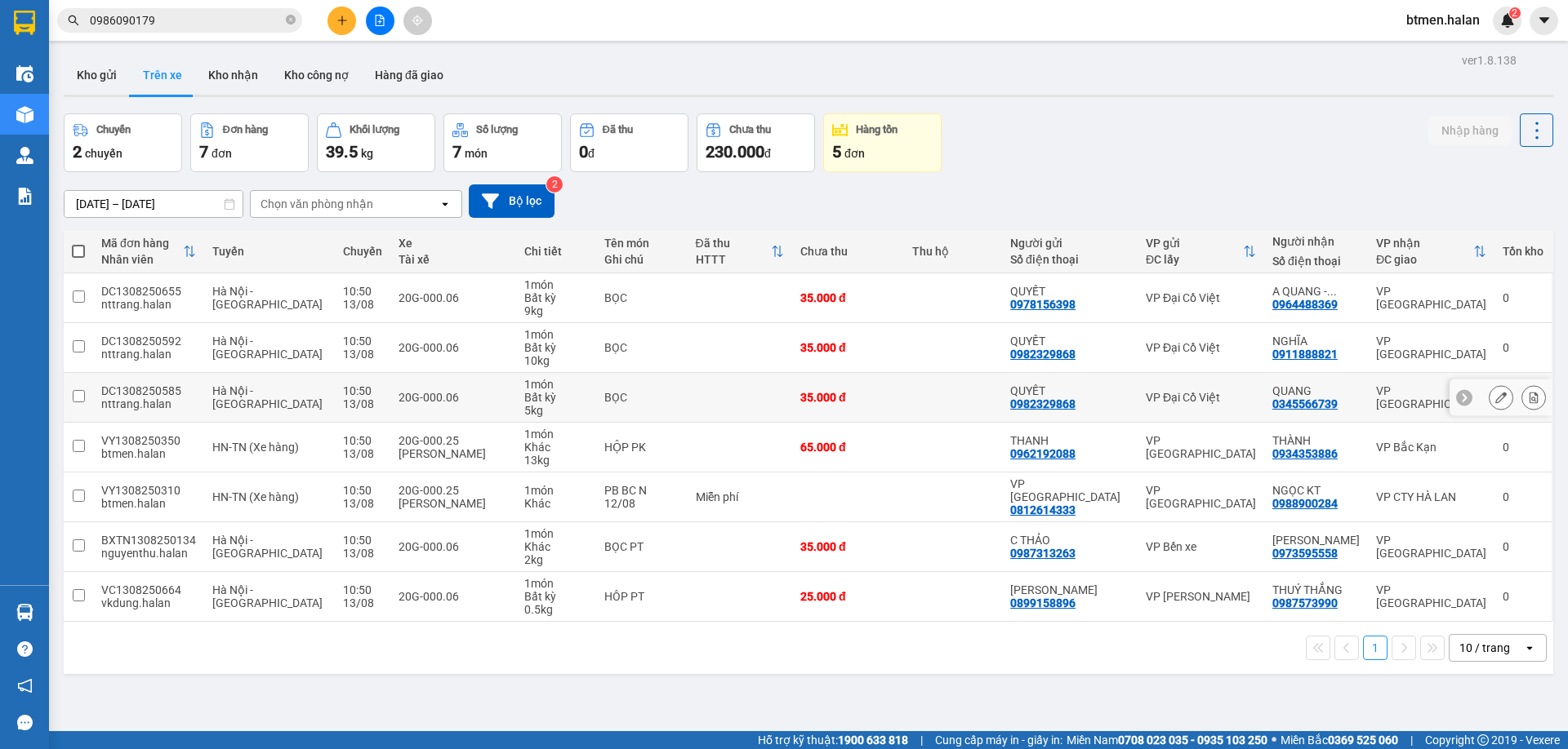
click at [1323, 408] on div "0345566739" at bounding box center [1305, 404] width 65 height 13
copy div "0345566739"
click at [244, 14] on input "0986090179" at bounding box center [186, 20] width 193 height 18
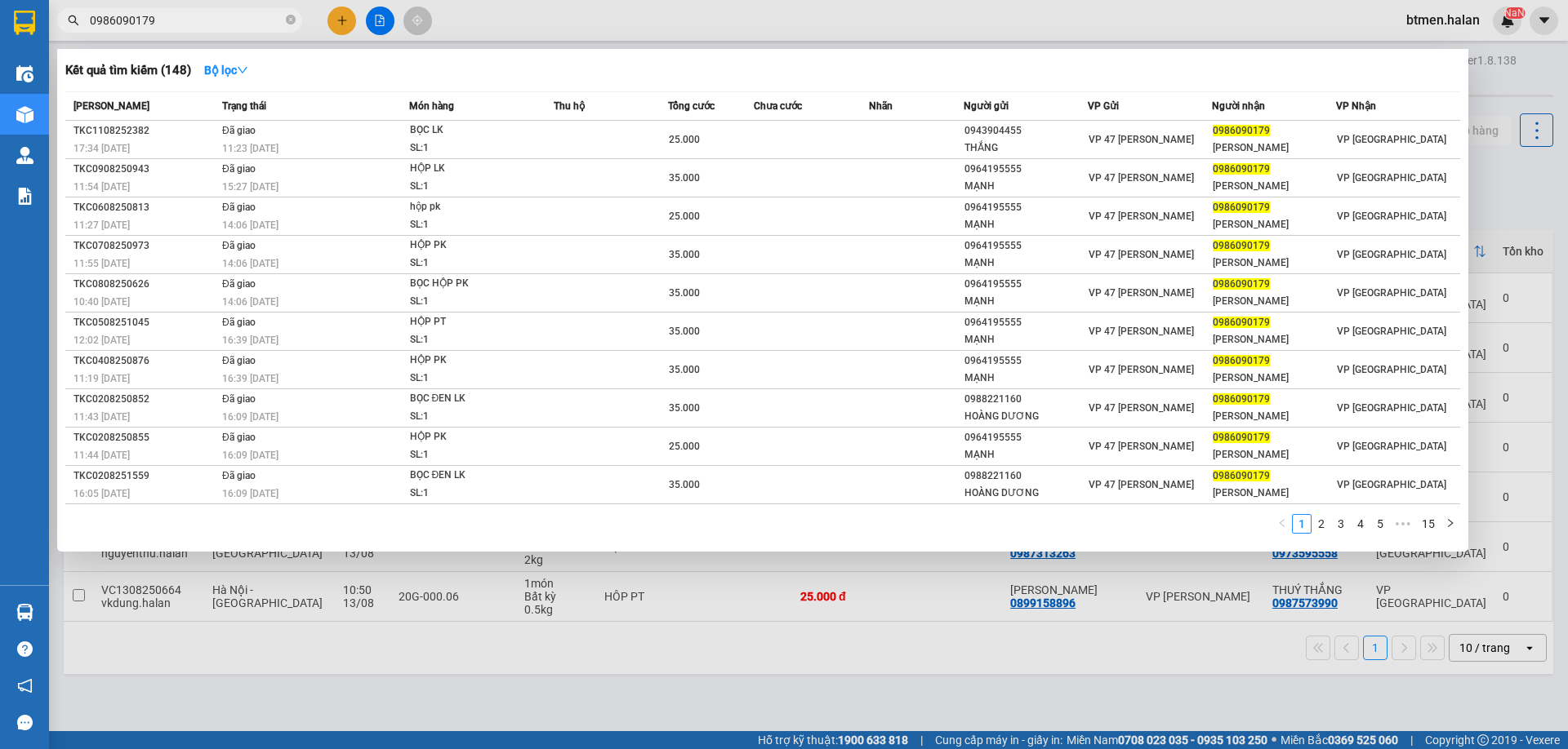
click at [244, 14] on input "0986090179" at bounding box center [186, 20] width 193 height 18
paste input "34556673"
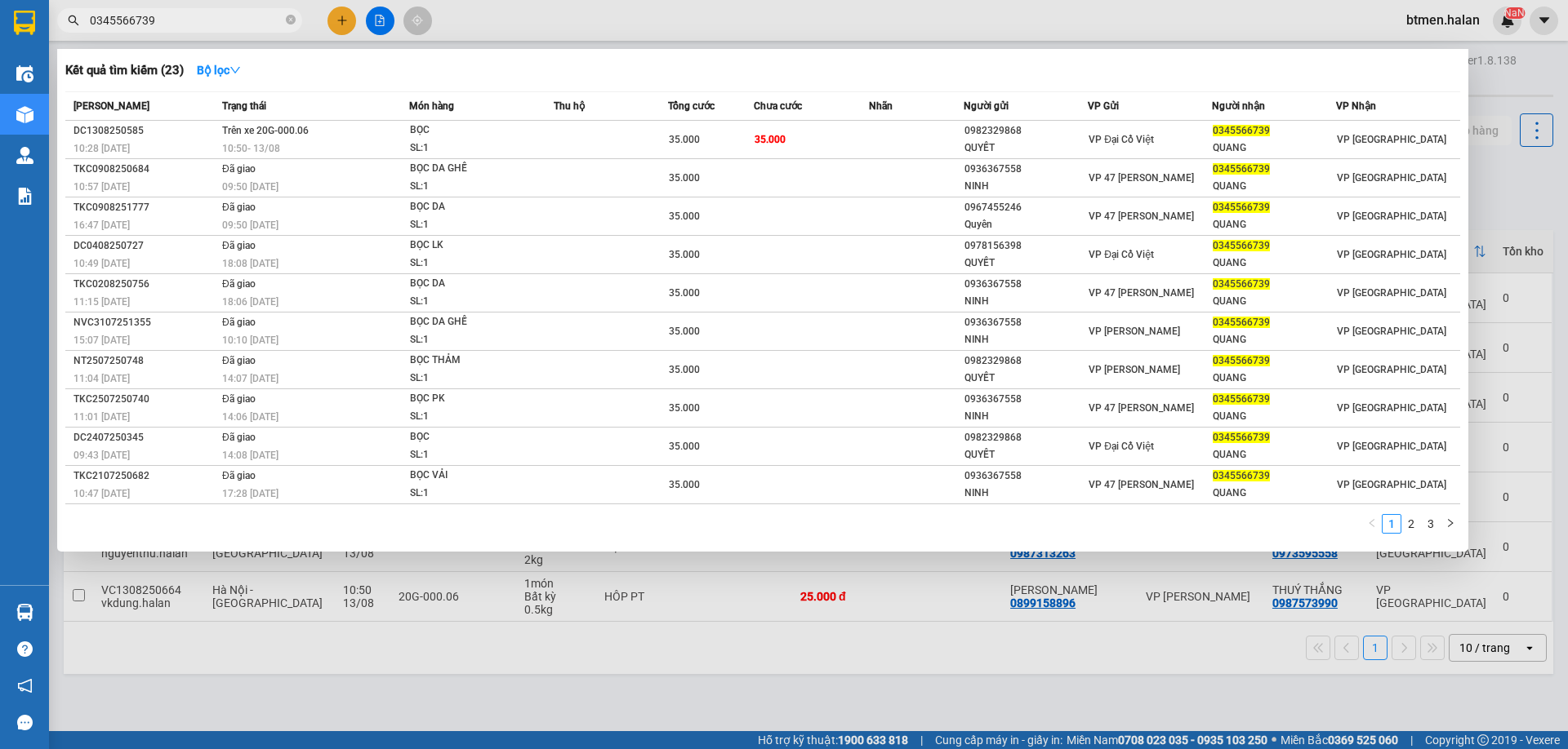
click at [1532, 89] on div at bounding box center [784, 374] width 1568 height 749
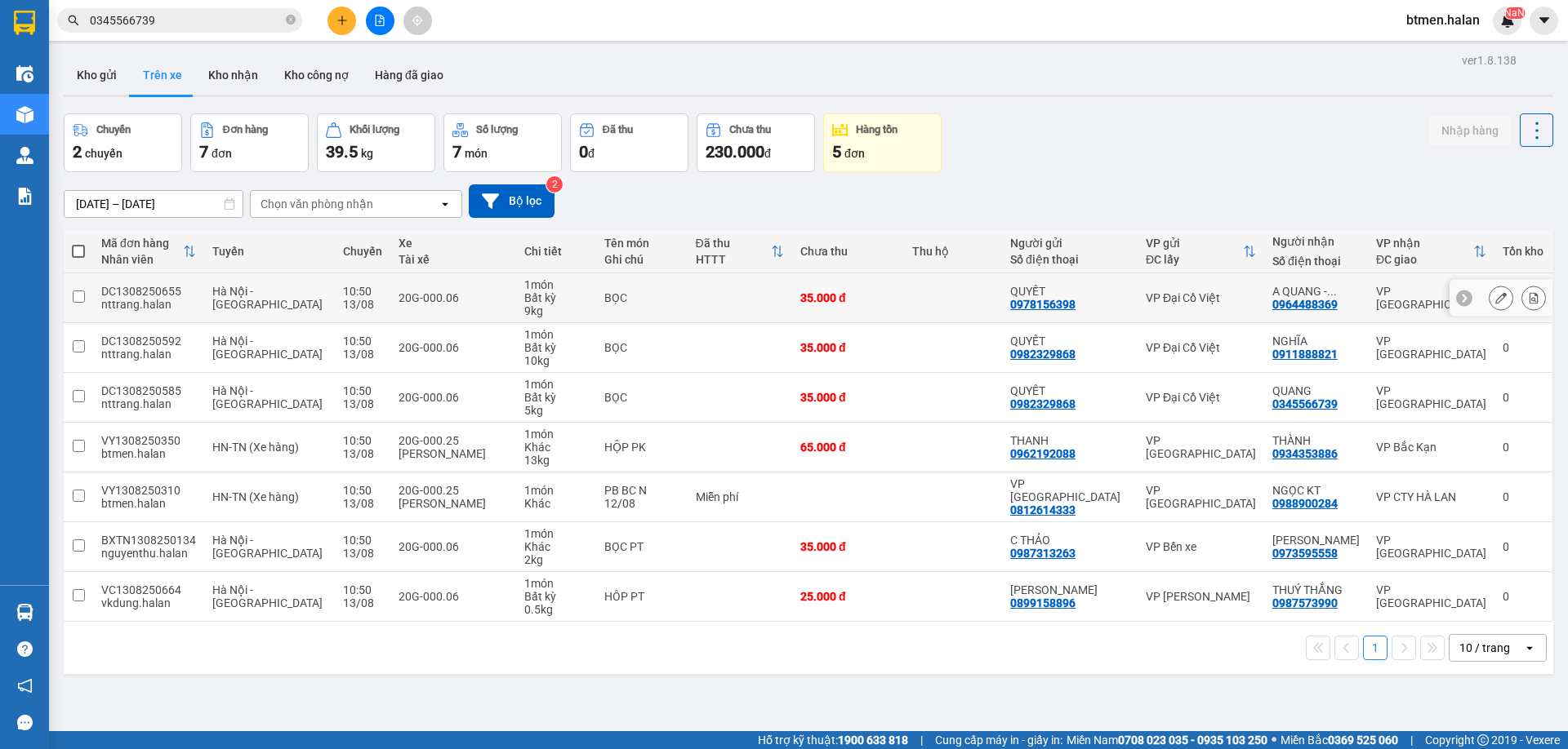
click at [1314, 307] on div "0964488369" at bounding box center [1305, 305] width 65 height 13
copy div "0964488369"
click at [241, 18] on input "0345566739" at bounding box center [186, 20] width 193 height 18
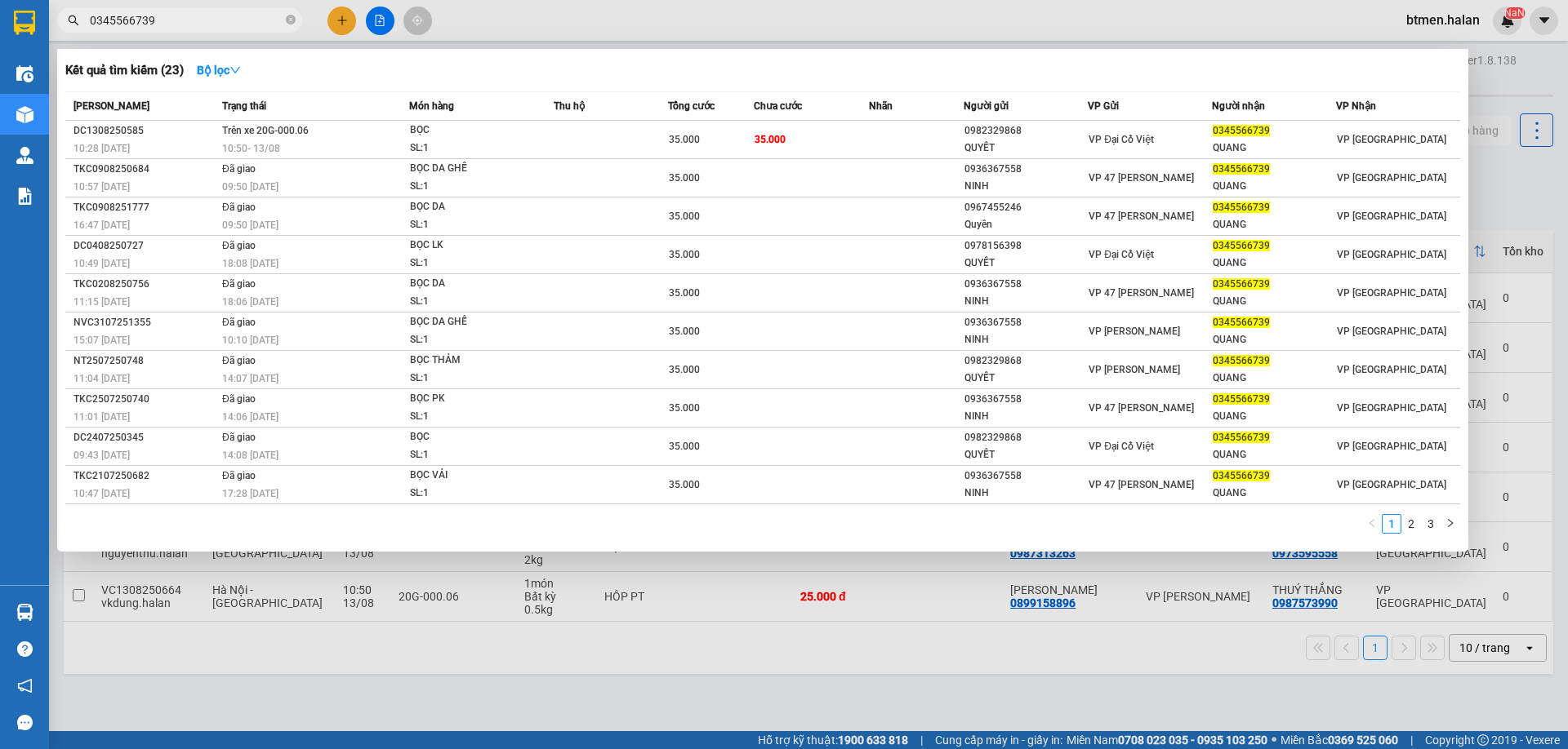
click at [241, 18] on input "0345566739" at bounding box center [186, 20] width 193 height 18
paste input "96448836"
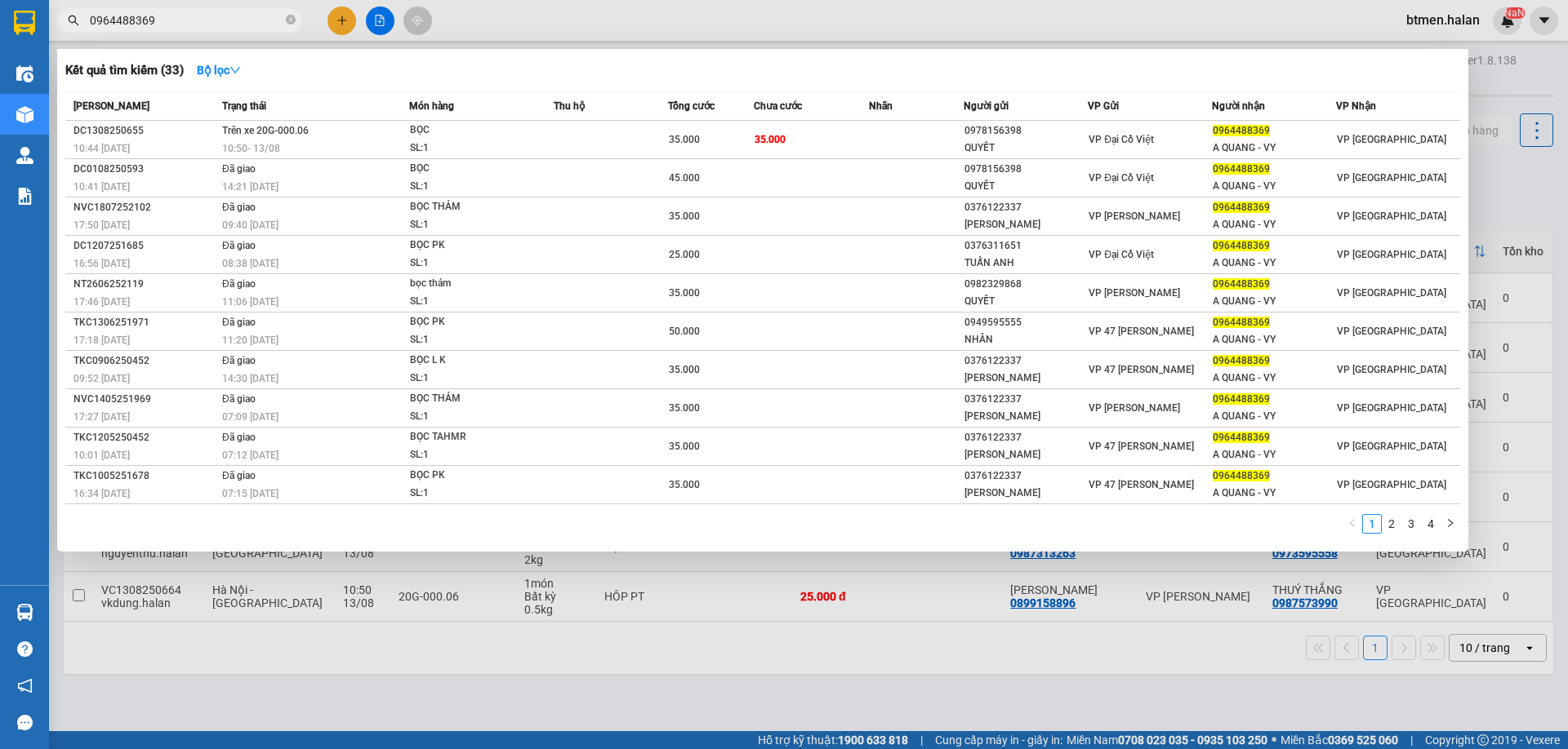
drag, startPoint x: 635, startPoint y: 81, endPoint x: 658, endPoint y: 82, distance: 23.0
click at [635, 81] on div "Kết quả tìm kiếm ( 33 ) Bộ lọc" at bounding box center [763, 70] width 1395 height 26
click at [1481, 184] on div at bounding box center [784, 374] width 1568 height 749
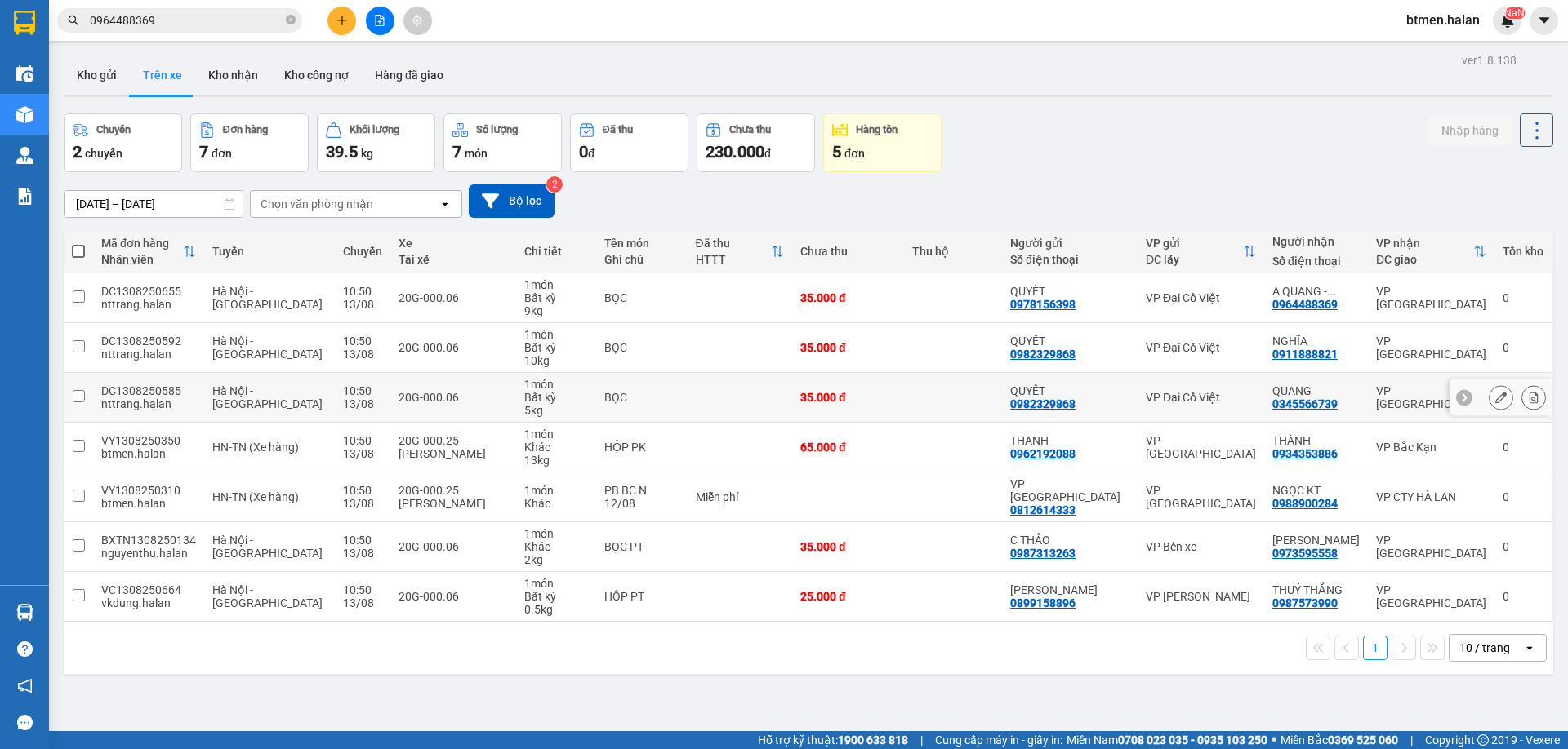
click at [1322, 405] on div "0345566739" at bounding box center [1305, 404] width 65 height 13
copy div "0345566739"
click at [195, 12] on input "0964488369" at bounding box center [186, 20] width 193 height 18
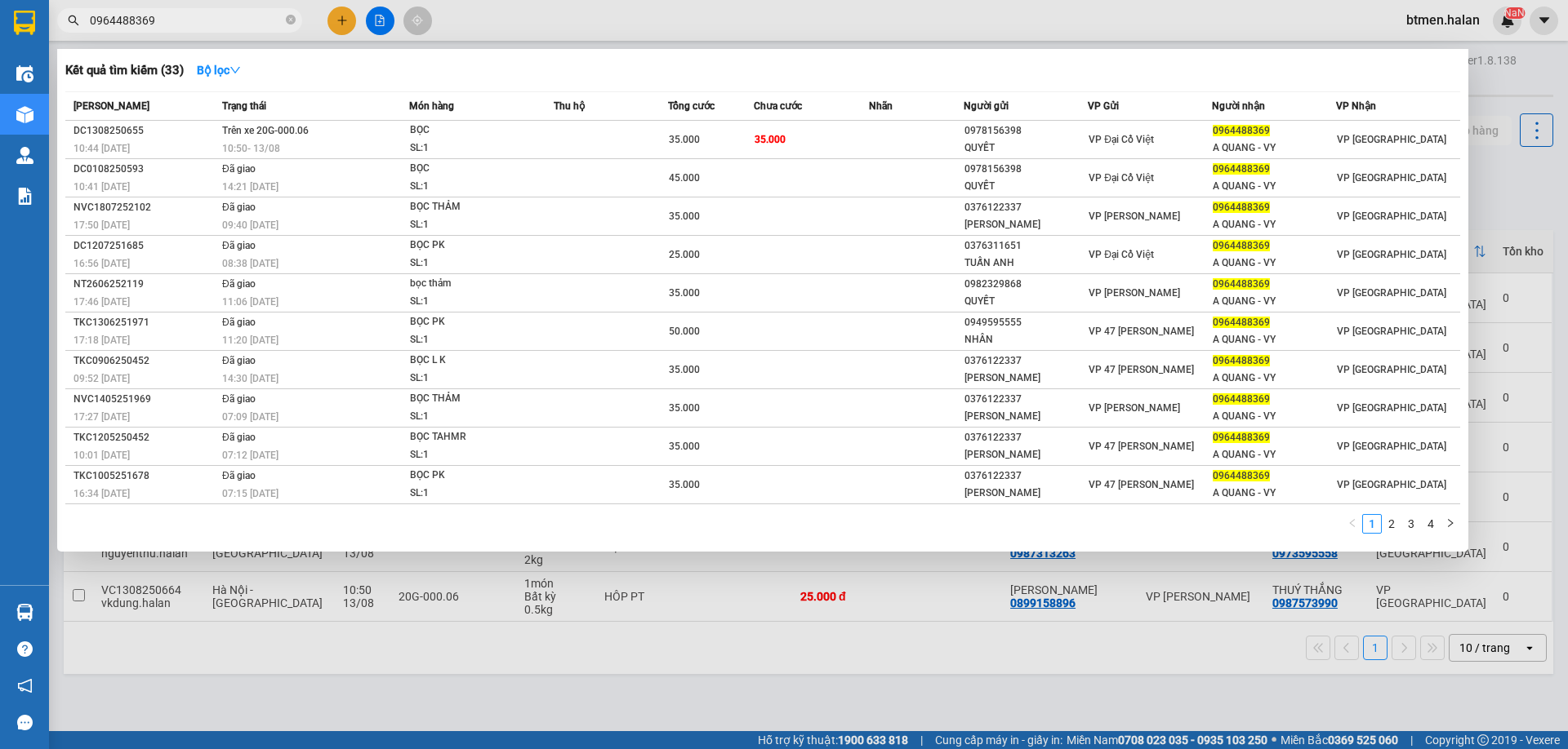
click at [195, 12] on input "0964488369" at bounding box center [186, 20] width 193 height 18
paste input "34556673"
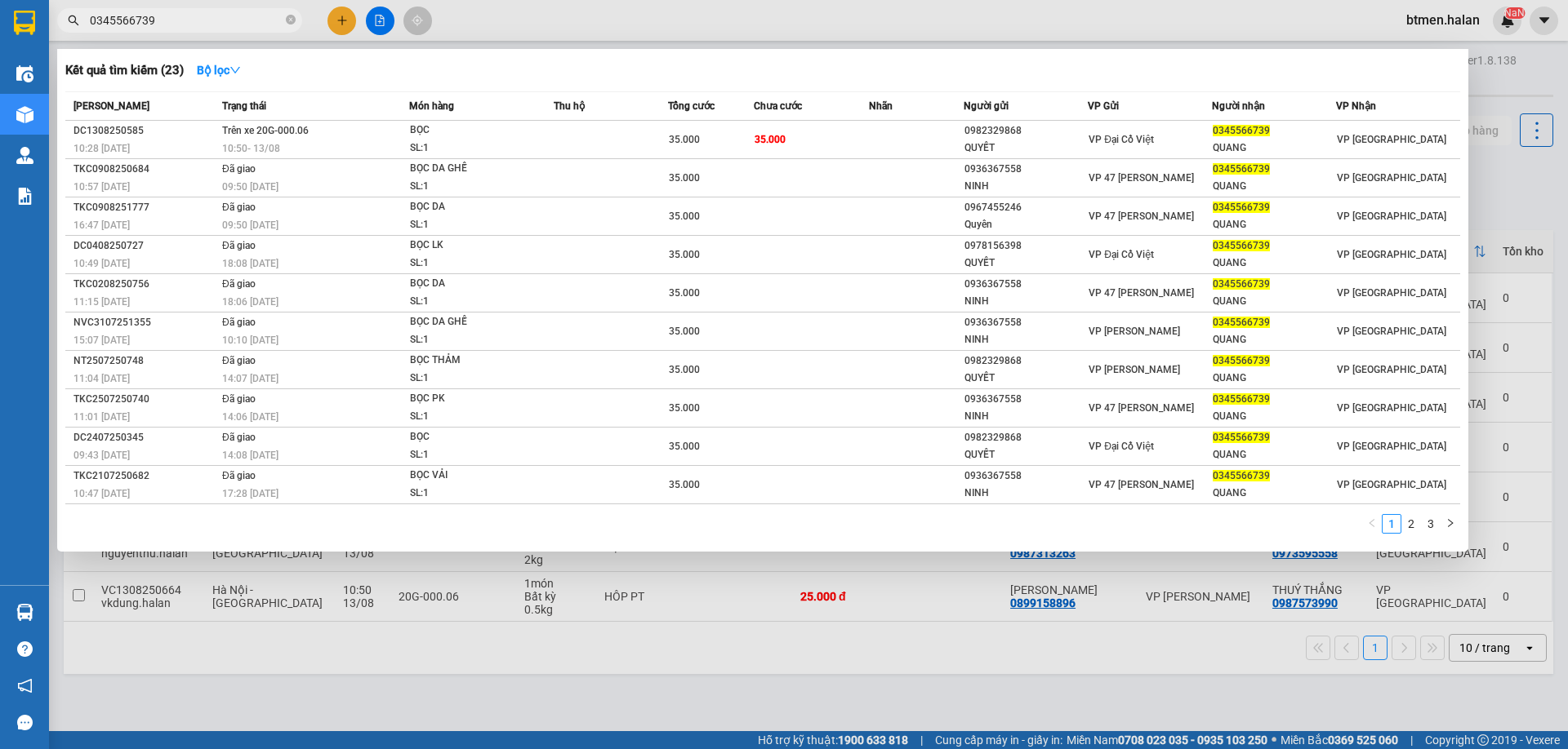
type input "0345566739"
click at [230, 18] on input "0345566739" at bounding box center [186, 20] width 193 height 18
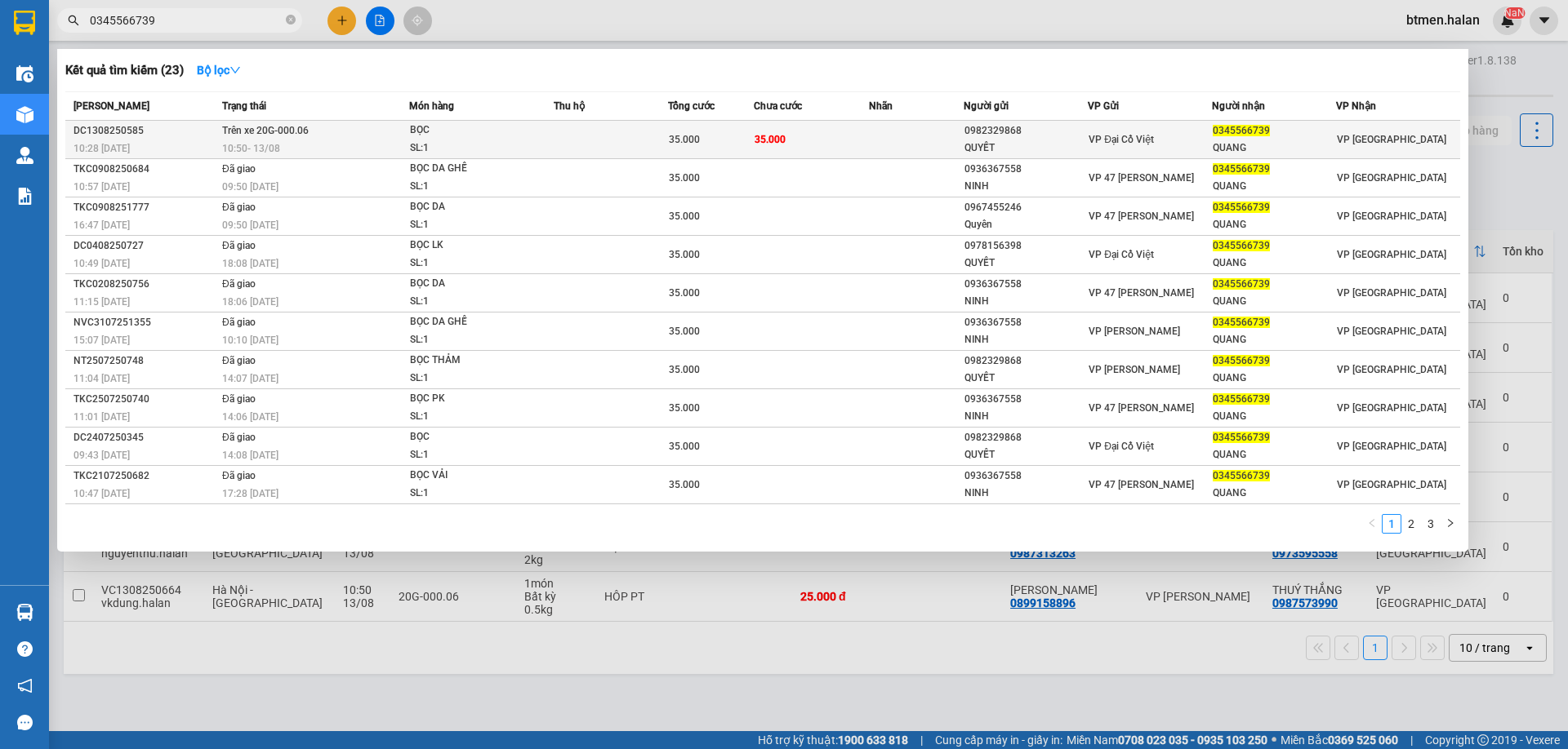
click at [989, 147] on div "QUYẾT" at bounding box center [1026, 149] width 123 height 17
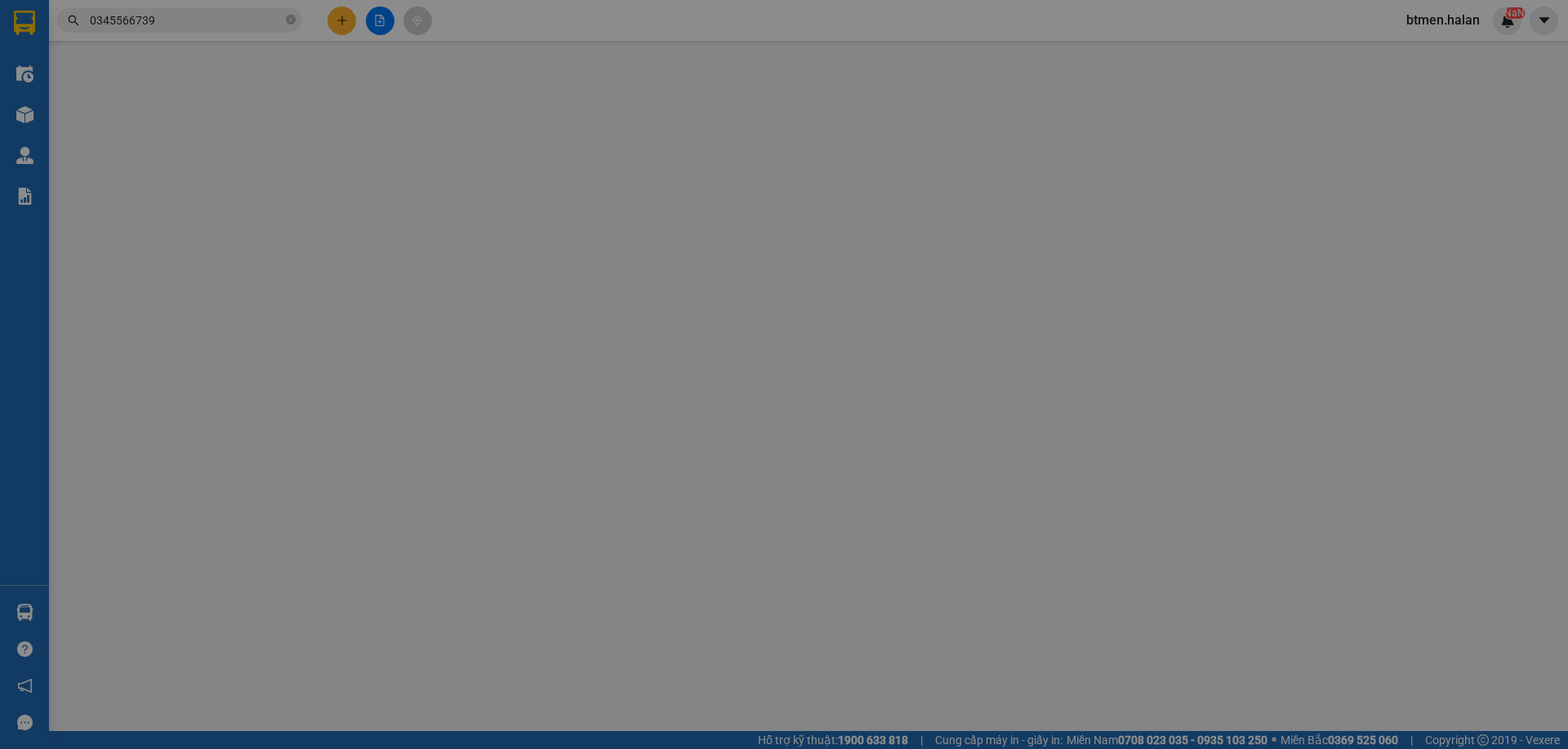
click at [989, 147] on div "Lấy hàng Lấy tận nơi" at bounding box center [959, 140] width 282 height 25
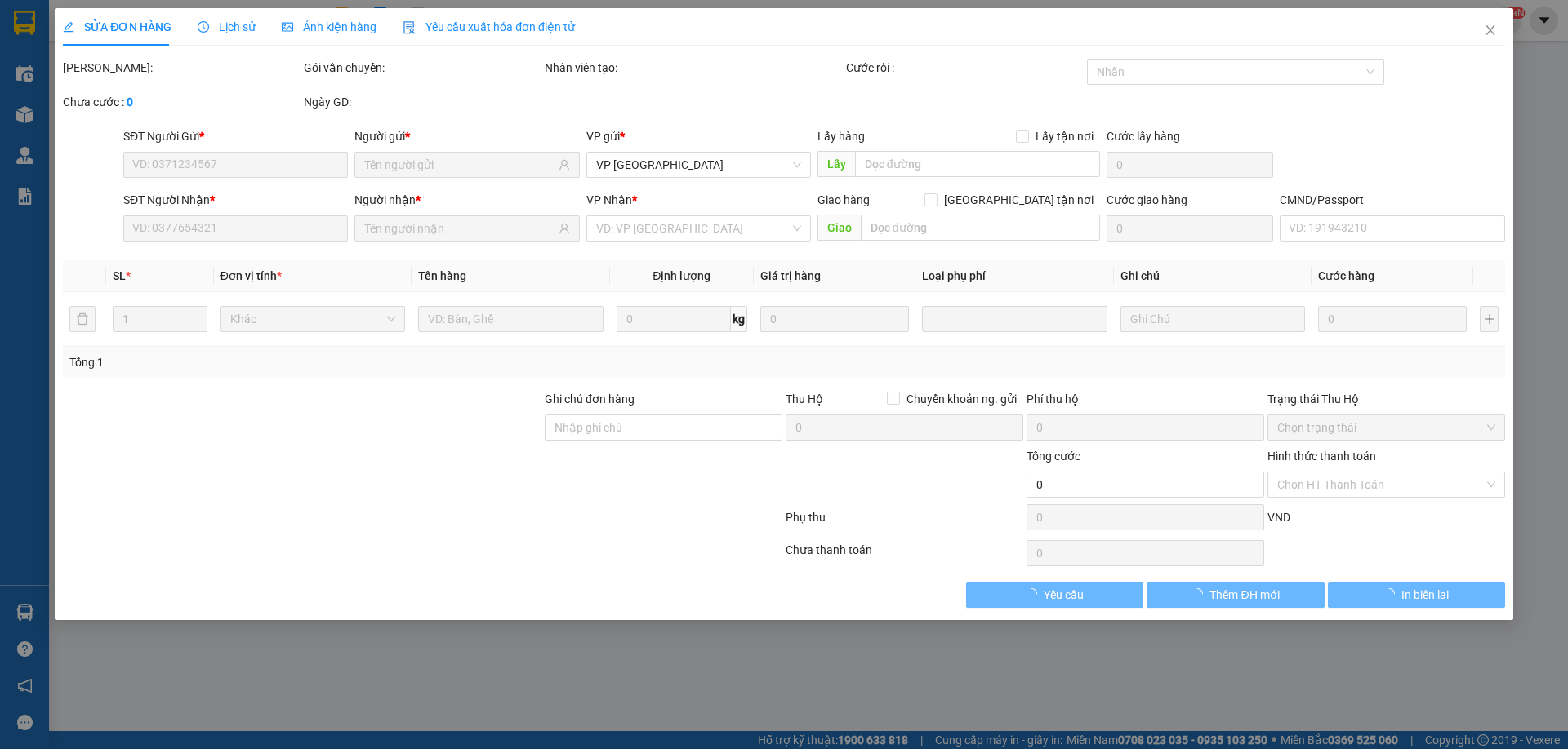
type input "0982329868"
type input "QUYẾT"
type input "0345566739"
type input "QUANG"
type input "35.000"
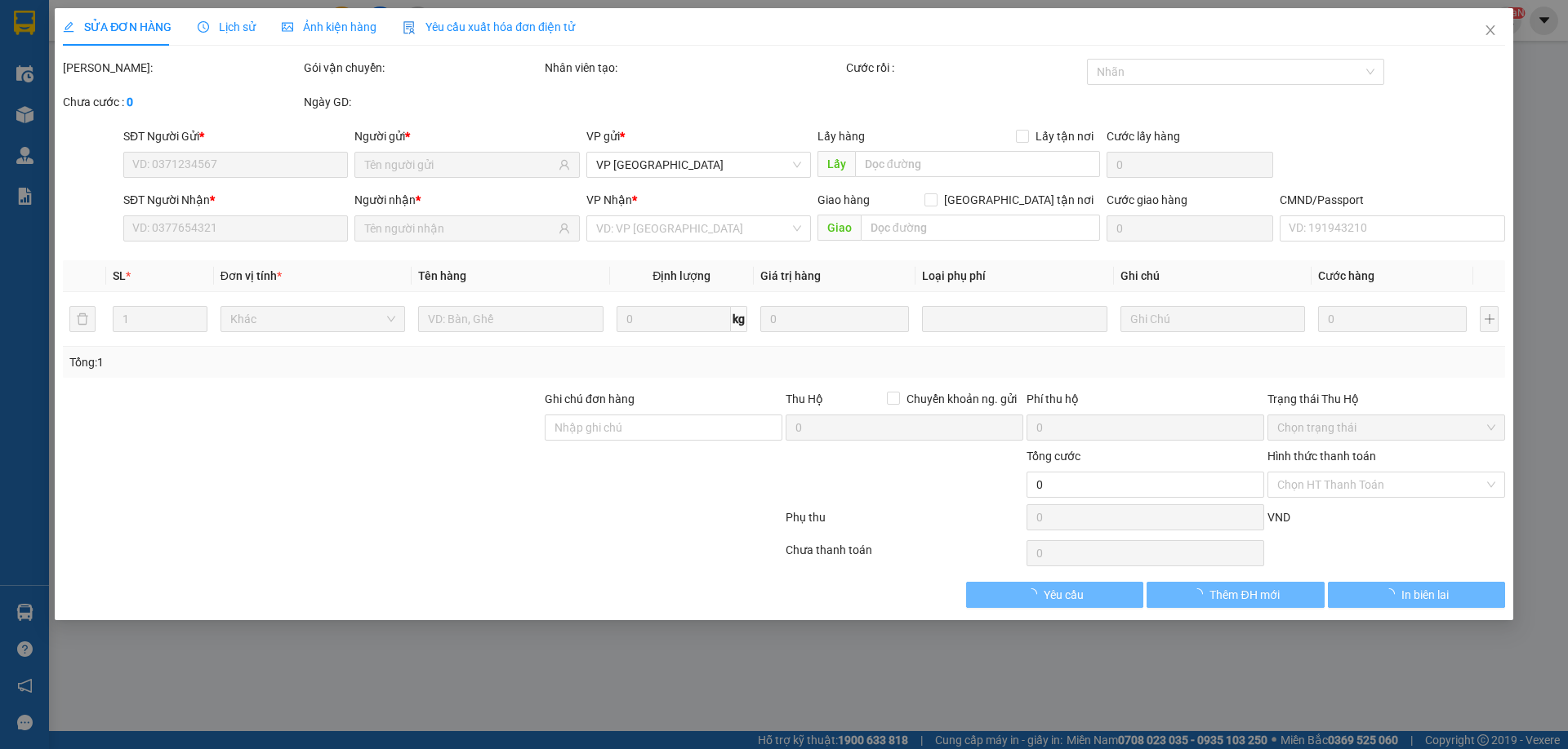
type input "35.000"
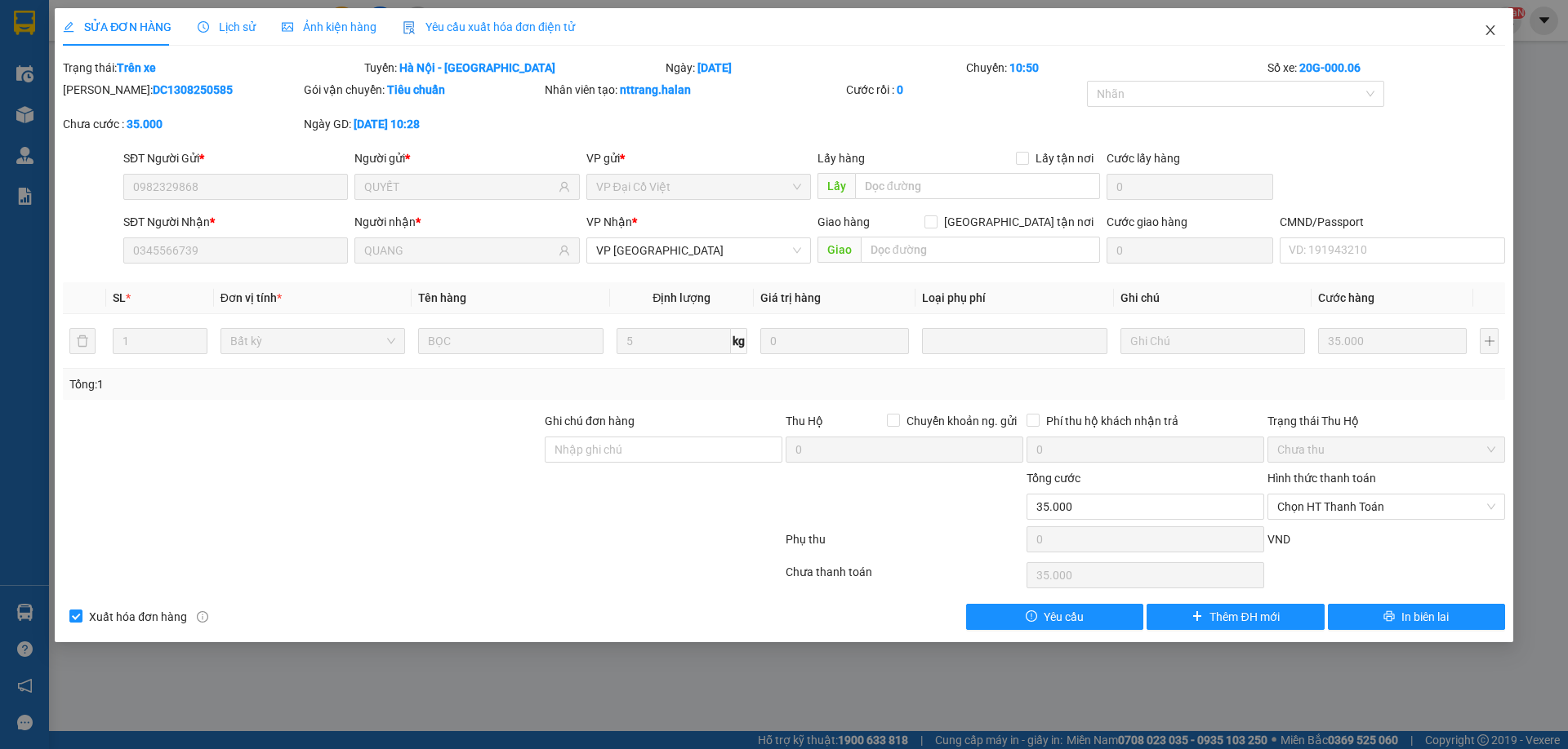
click at [1494, 34] on icon "close" at bounding box center [1490, 31] width 13 height 13
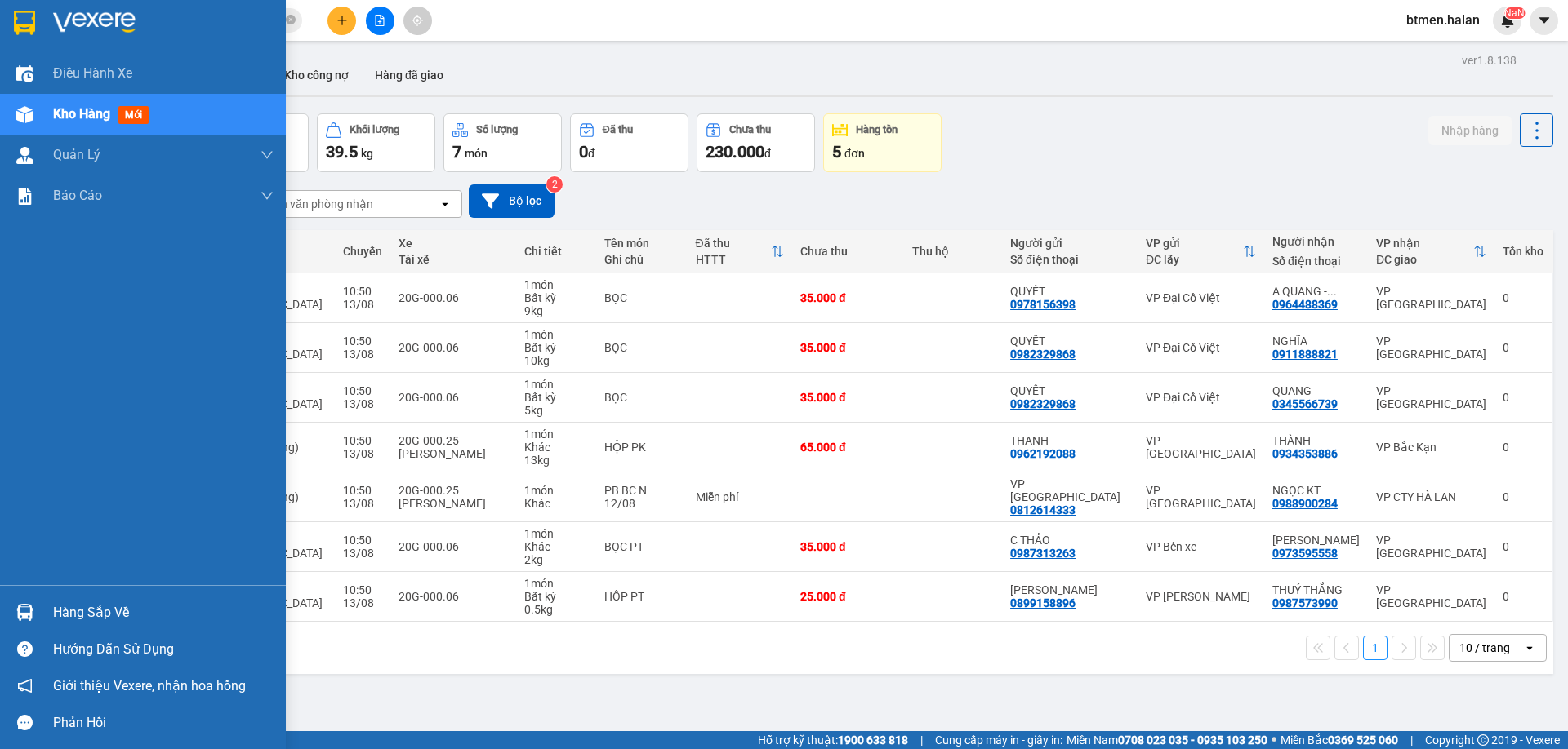
click at [61, 606] on div "Hàng sắp về" at bounding box center [163, 613] width 221 height 25
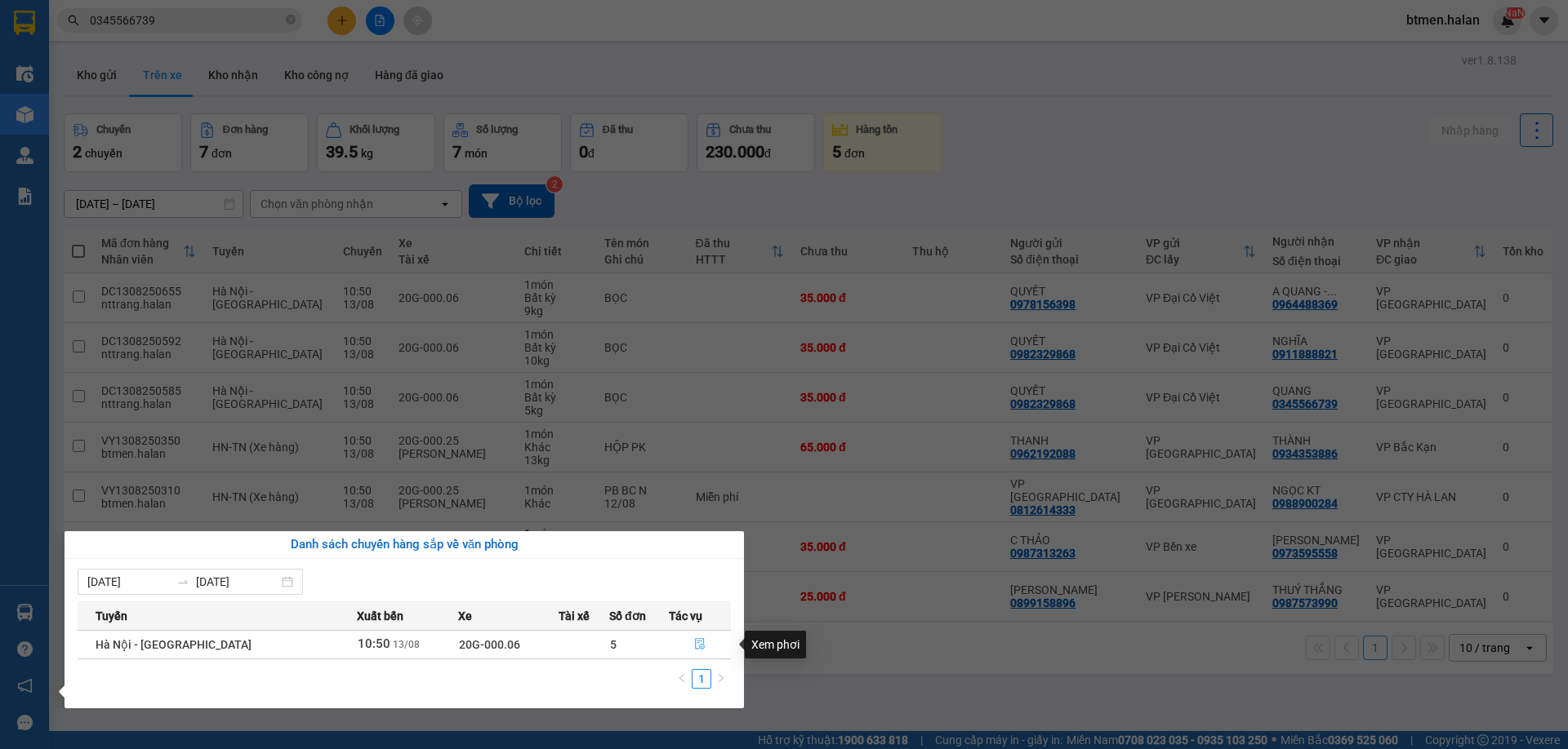
click at [695, 646] on icon "file-done" at bounding box center [700, 644] width 12 height 12
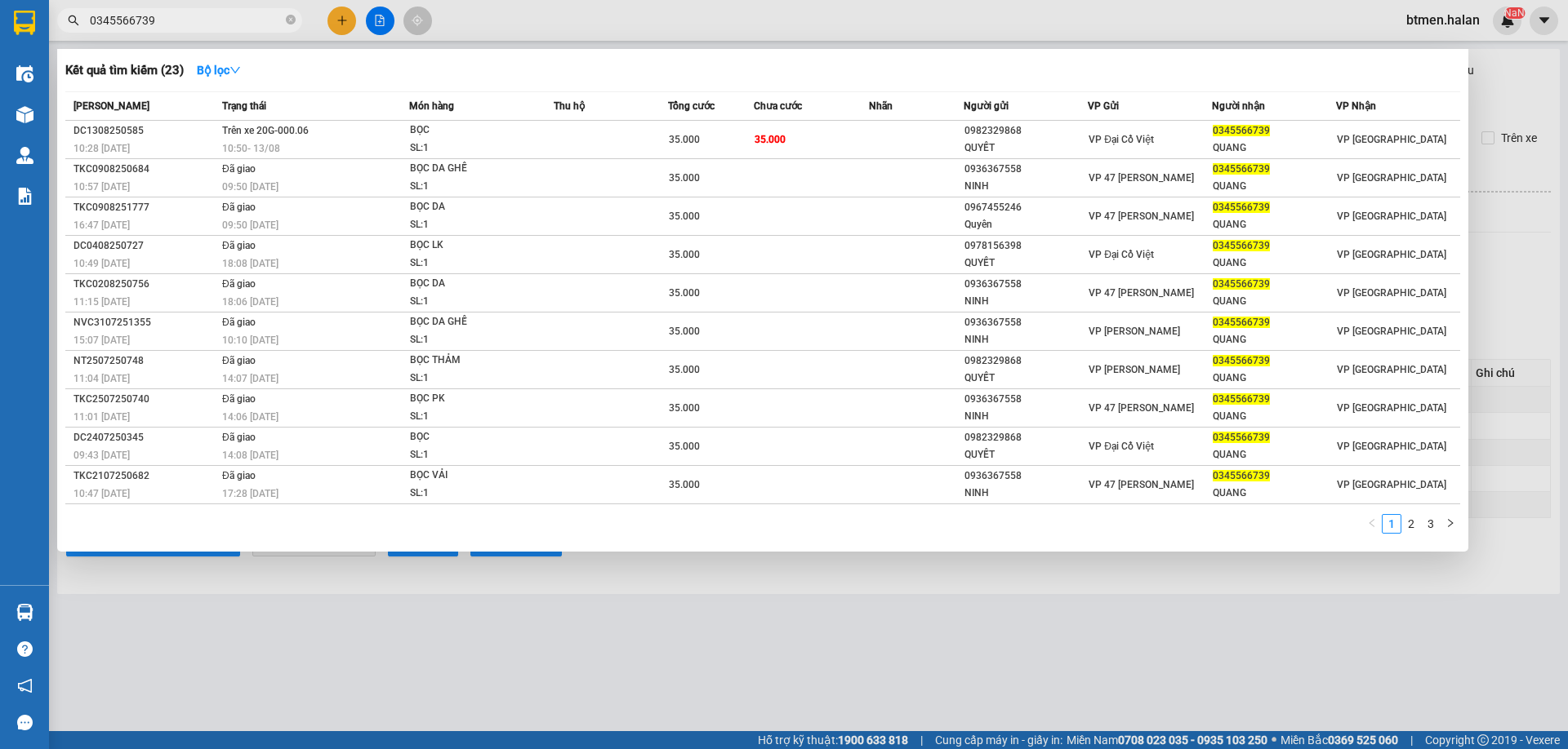
click at [187, 9] on span "0345566739" at bounding box center [179, 21] width 245 height 25
drag, startPoint x: 187, startPoint y: 9, endPoint x: 180, endPoint y: 23, distance: 15.7
click at [180, 23] on input "0345566739" at bounding box center [186, 20] width 193 height 18
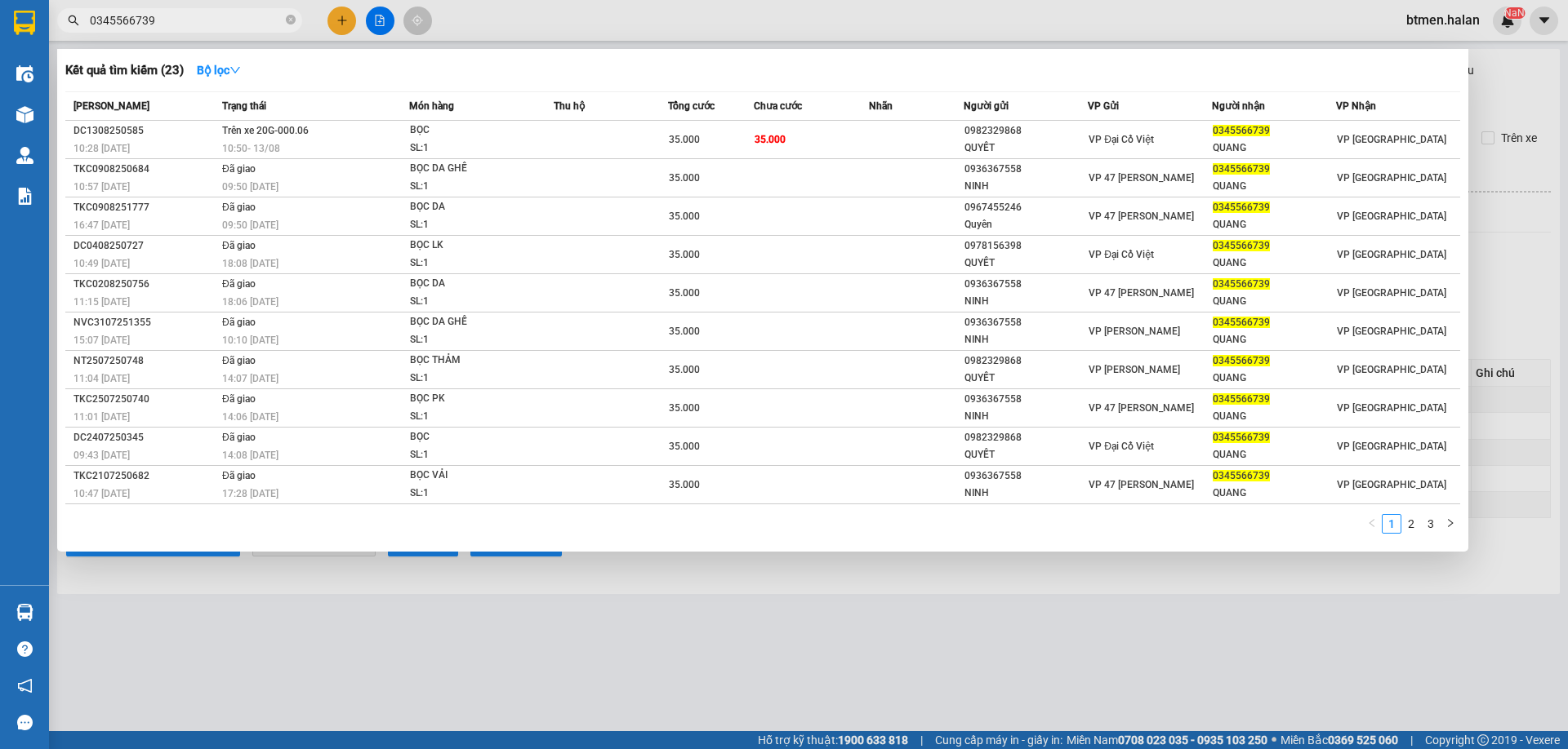
paste input "982329868"
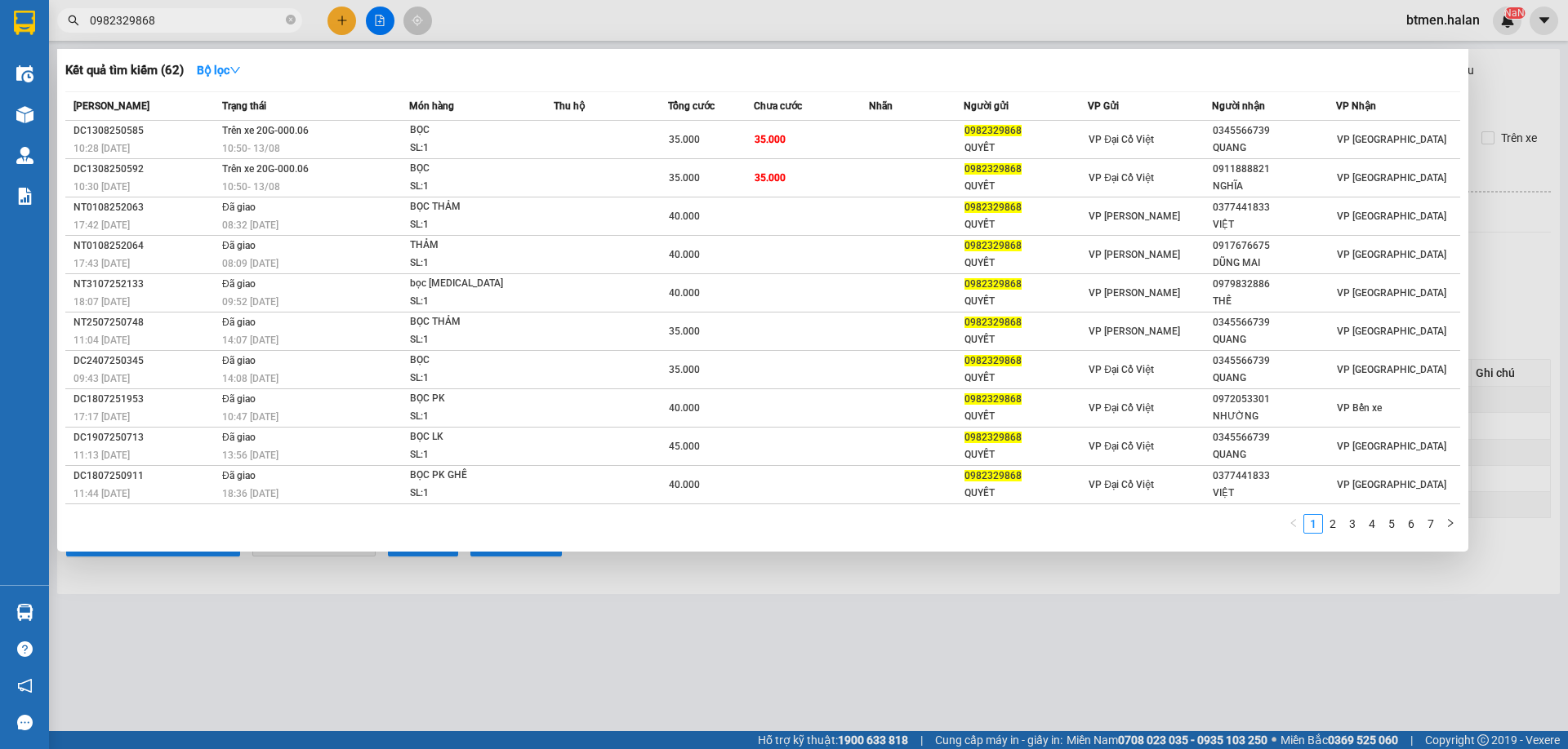
click at [1487, 112] on div at bounding box center [784, 374] width 1568 height 749
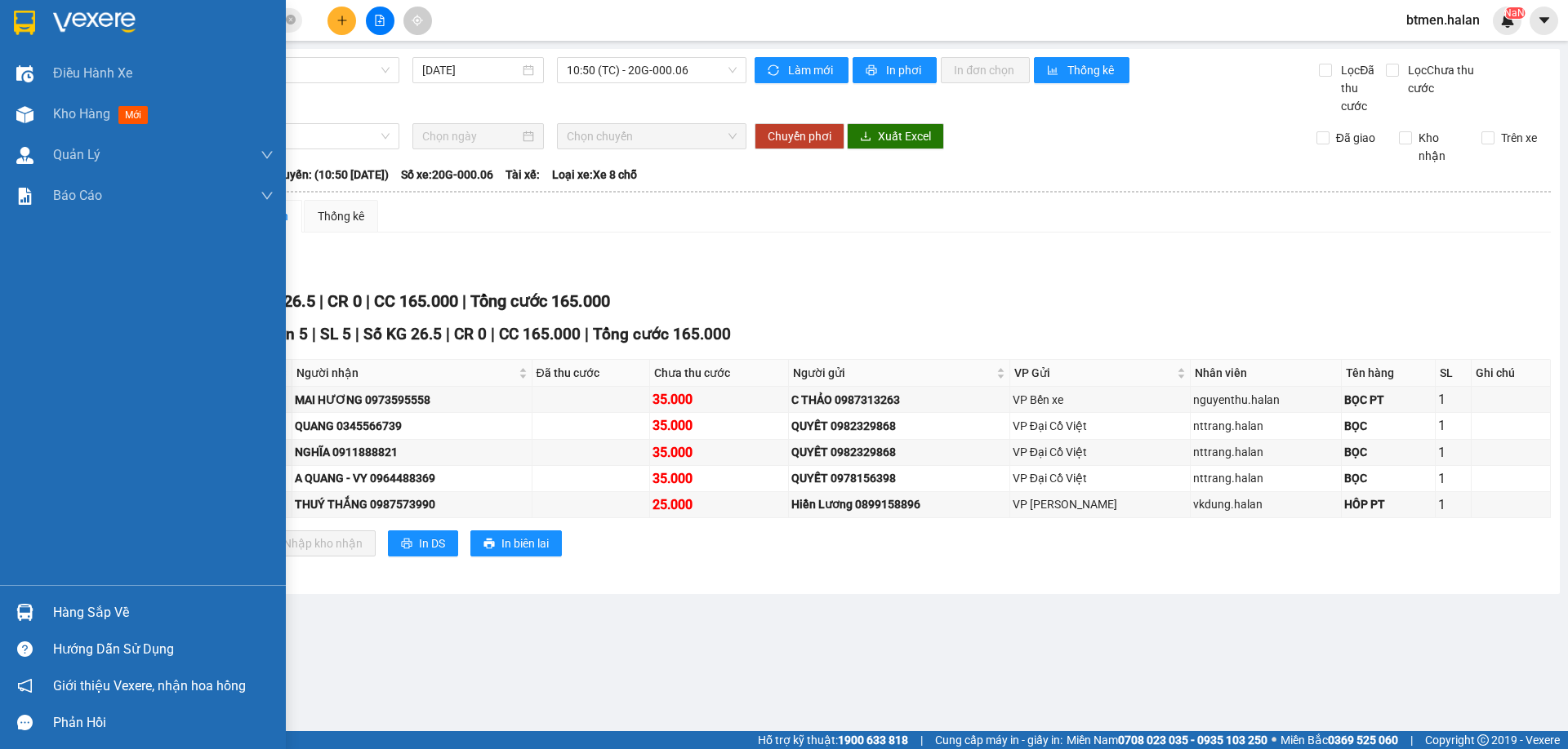
drag, startPoint x: 57, startPoint y: 611, endPoint x: 92, endPoint y: 621, distance: 36.4
click at [58, 611] on div "Hàng sắp về" at bounding box center [163, 613] width 221 height 25
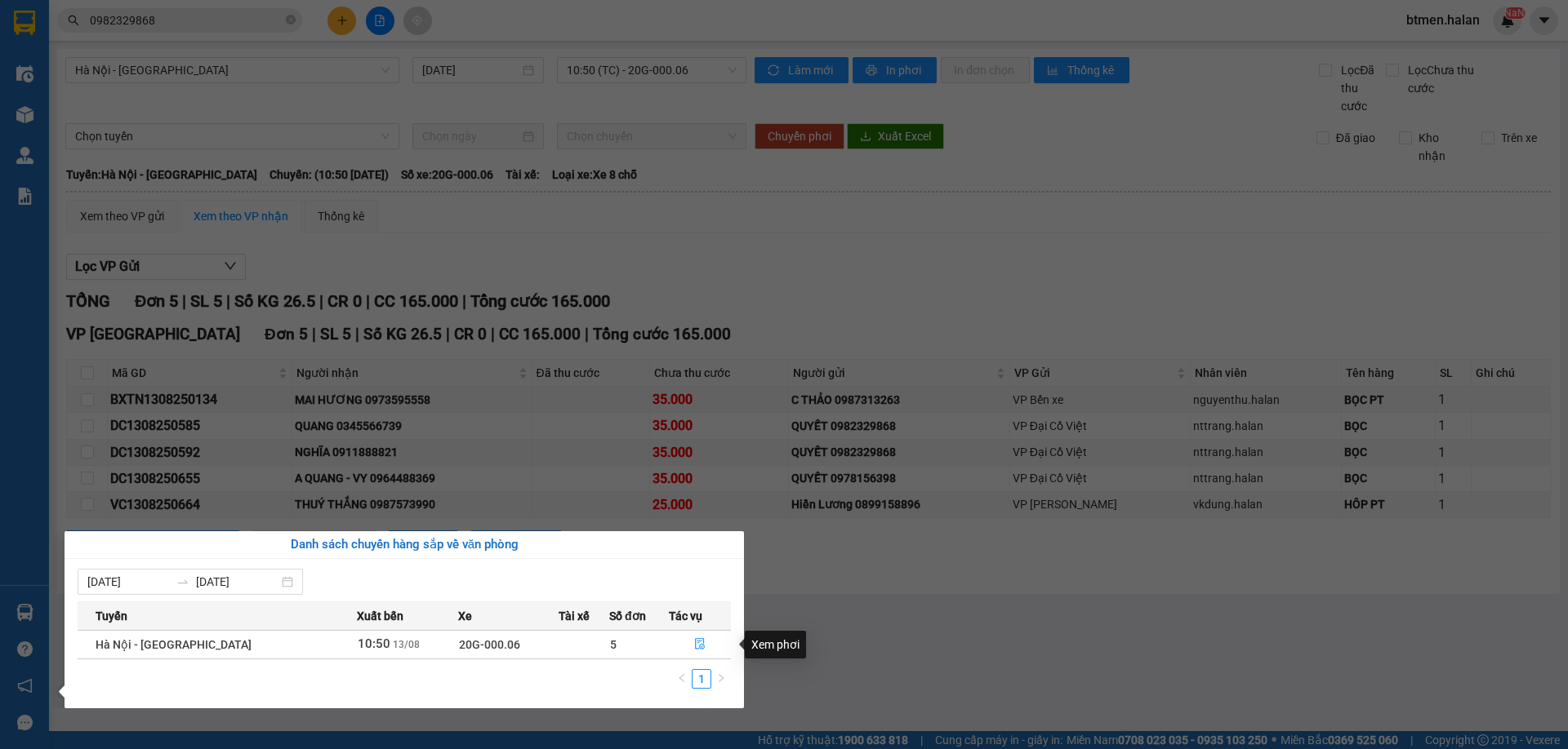
click at [879, 601] on section "Kết quả tìm kiếm ( 62 ) Bộ lọc Mã ĐH Trạng thái Món hàng Thu hộ Tổng cước Chưa …" at bounding box center [784, 374] width 1568 height 749
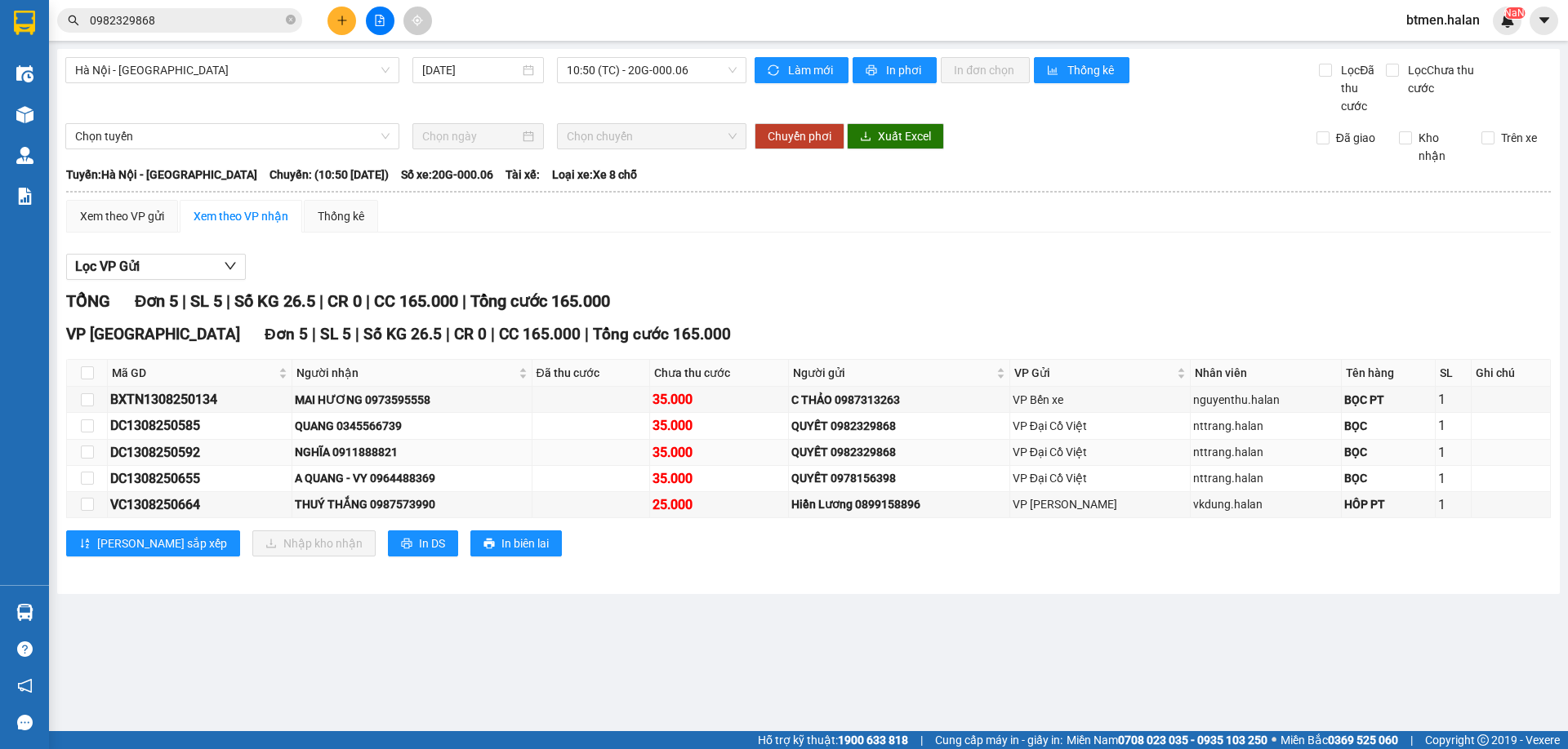
click at [395, 449] on div "NGHĨA 0911888821" at bounding box center [411, 452] width 233 height 18
copy div "0911888821"
click at [171, 27] on input "0982329868" at bounding box center [186, 20] width 193 height 18
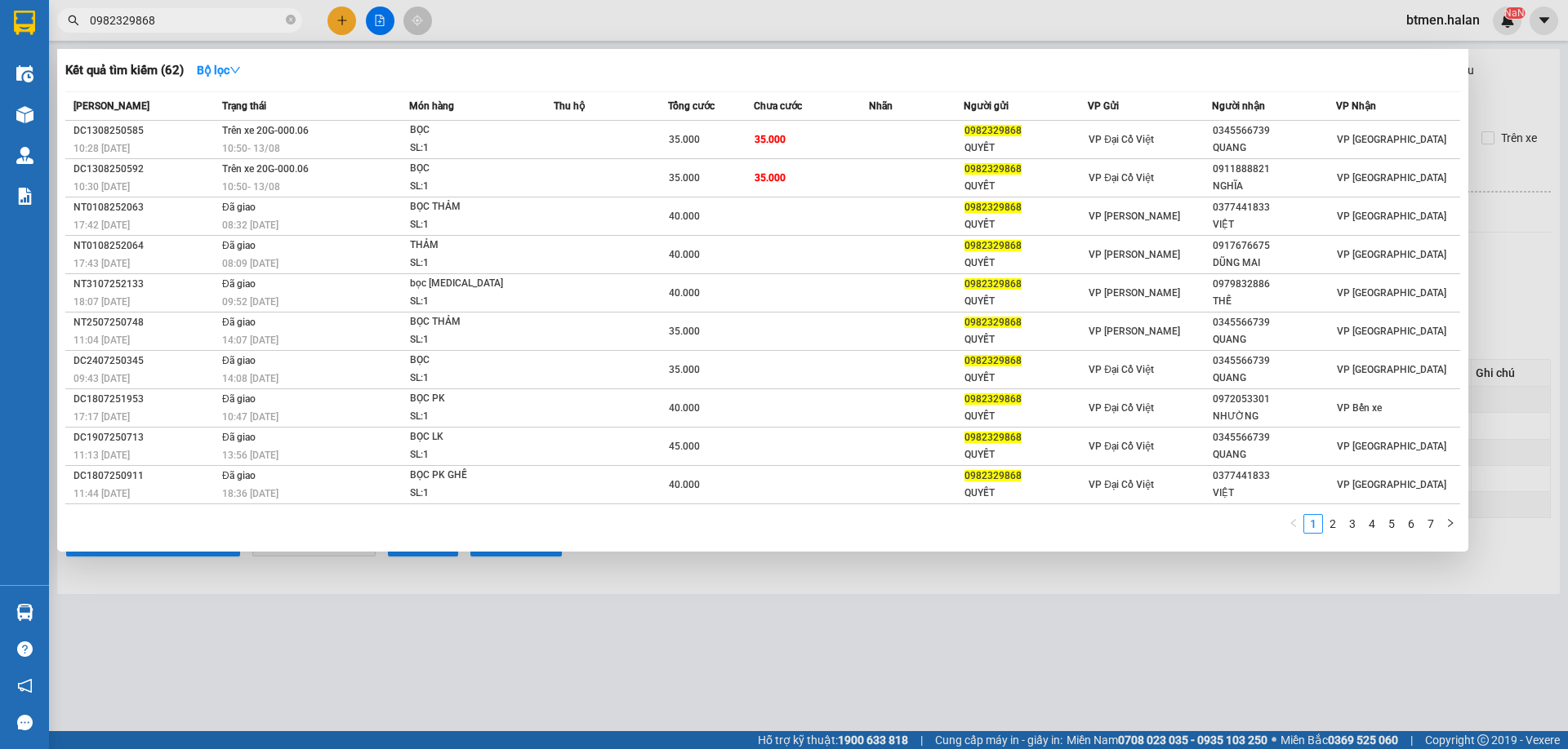
click at [171, 27] on input "0982329868" at bounding box center [186, 20] width 193 height 18
paste input "11888821"
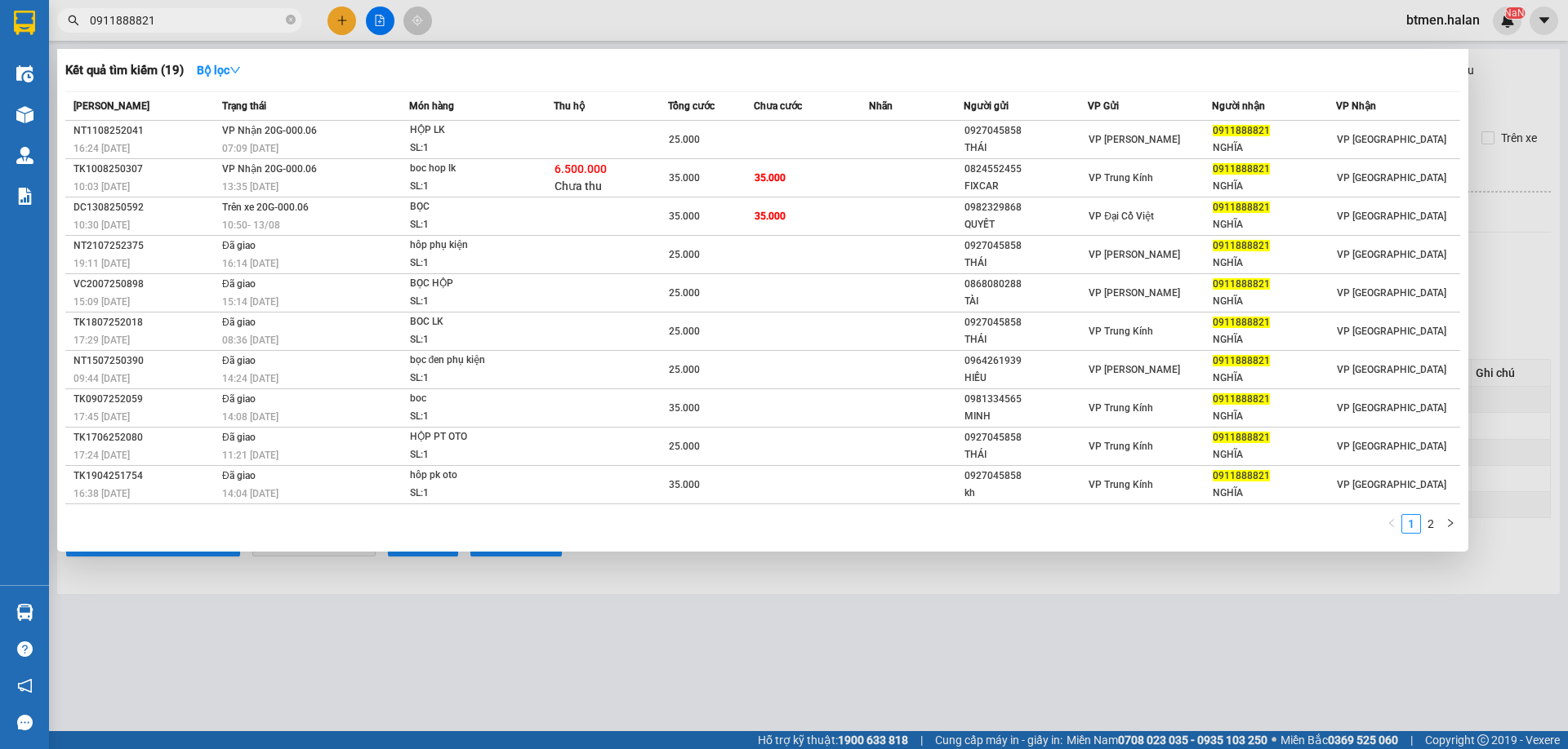
type input "0911888821"
click at [1554, 130] on div at bounding box center [784, 374] width 1568 height 749
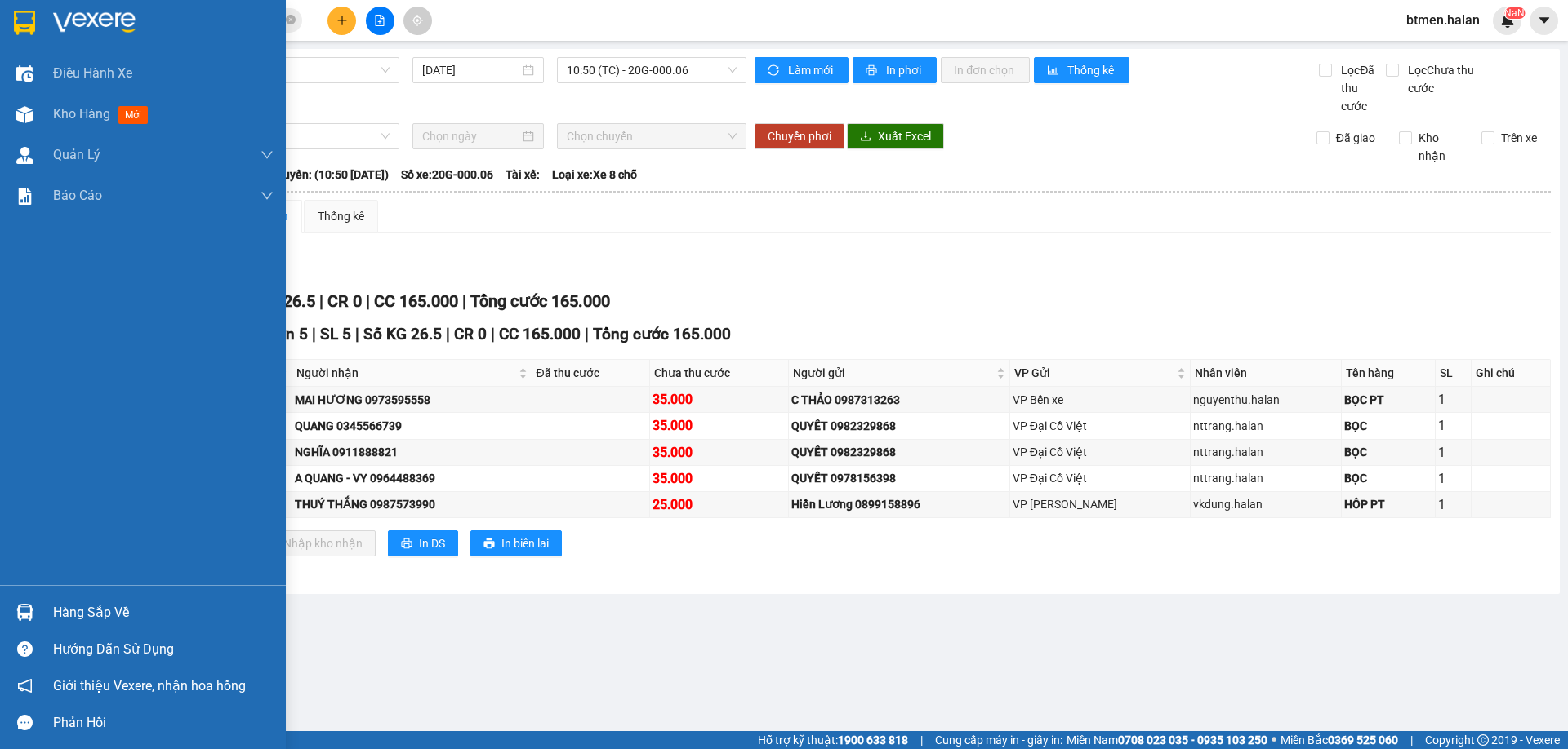
click at [83, 614] on div "Hàng sắp về" at bounding box center [163, 613] width 221 height 25
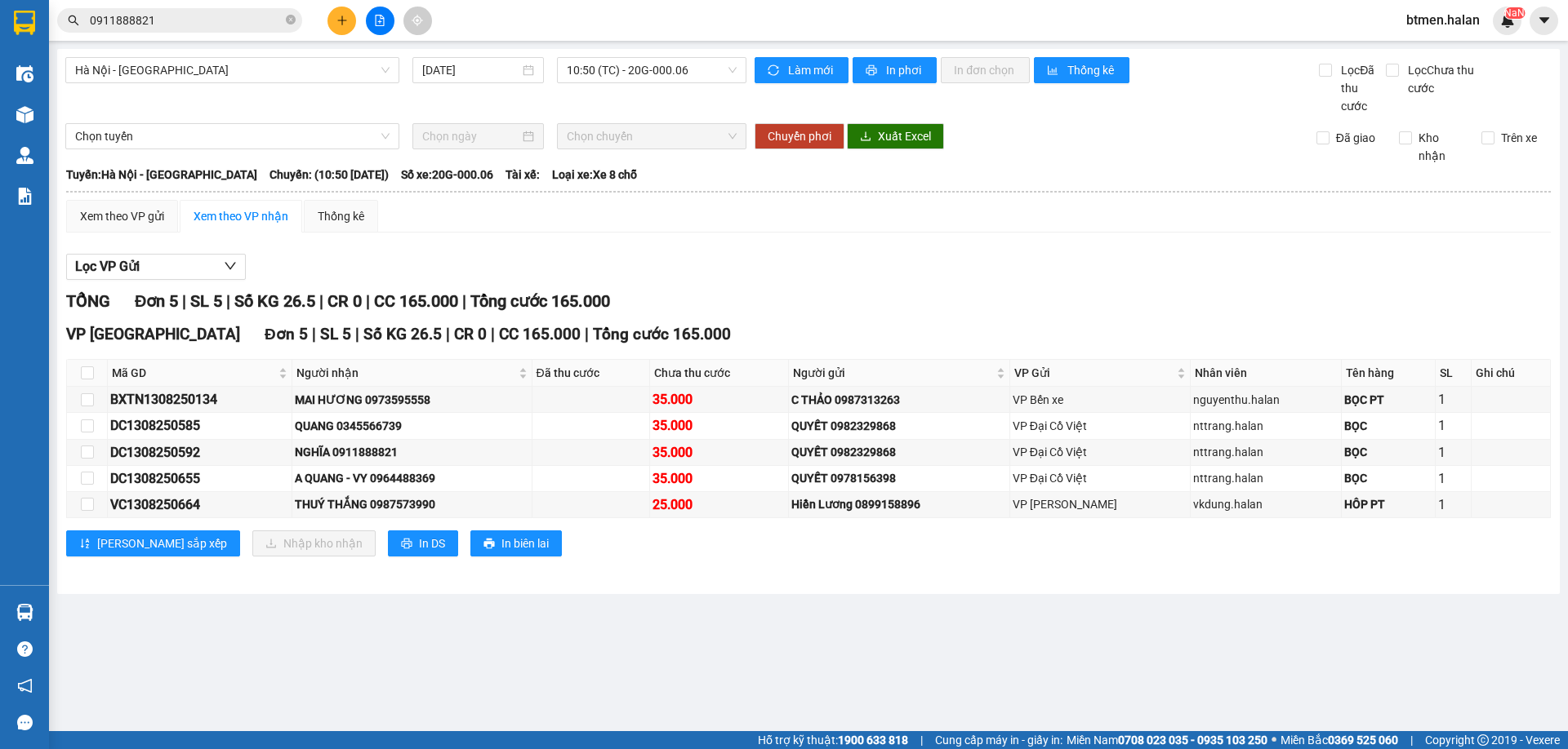
drag, startPoint x: 994, startPoint y: 618, endPoint x: 657, endPoint y: 9, distance: 696.0
click at [995, 617] on section "Kết quả tìm kiếm ( 19 ) Bộ lọc Mã ĐH Trạng thái Món hàng Thu hộ Tổng cước Chưa …" at bounding box center [784, 374] width 1568 height 749
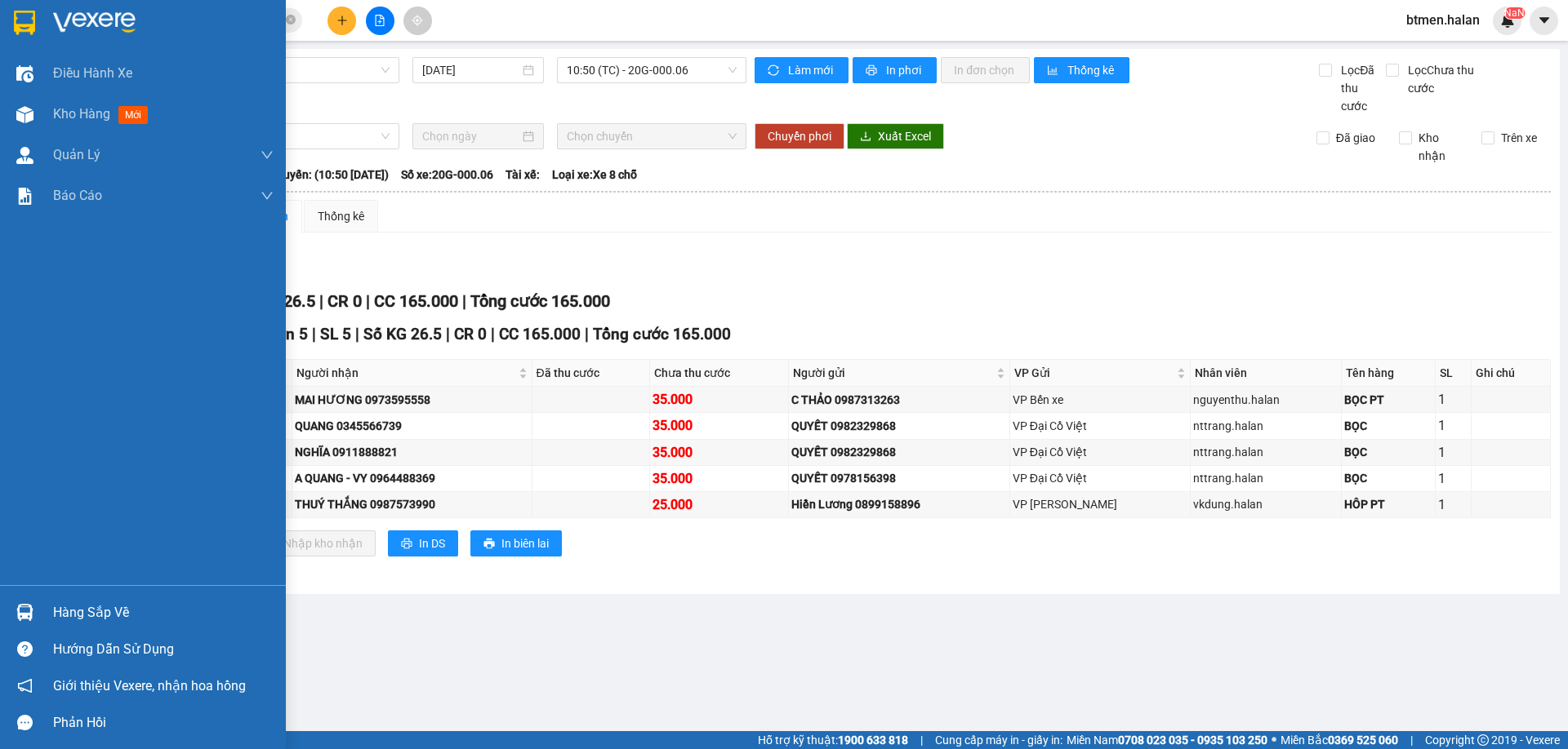
click at [74, 604] on div "Hàng sắp về" at bounding box center [163, 613] width 221 height 25
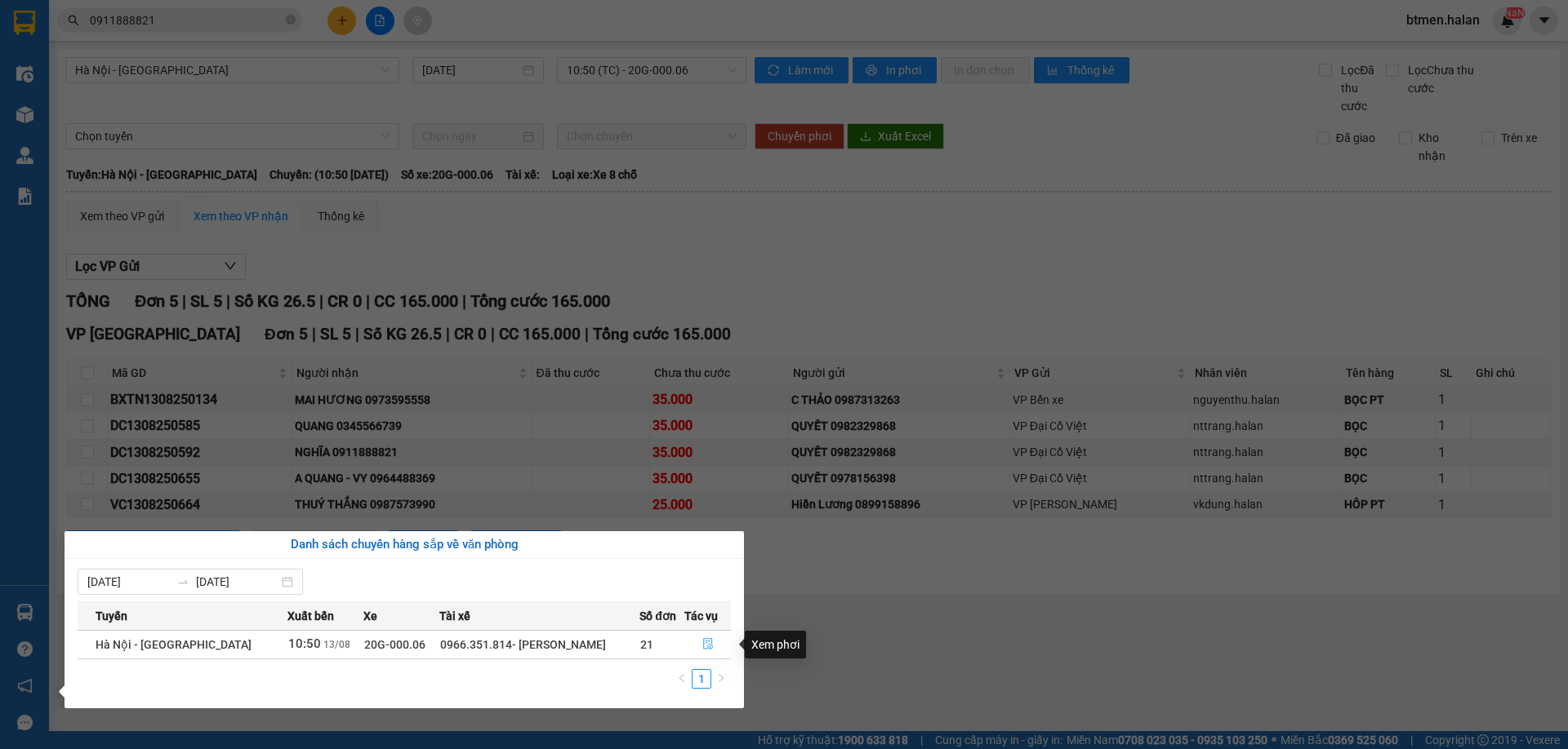
drag, startPoint x: 708, startPoint y: 639, endPoint x: 427, endPoint y: 731, distance: 295.7
click at [705, 640] on icon "file-done" at bounding box center [708, 644] width 12 height 12
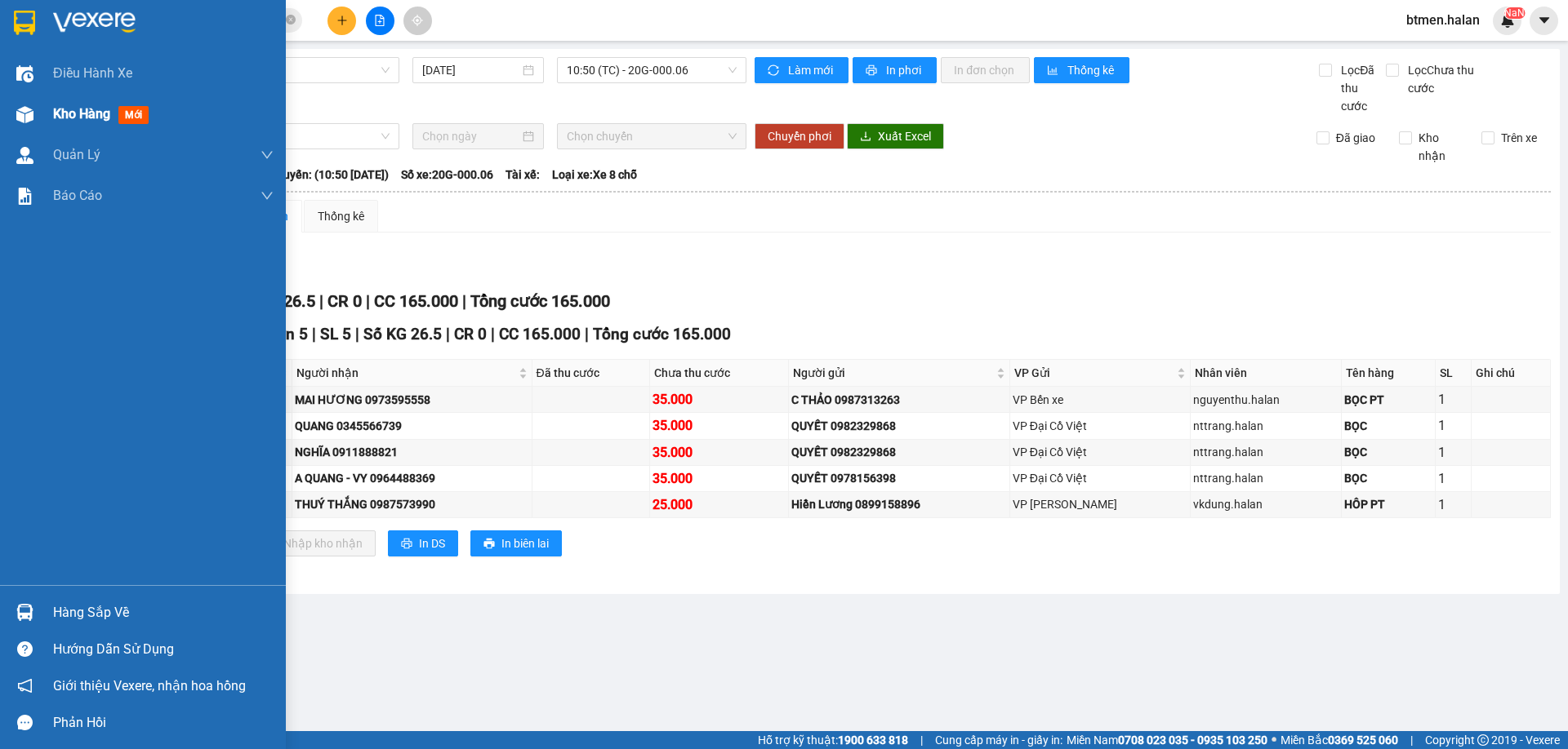
click at [69, 118] on span "Kho hàng" at bounding box center [82, 114] width 58 height 15
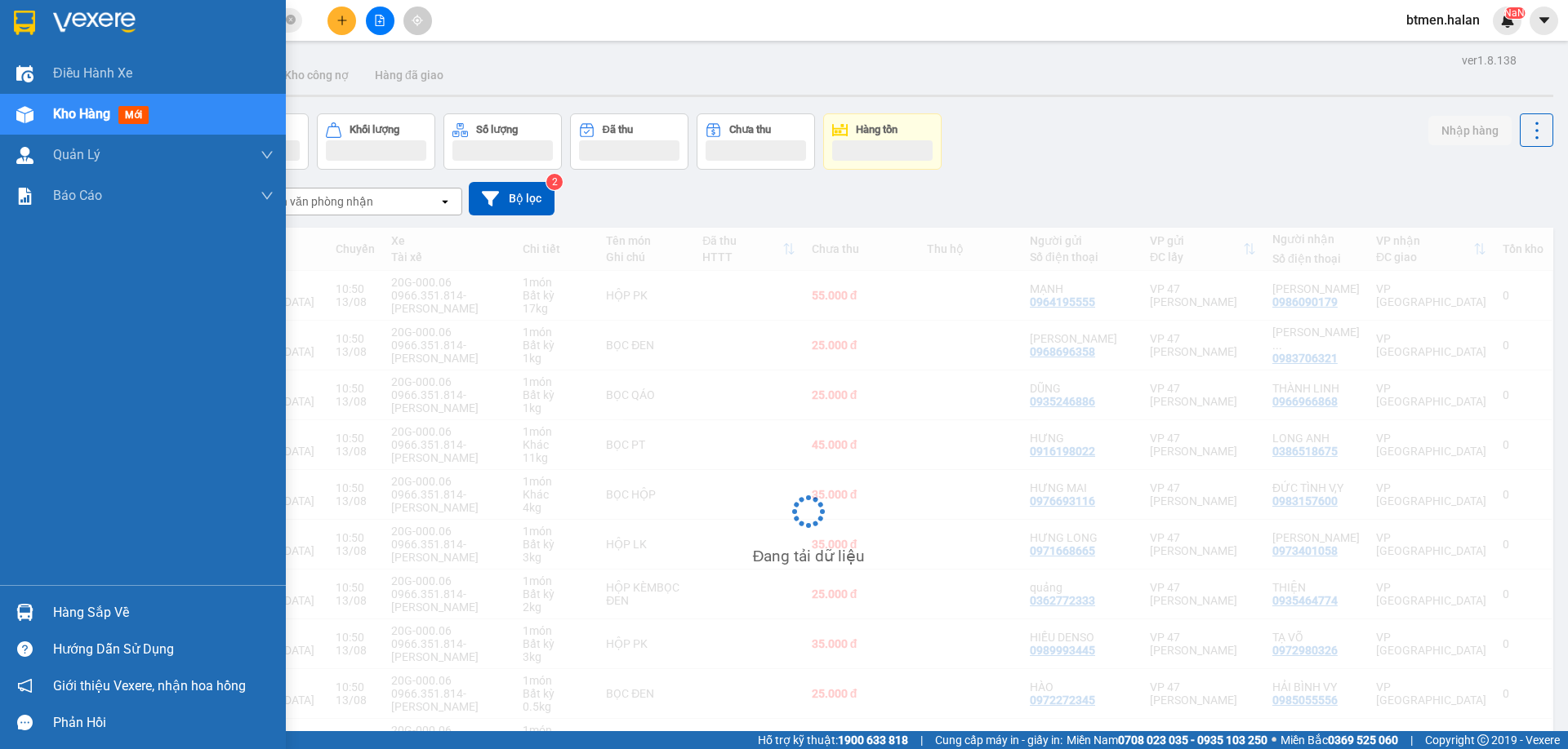
click at [110, 624] on div "Hàng sắp về" at bounding box center [163, 613] width 221 height 25
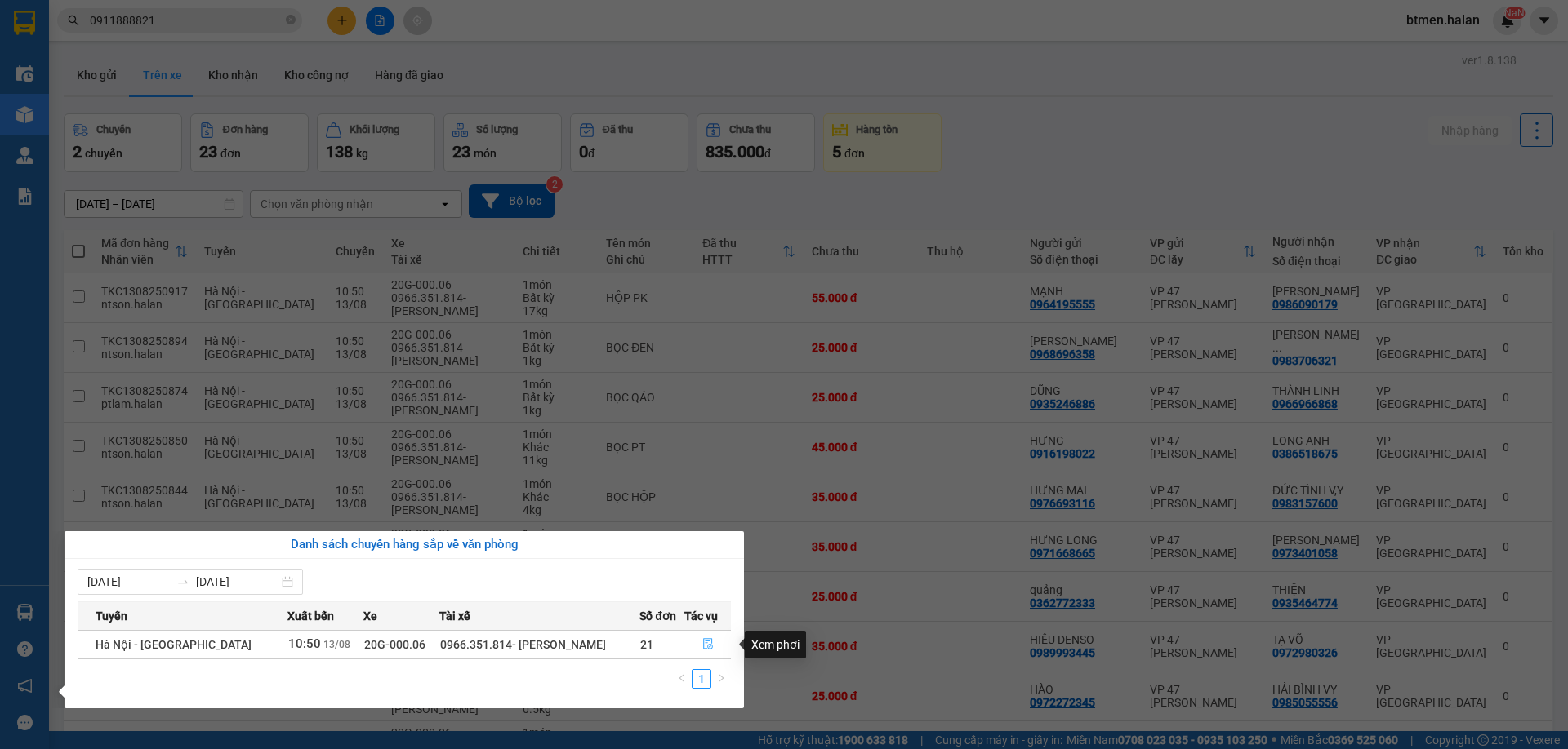
click at [706, 644] on icon "file-done" at bounding box center [708, 644] width 12 height 12
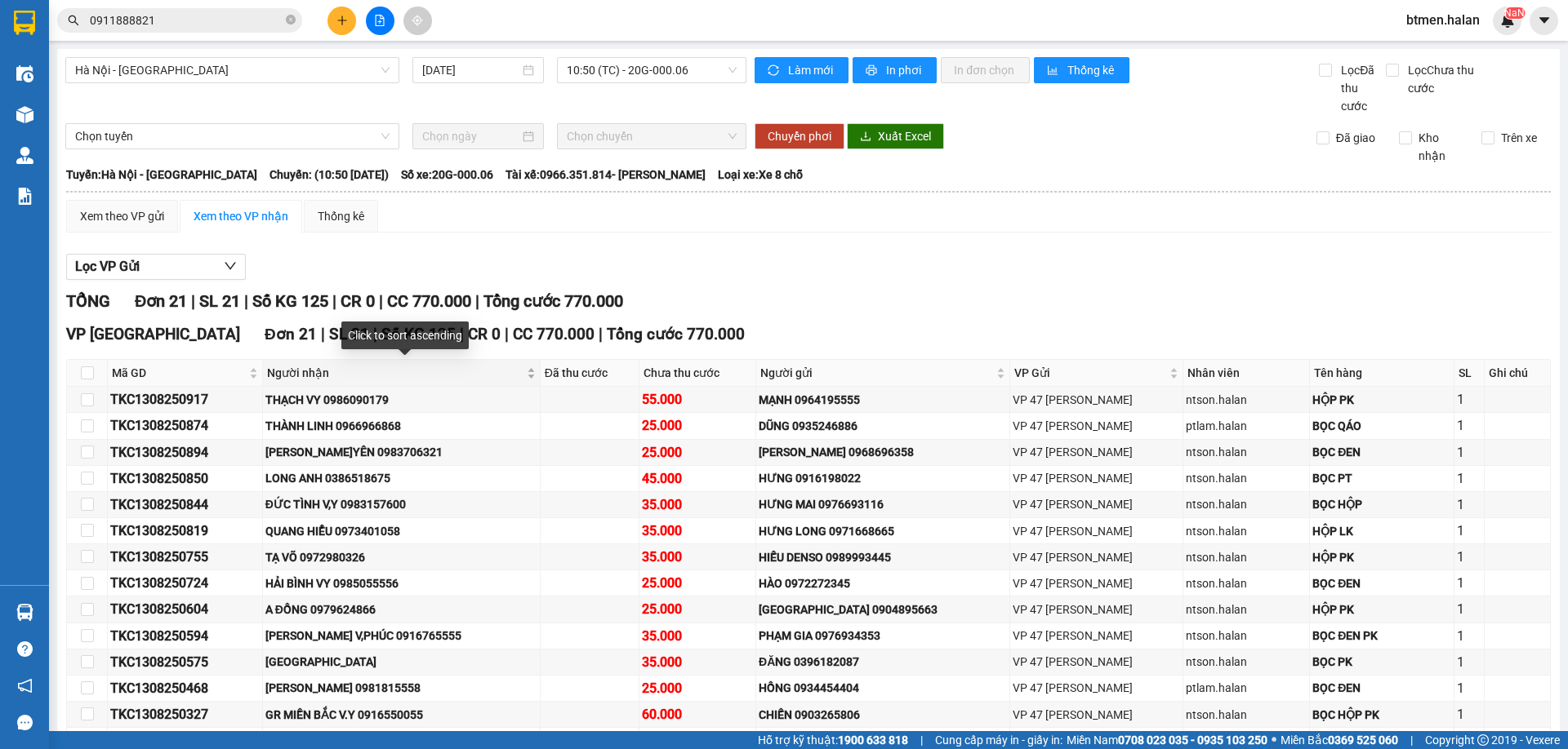
click at [332, 366] on span "Người nhận" at bounding box center [394, 373] width 256 height 18
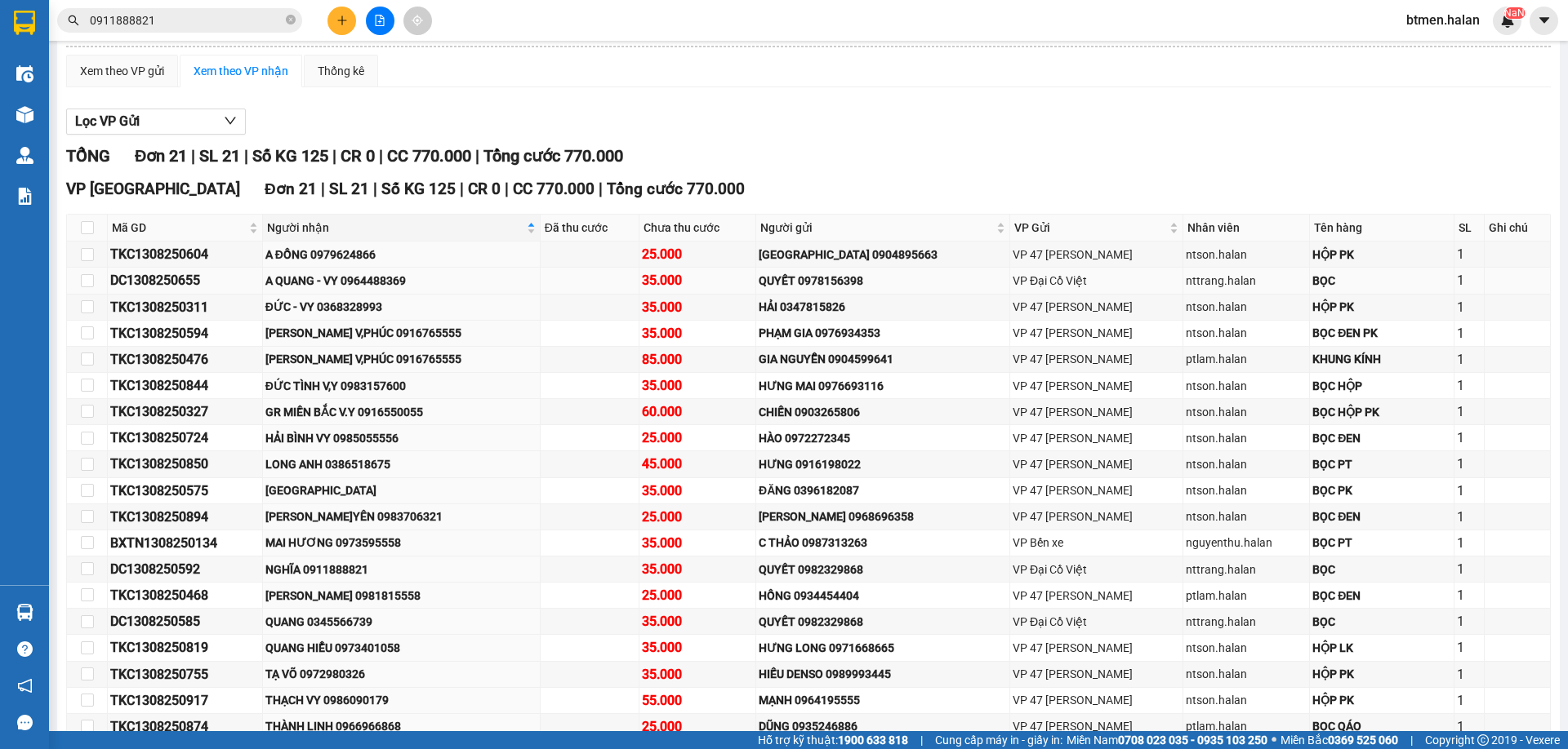
scroll to position [245, 0]
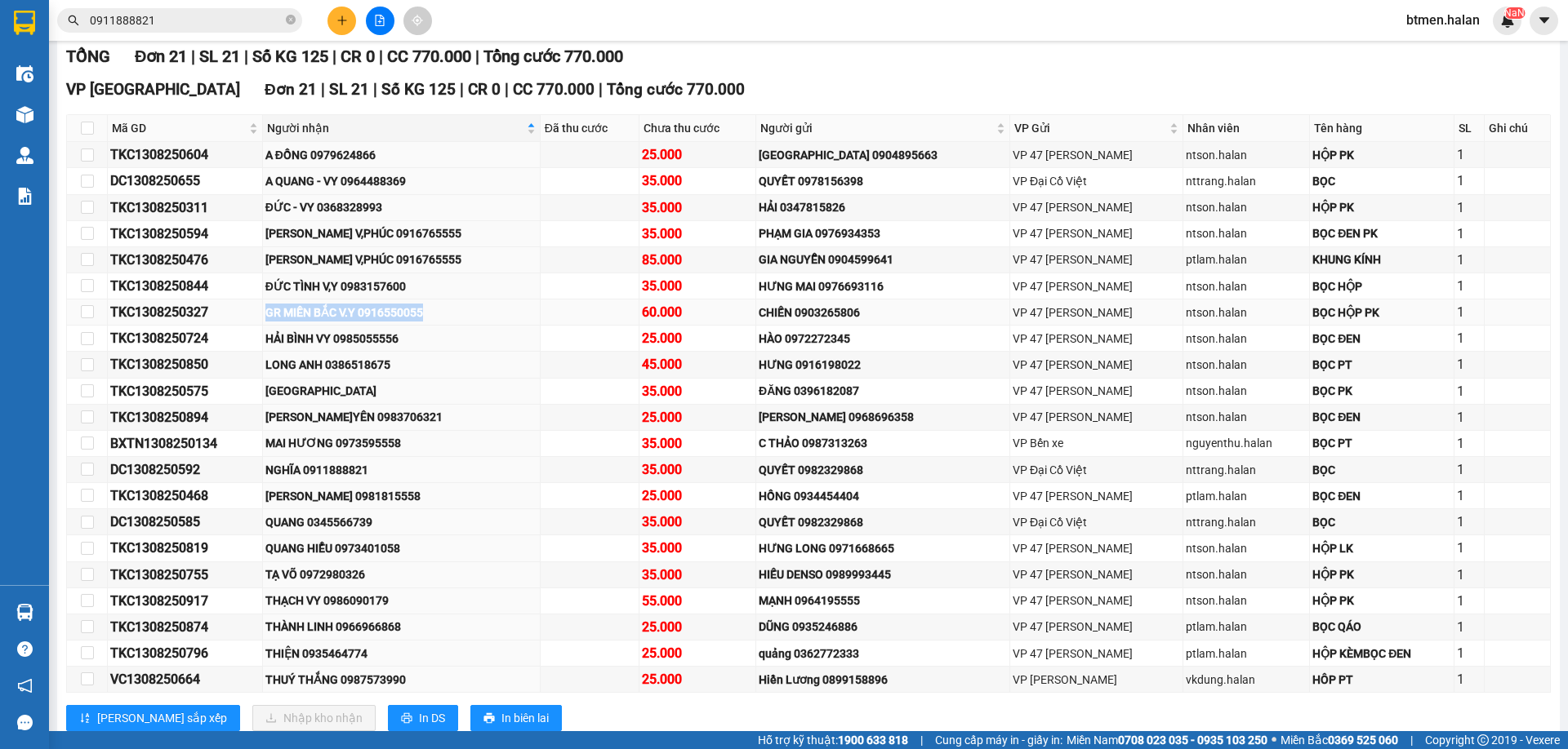
drag, startPoint x: 458, startPoint y: 309, endPoint x: 273, endPoint y: 302, distance: 185.1
click at [273, 302] on tr "TKC1308250327 GR MIỀN BẮC V.Y 0916550055 60.000 CHIẾN 0903265806 VP 47 [PERSON_…" at bounding box center [809, 312] width 1484 height 26
copy tr "GR MIỀN BẮC V.Y 0916550055"
drag, startPoint x: 337, startPoint y: 122, endPoint x: 460, endPoint y: 487, distance: 385.2
click at [338, 122] on span "Người nhận" at bounding box center [394, 128] width 256 height 18
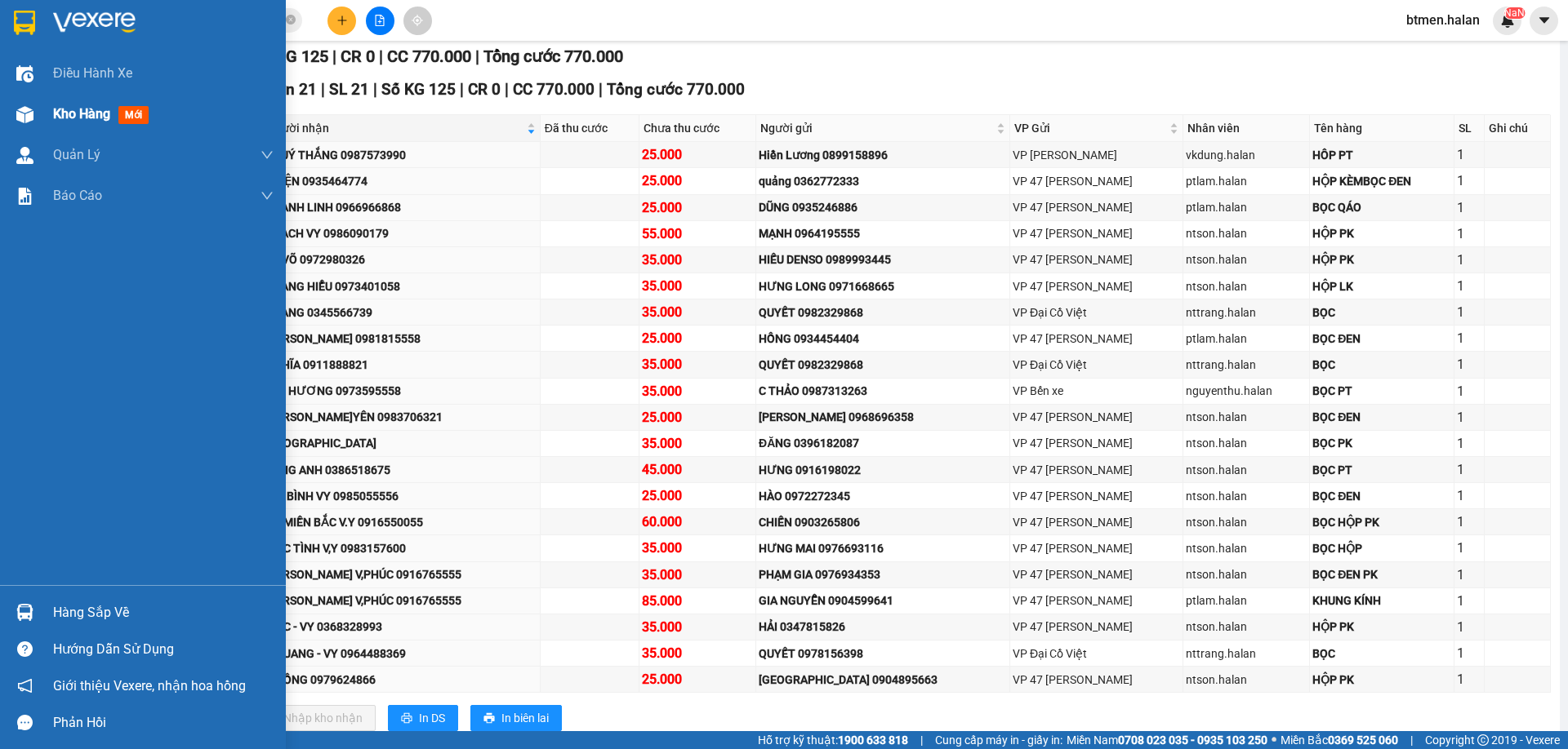
click at [105, 107] on span "Kho hàng" at bounding box center [82, 114] width 58 height 15
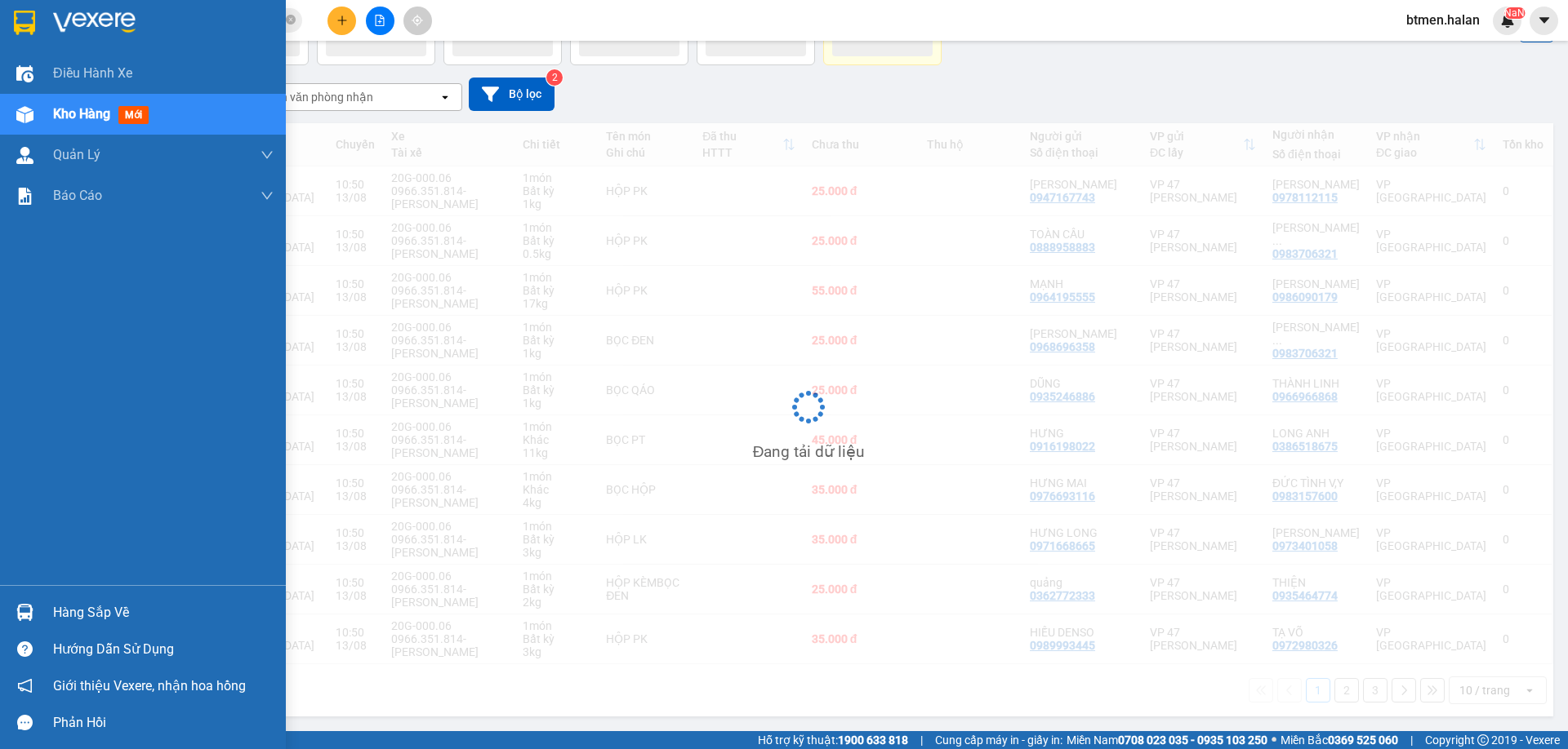
scroll to position [106, 0]
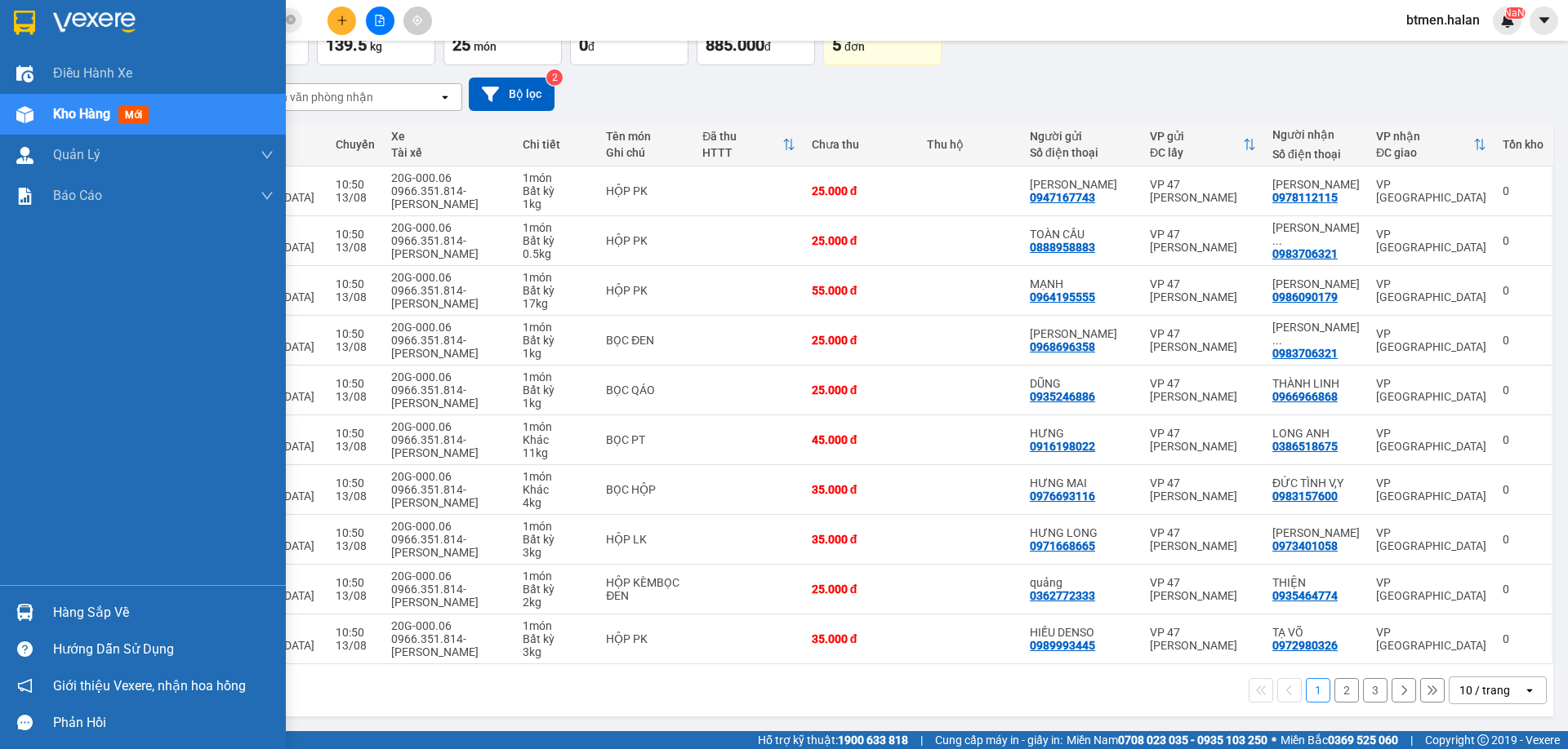
click at [107, 617] on div "Hàng sắp về" at bounding box center [163, 613] width 221 height 25
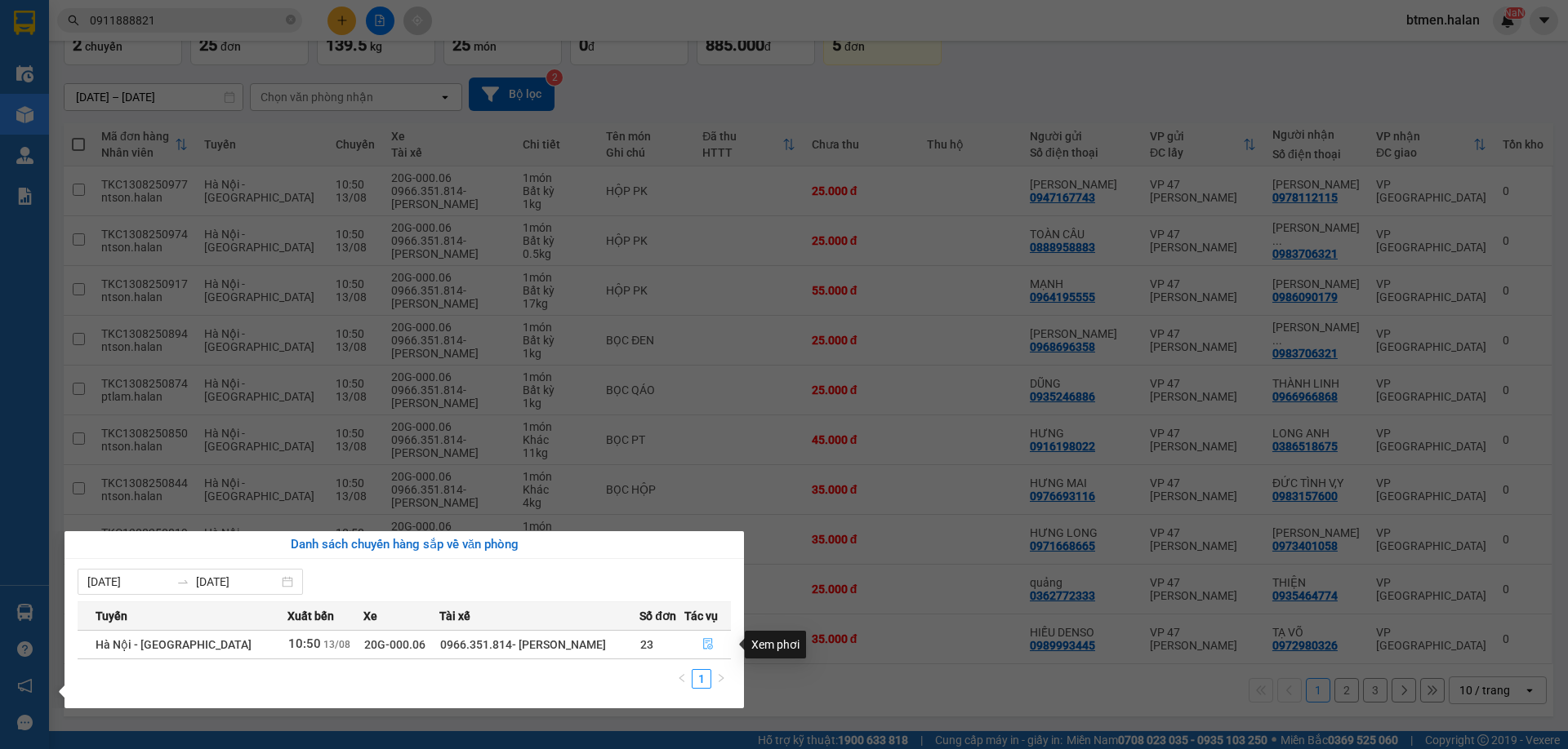
click at [697, 642] on button "button" at bounding box center [708, 644] width 46 height 26
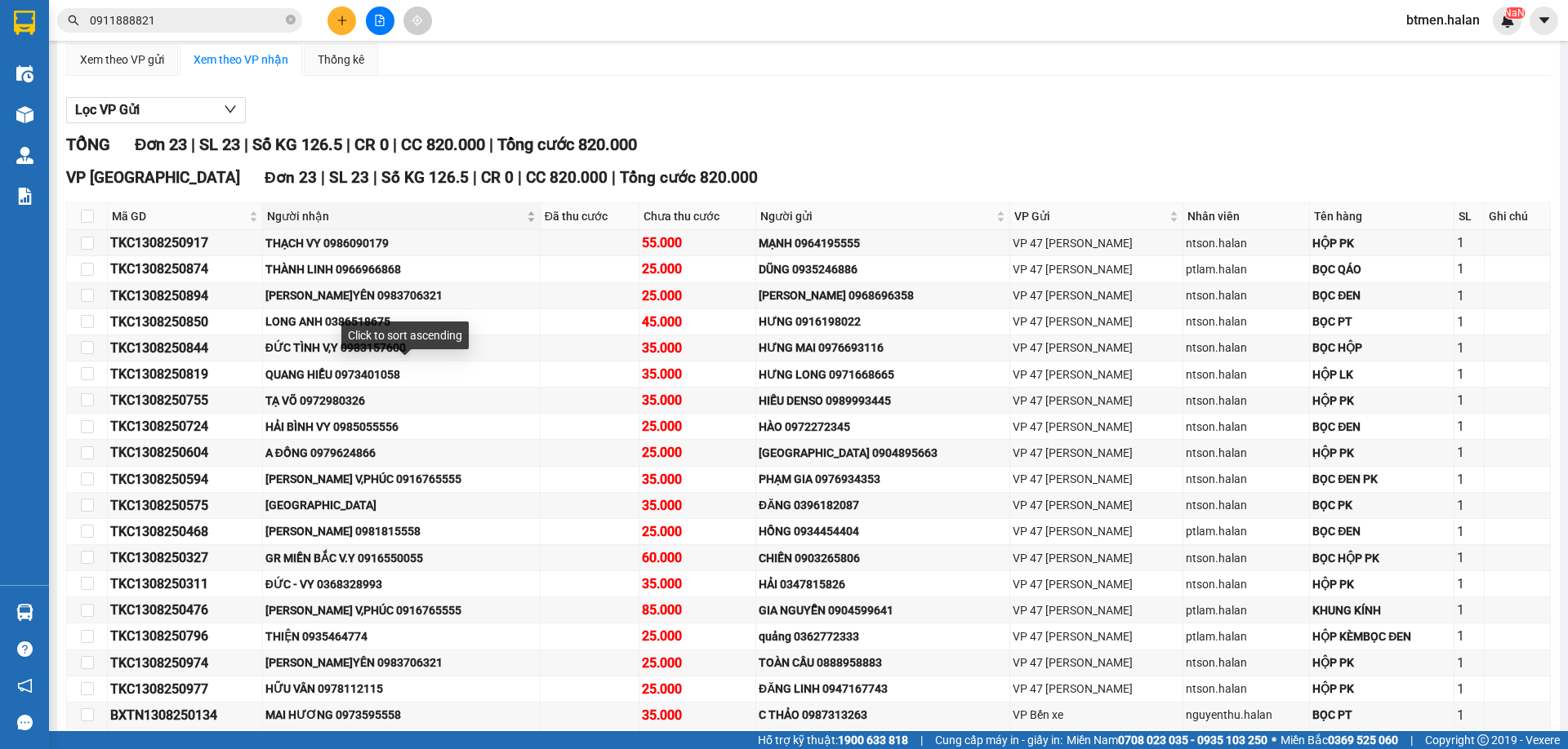
scroll to position [163, 0]
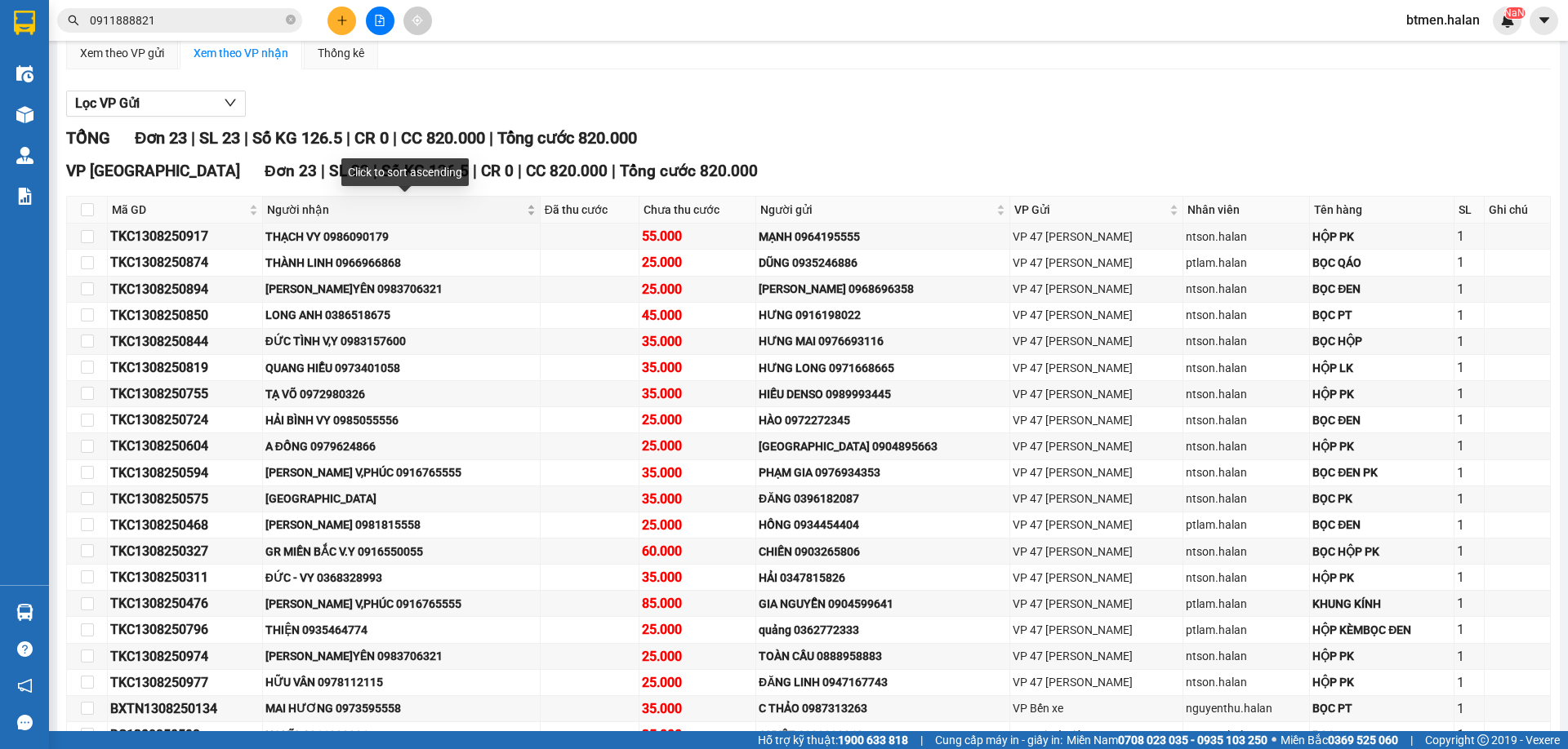
click at [322, 211] on span "Người nhận" at bounding box center [394, 209] width 256 height 18
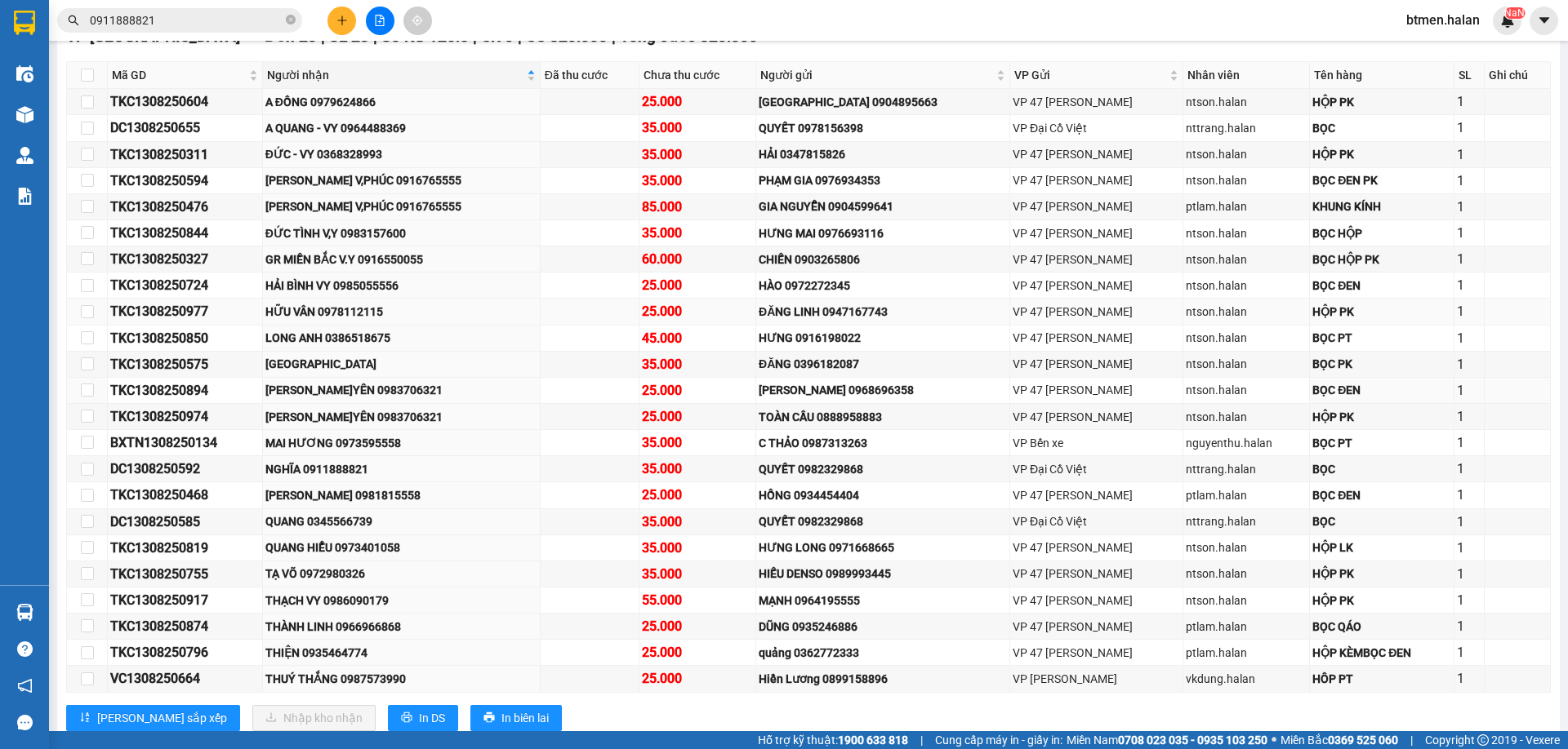
scroll to position [326, 0]
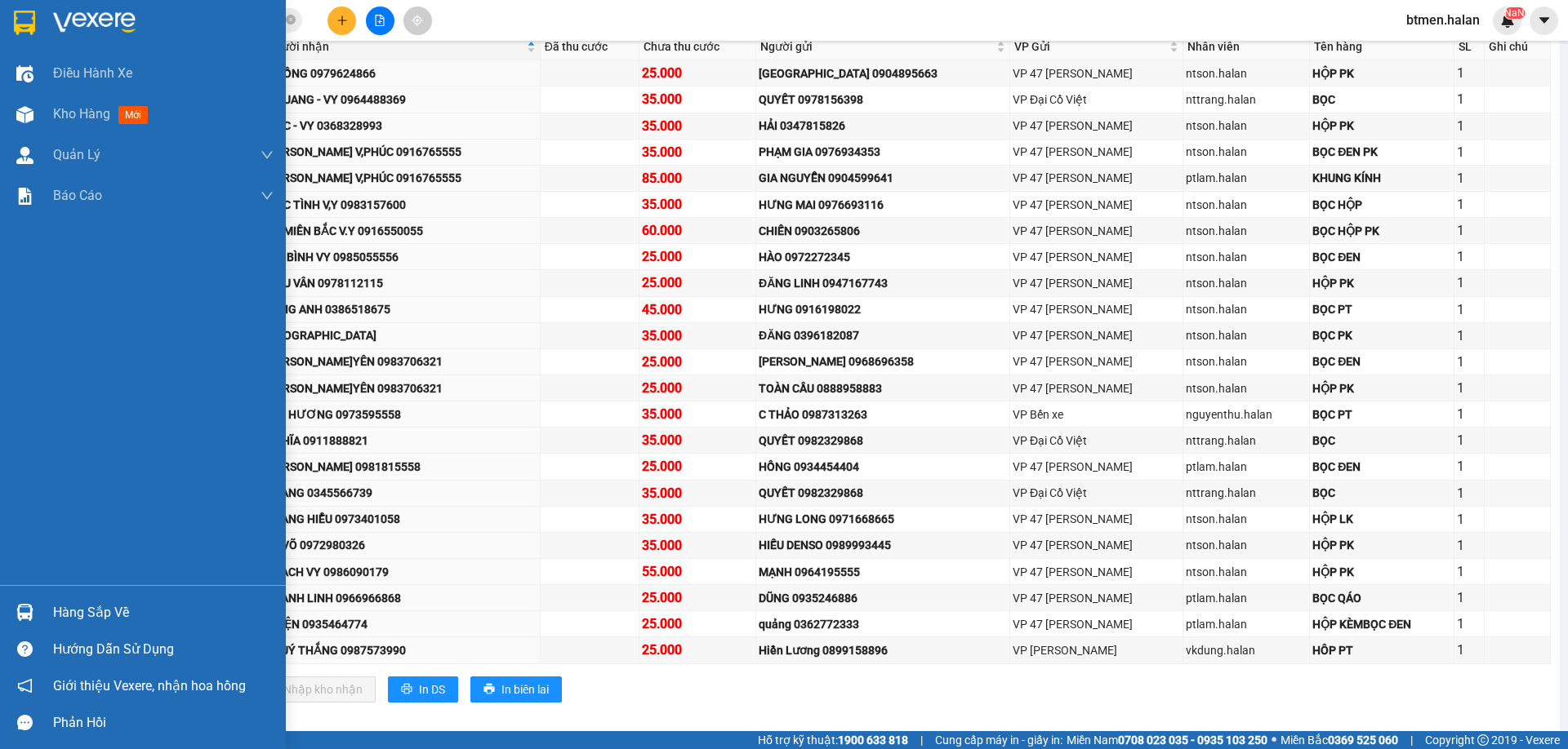
click at [45, 605] on div "Hàng sắp về" at bounding box center [143, 613] width 286 height 36
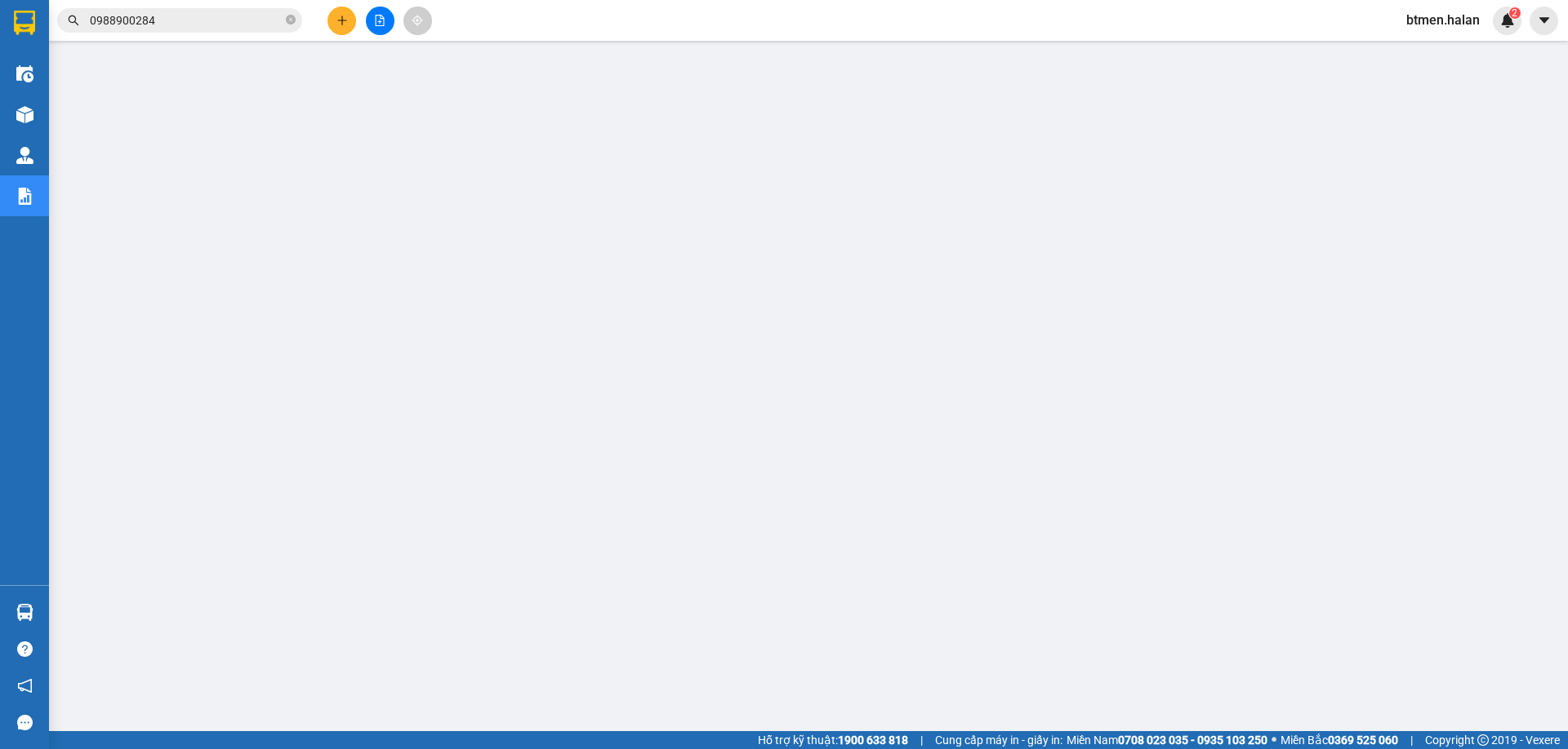
scroll to position [59, 0]
click at [240, 20] on input "0988900284" at bounding box center [186, 20] width 193 height 18
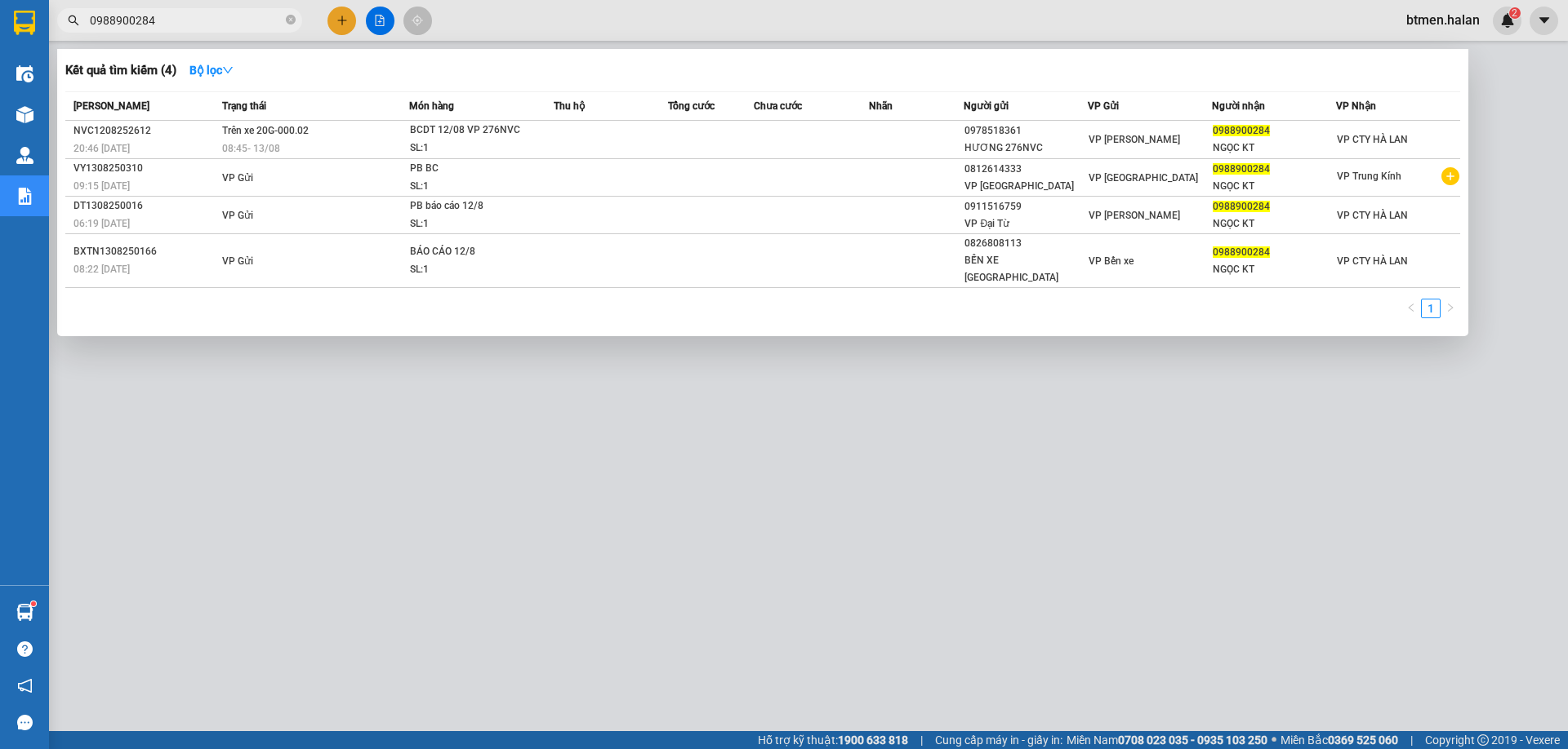
click at [240, 20] on input "0988900284" at bounding box center [186, 20] width 193 height 18
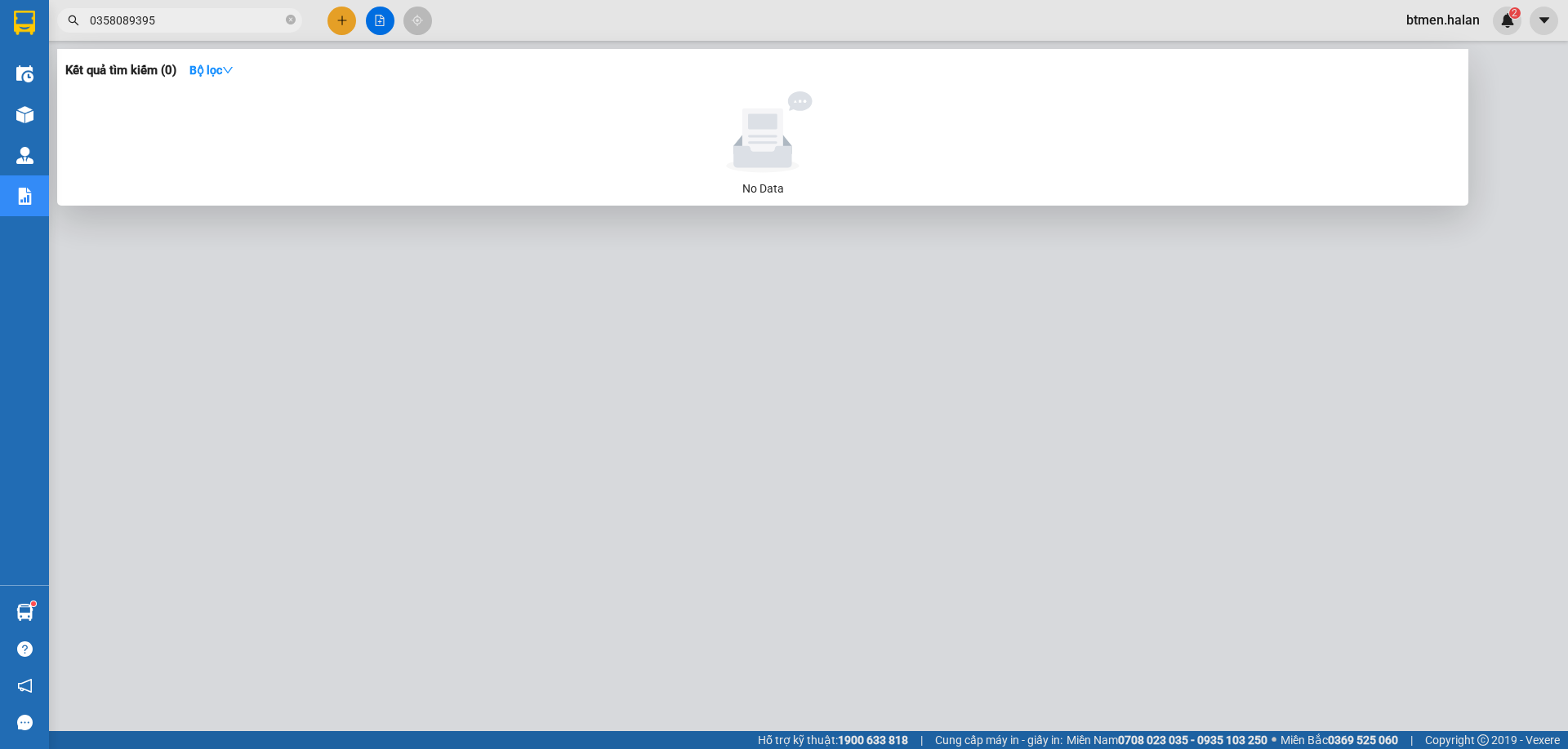
click at [211, 24] on input "0358089395" at bounding box center [186, 20] width 193 height 18
type input "0358089395"
click at [144, 284] on div at bounding box center [784, 374] width 1568 height 749
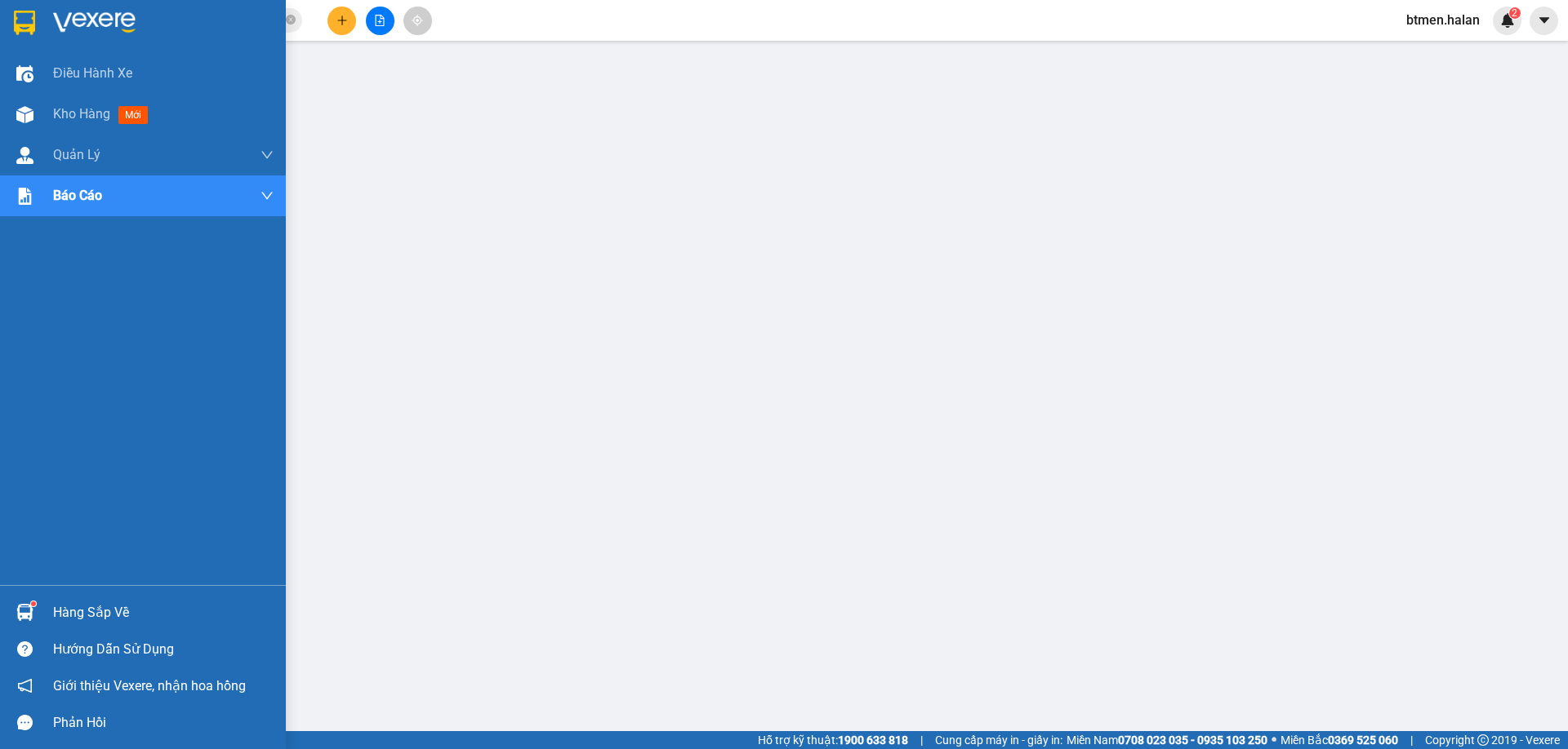
click at [101, 617] on div "Hàng sắp về" at bounding box center [163, 613] width 221 height 25
click at [30, 111] on img at bounding box center [25, 115] width 17 height 17
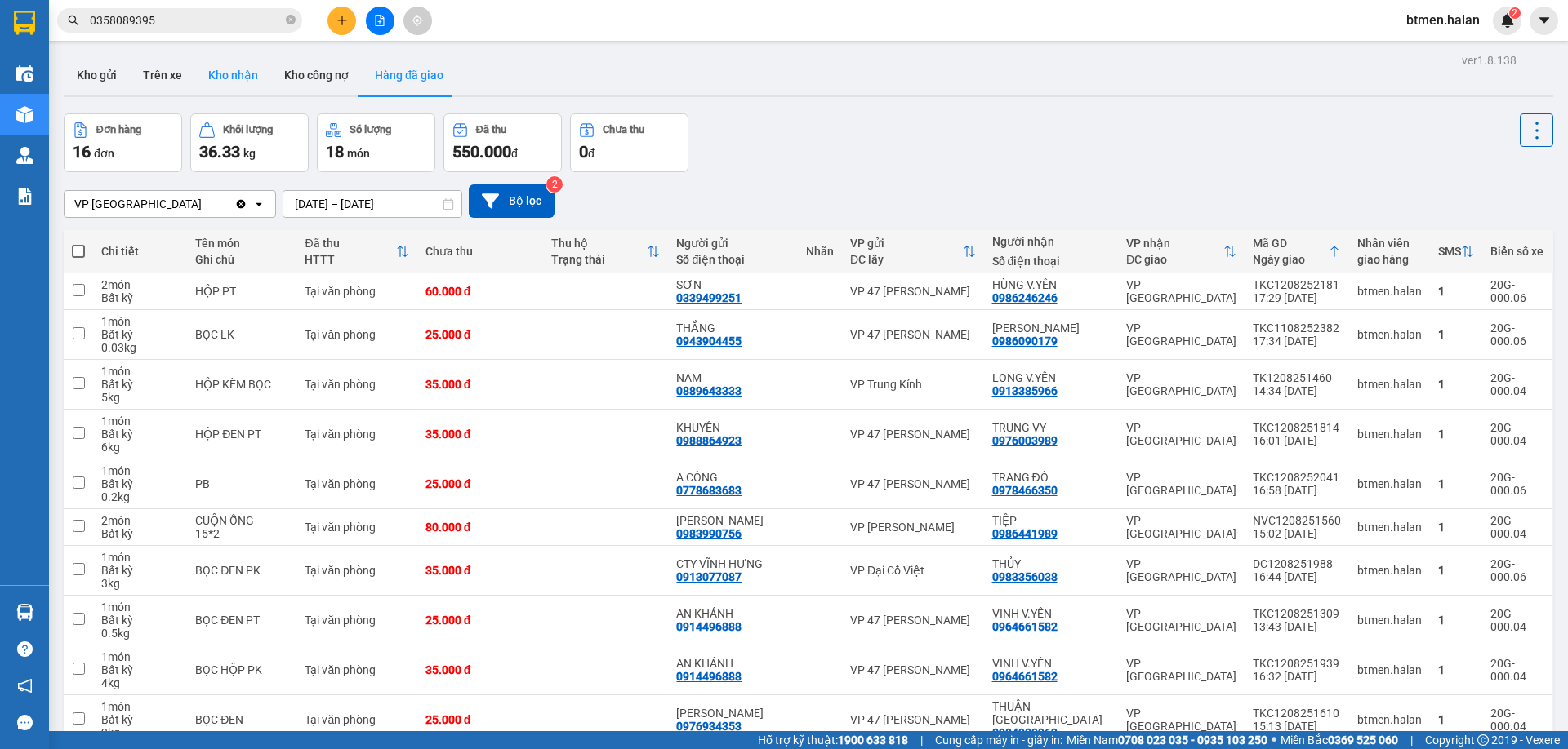
click at [225, 74] on button "Kho nhận" at bounding box center [232, 75] width 76 height 39
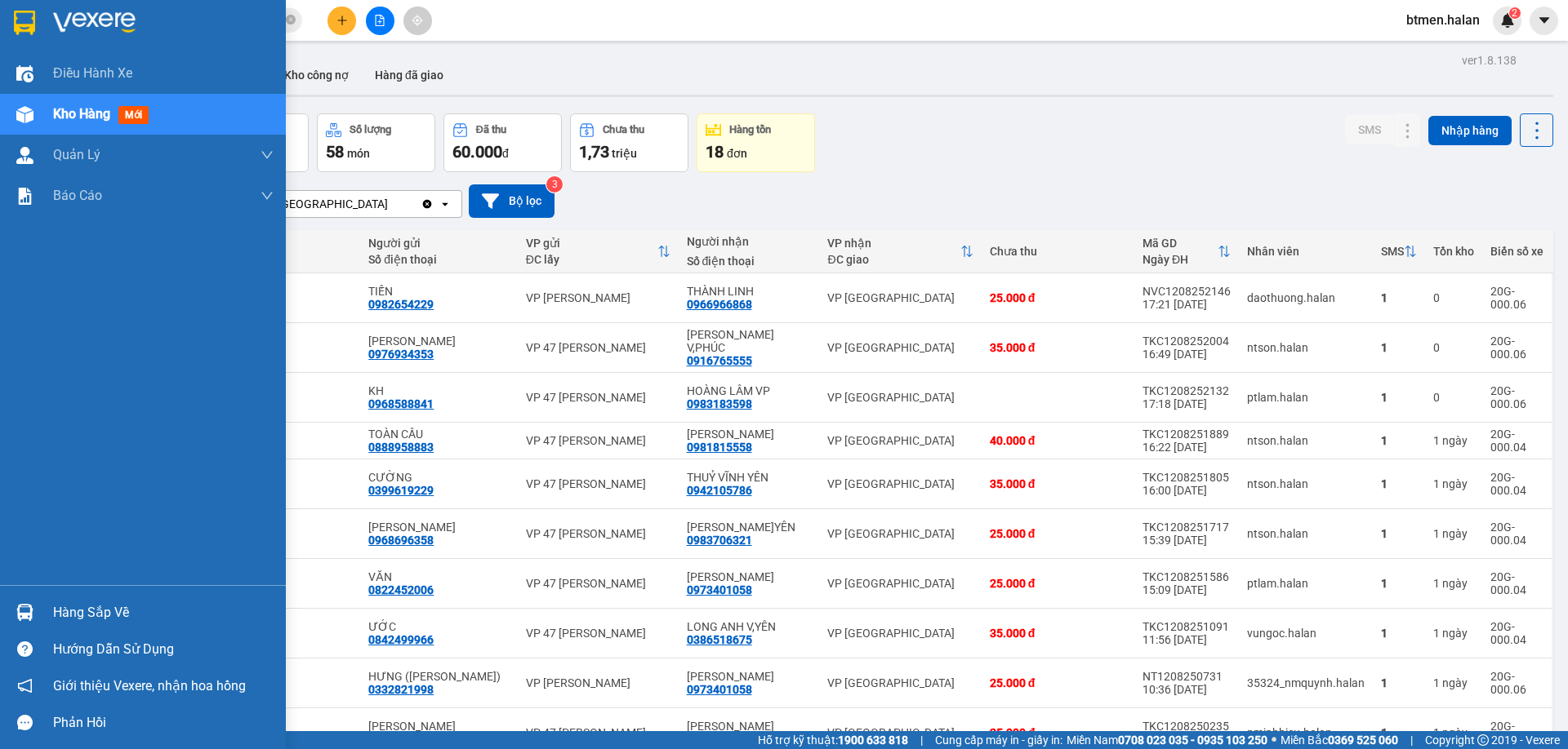
click at [95, 611] on div "Hàng sắp về" at bounding box center [163, 613] width 221 height 25
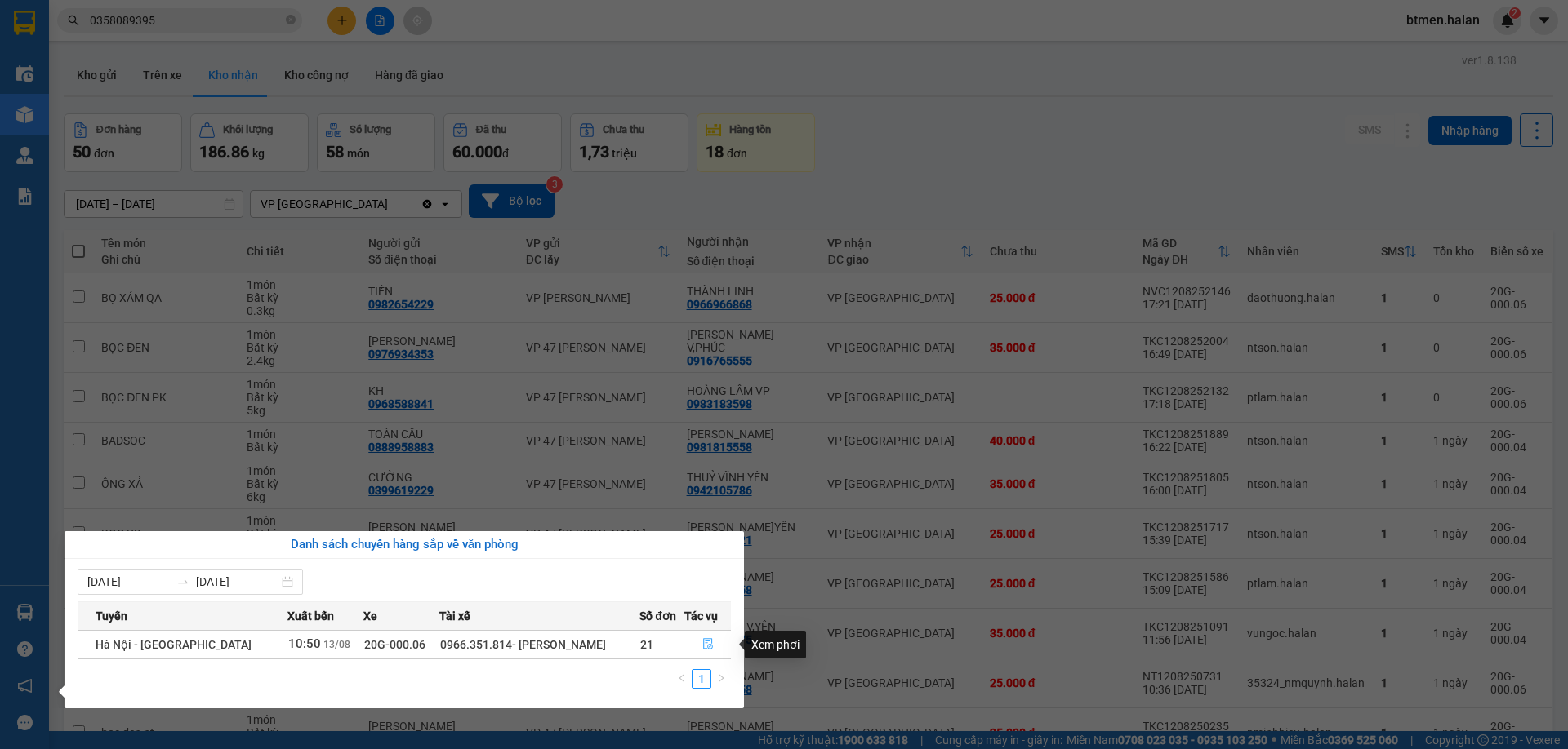
click at [702, 642] on icon "file-done" at bounding box center [708, 644] width 12 height 12
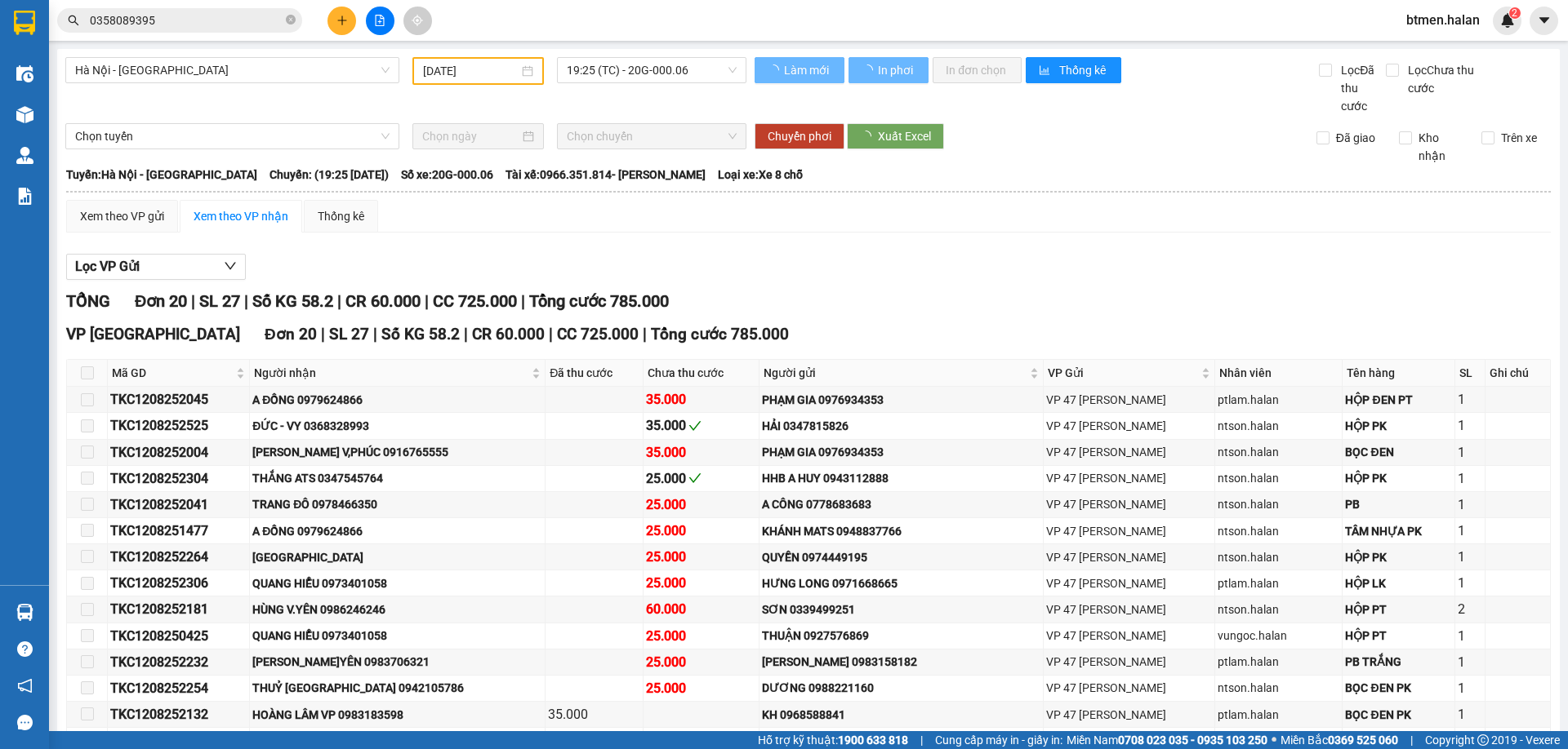
type input "[DATE]"
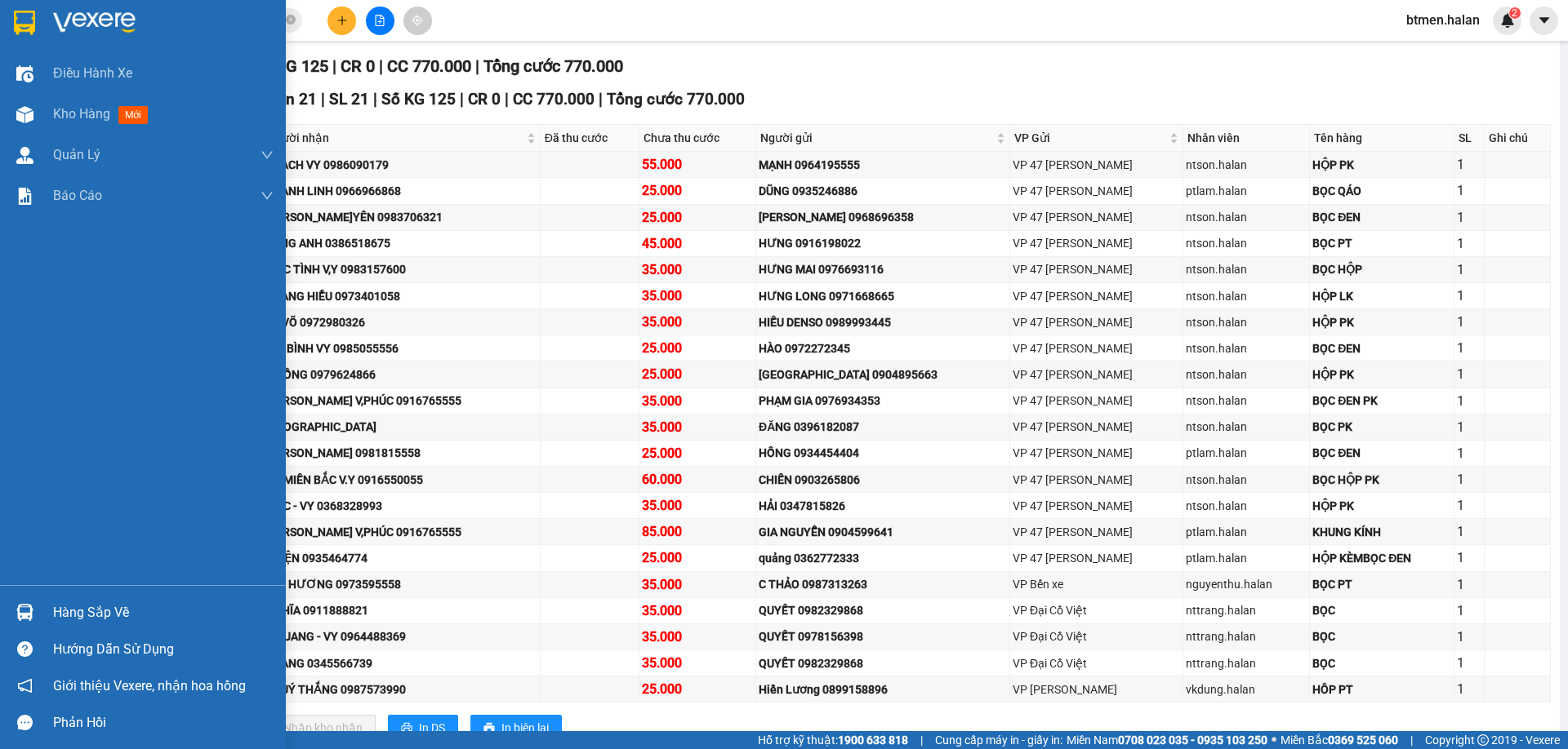
scroll to position [245, 0]
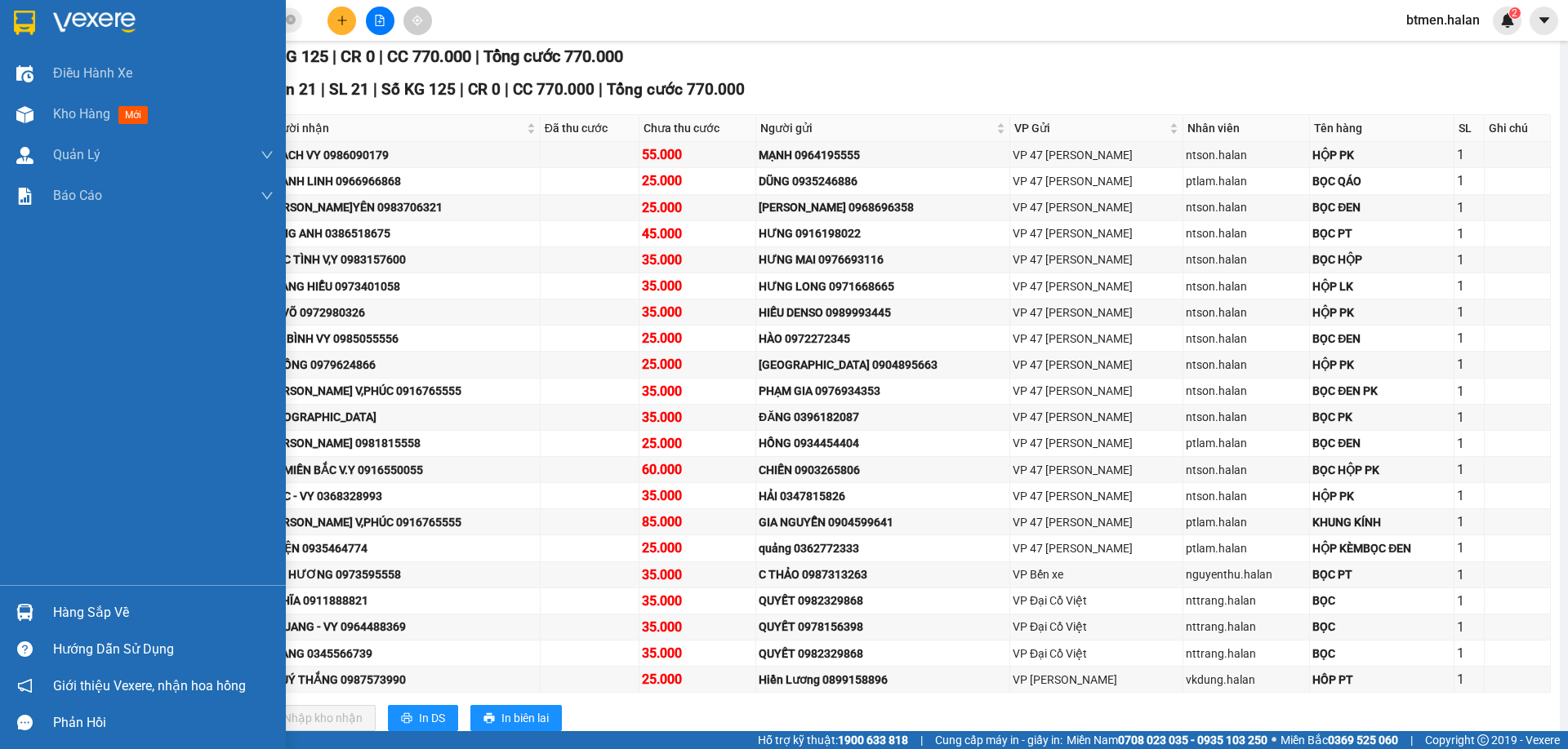
drag, startPoint x: 54, startPoint y: 612, endPoint x: 414, endPoint y: 540, distance: 367.1
click at [54, 614] on div "Hàng sắp về" at bounding box center [163, 613] width 221 height 25
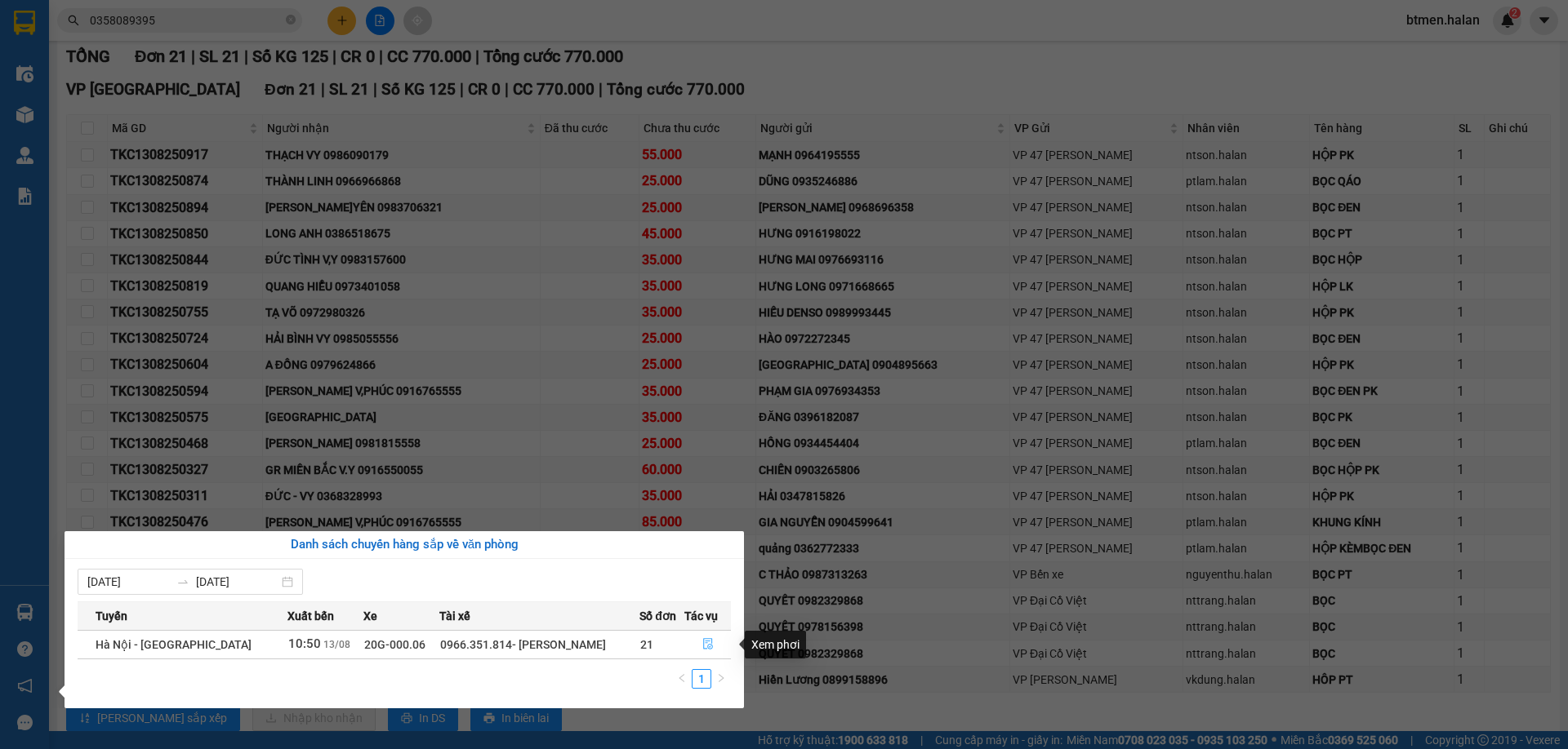
click at [702, 643] on icon "file-done" at bounding box center [708, 644] width 12 height 12
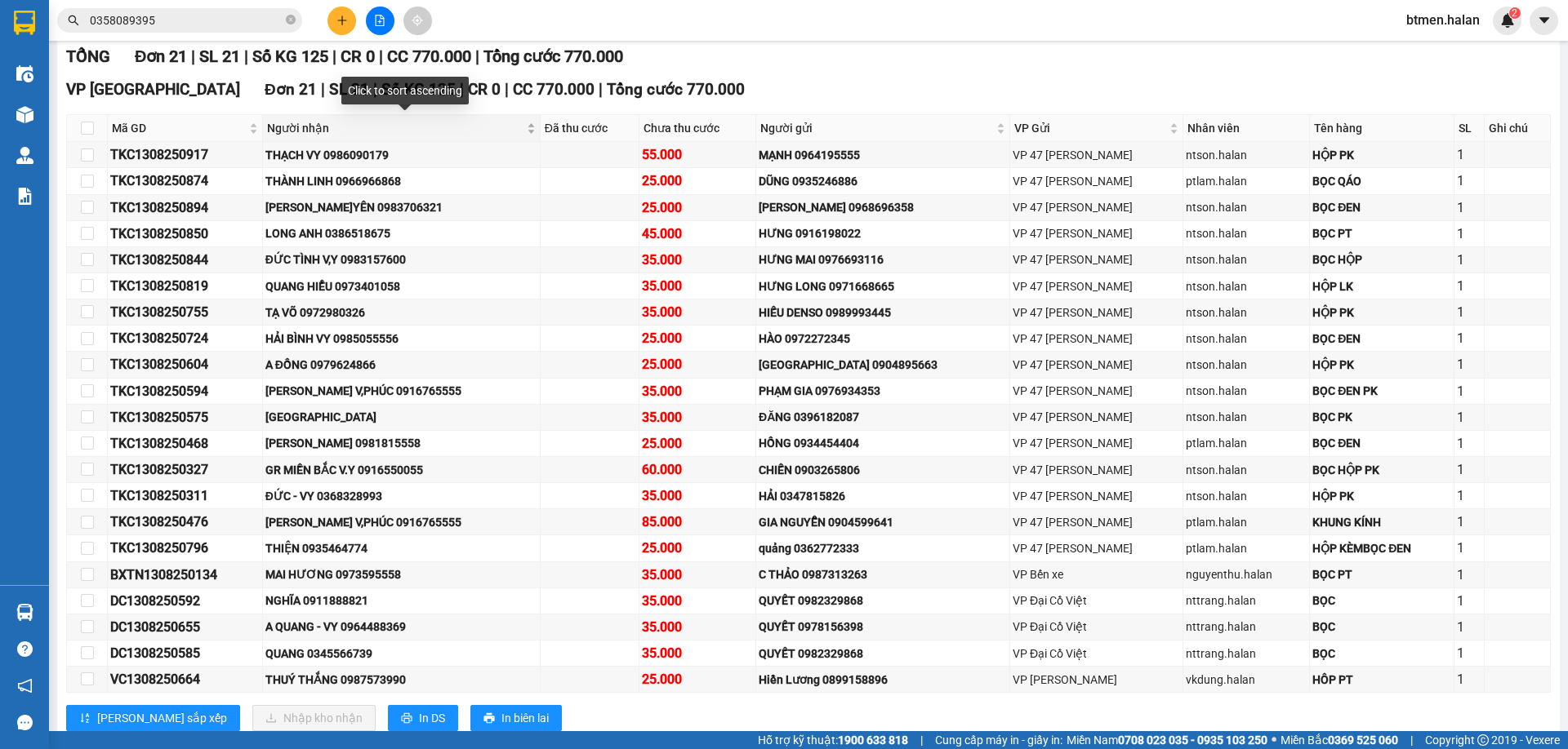
click at [323, 132] on span "Người nhận" at bounding box center [394, 128] width 256 height 18
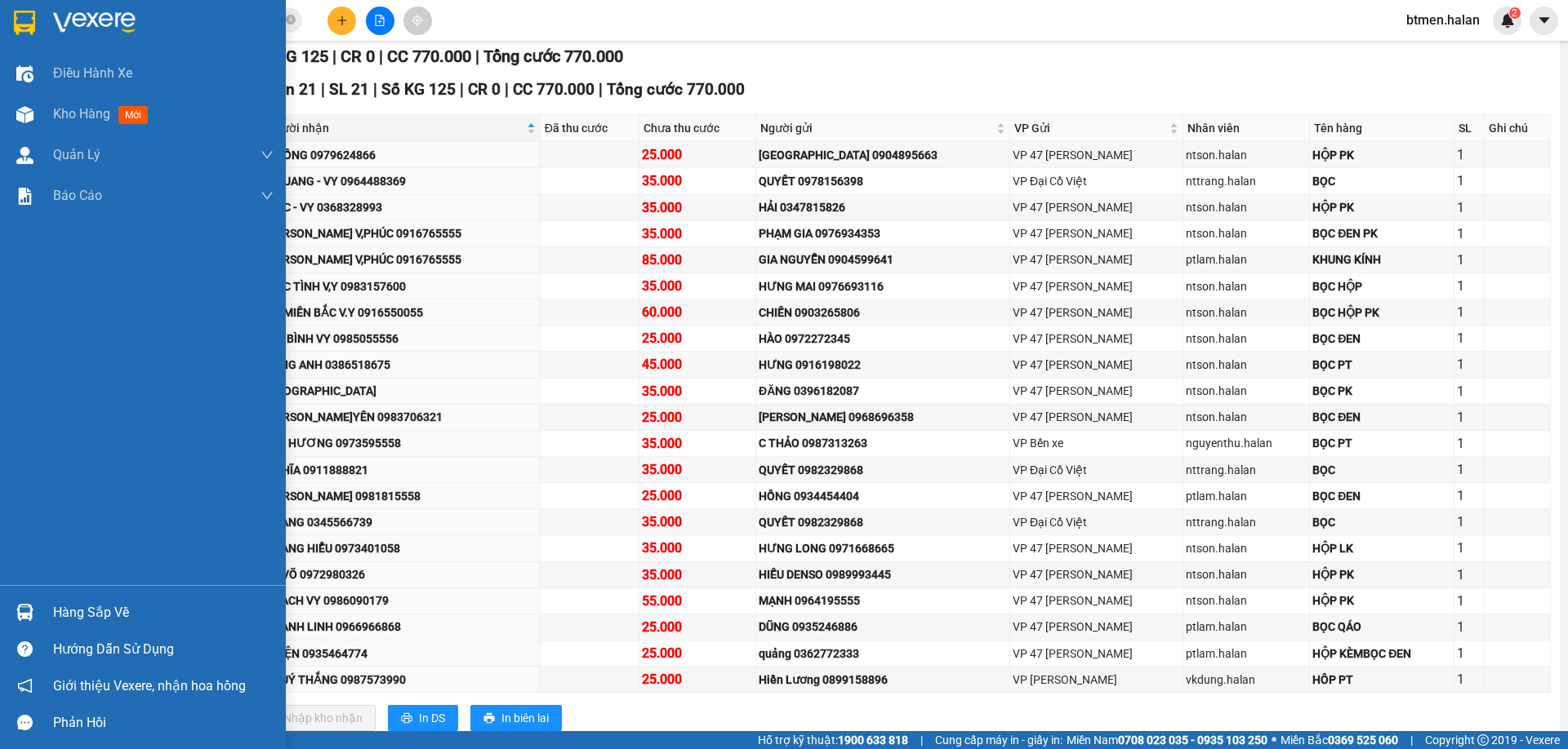
click at [83, 620] on div "Hàng sắp về" at bounding box center [163, 613] width 221 height 25
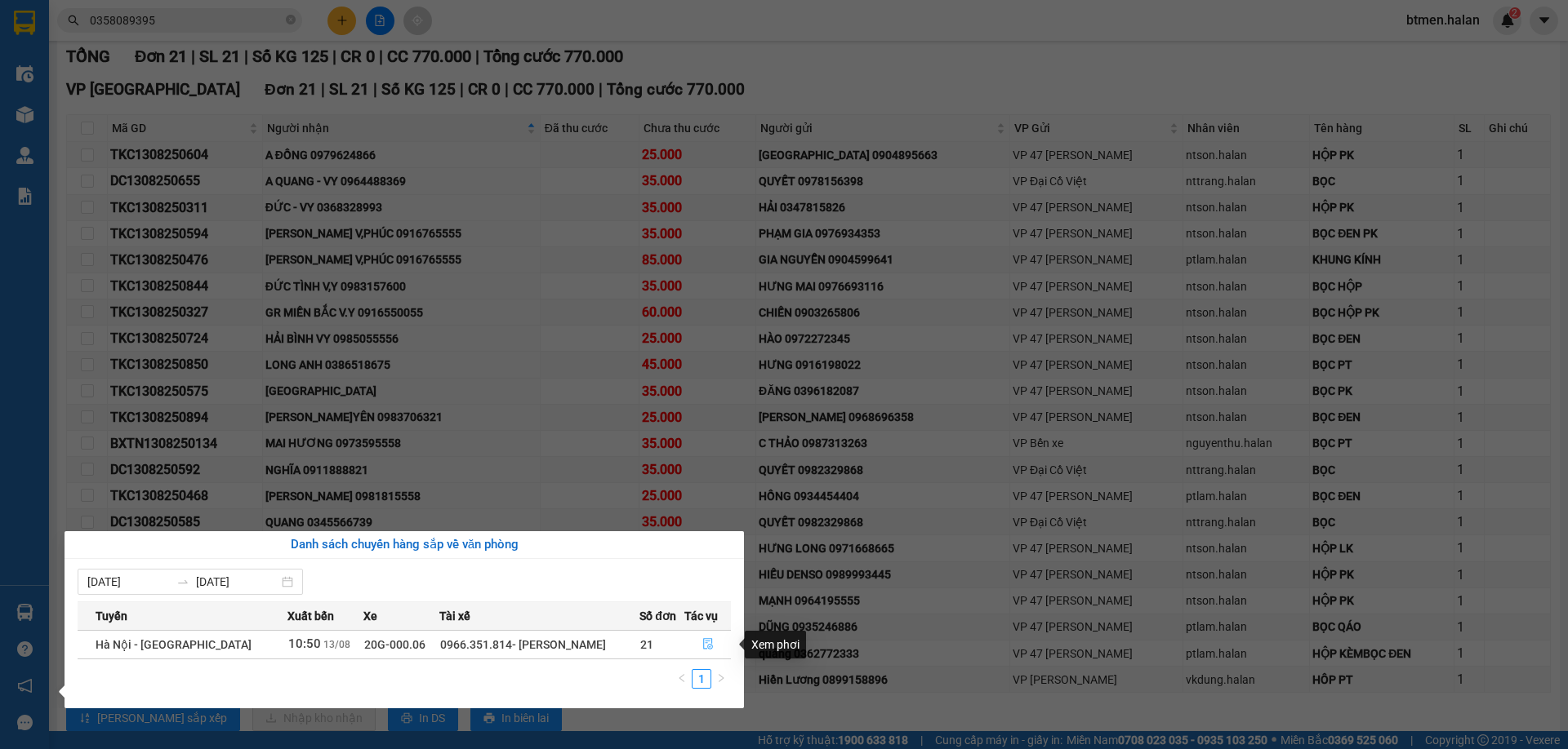
click at [708, 636] on button "button" at bounding box center [708, 644] width 46 height 26
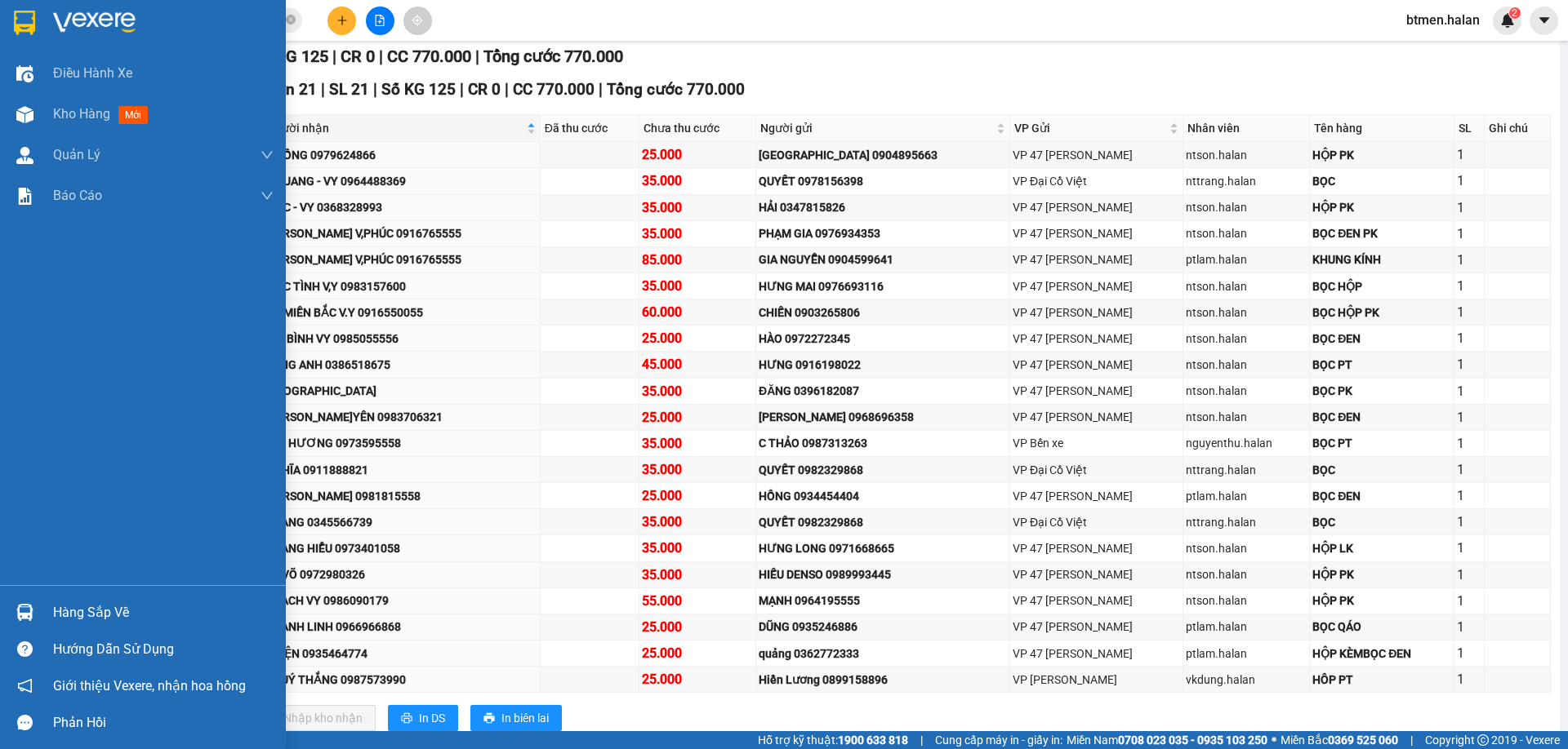
click at [74, 616] on div "Hàng sắp về" at bounding box center [163, 613] width 221 height 25
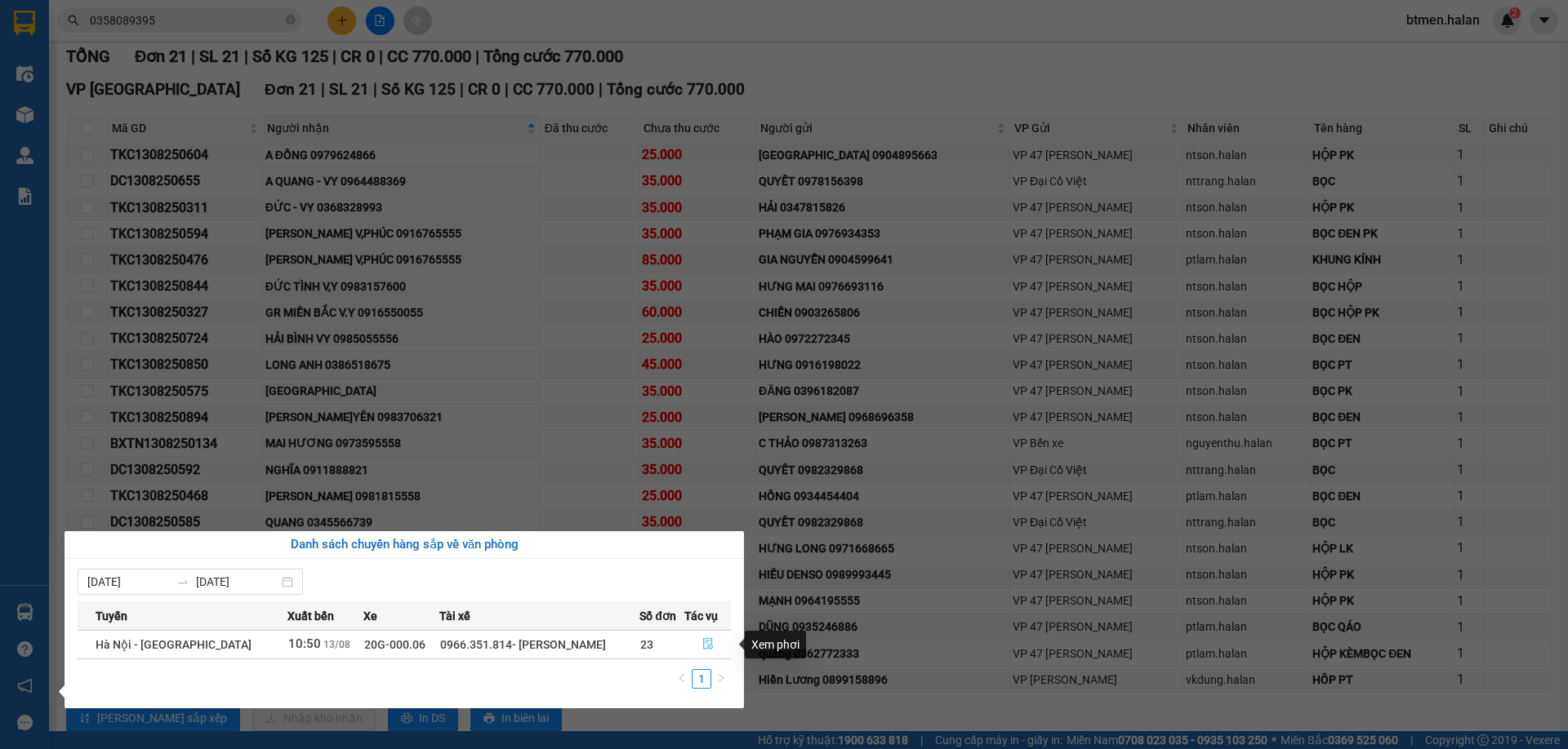
click at [707, 645] on icon "file-done" at bounding box center [708, 644] width 12 height 12
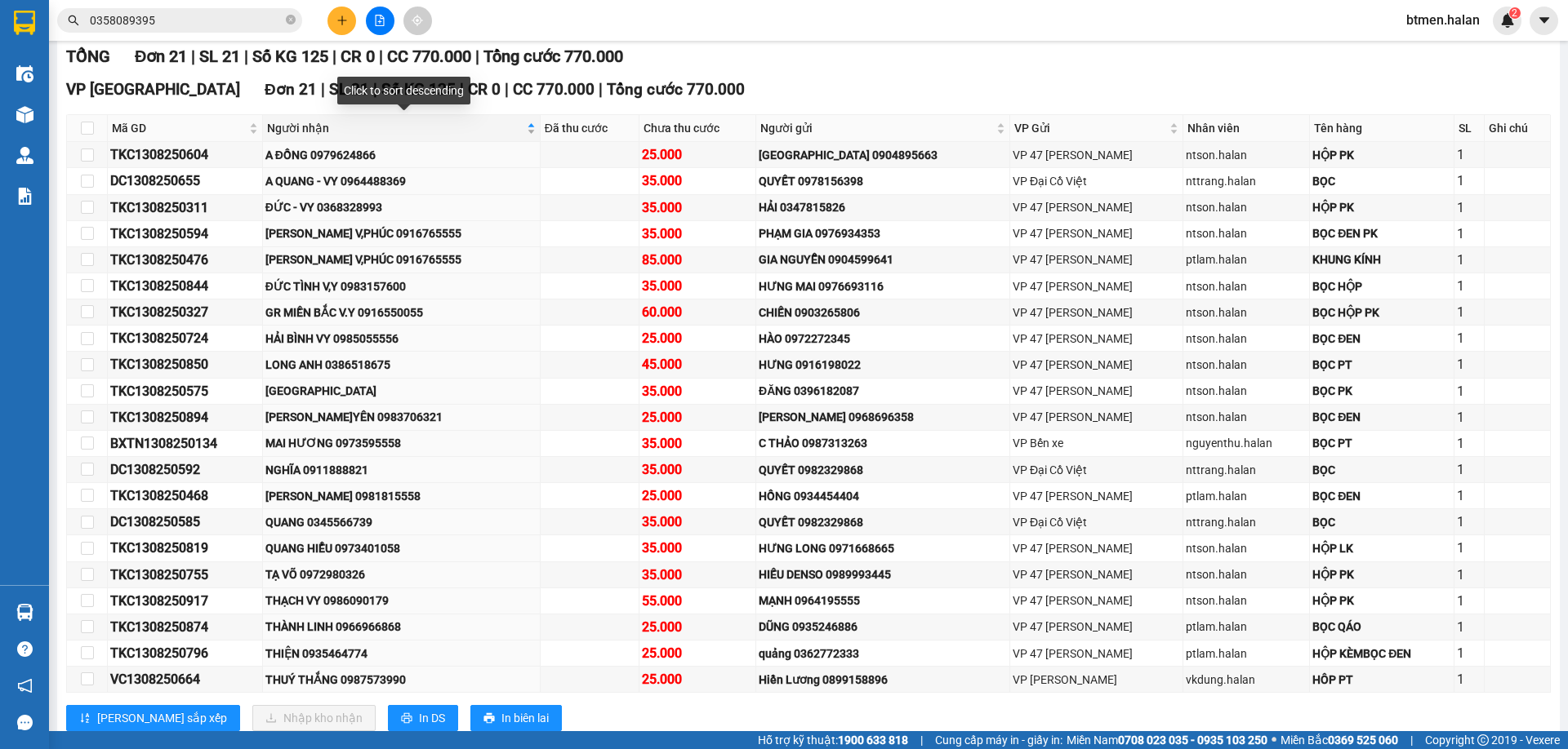
click at [310, 126] on span "Người nhận" at bounding box center [394, 128] width 256 height 18
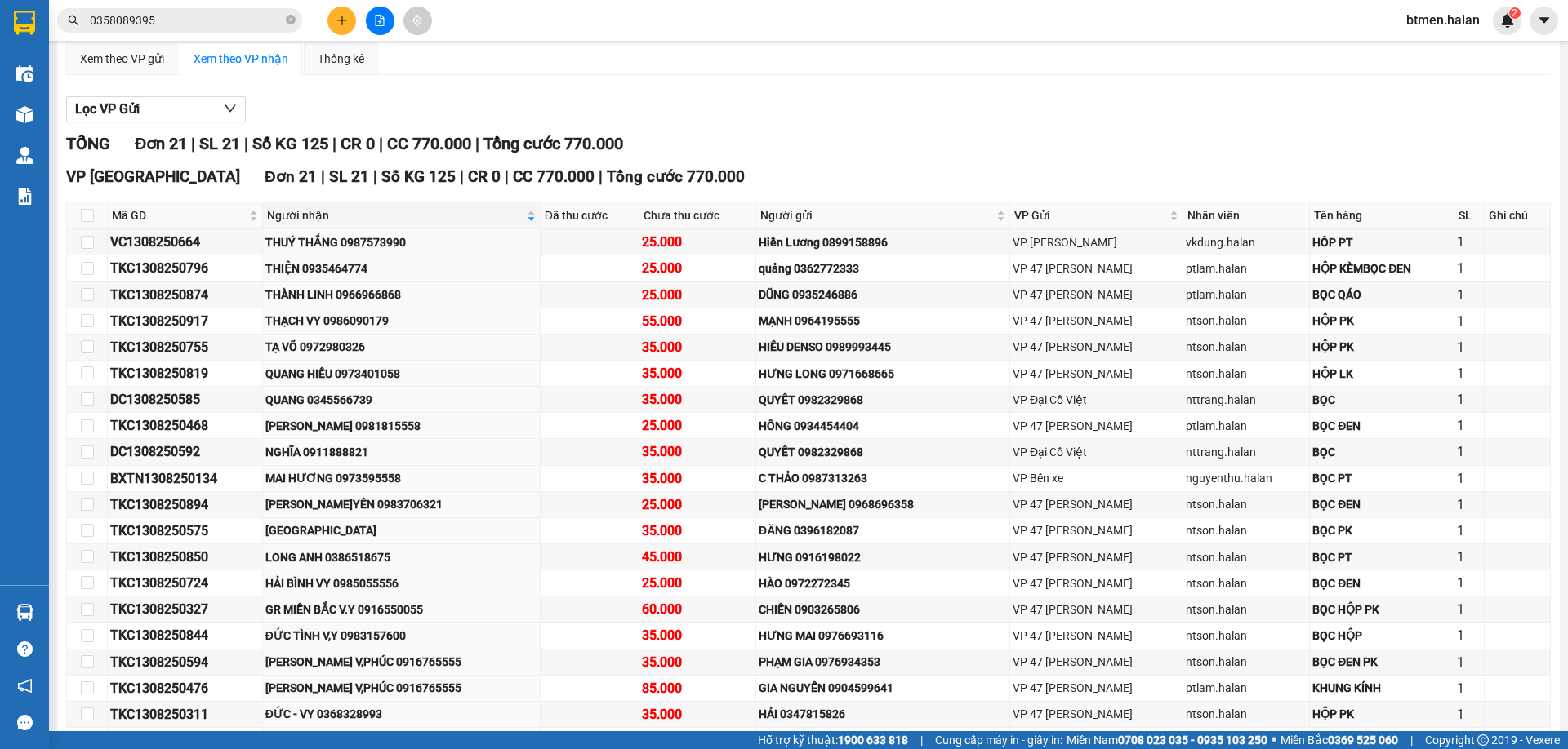
scroll to position [128, 0]
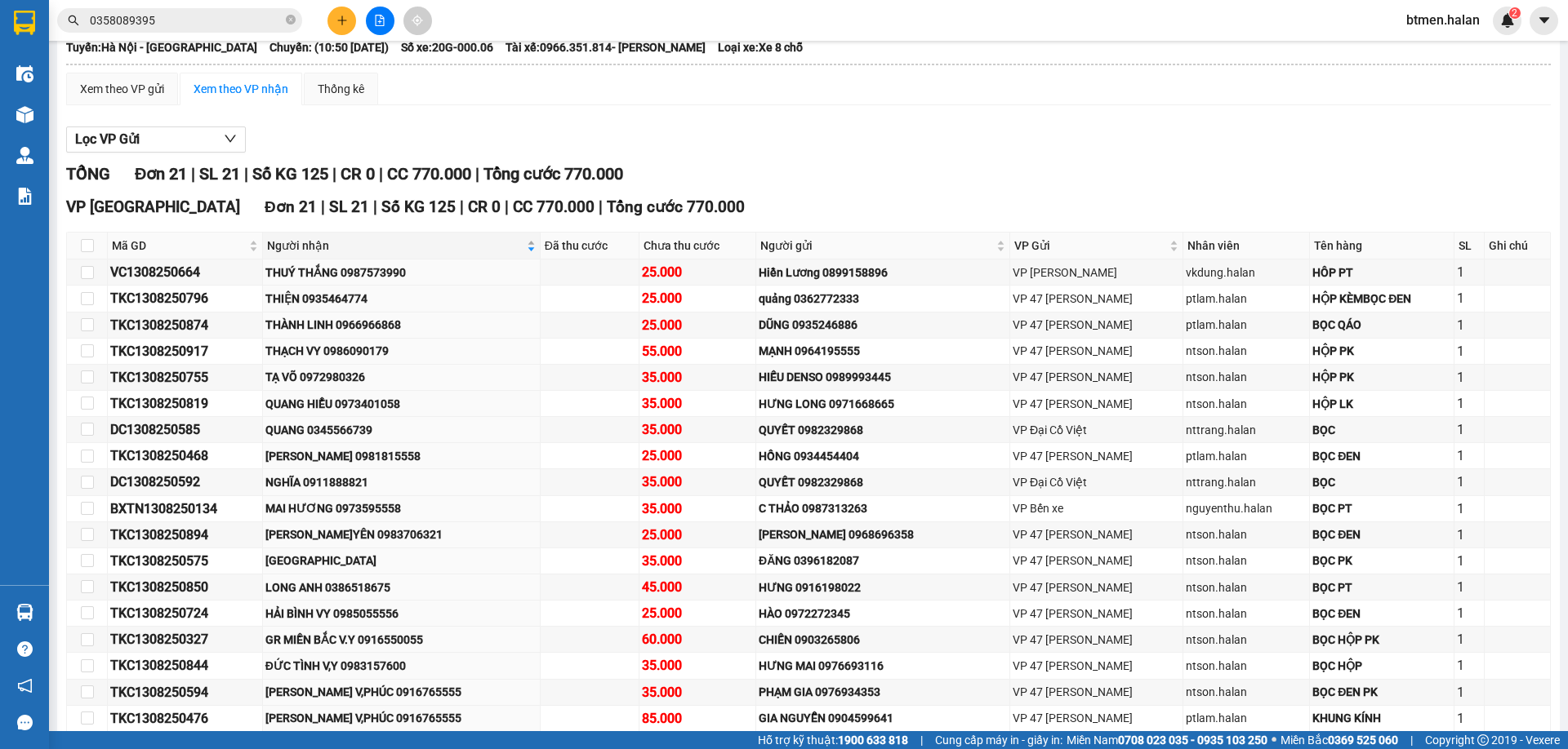
click at [329, 243] on span "Người nhận" at bounding box center [394, 246] width 256 height 18
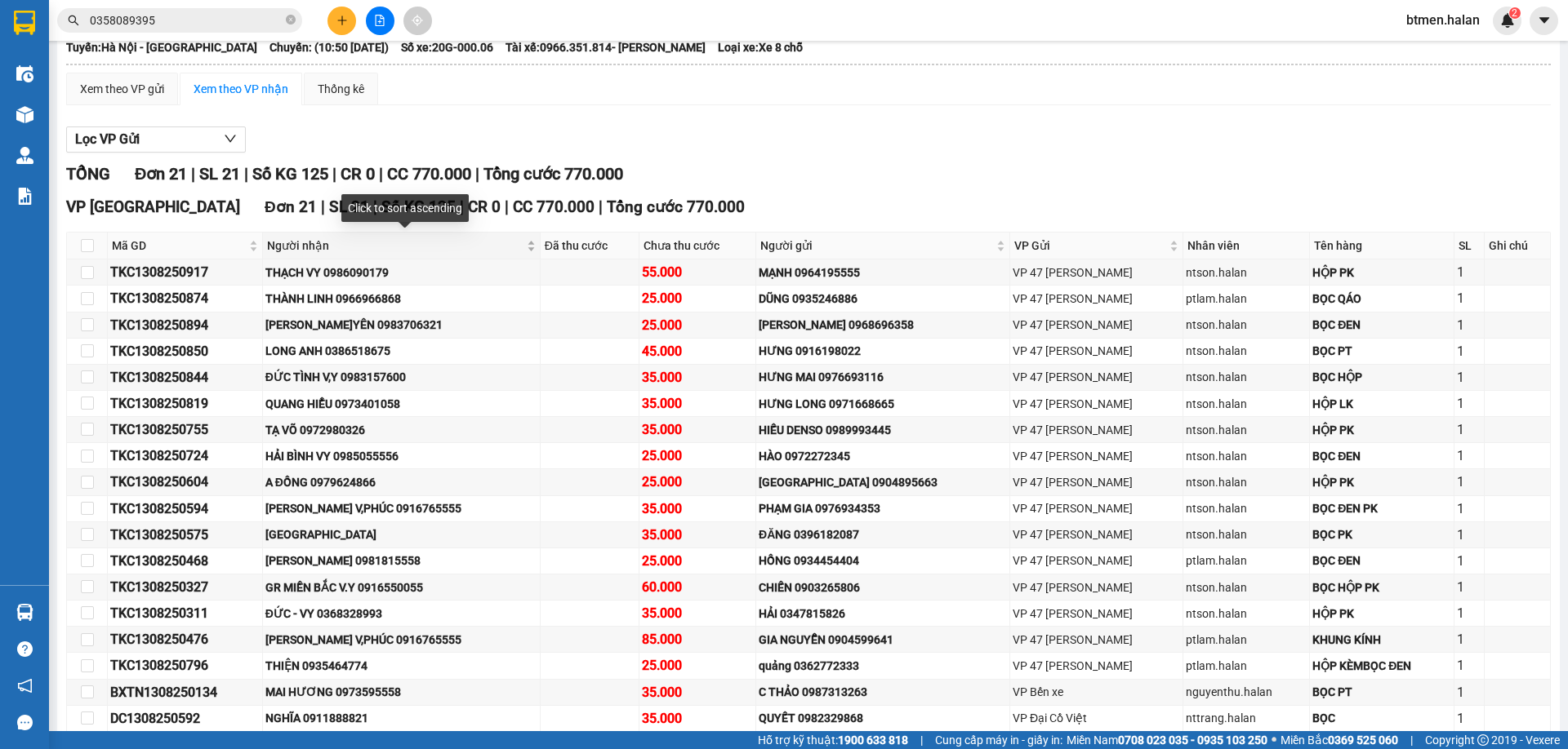
click at [320, 246] on span "Người nhận" at bounding box center [394, 246] width 256 height 18
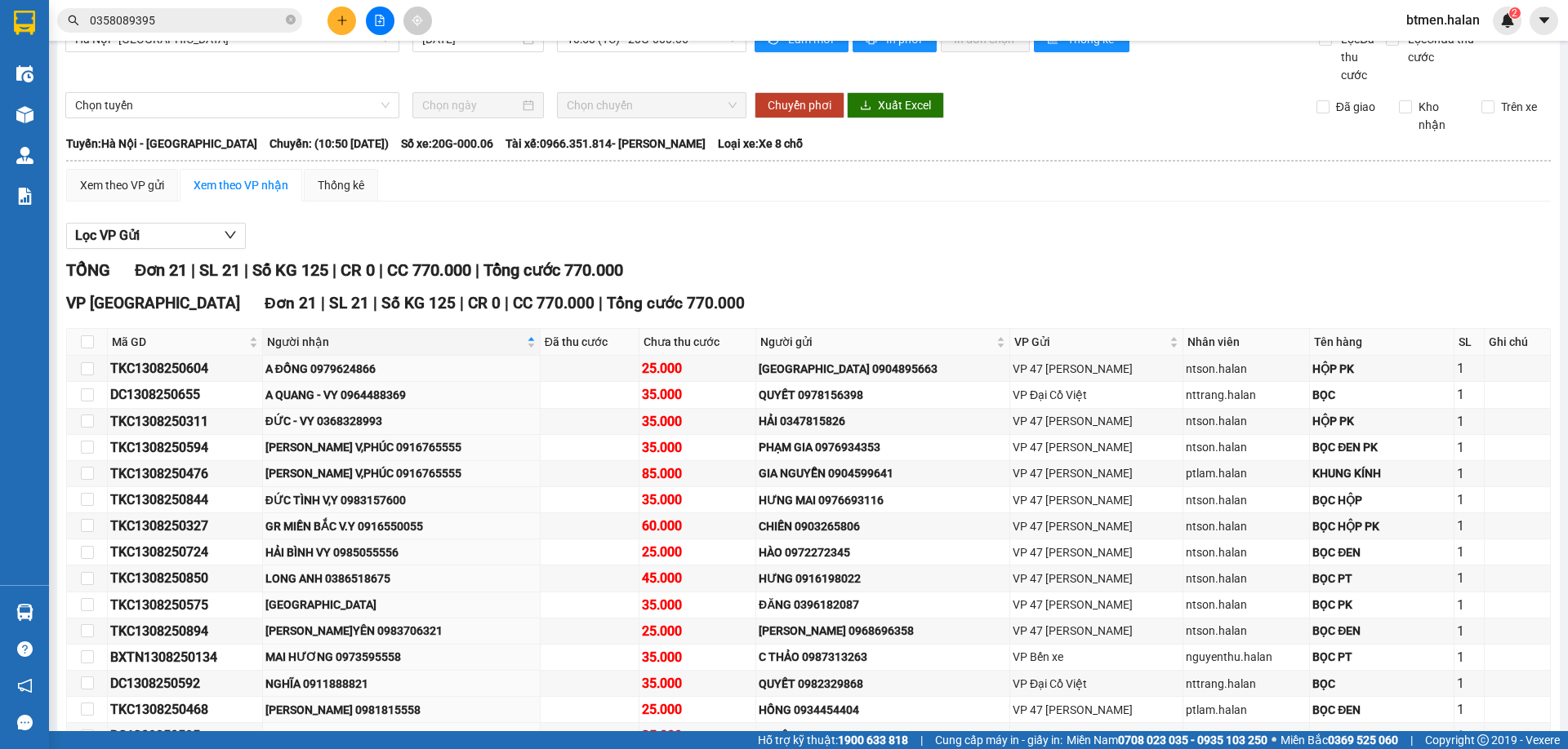
scroll to position [0, 0]
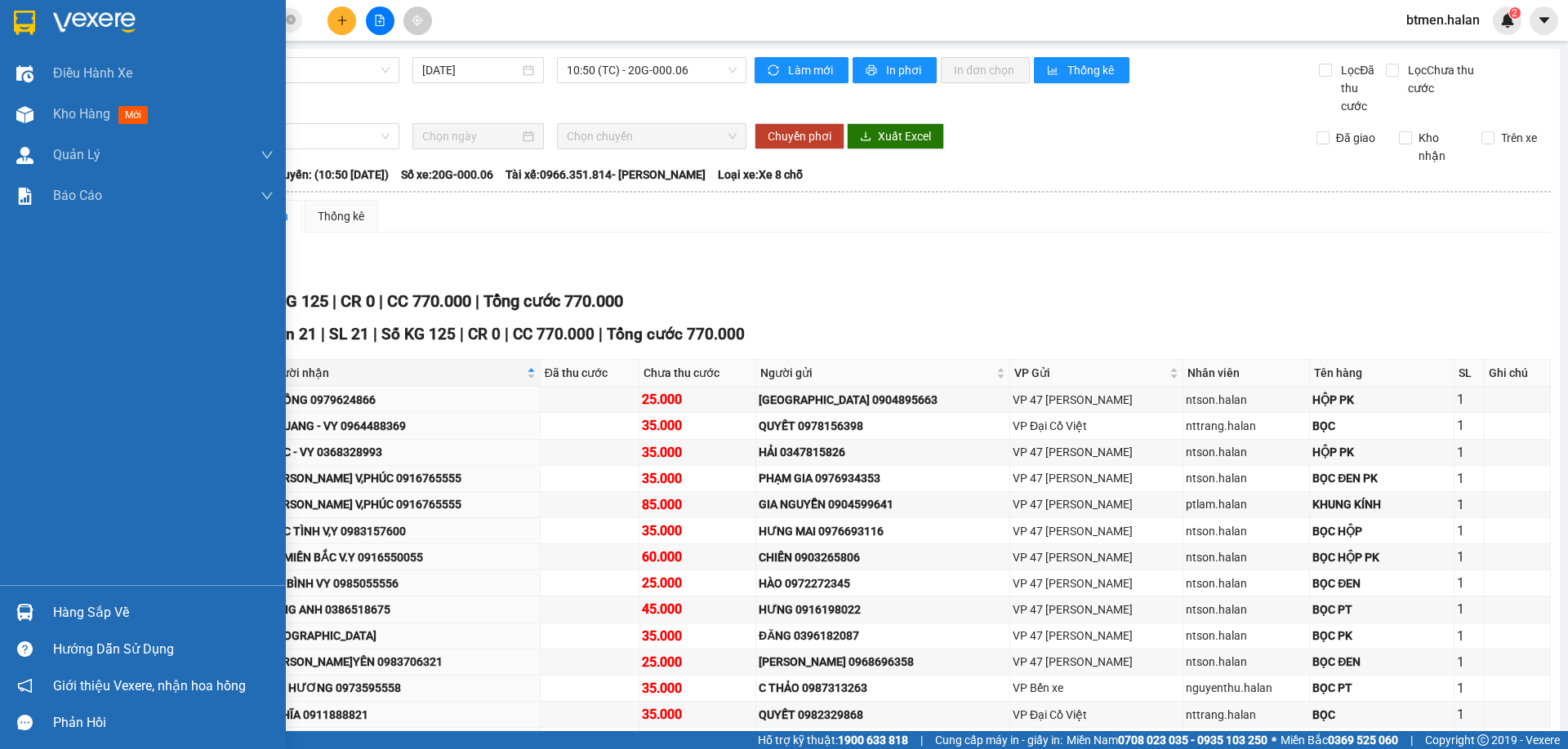
click at [96, 612] on div "Hàng sắp về" at bounding box center [163, 613] width 221 height 25
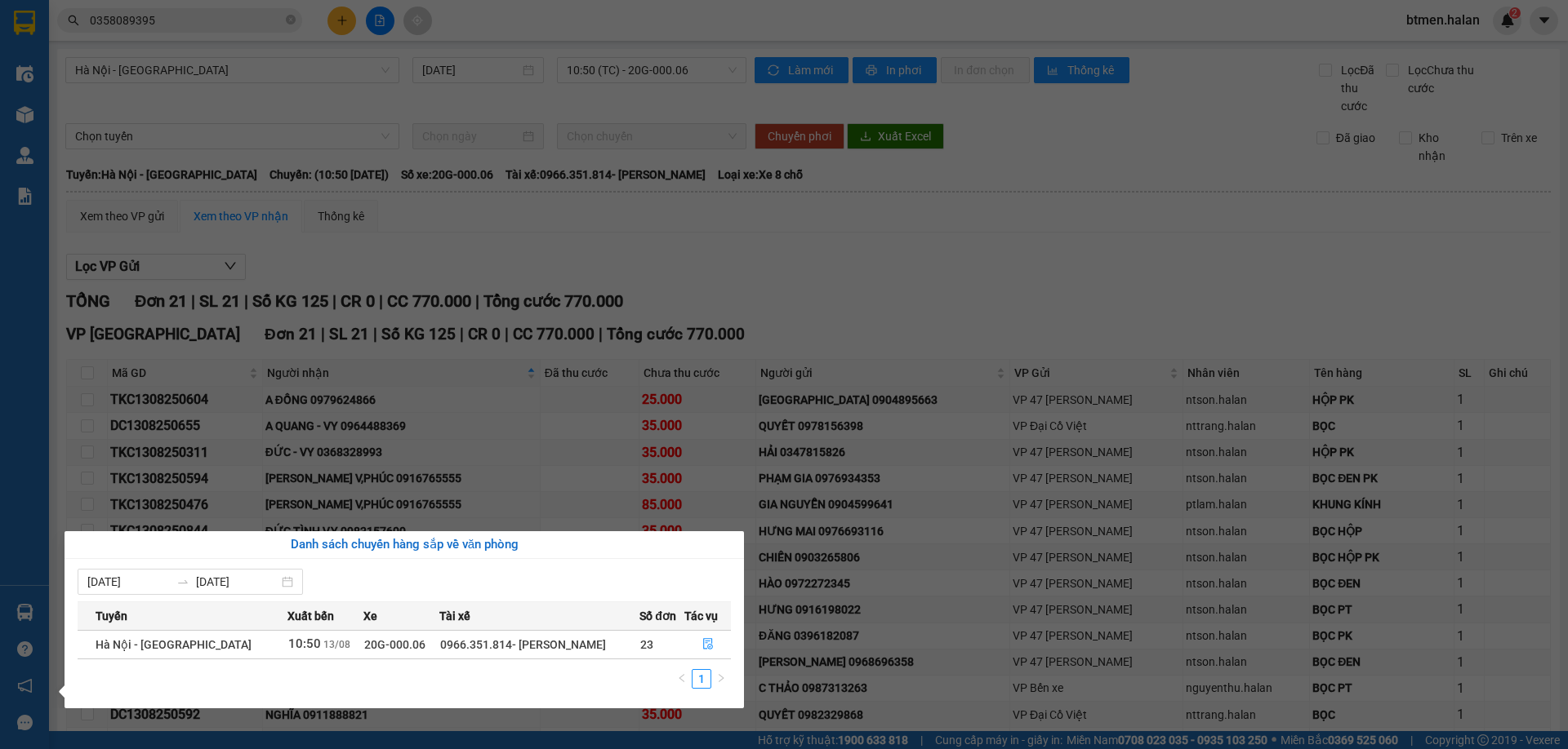
click at [1011, 289] on section "Kết quả tìm kiếm ( 0 ) Bộ lọc No Data 0358089395 btmen.halan 2 Điều hành xe Kho…" at bounding box center [784, 374] width 1568 height 749
